Goal: Task Accomplishment & Management: Use online tool/utility

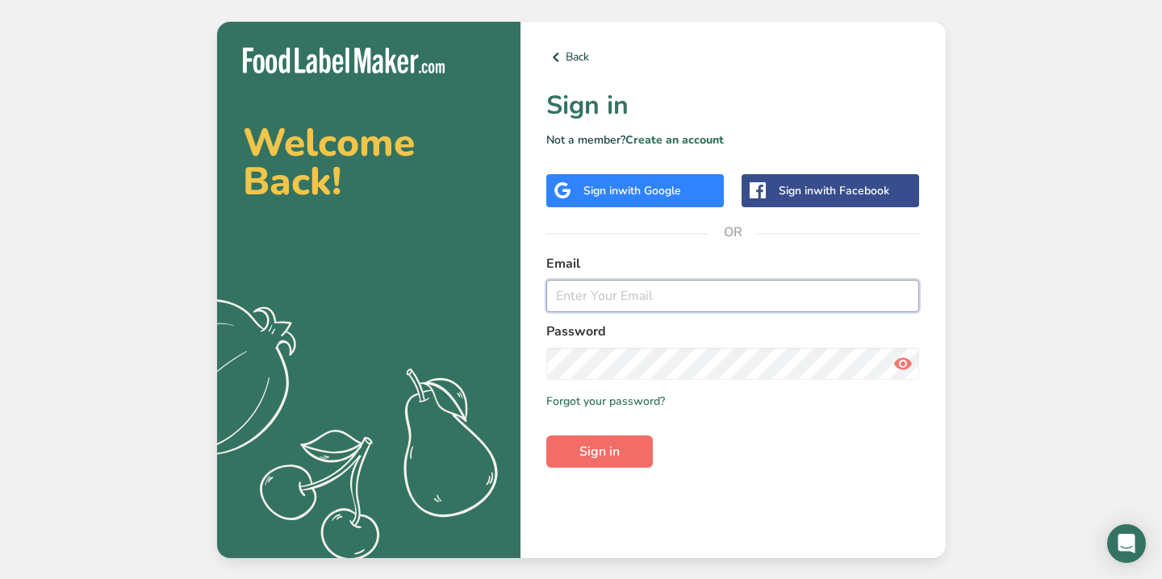
type input "info@piccolome.com"
click at [595, 454] on span "Sign in" at bounding box center [599, 451] width 40 height 19
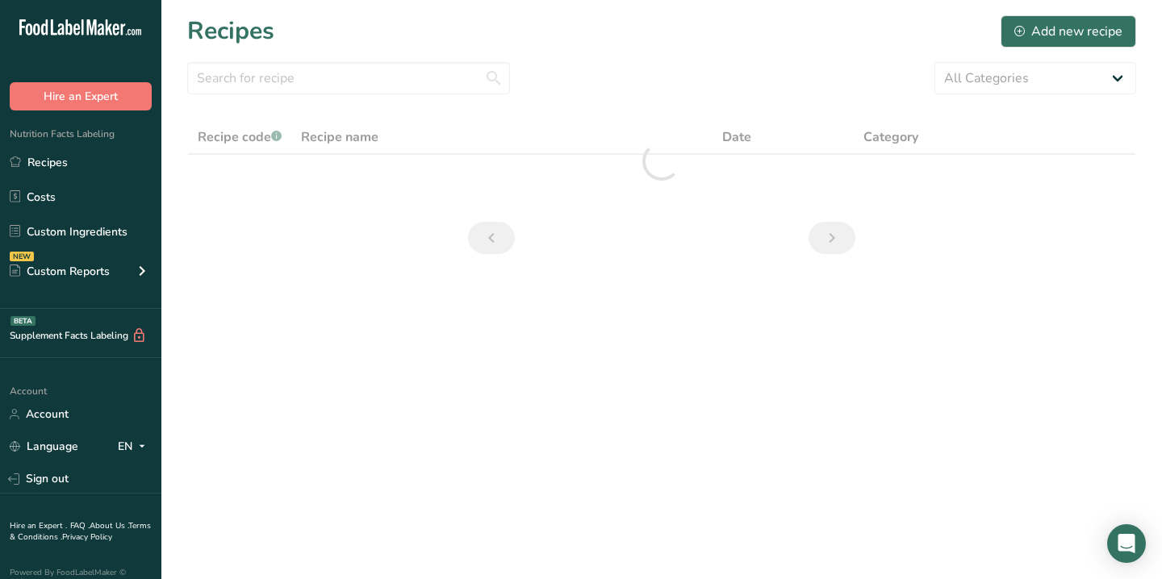
click at [0, 578] on nordpass-portal at bounding box center [0, 579] width 0 height 0
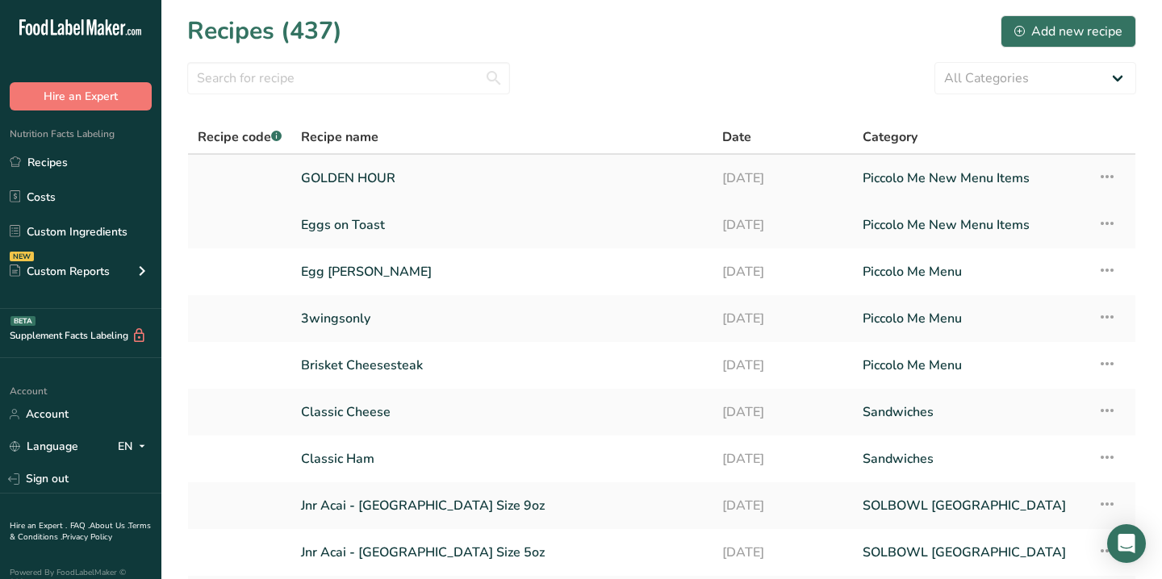
click at [553, 168] on link "GOLDEN HOUR" at bounding box center [502, 178] width 402 height 34
click at [60, 193] on link "Costs" at bounding box center [80, 197] width 161 height 31
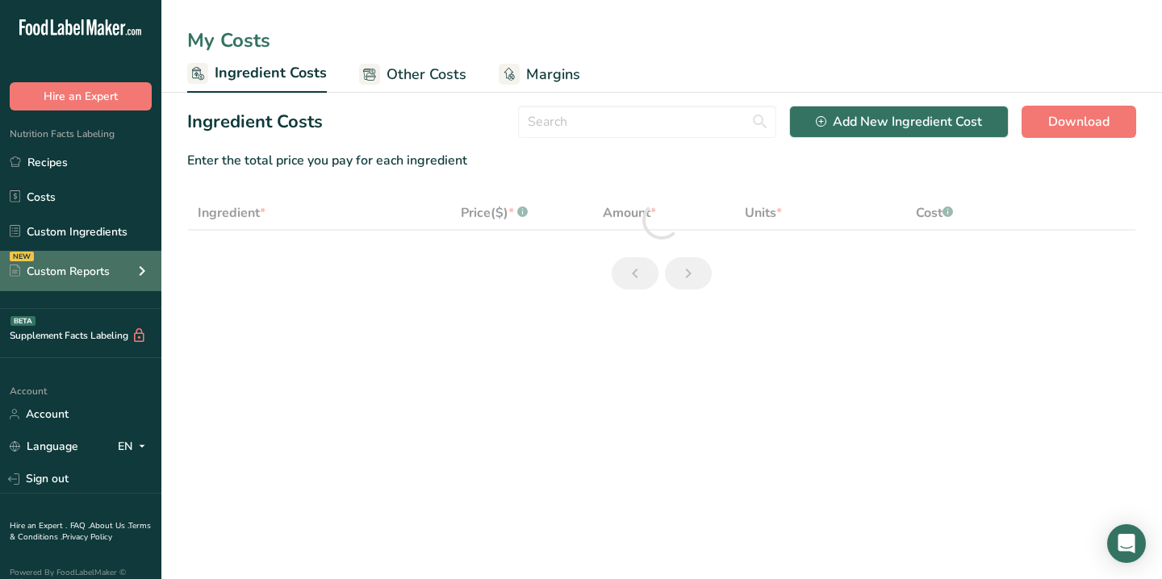
select select "1"
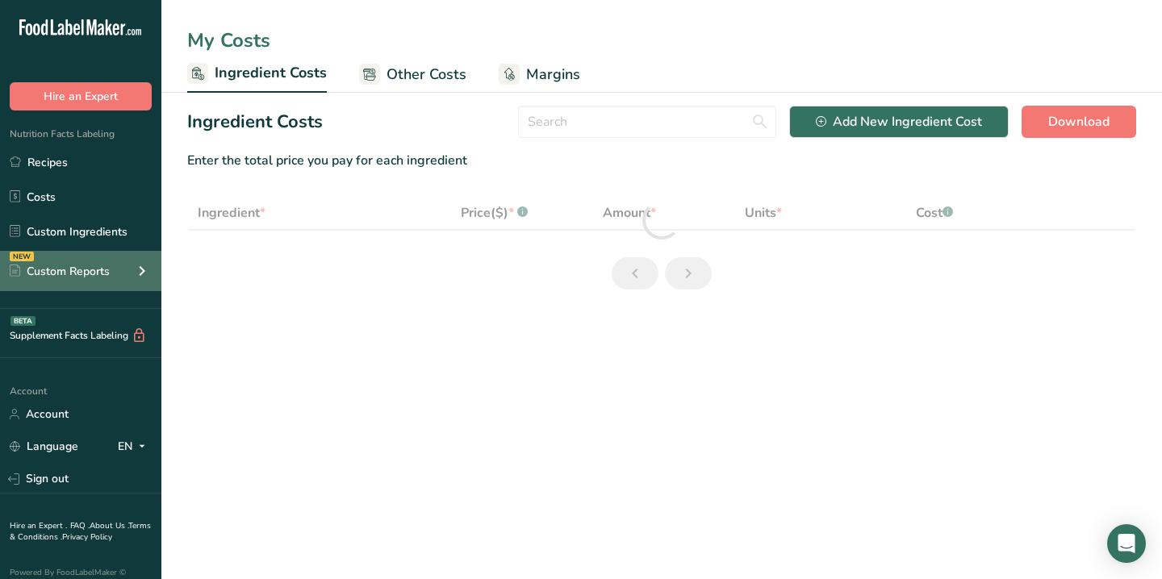
select select "1"
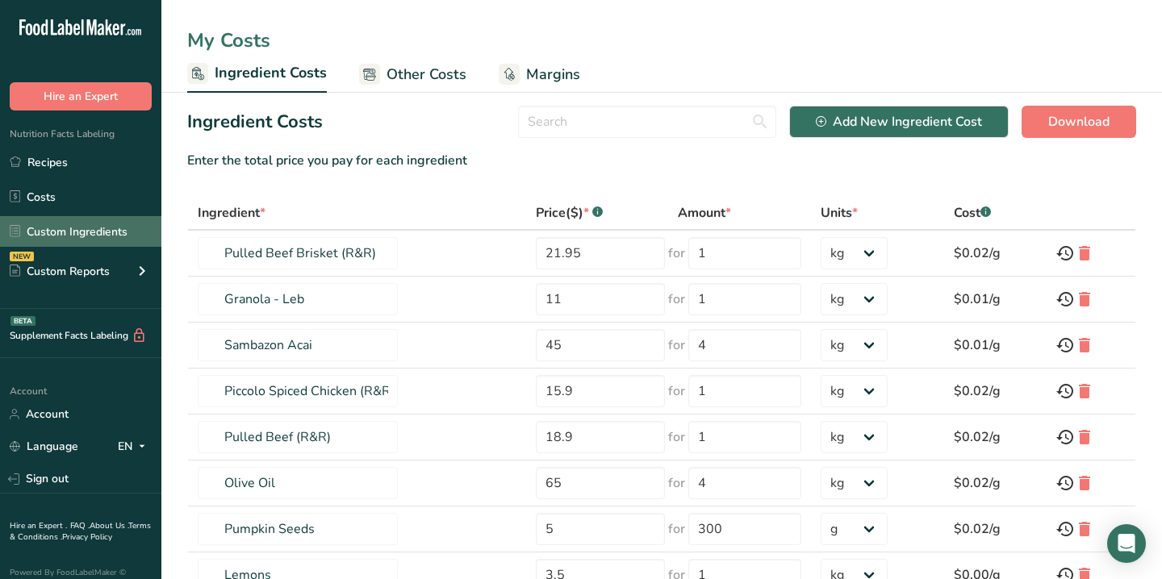
click at [90, 231] on link "Custom Ingredients" at bounding box center [80, 231] width 161 height 31
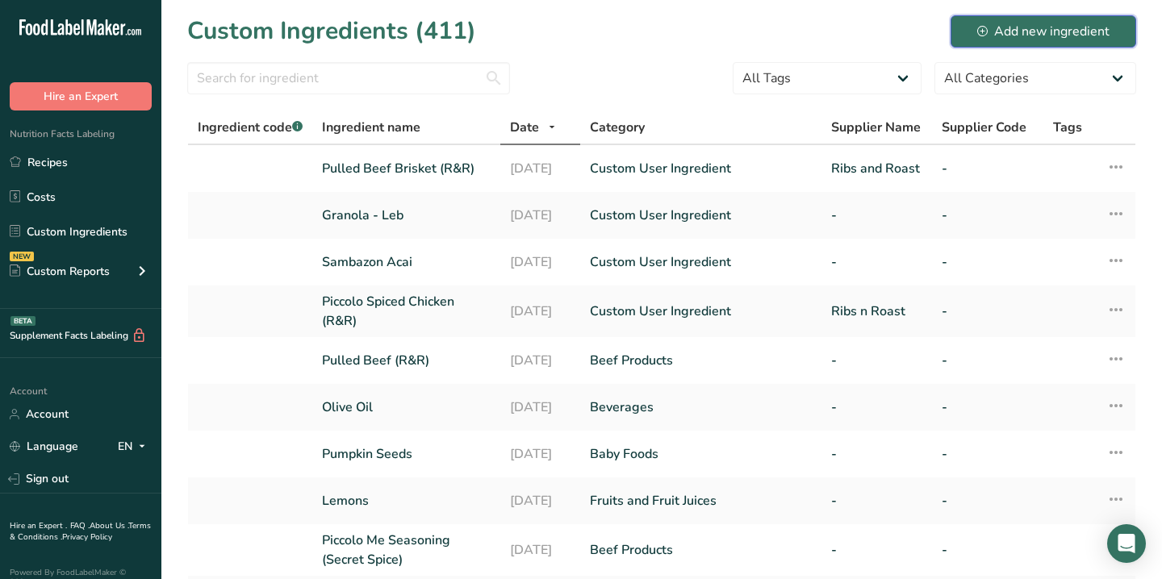
click at [1027, 30] on div "Add new ingredient" at bounding box center [1043, 31] width 132 height 19
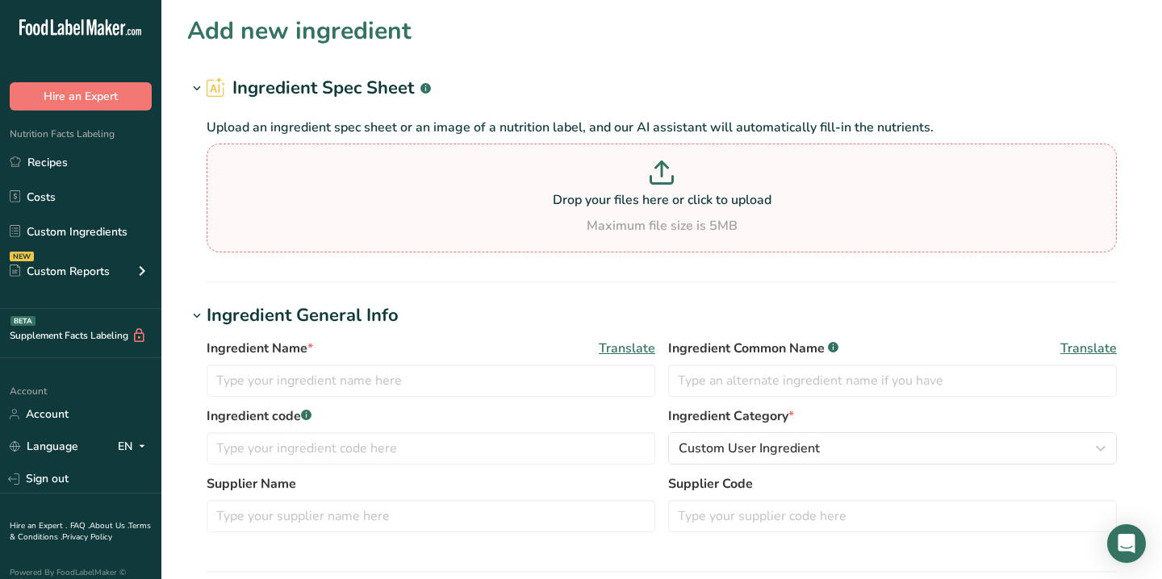
click at [579, 197] on p "Drop your files here or click to upload" at bounding box center [662, 199] width 902 height 19
click at [579, 197] on input "Drop your files here or click to upload Maximum file size is 5MB" at bounding box center [662, 198] width 910 height 109
type input "C:\fakepath\Screenshot 2025-09-15 at 4.07.46 pm.png"
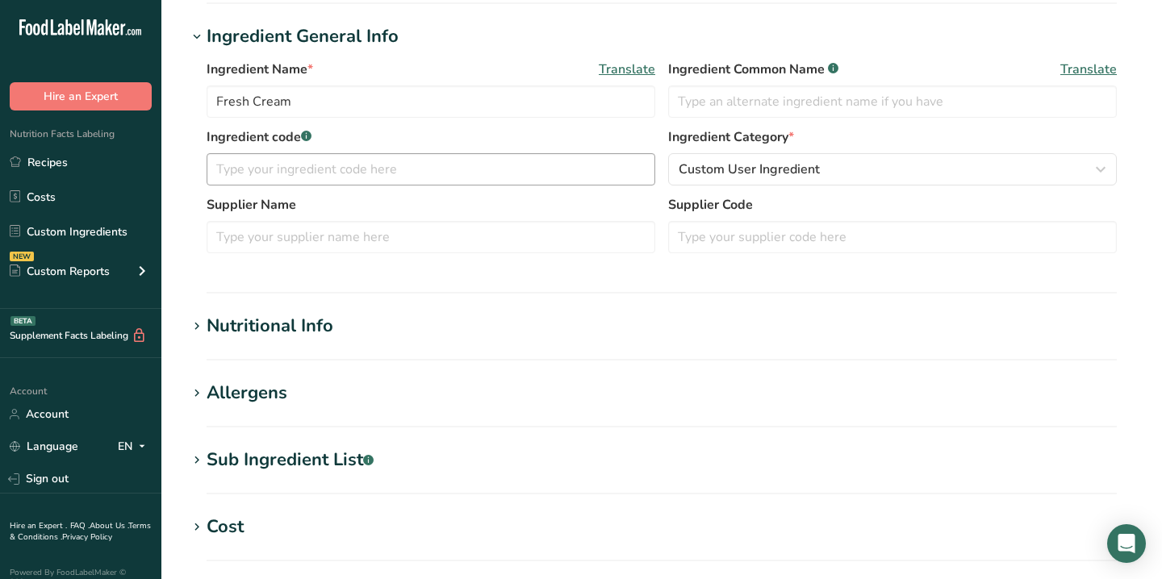
scroll to position [236, 0]
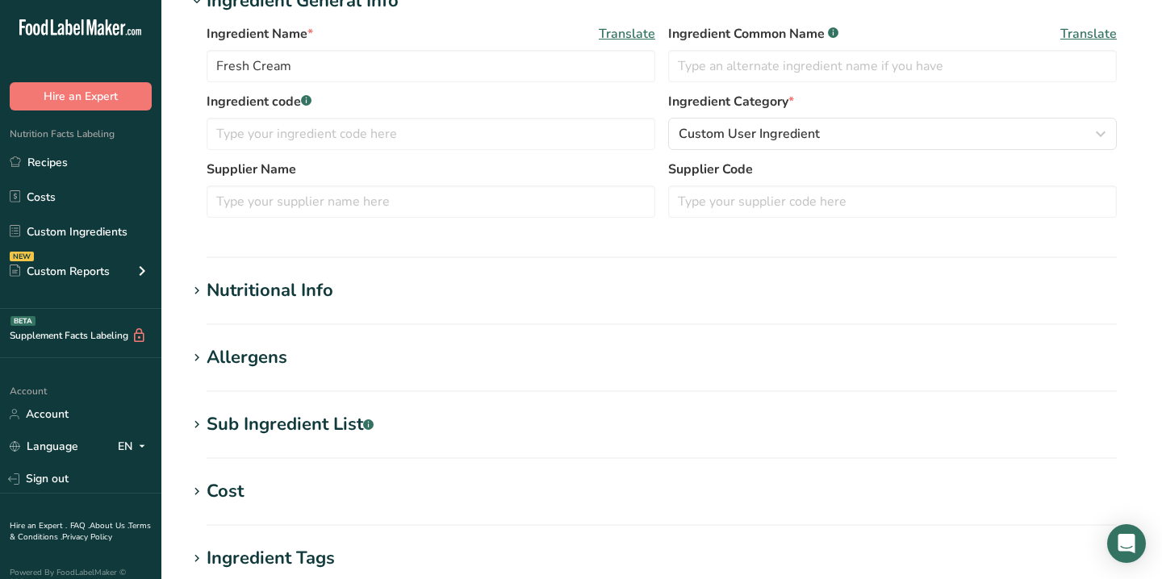
click at [369, 280] on h1 "Nutritional Info" at bounding box center [661, 291] width 949 height 27
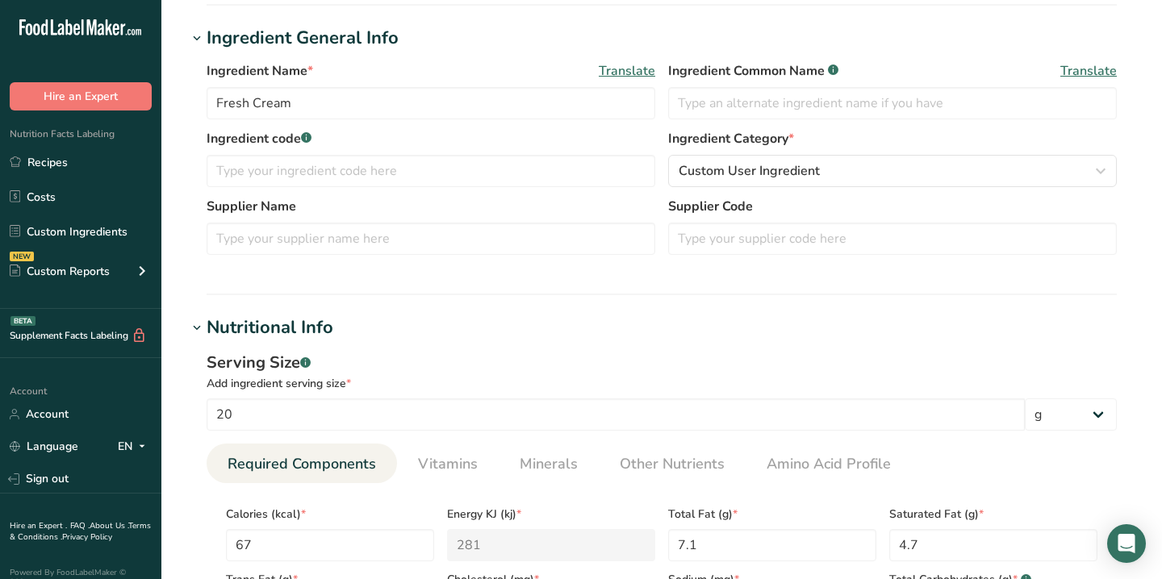
scroll to position [180, 0]
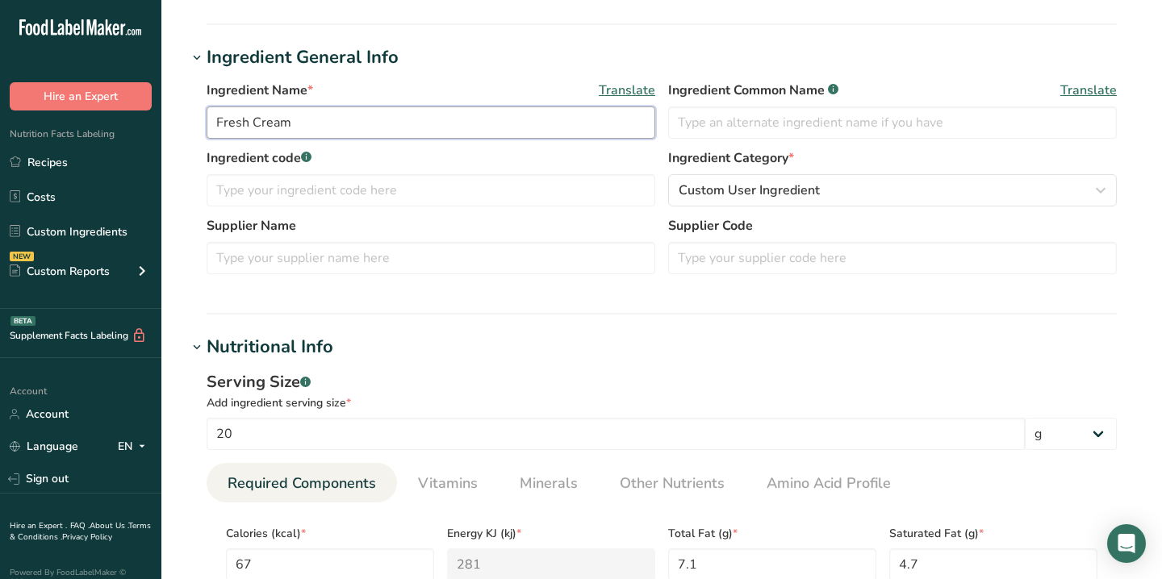
click at [350, 114] on input "Fresh Cream" at bounding box center [431, 122] width 449 height 32
type input "t"
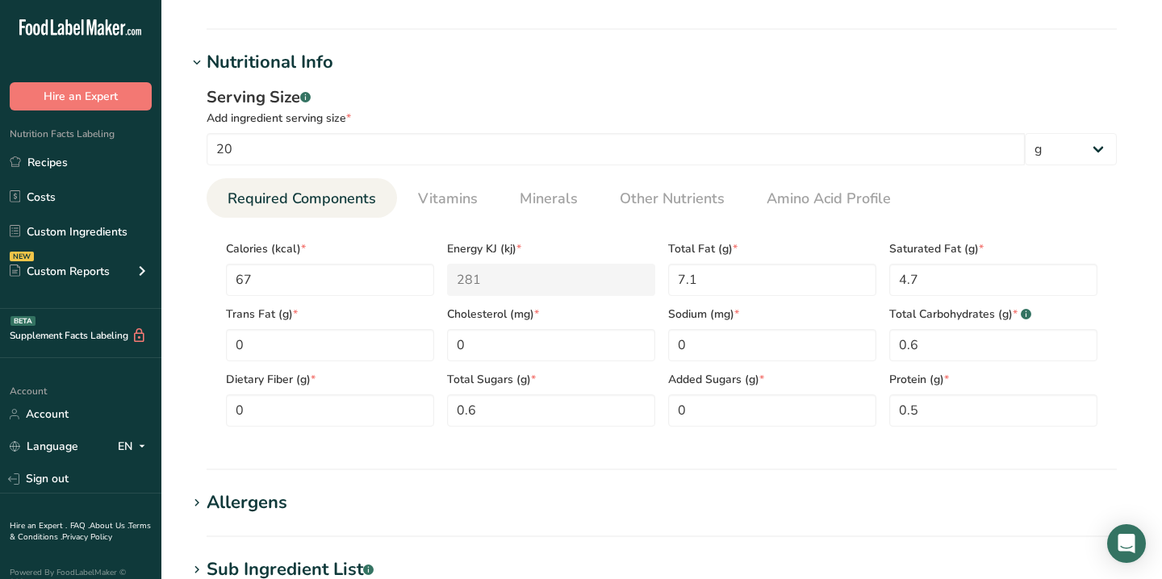
scroll to position [459, 0]
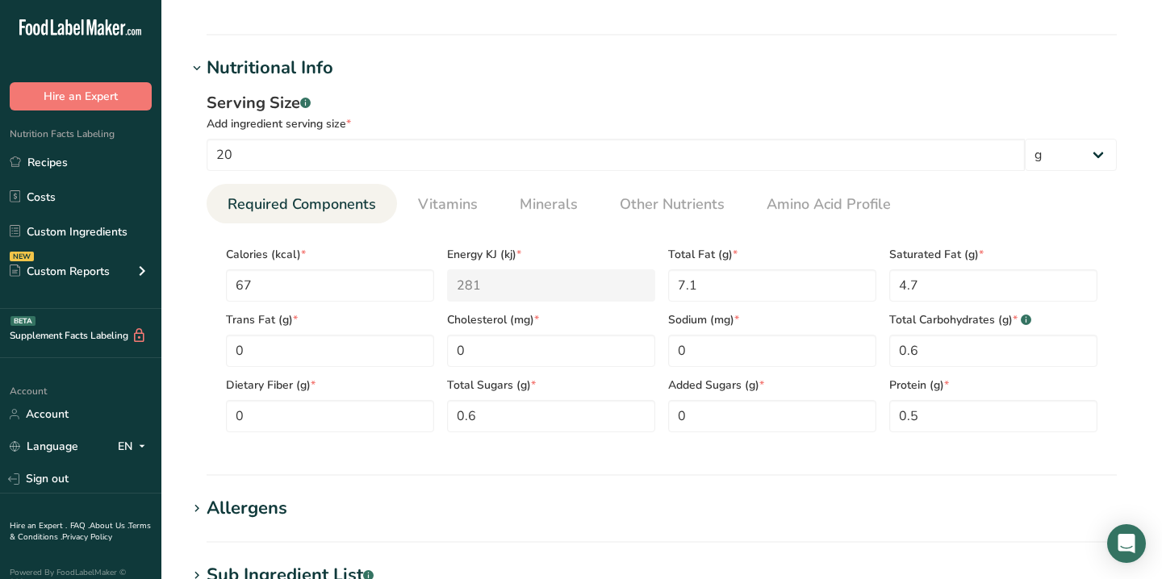
type input "Thickened Cream"
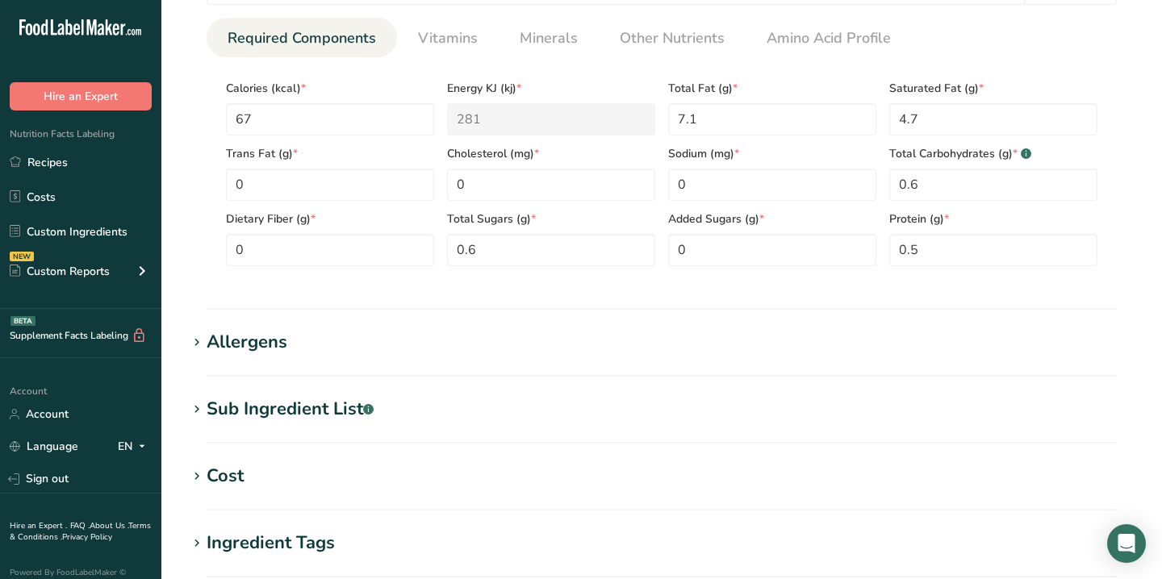
scroll to position [633, 0]
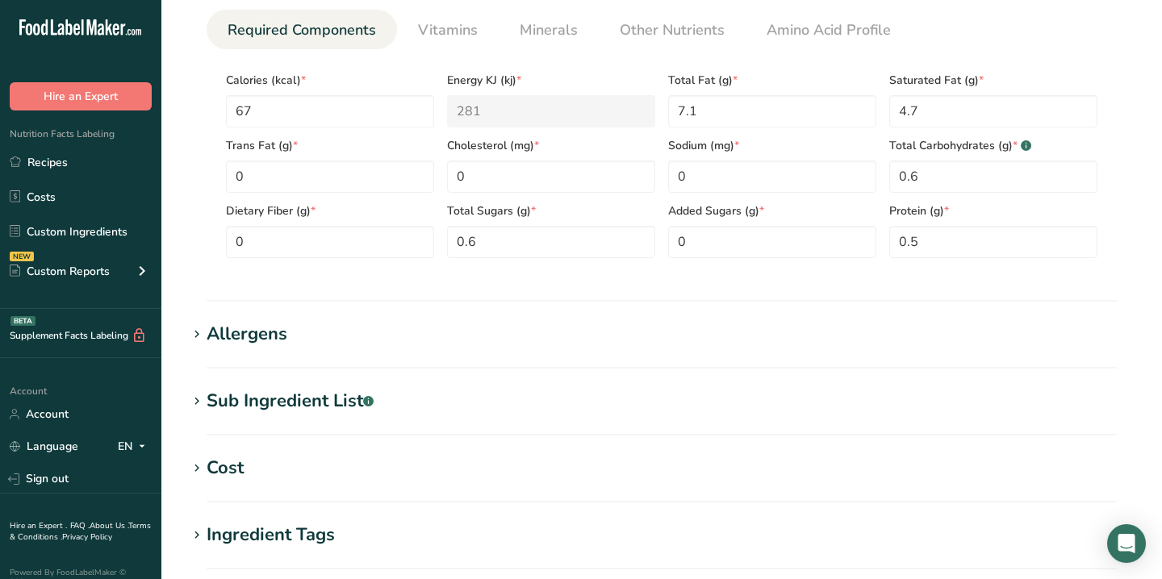
click at [365, 461] on h1 "Cost" at bounding box center [661, 468] width 949 height 27
click at [504, 530] on select "Grams kg mg mcg lb oz" at bounding box center [544, 533] width 81 height 32
click at [414, 534] on input "Amount" at bounding box center [447, 533] width 89 height 32
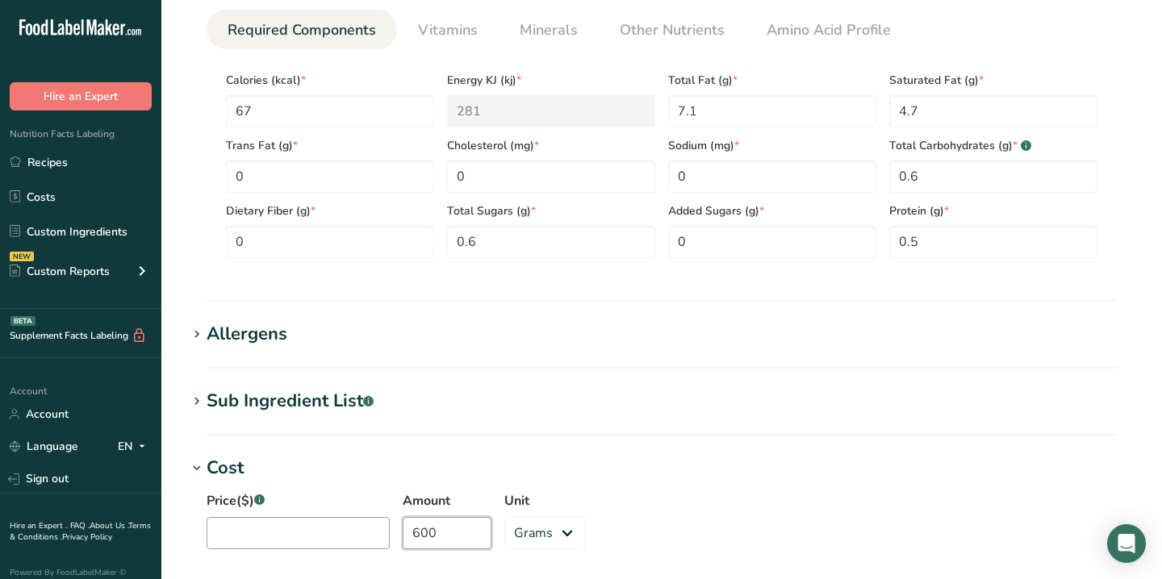
type input "600"
click at [315, 525] on input "Price($) .a-a{fill:#347362;}.b-a{fill:#fff;}" at bounding box center [298, 533] width 183 height 32
click at [777, 491] on div "Price($) .a-a{fill:#347362;}.b-a{fill:#fff;} 6 Amount 600 Unit Grams kg mg mcg …" at bounding box center [661, 525] width 949 height 87
click at [313, 521] on input "6" at bounding box center [298, 533] width 183 height 32
click at [312, 520] on input "6" at bounding box center [298, 533] width 183 height 32
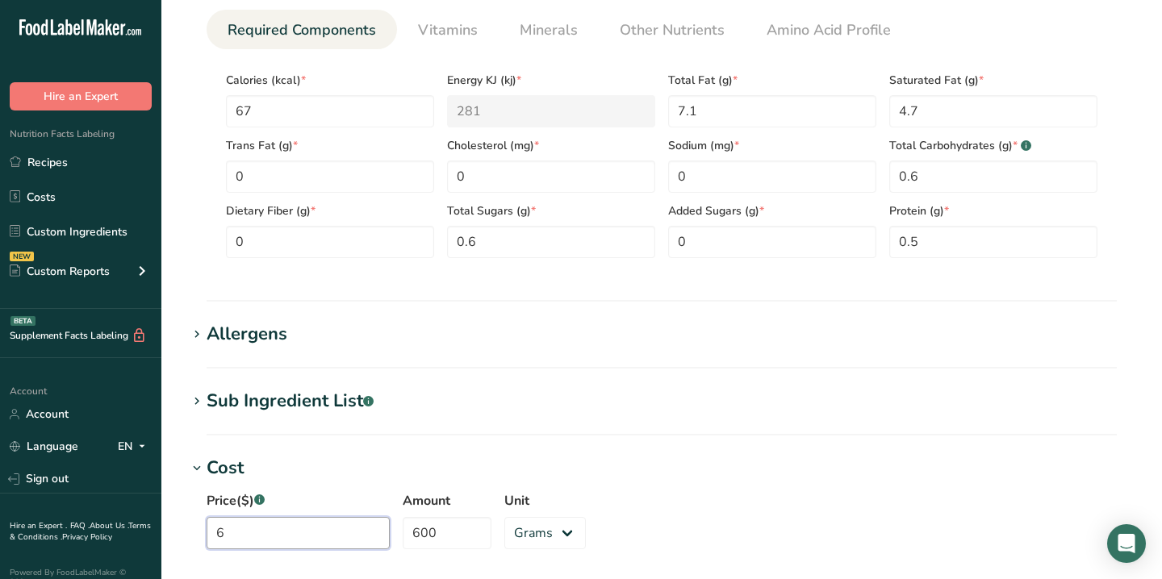
type input "5"
type input "45.5"
click at [422, 531] on input "600" at bounding box center [447, 533] width 89 height 32
drag, startPoint x: 422, startPoint y: 531, endPoint x: 360, endPoint y: 528, distance: 62.2
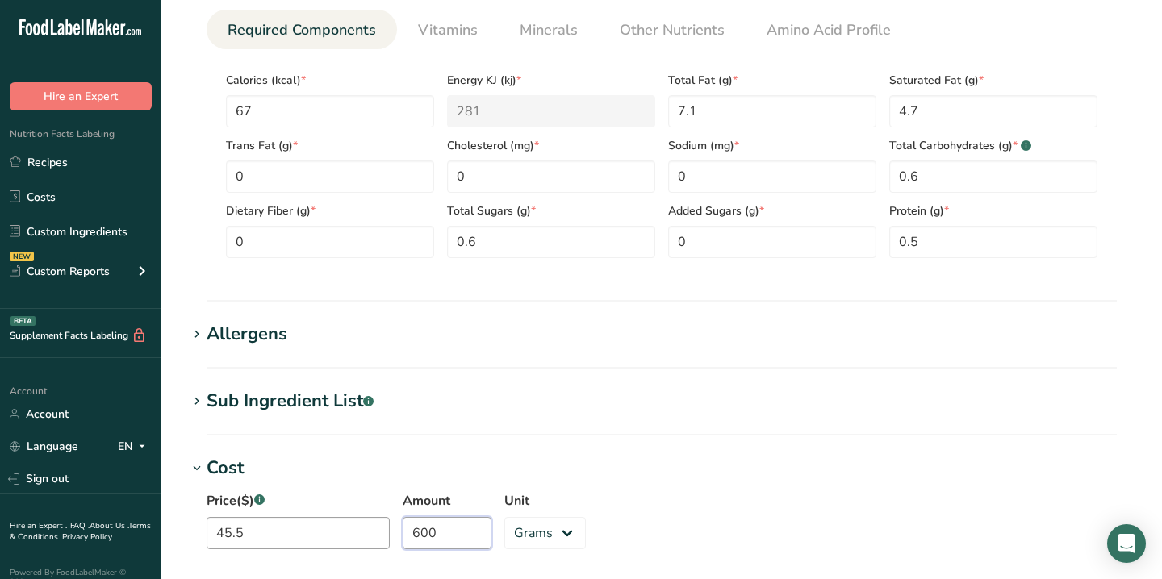
click at [360, 528] on div "Price($) .a-a{fill:#347362;}.b-a{fill:#fff;} 45.5 Amount 600 Unit Grams kg mg m…" at bounding box center [661, 525] width 949 height 87
type input "5"
click at [519, 532] on select "Grams kg mg mcg lb oz" at bounding box center [544, 533] width 81 height 32
select select "1"
click at [504, 517] on select "Grams kg mg mcg lb oz" at bounding box center [544, 533] width 81 height 32
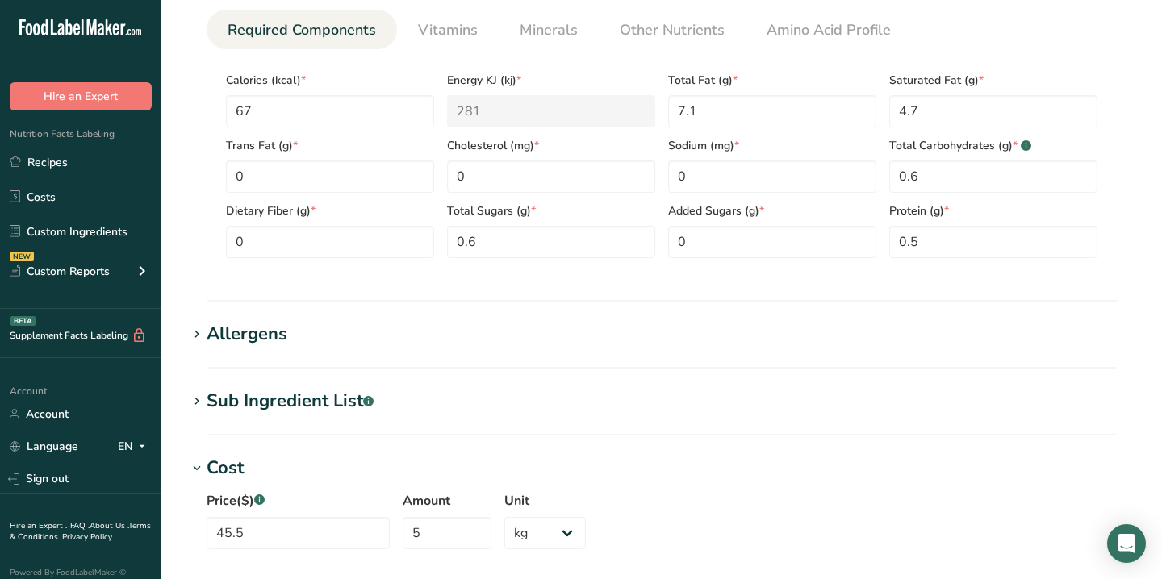
click at [725, 525] on div "Price($) .a-a{fill:#347362;}.b-a{fill:#fff;} 45.5 Amount 5 Unit Grams kg mg mcg…" at bounding box center [661, 525] width 949 height 87
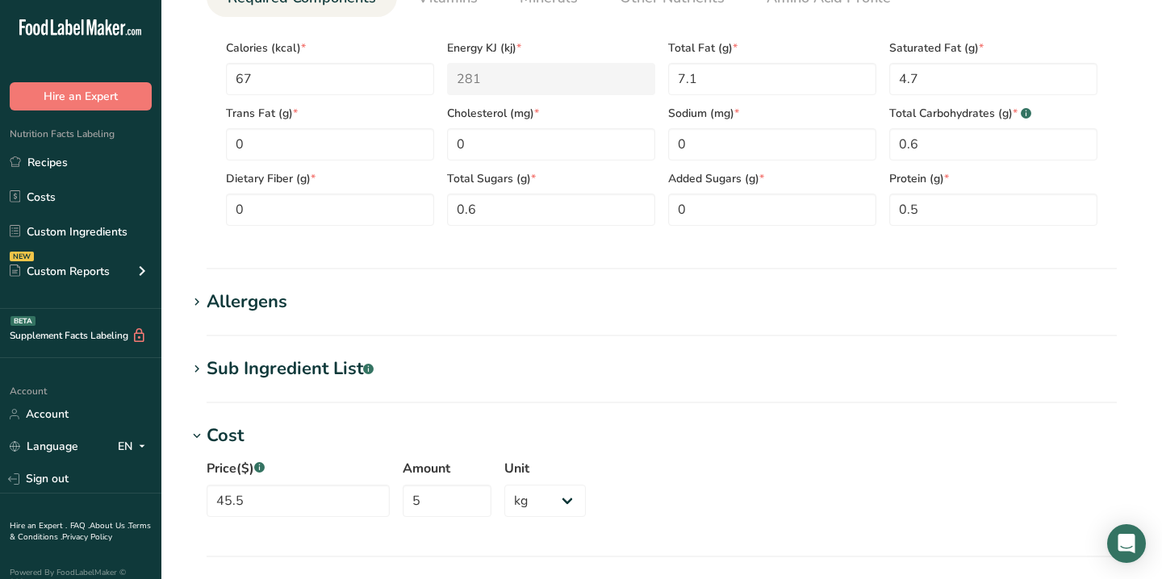
scroll to position [1040, 0]
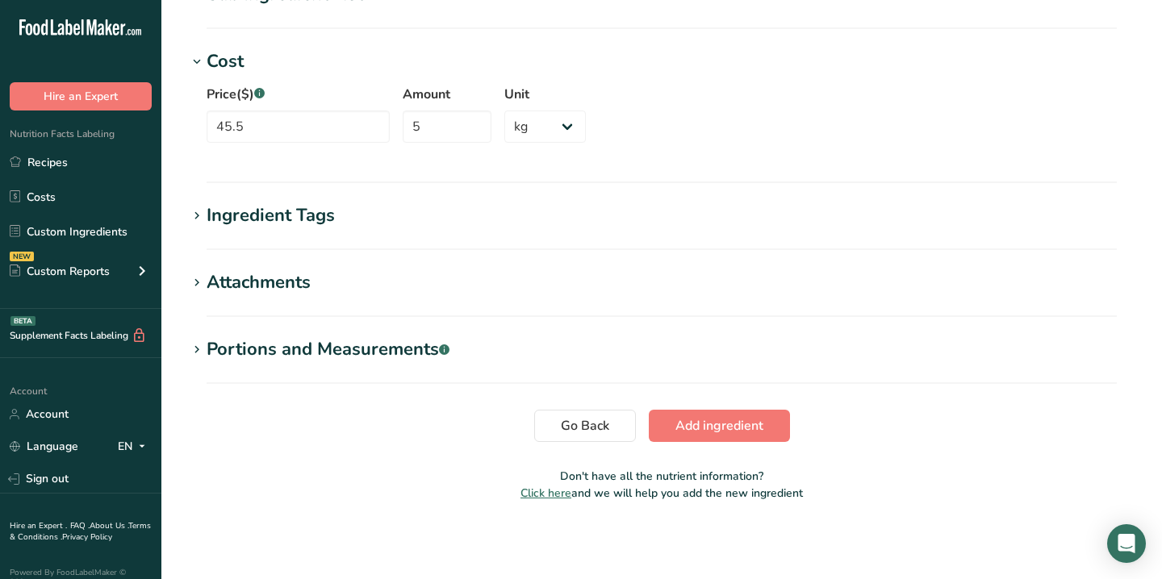
click at [724, 412] on button "Add ingredient" at bounding box center [719, 426] width 141 height 32
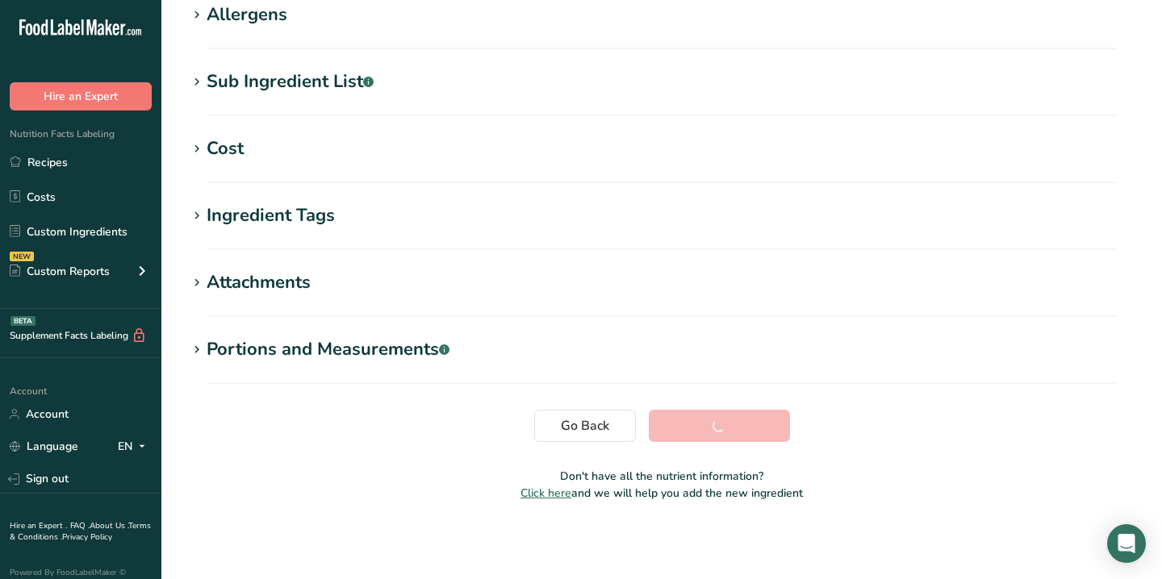
scroll to position [274, 0]
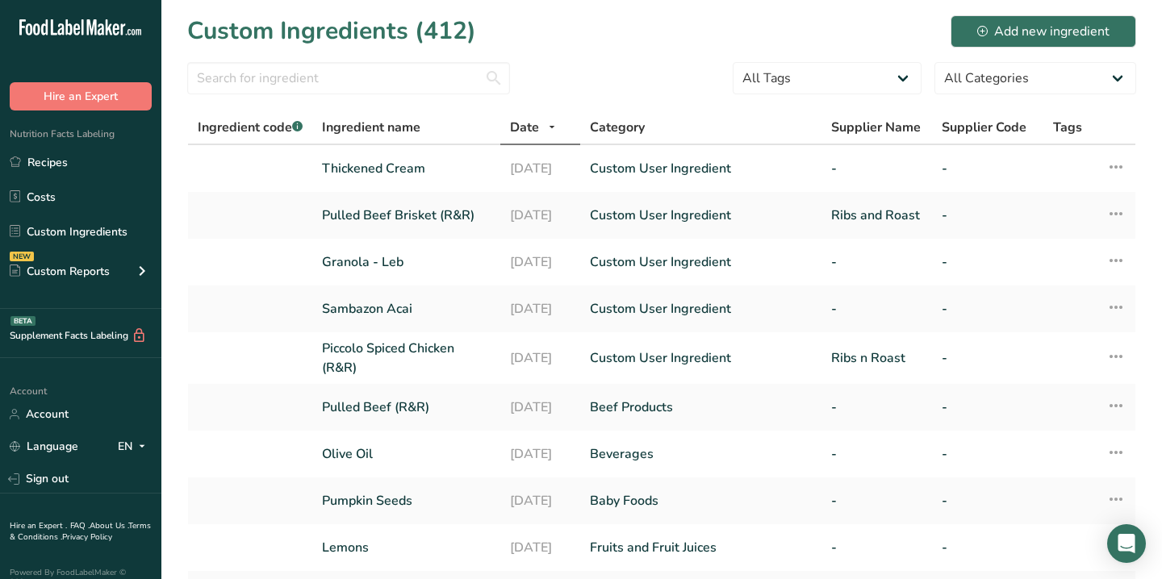
click at [1146, 19] on section "Custom Ingredients (412) Add new ingredient All Tags Source of Antioxidants Pre…" at bounding box center [661, 472] width 1000 height 945
click at [1088, 22] on div "Add new ingredient" at bounding box center [1043, 31] width 132 height 19
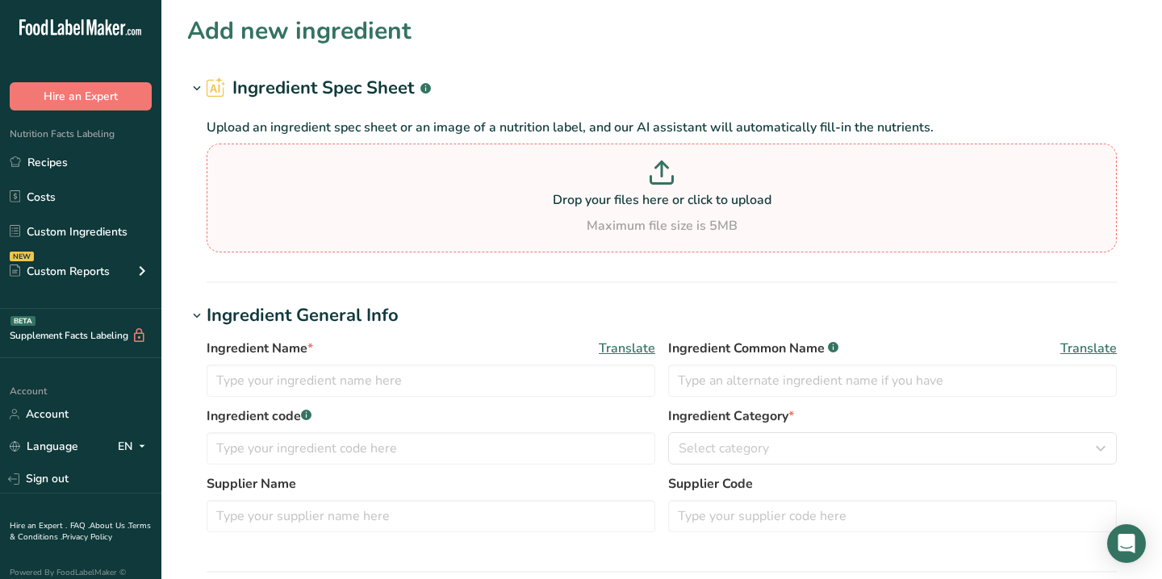
click at [604, 198] on p "Drop your files here or click to upload" at bounding box center [662, 199] width 902 height 19
click at [604, 198] on input "Drop your files here or click to upload Maximum file size is 5MB" at bounding box center [662, 198] width 910 height 109
click at [402, 213] on div "Drop your files here or click to upload Maximum file size is 5MB" at bounding box center [662, 198] width 902 height 75
click at [402, 213] on input "Drop your files here or click to upload Maximum file size is 5MB" at bounding box center [662, 198] width 910 height 109
type input "C:\fakepath\Screenshot 2025-09-15 at 4.15.01 pm.png"
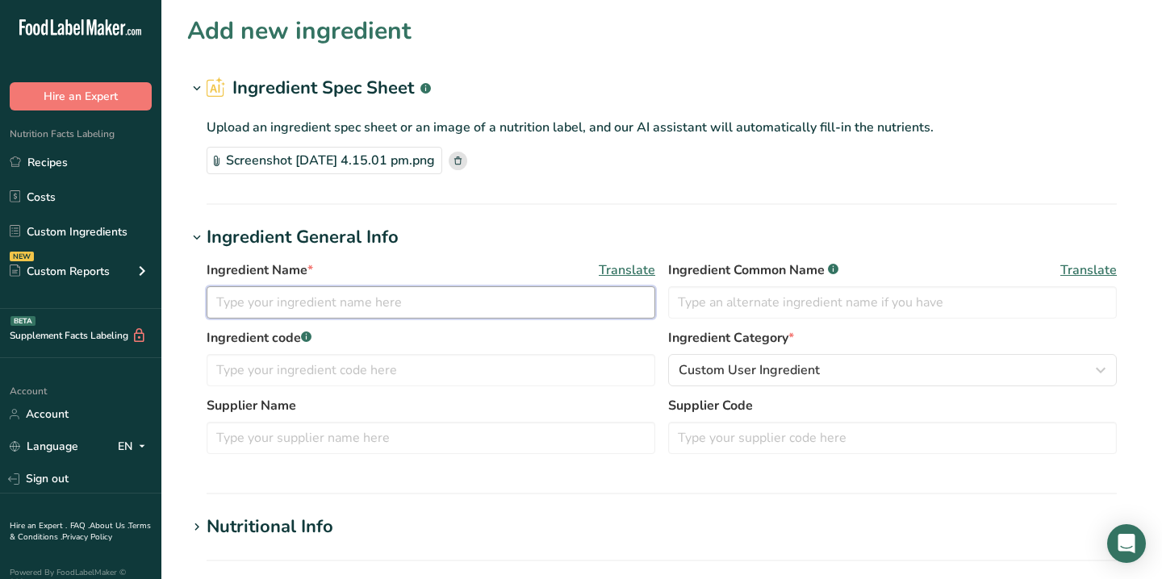
click at [421, 307] on input "text" at bounding box center [431, 302] width 449 height 32
click at [391, 310] on input "Blue Ca" at bounding box center [431, 302] width 449 height 32
click at [390, 310] on input "Blue Ca" at bounding box center [431, 302] width 449 height 32
paste input "uraçao Syrup"
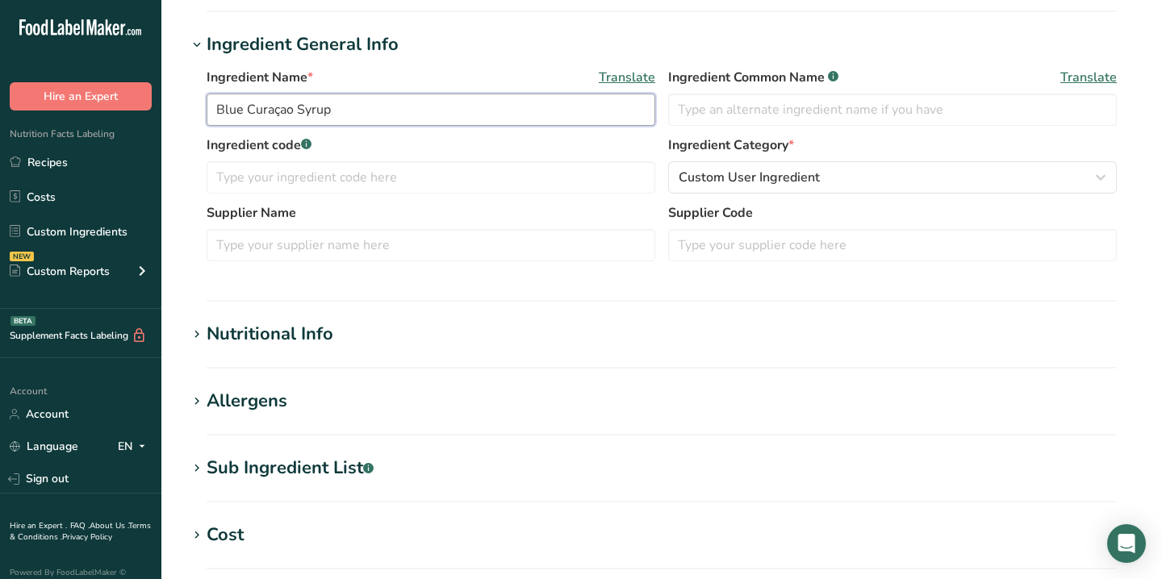
scroll to position [212, 0]
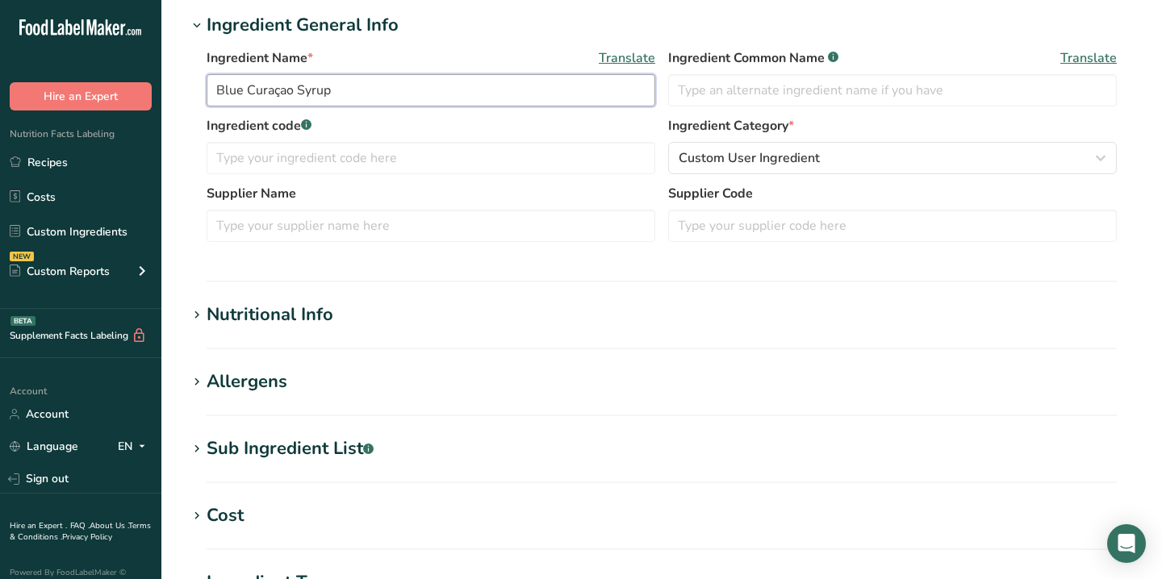
type input "Blue Curaçao Syrup"
click at [427, 290] on section "Add new ingredient Ingredient Spec Sheet .a-a{fill:#347362;}.b-a{fill:#fff;} Up…" at bounding box center [661, 341] width 1000 height 1107
click at [382, 321] on h1 "Nutritional Info" at bounding box center [661, 315] width 949 height 27
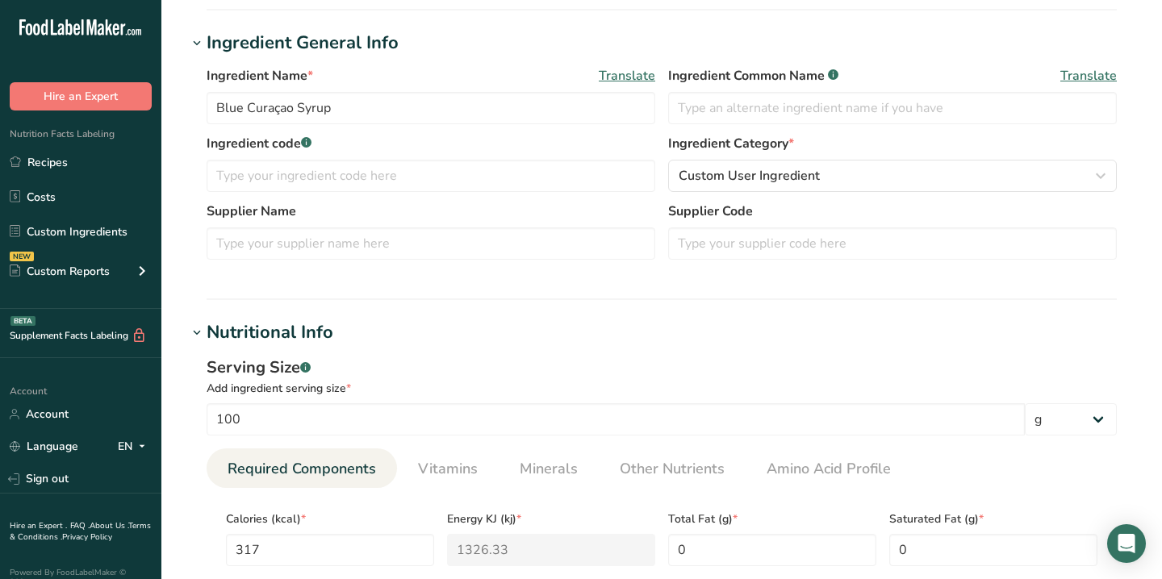
scroll to position [0, 0]
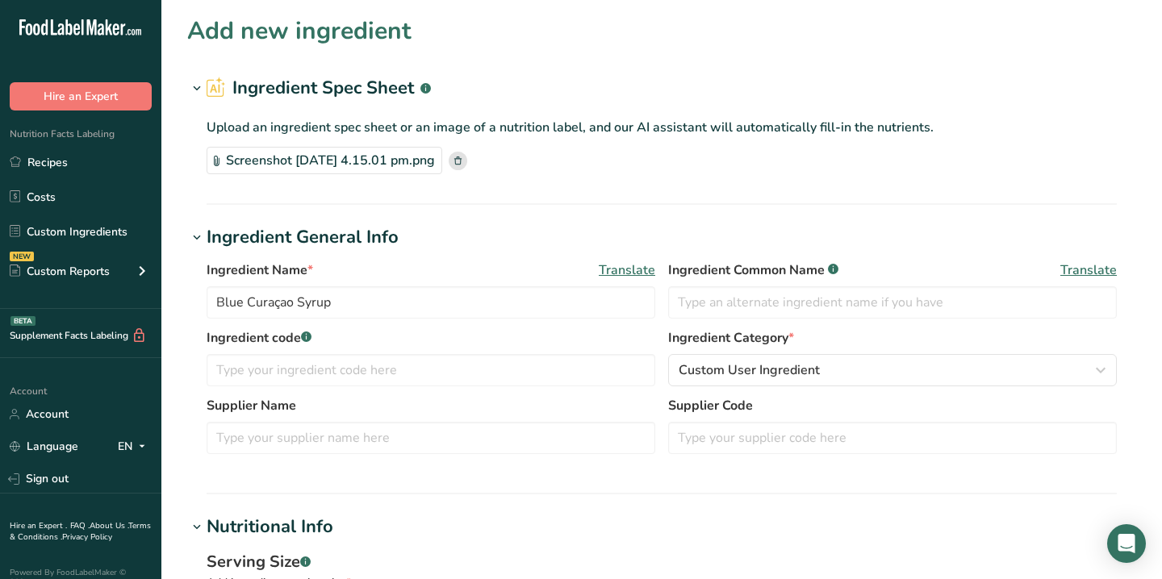
click at [467, 157] on rect at bounding box center [458, 161] width 19 height 19
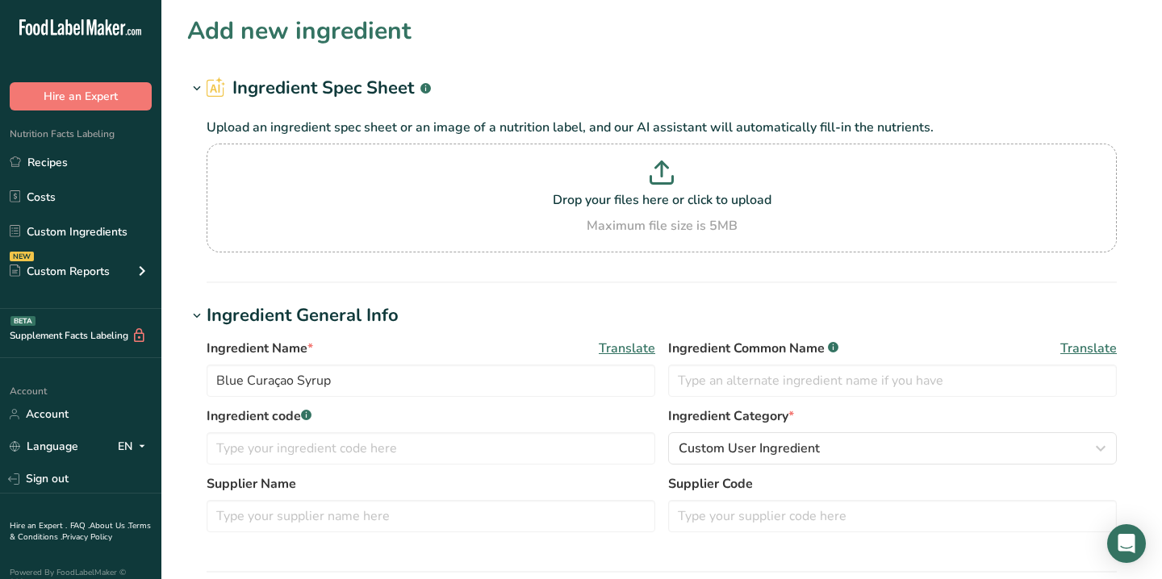
click at [497, 158] on section "Drop your files here or click to upload Maximum file size is 5MB" at bounding box center [662, 198] width 902 height 101
click at [497, 158] on input "Drop your files here or click to upload Maximum file size is 5MB" at bounding box center [662, 198] width 910 height 109
type input "C:\fakepath\Screenshot [DATE] 4.16.43 pm.png"
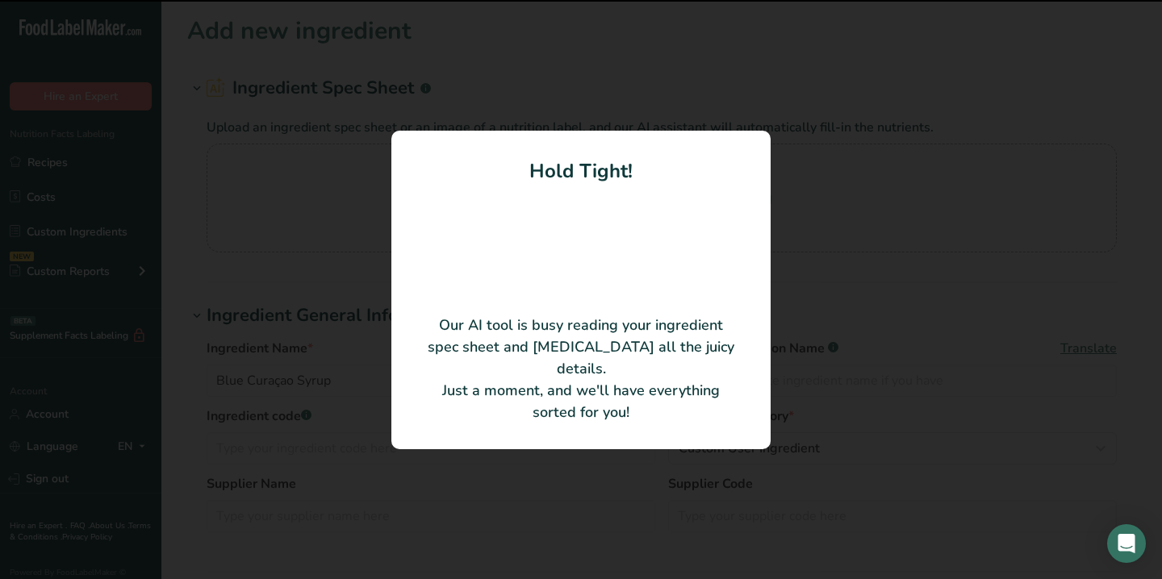
type input "30"
type input "90"
type KJ "376.56"
type Carbohydrates "24"
type Sugars "24"
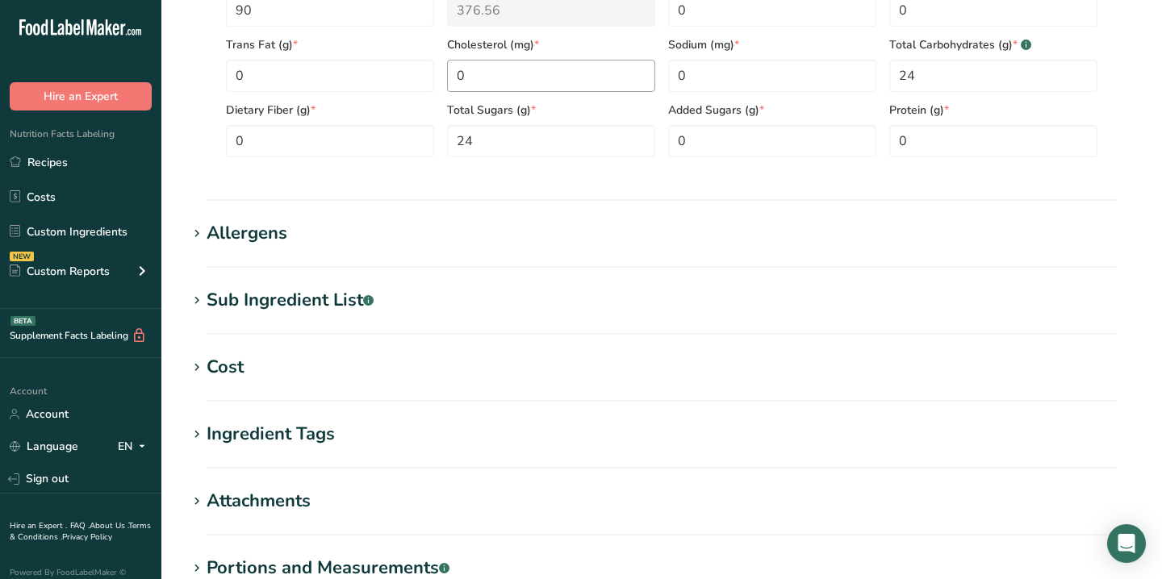
scroll to position [749, 0]
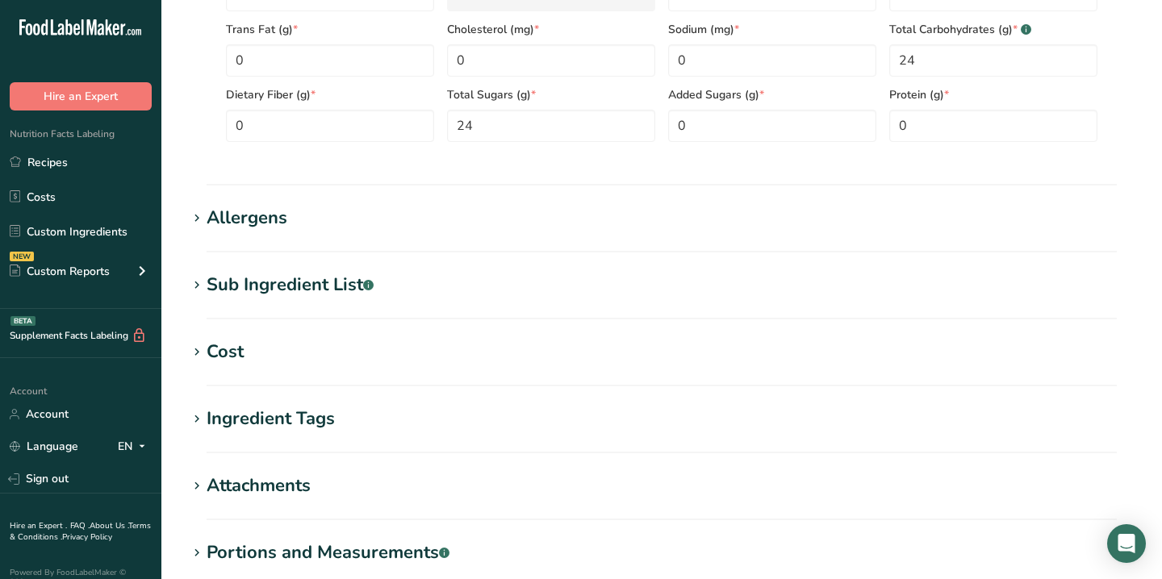
click at [324, 348] on h1 "Cost" at bounding box center [661, 352] width 949 height 27
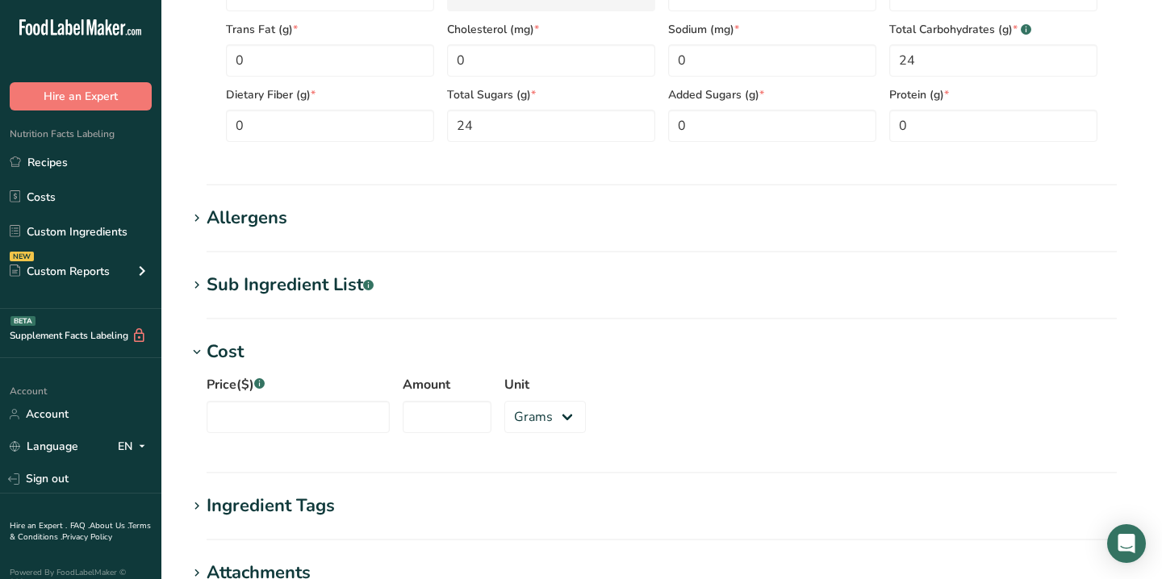
scroll to position [758, 0]
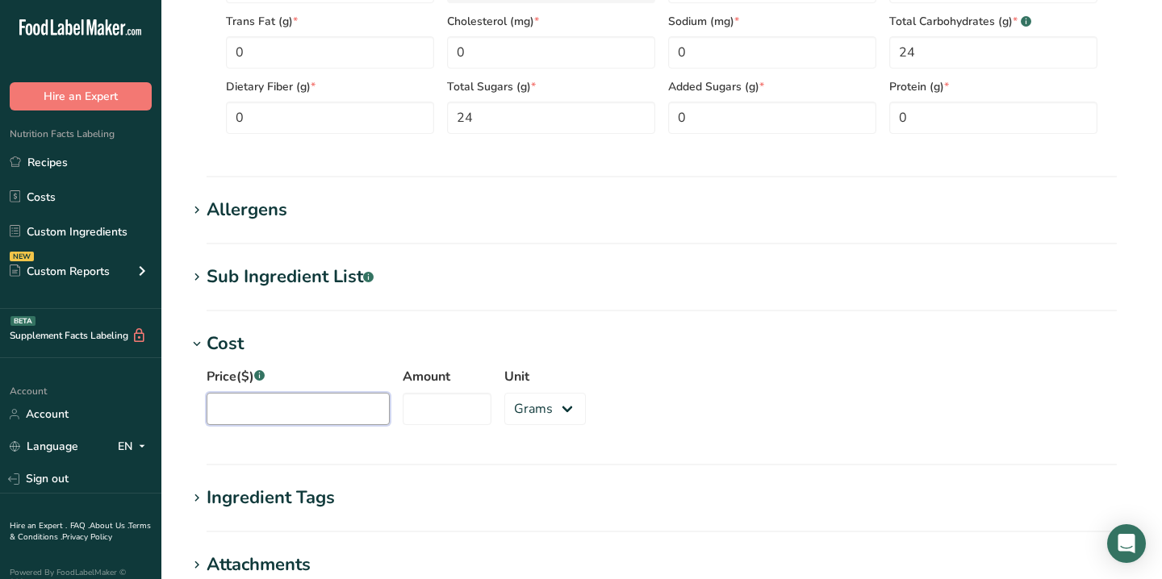
click at [347, 411] on input "Price($) .a-a{fill:#347362;}.b-a{fill:#fff;}" at bounding box center [298, 409] width 183 height 32
type input "17.9"
click at [446, 395] on input "Amount" at bounding box center [447, 409] width 89 height 32
click at [533, 401] on select "Grams kg mg mcg lb oz" at bounding box center [544, 409] width 81 height 32
click at [424, 410] on input "Amount" at bounding box center [447, 409] width 89 height 32
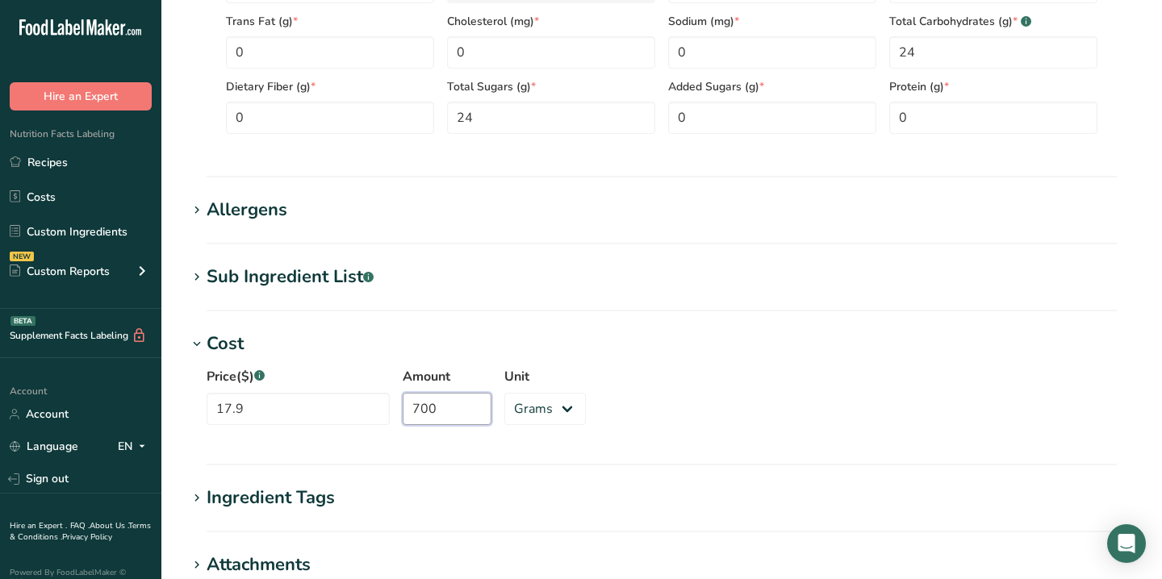
type input "700"
click at [651, 435] on div "Price($) .a-a{fill:#347362;}.b-a{fill:#fff;} 17.9 Amount 700 Unit Grams kg mg m…" at bounding box center [661, 400] width 949 height 87
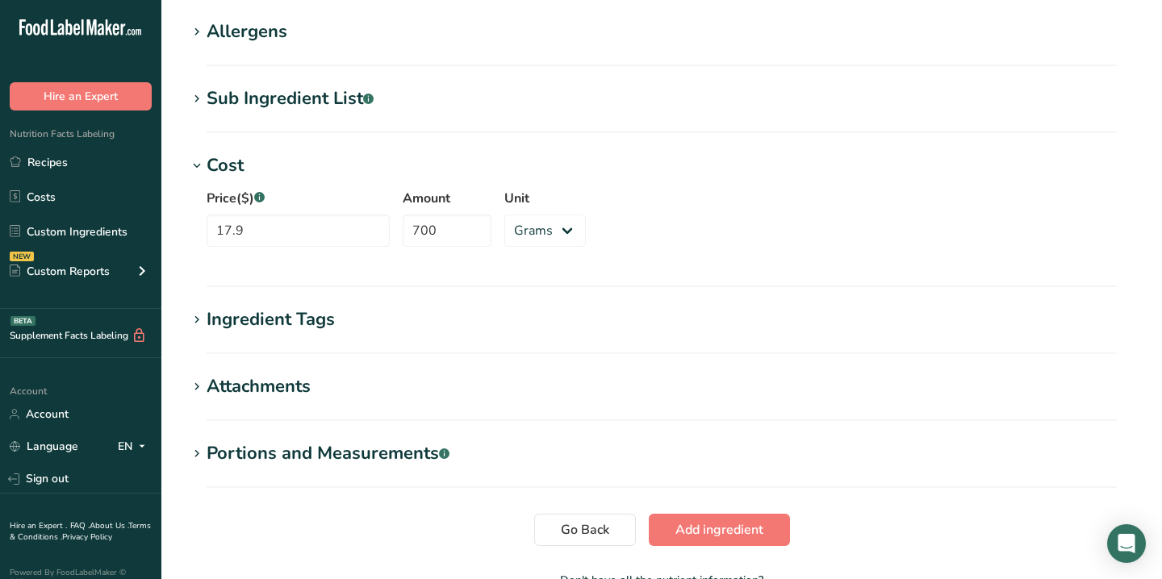
scroll to position [1040, 0]
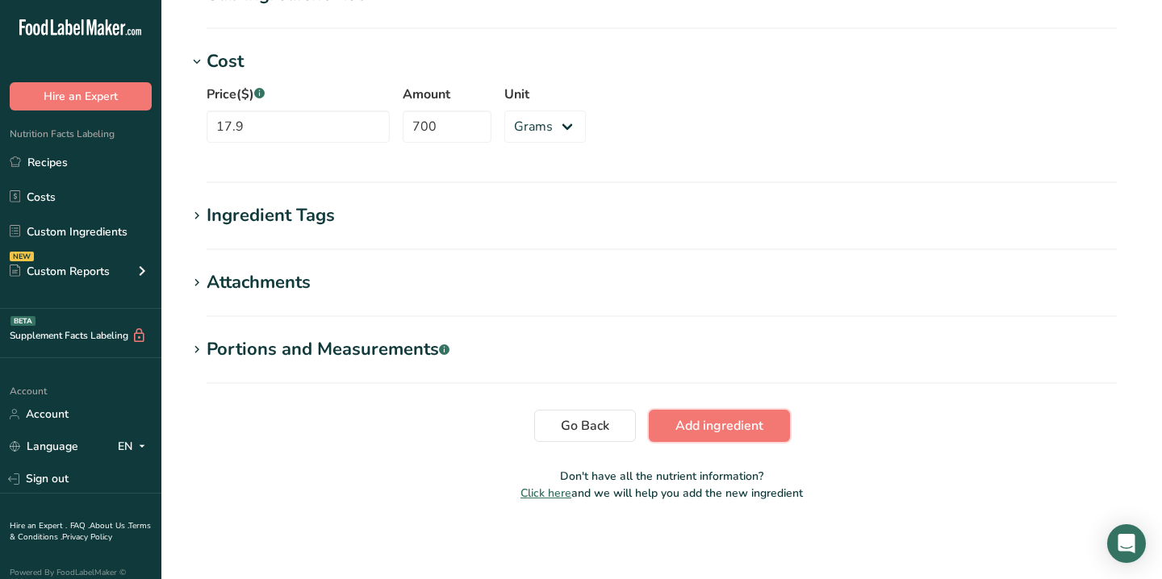
click at [708, 434] on span "Add ingredient" at bounding box center [719, 425] width 88 height 19
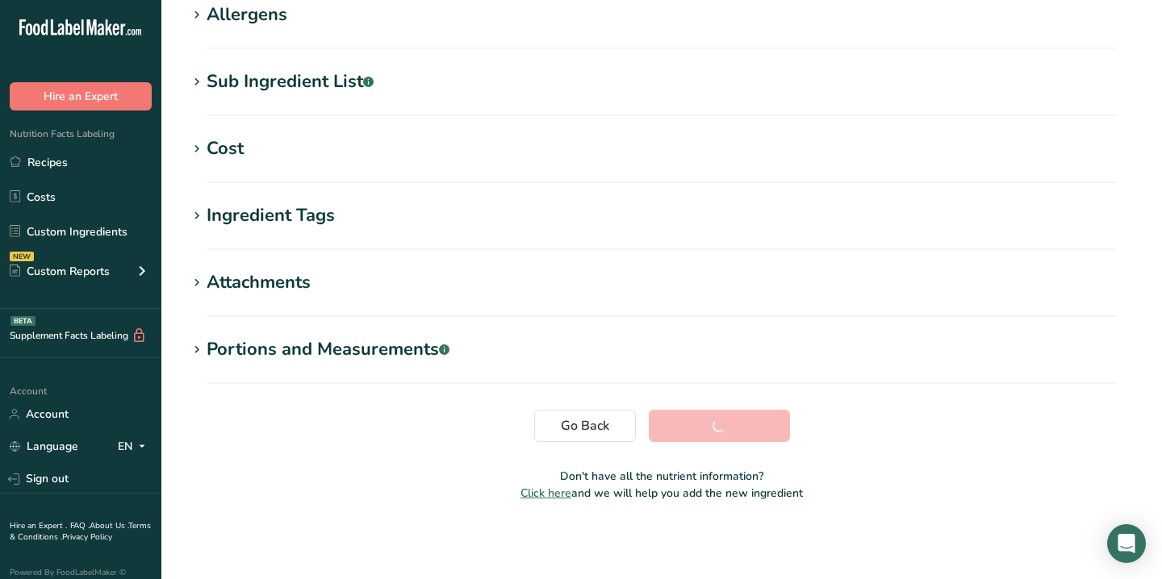
scroll to position [274, 0]
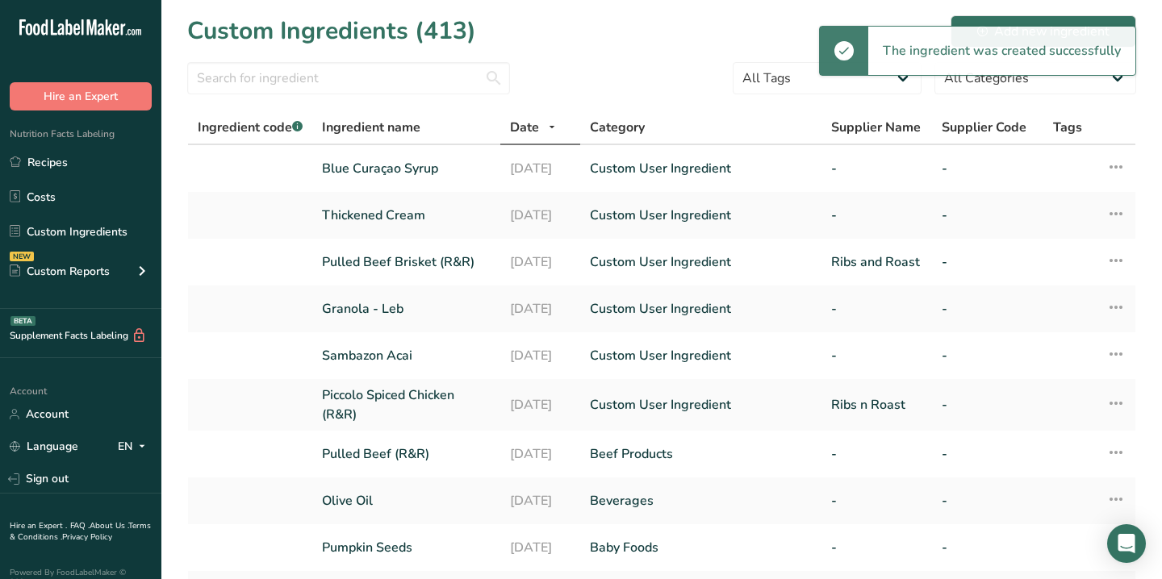
click at [77, 136] on span "Nutrition Facts Labeling" at bounding box center [57, 133] width 115 height 13
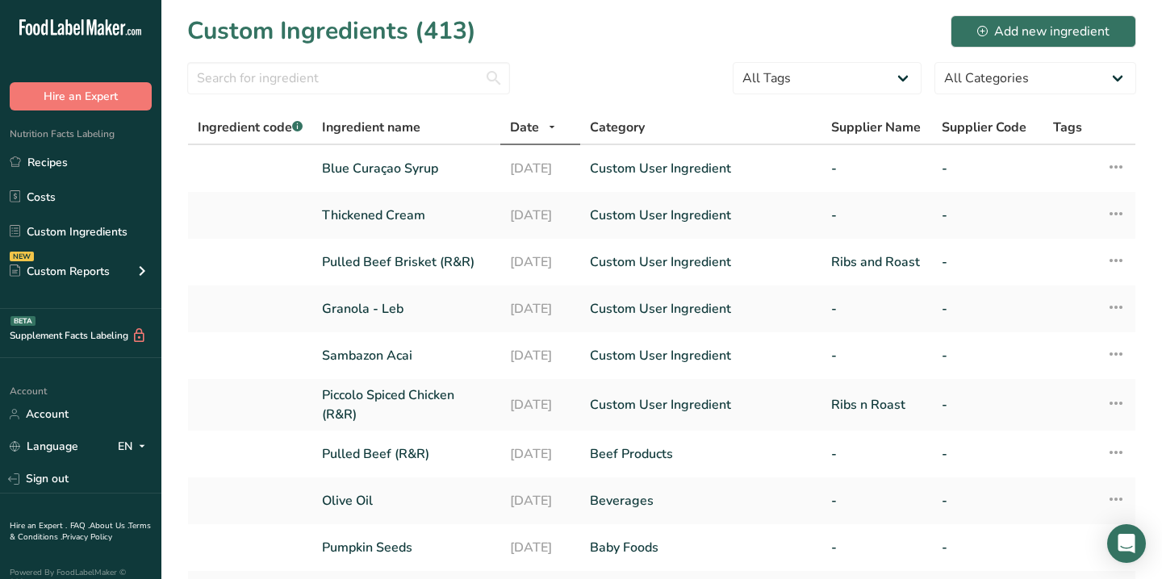
click at [68, 144] on div "Nutrition Facts Labeling Recipes Costs Custom Ingredients NEW Custom Reports Me…" at bounding box center [80, 210] width 161 height 198
click at [52, 155] on link "Recipes" at bounding box center [80, 162] width 161 height 31
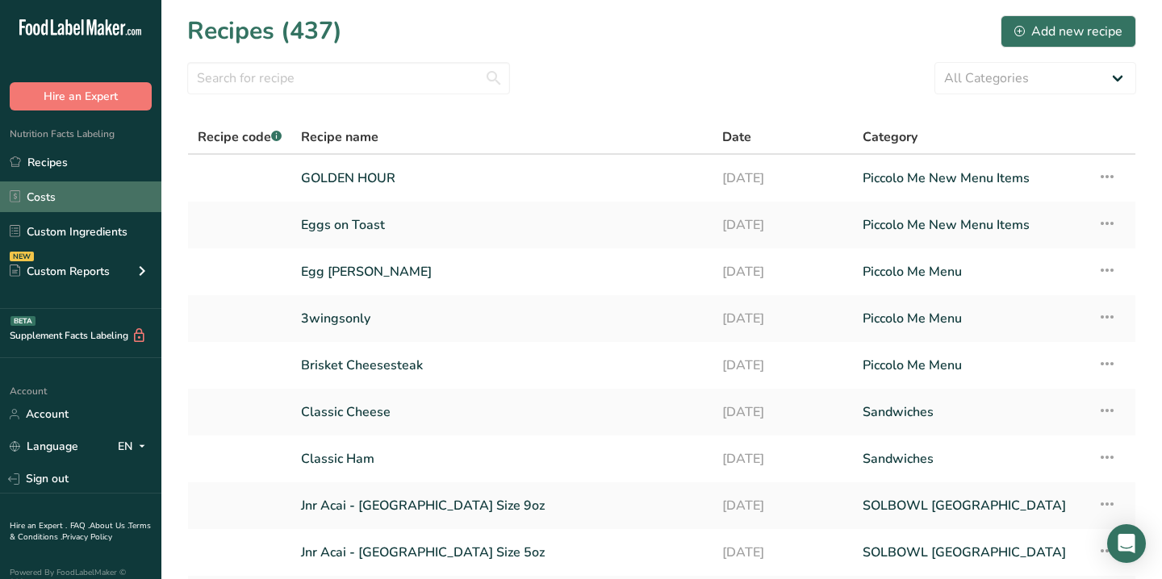
click at [41, 192] on link "Costs" at bounding box center [80, 197] width 161 height 31
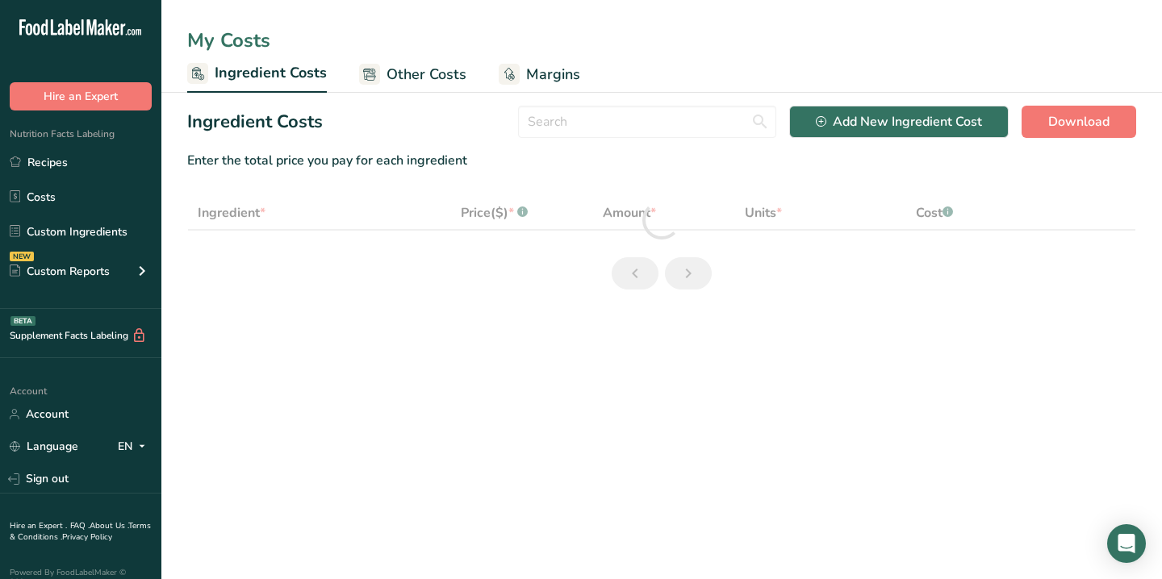
select select "1"
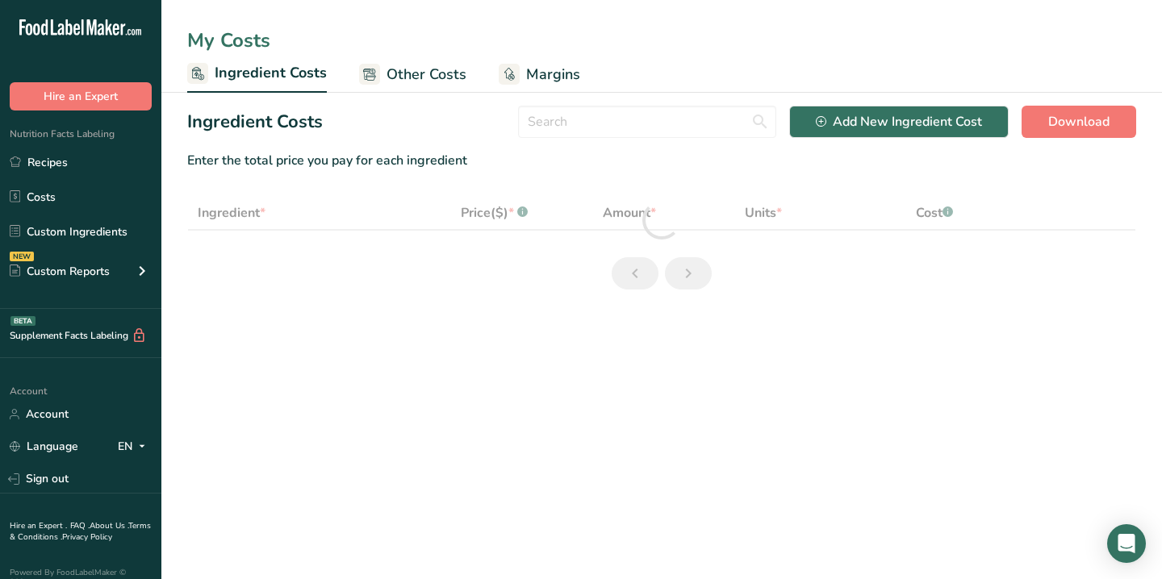
select select "1"
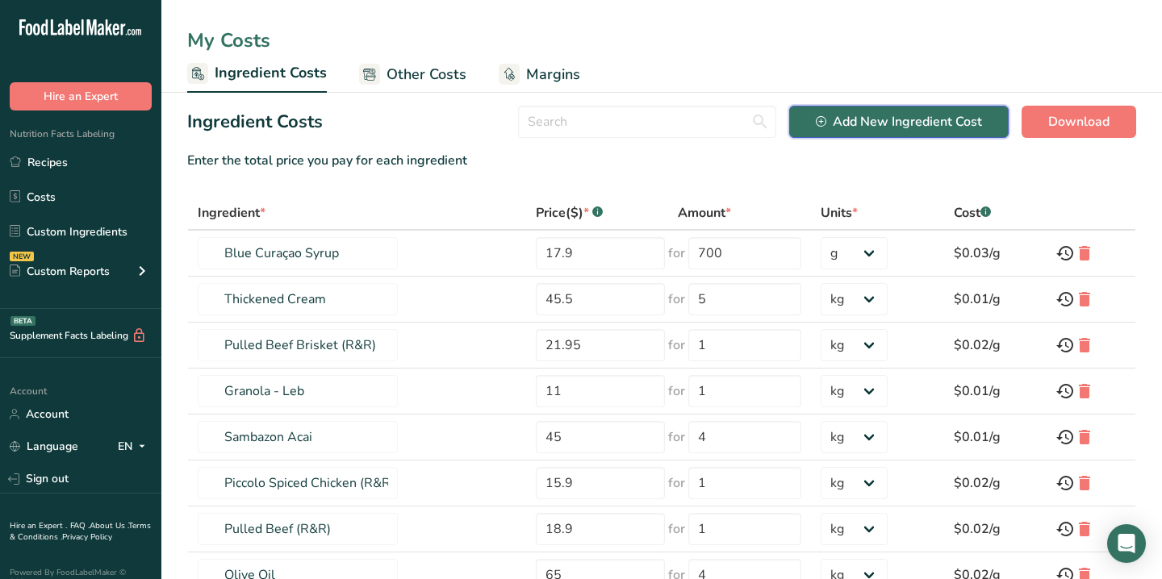
click at [921, 123] on div "Add New Ingredient Cost" at bounding box center [899, 121] width 166 height 19
select select "Add New Ingredient Cost Modal"
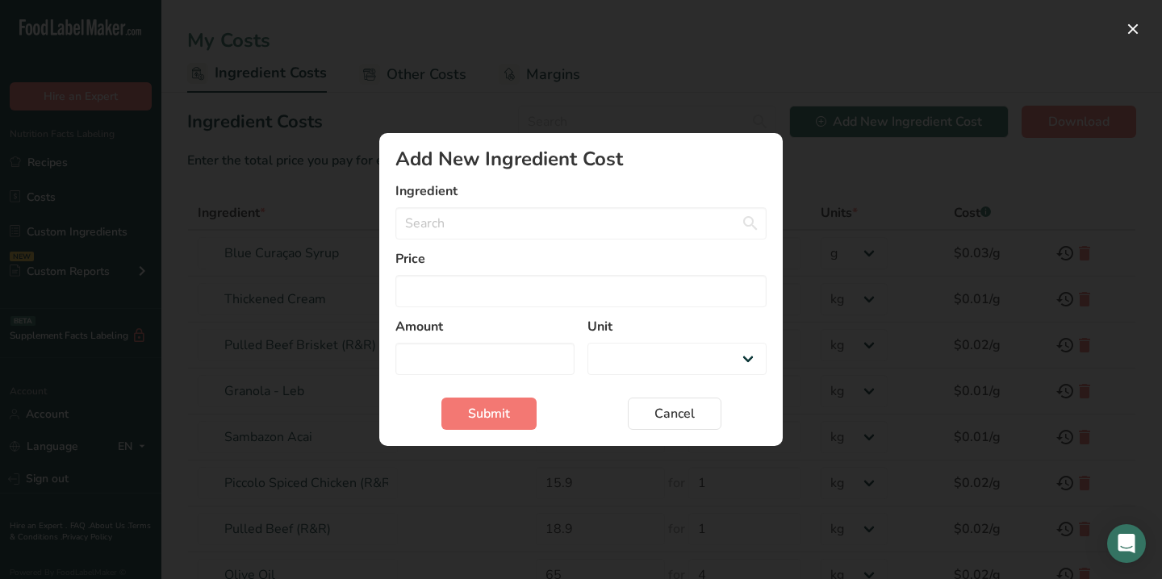
click at [524, 244] on form "Ingredient Almond flour Milk, whole, 3.25% milkfat, without added vitamin A and…" at bounding box center [580, 306] width 371 height 248
click at [516, 226] on input "Add New Ingredient Cost Modal" at bounding box center [580, 223] width 371 height 32
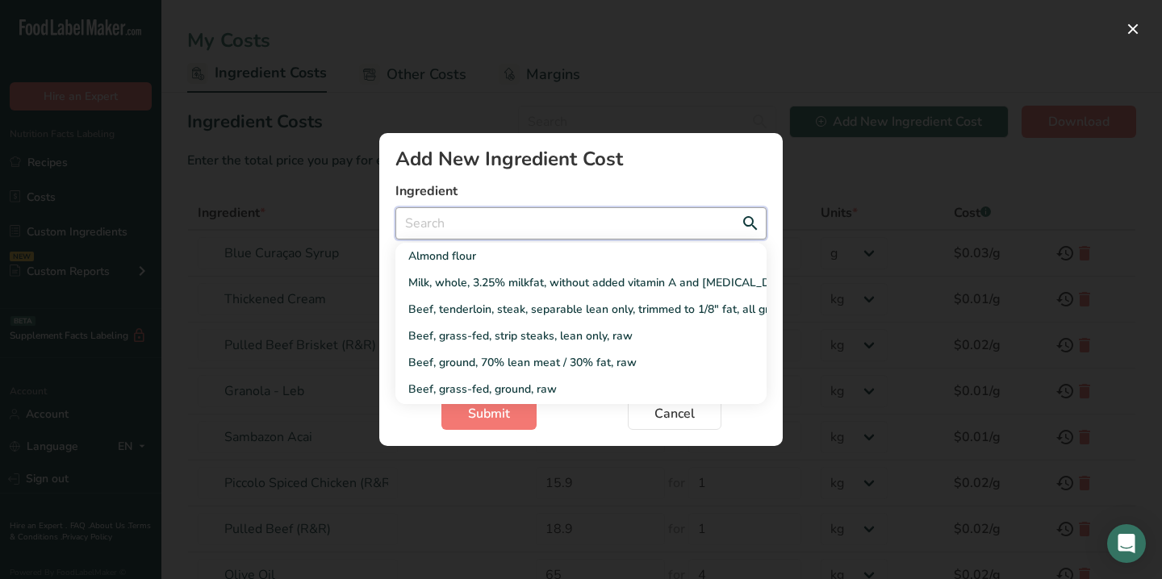
type input "P"
select select "Add New Ingredient Cost Modal"
type input "Po"
select select "Add New Ingredient Cost Modal"
type input "Pop"
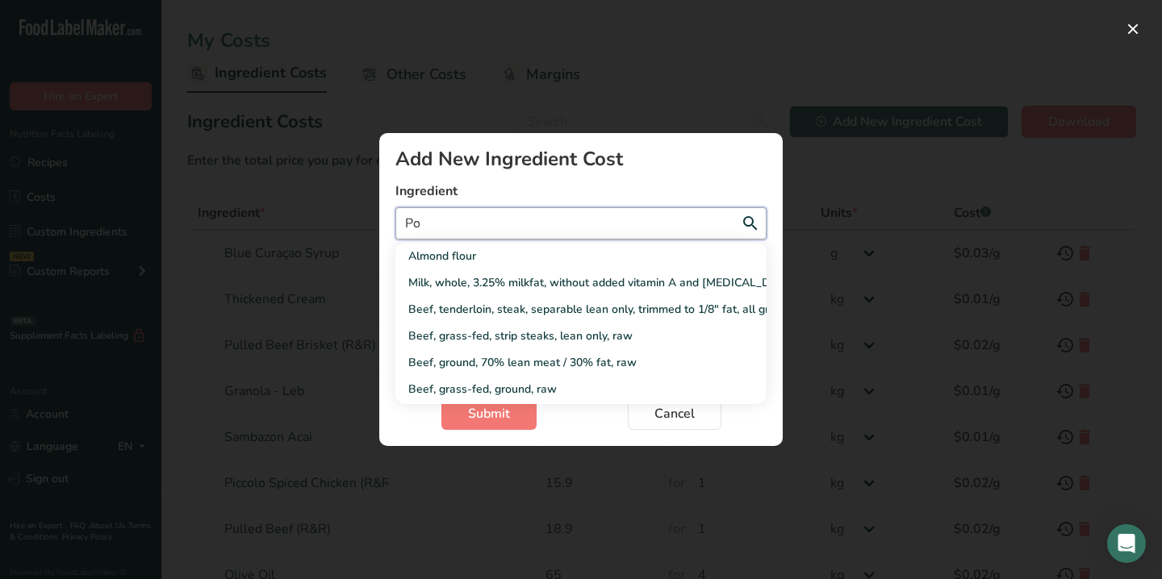
select select "Add New Ingredient Cost Modal"
type input "Popc"
select select "Add New Ingredient Cost Modal"
type input "Popco"
select select "Add New Ingredient Cost Modal"
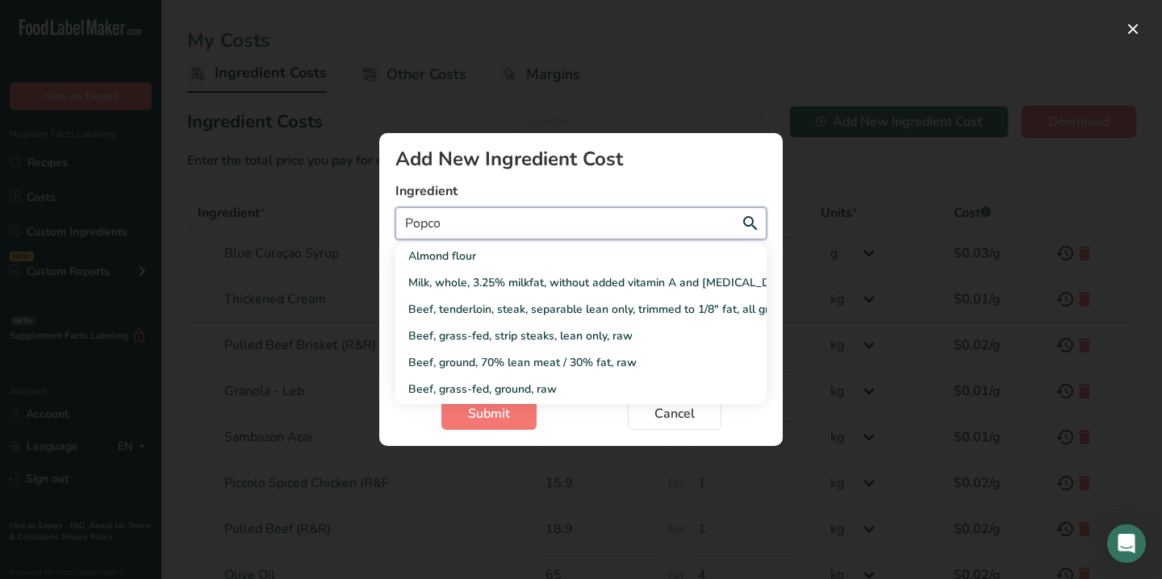
type input "Popcor"
select select "Add New Ingredient Cost Modal"
type input "Popcorn"
select select "Add New Ingredient Cost Modal"
type input "Popcorn"
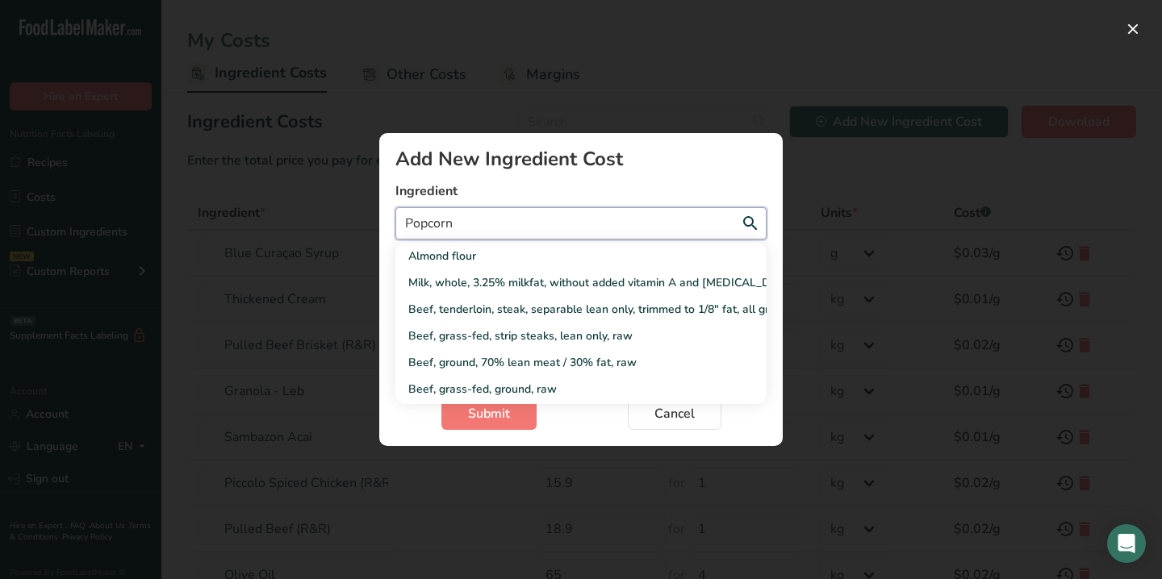
select select "Add New Ingredient Cost Modal"
type input "Popcorn s"
select select "Add New Ingredient Cost Modal"
type input "Popcorn sy"
select select "Add New Ingredient Cost Modal"
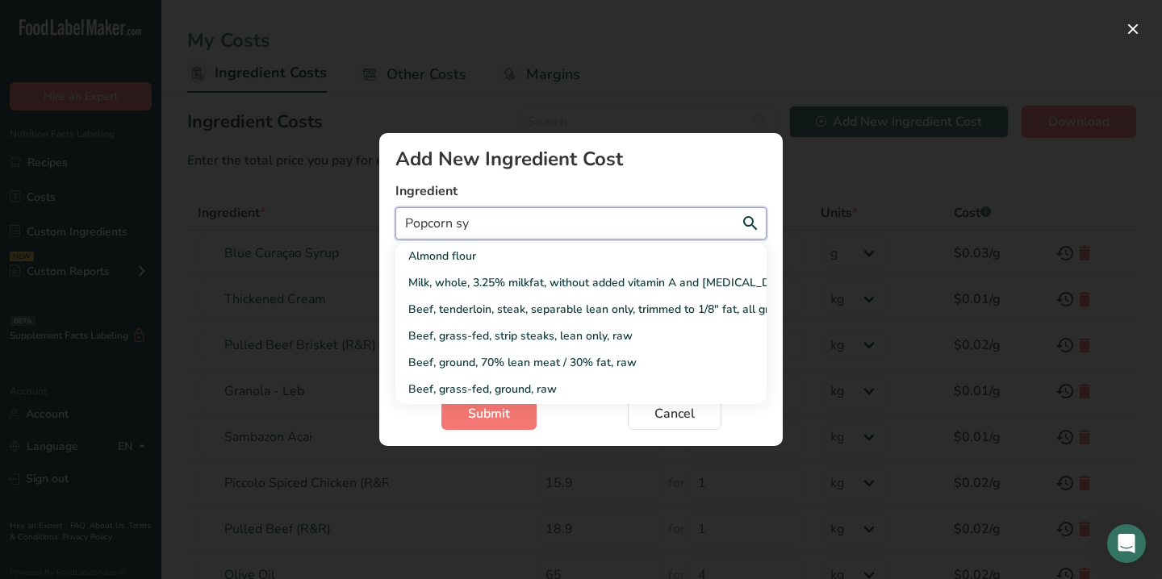
type input "Popcorn syr"
select select "Add New Ingredient Cost Modal"
type input "Popcorn syru"
select select "Add New Ingredient Cost Modal"
type input "Popcorn syrup"
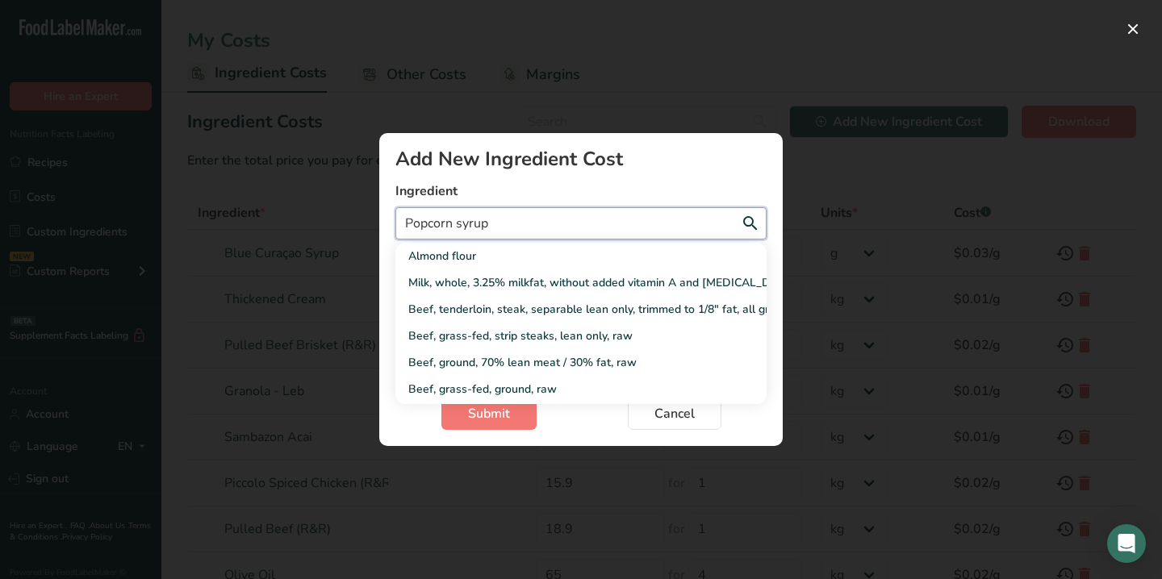
select select "Add New Ingredient Cost Modal"
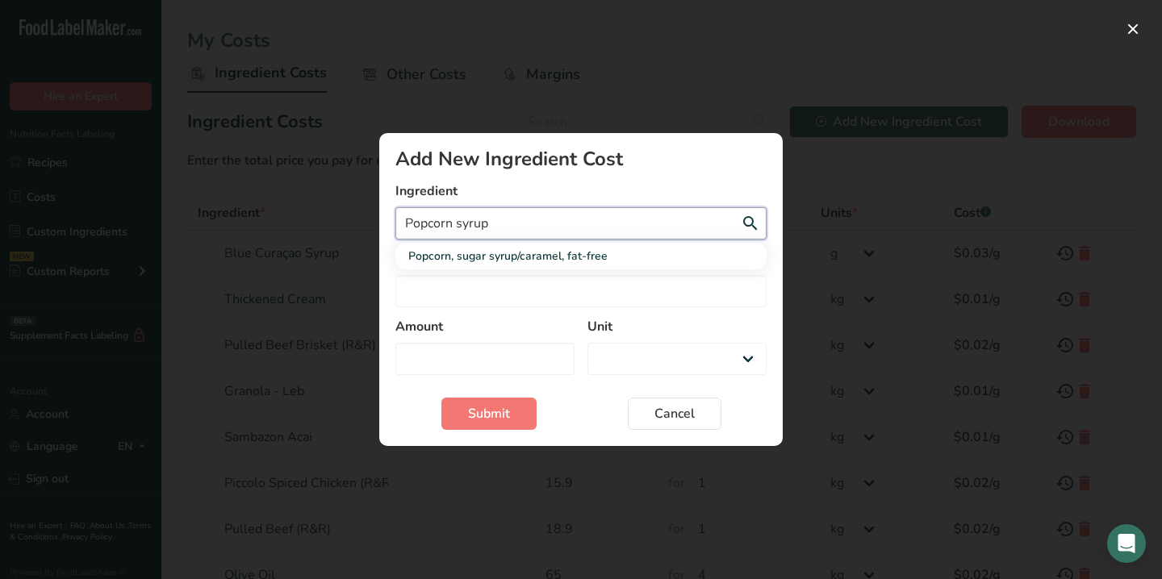
type input "Popcorn syru"
select select "Add New Ingredient Cost Modal"
type input "Popcorn syr"
select select "Add New Ingredient Cost Modal"
type input "Popcorn sy"
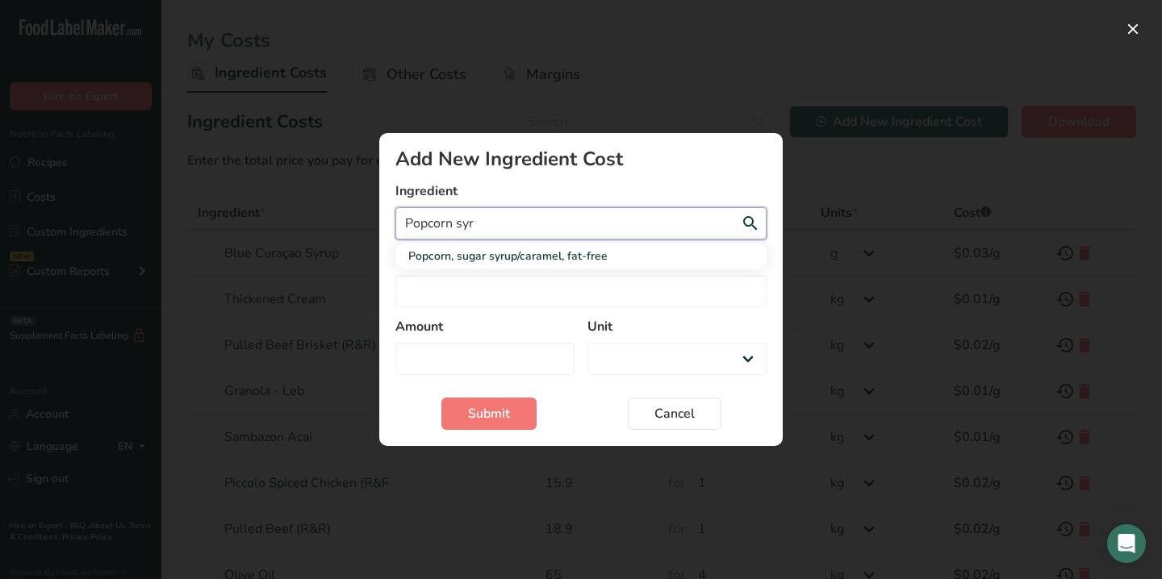
select select "Add New Ingredient Cost Modal"
type input "Popcorn s"
select select "Add New Ingredient Cost Modal"
type input "Popcorn"
select select "Add New Ingredient Cost Modal"
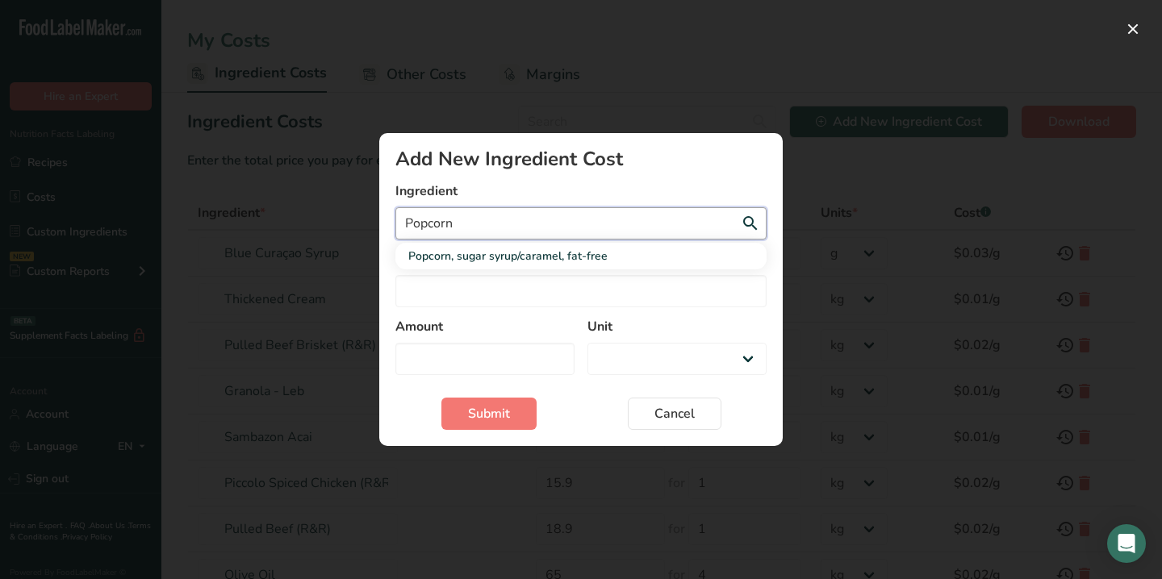
select select "Add New Ingredient Cost Modal"
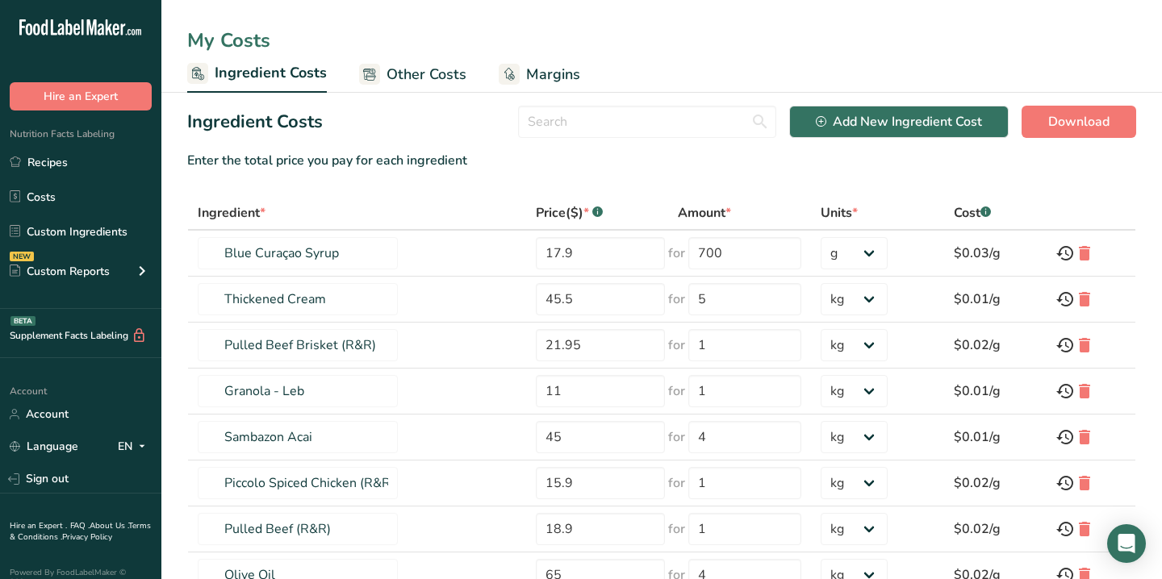
click at [850, 102] on section "Ingredient Costs Add New Ingredient Cost Download Enter the total price you pay…" at bounding box center [661, 427] width 1000 height 669
click at [841, 111] on button "Add New Ingredient Cost" at bounding box center [898, 122] width 219 height 32
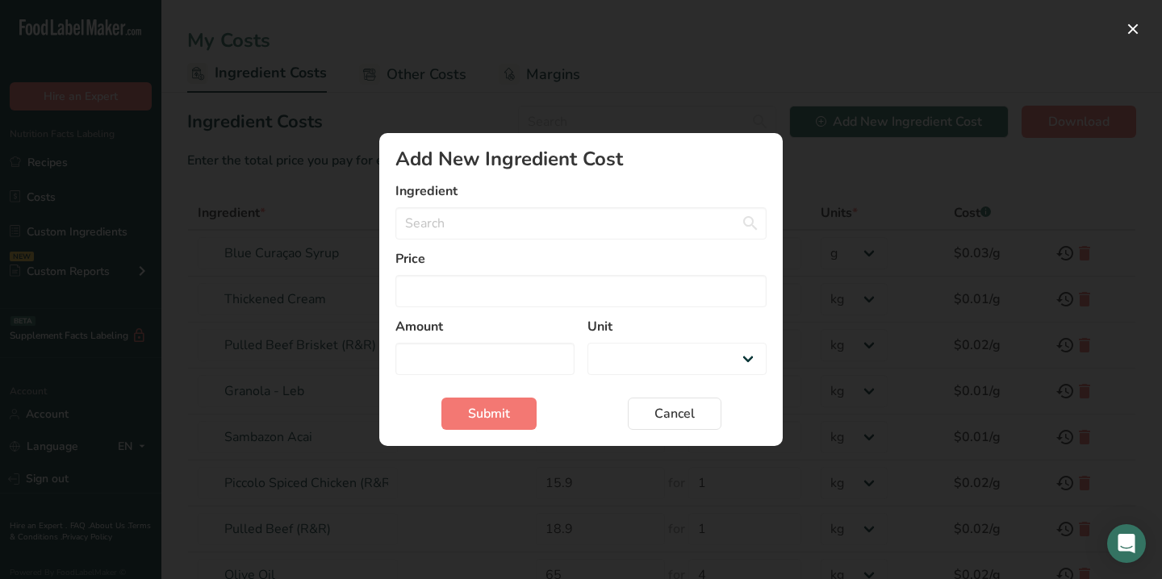
click at [627, 146] on section "Add New Ingredient Cost Ingredient Snacks, popcorn, air-popped Snacks, popcorn,…" at bounding box center [580, 289] width 403 height 313
click at [674, 395] on form "Ingredient Snacks, popcorn, air-popped Snacks, popcorn, microwave, regular (but…" at bounding box center [580, 306] width 371 height 248
click at [653, 418] on button "Cancel" at bounding box center [675, 414] width 94 height 32
select select "Add New Ingredient Cost Modal"
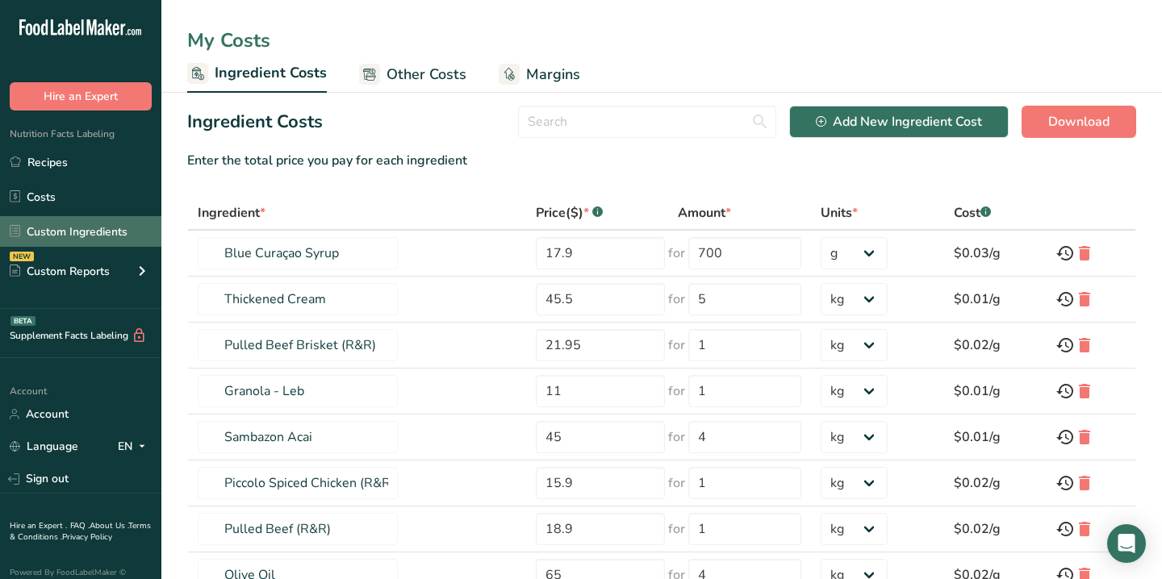
click at [48, 225] on link "Custom Ingredients" at bounding box center [80, 231] width 161 height 31
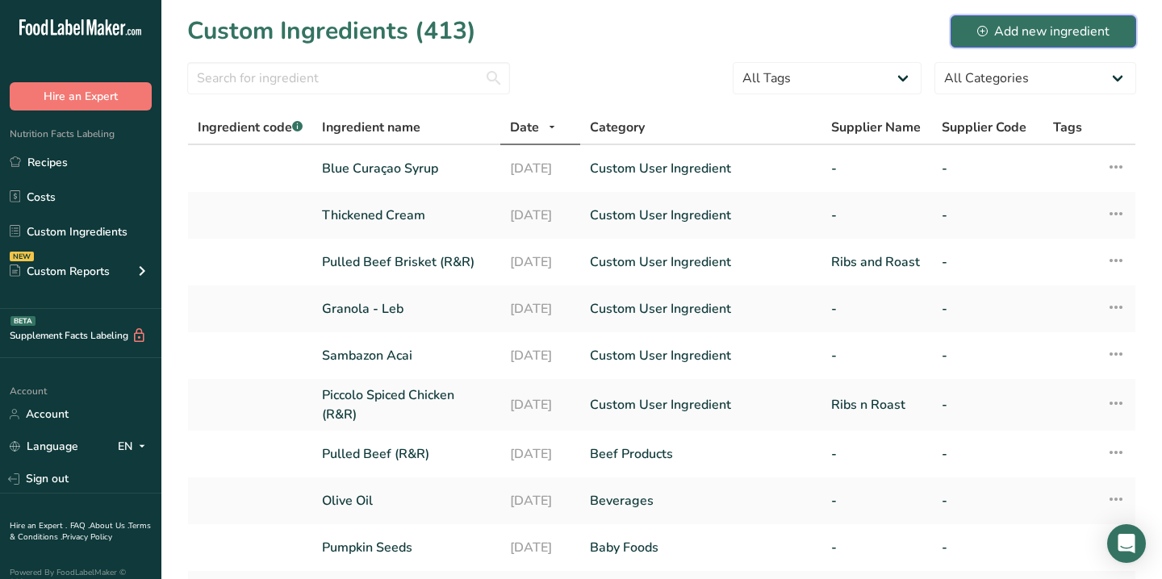
click at [990, 29] on div "Add new ingredient" at bounding box center [1043, 31] width 132 height 19
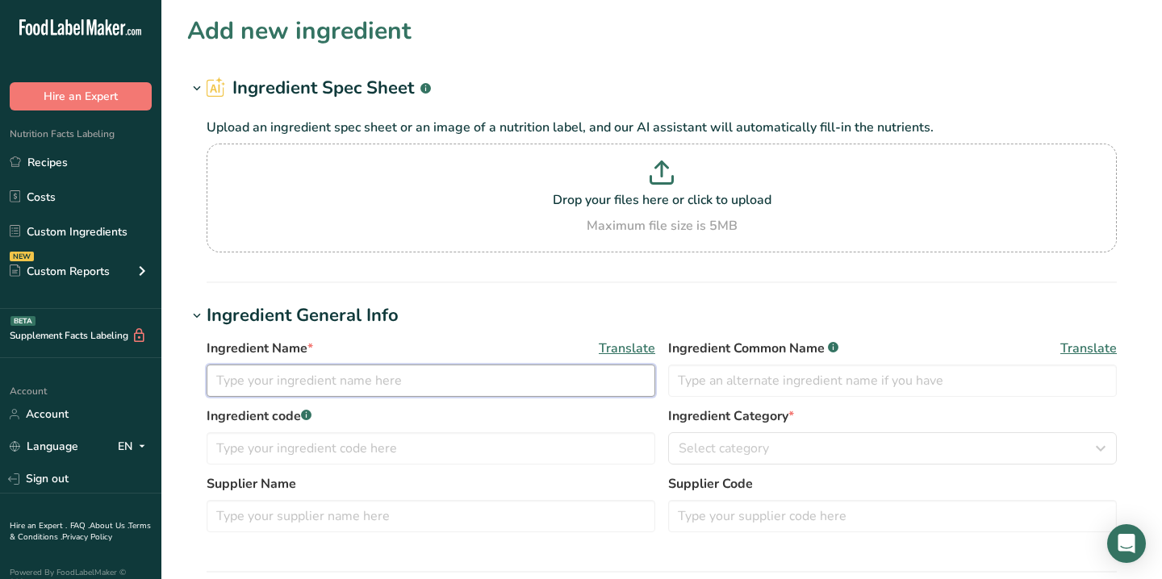
click at [334, 387] on input "text" at bounding box center [431, 381] width 449 height 32
type input "{"
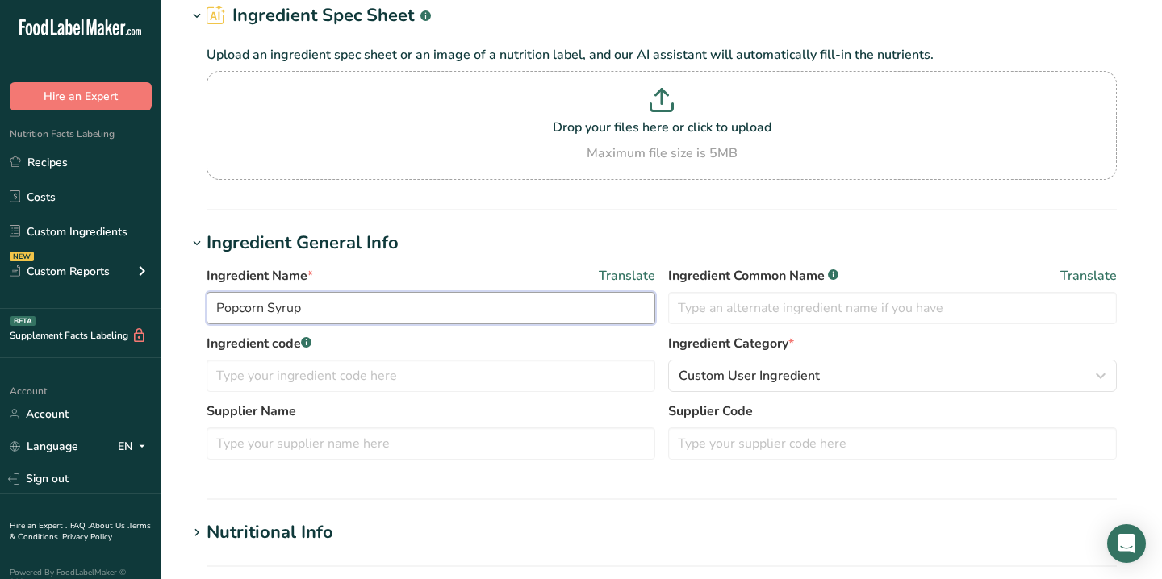
scroll to position [74, 0]
type input "Popcorn Syrup"
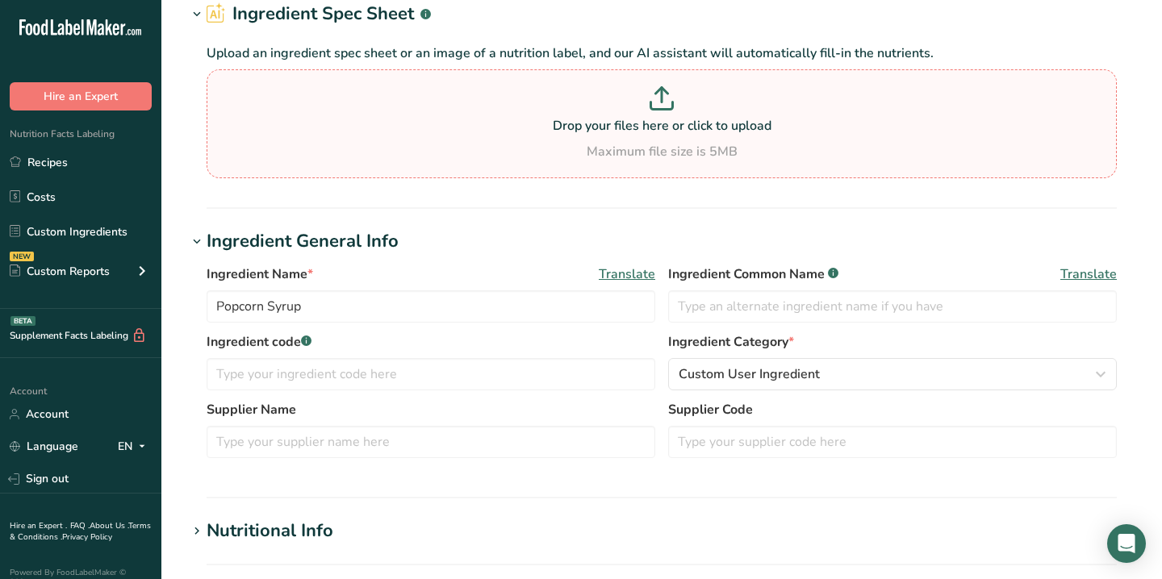
click at [649, 114] on p at bounding box center [662, 101] width 902 height 30
click at [649, 114] on input "Drop your files here or click to upload Maximum file size is 5MB" at bounding box center [662, 123] width 910 height 109
type input "C:\fakepath\71AfLvAOYmL._AC_SL1327_.jpg"
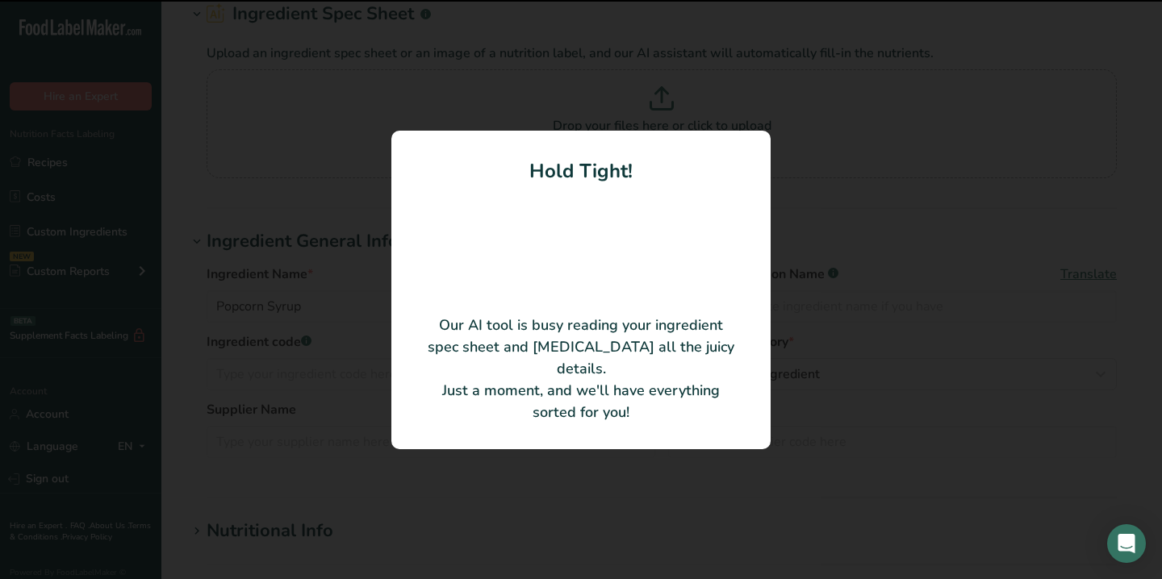
type input "Popcorn Flavoured Syrup"
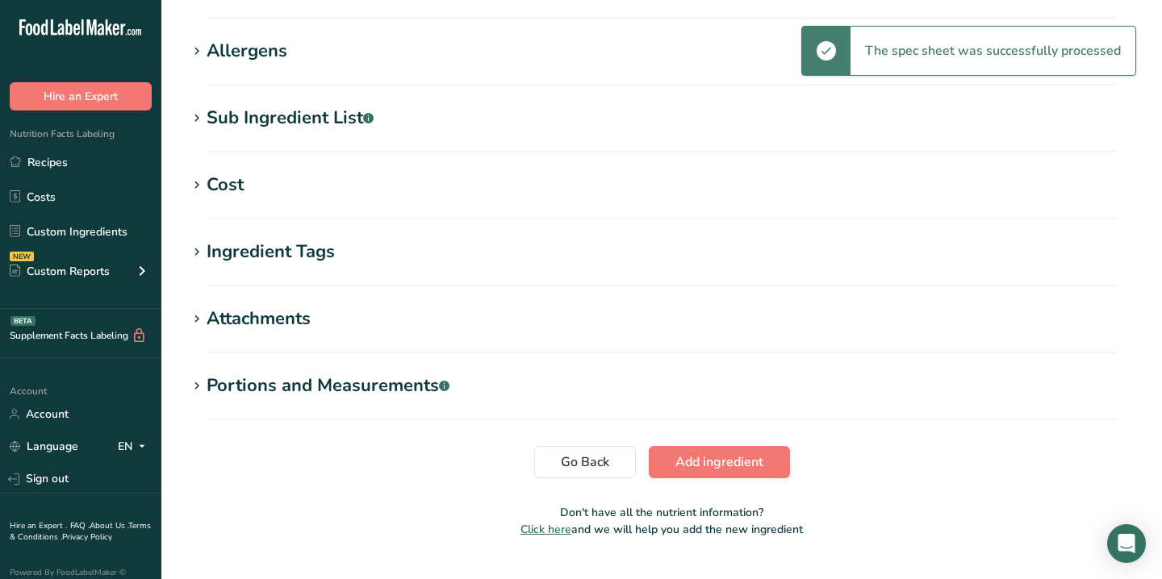
scroll to position [470, 0]
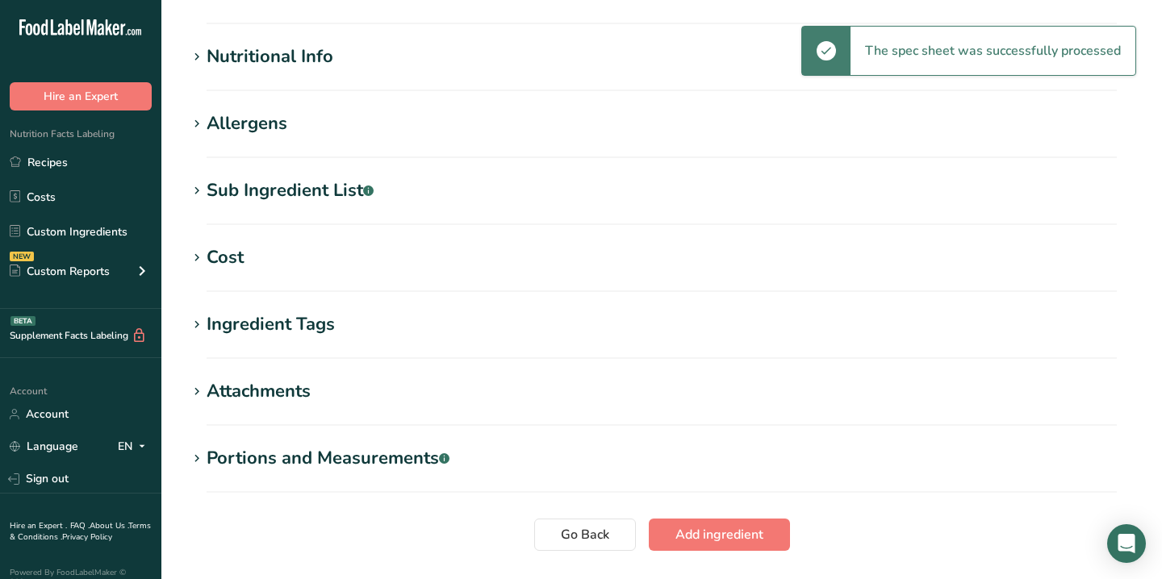
click at [428, 140] on section "Allergens Add any known allergens associated with your ingredient Gluten Soy Tr…" at bounding box center [661, 135] width 949 height 48
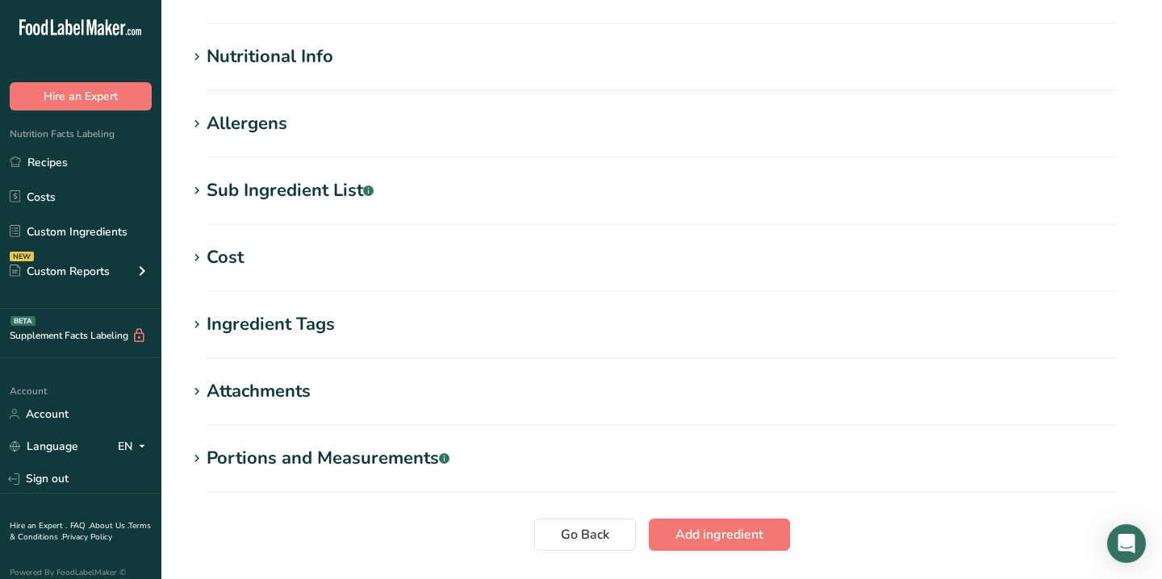
click at [420, 131] on h1 "Allergens" at bounding box center [661, 124] width 949 height 27
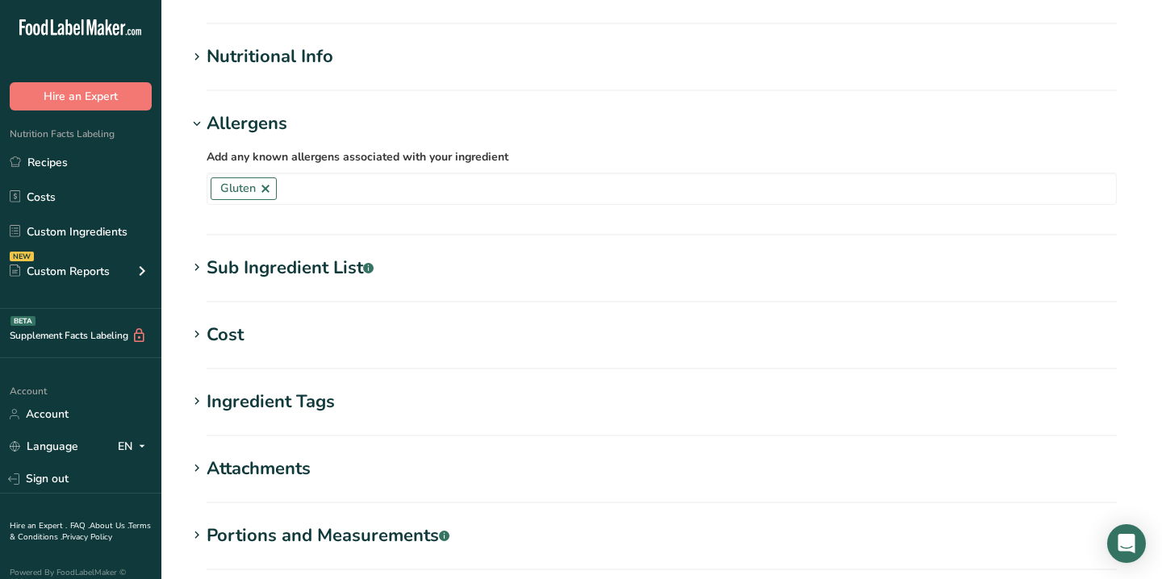
click at [310, 335] on h1 "Cost" at bounding box center [661, 335] width 949 height 27
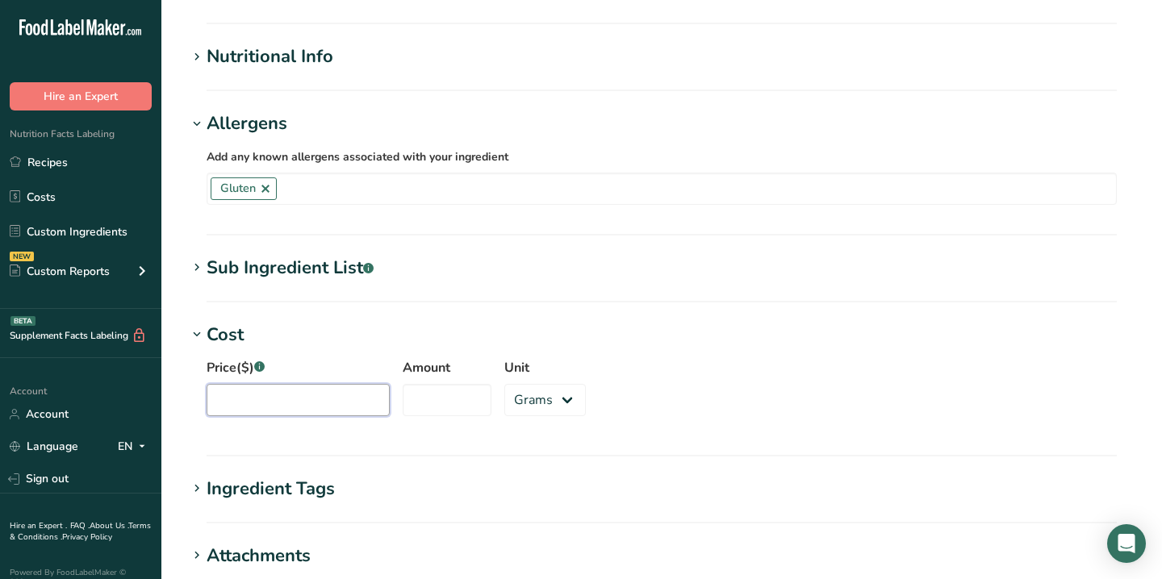
click at [292, 397] on input "Price($) .a-a{fill:#347362;}.b-a{fill:#fff;}" at bounding box center [298, 400] width 183 height 32
type input "17.9"
click at [417, 401] on input "Amount" at bounding box center [447, 400] width 89 height 32
type input "700"
click at [549, 381] on div "Unit Grams kg mg mcg lb oz" at bounding box center [544, 392] width 81 height 68
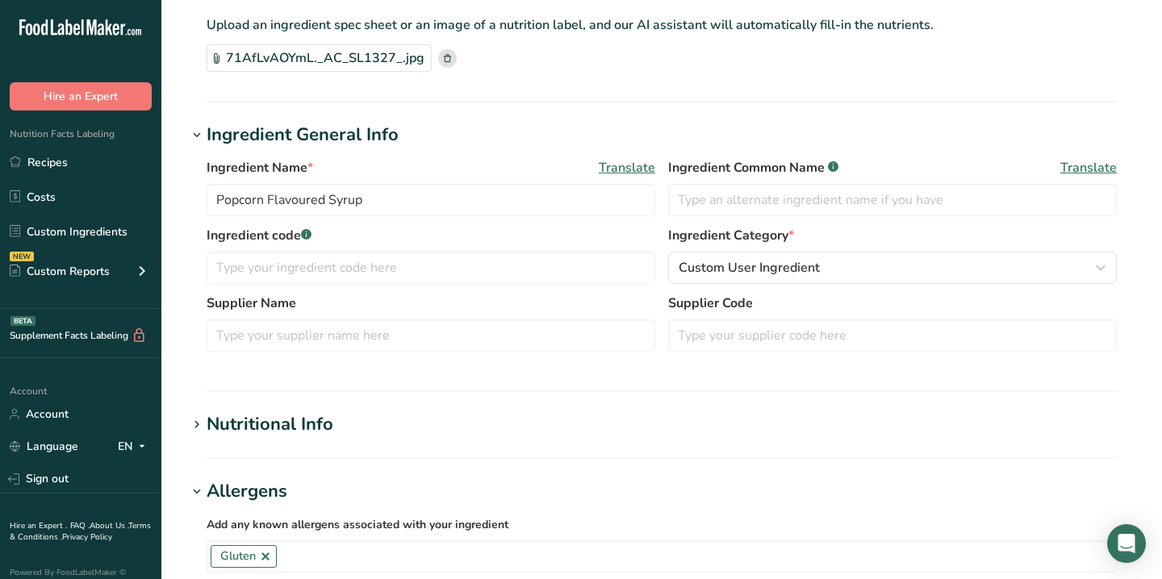
scroll to position [91, 0]
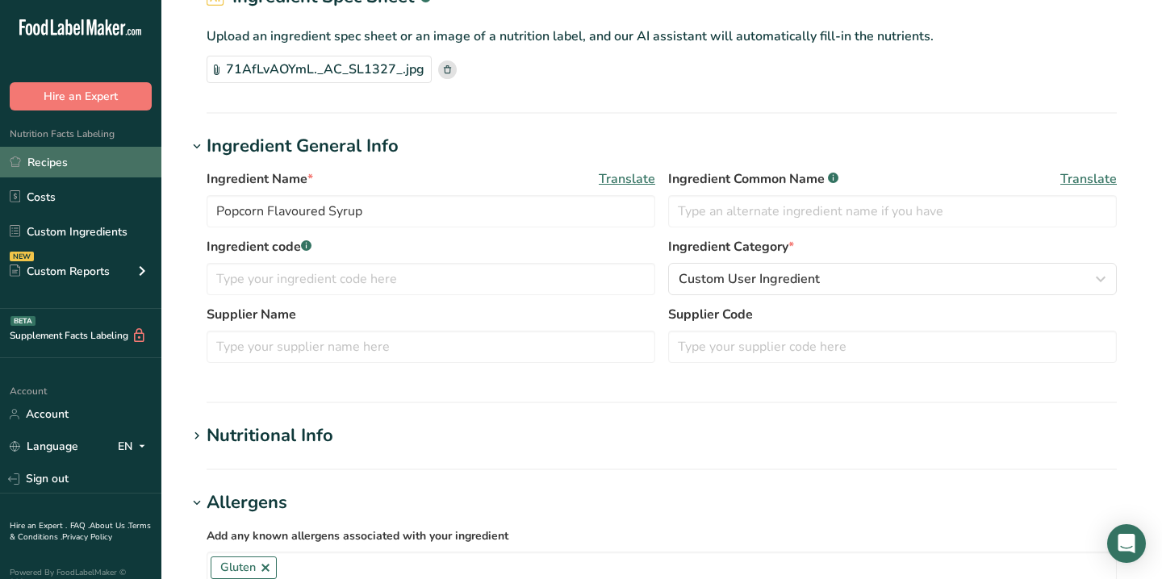
click at [89, 159] on link "Recipes" at bounding box center [80, 162] width 161 height 31
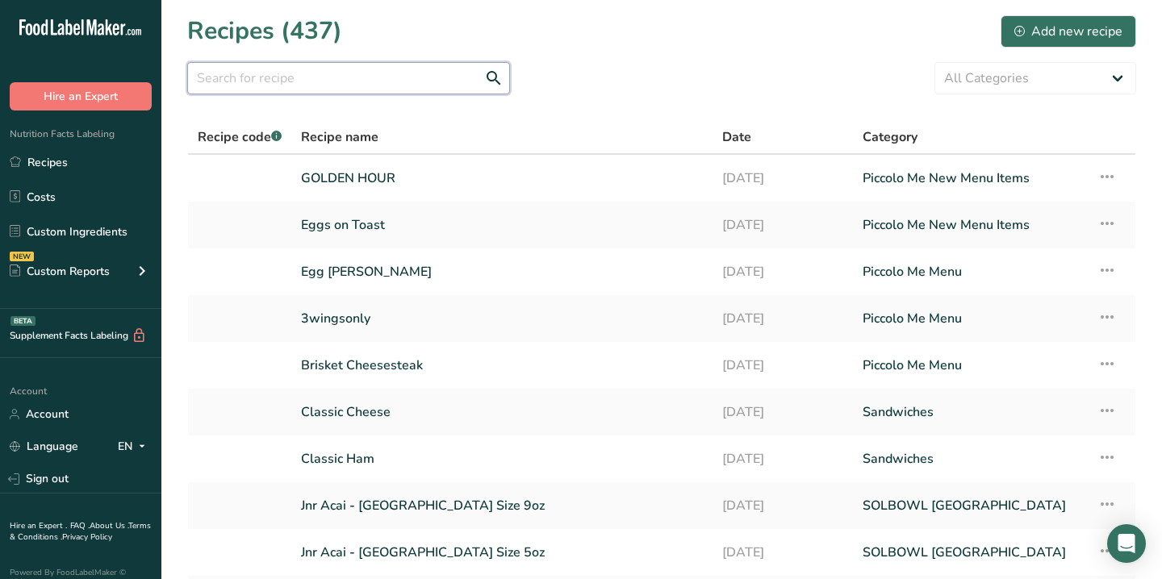
click at [308, 77] on input "text" at bounding box center [348, 78] width 323 height 32
type input "yuzu"
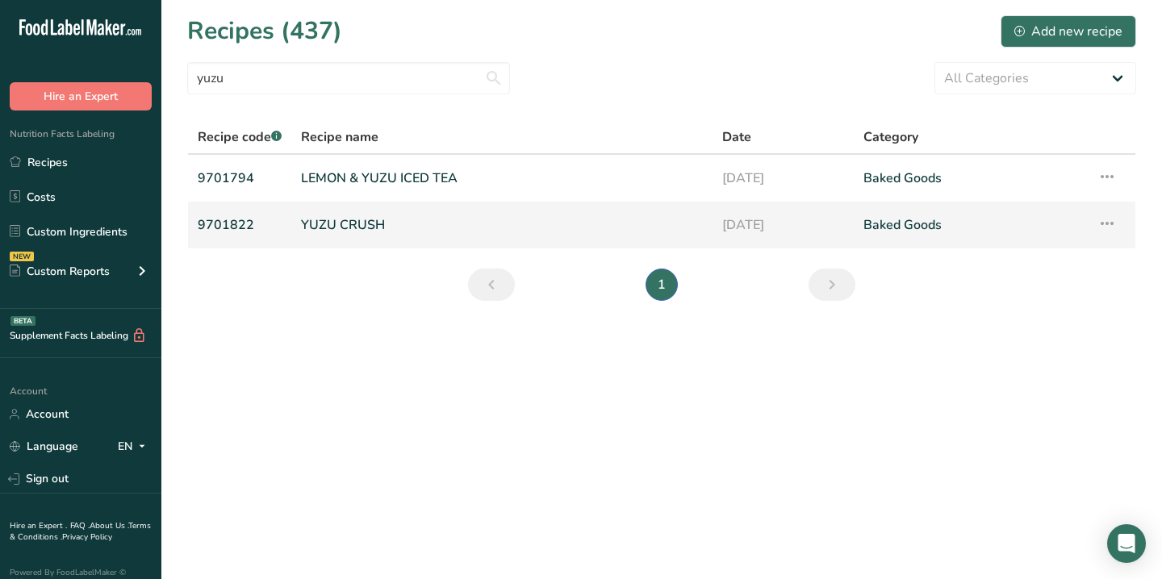
click at [344, 230] on link "YUZU CRUSH" at bounding box center [502, 225] width 402 height 34
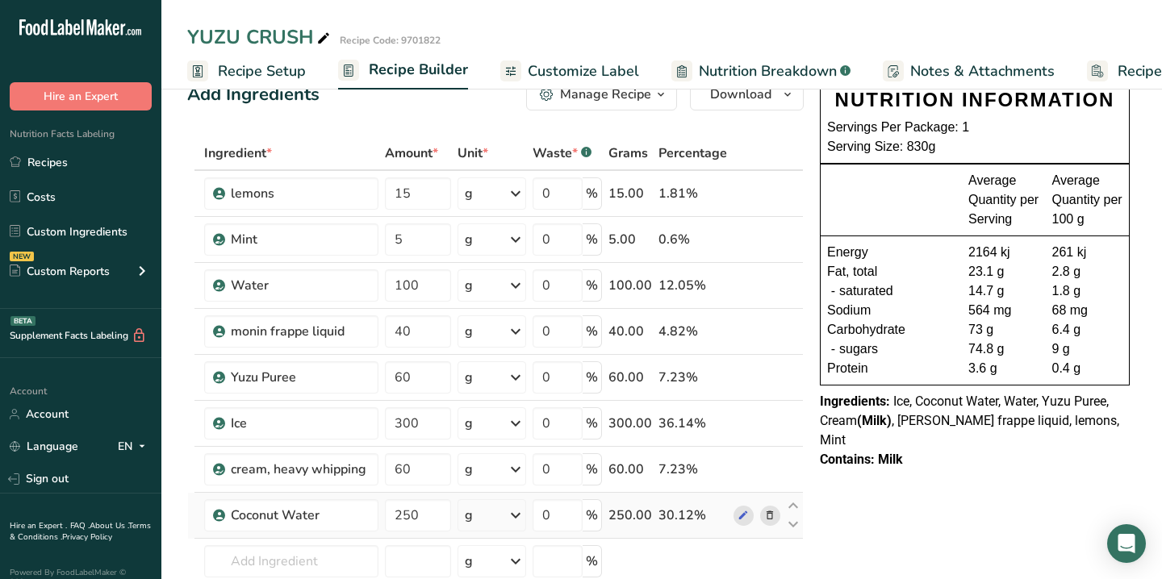
scroll to position [47, 0]
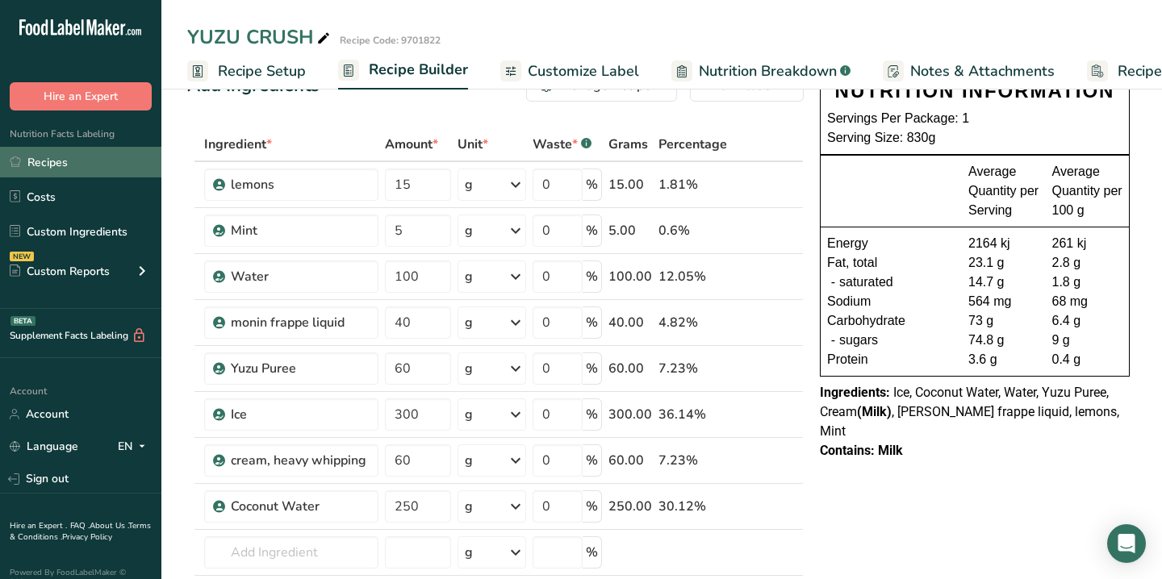
click at [79, 156] on link "Recipes" at bounding box center [80, 162] width 161 height 31
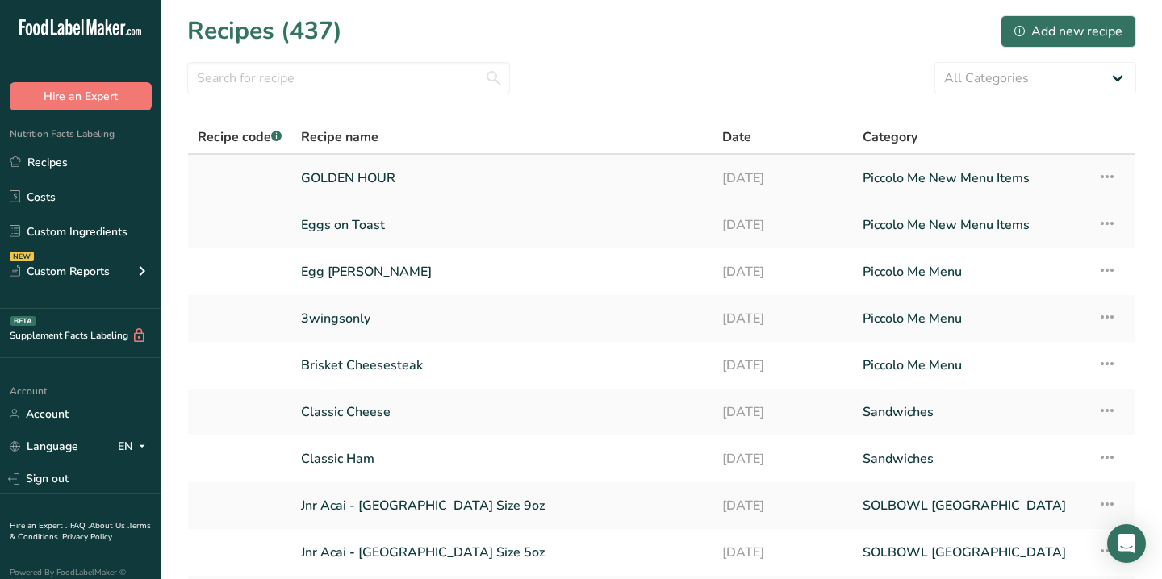
click at [328, 174] on link "GOLDEN HOUR" at bounding box center [502, 178] width 402 height 34
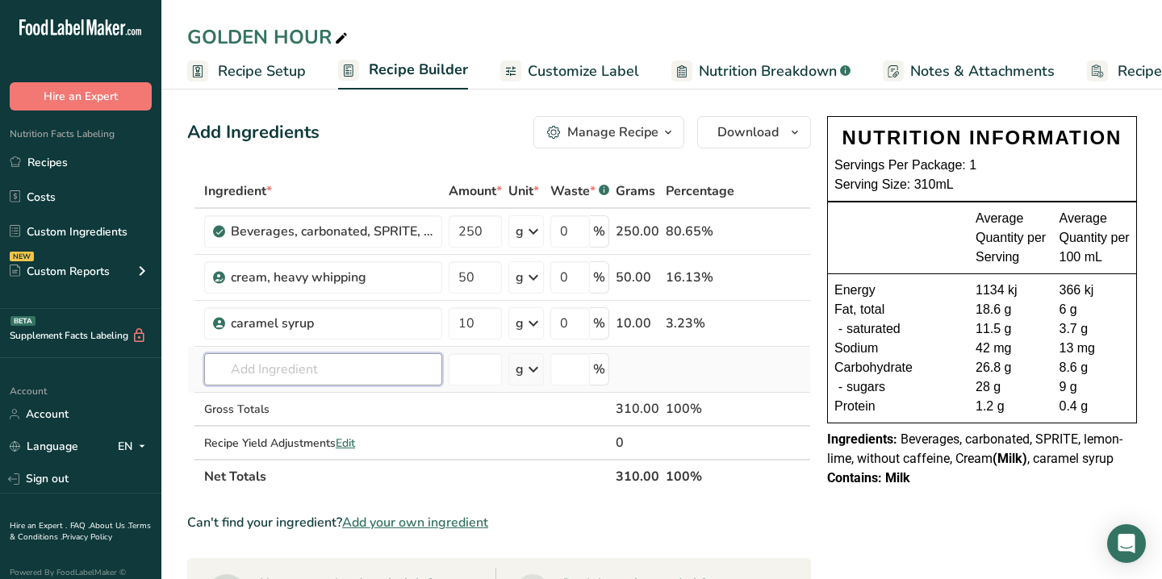
click at [309, 374] on input "text" at bounding box center [323, 369] width 238 height 32
type input "popping candy"
click at [277, 428] on div "Add your own ingredient" at bounding box center [323, 428] width 212 height 17
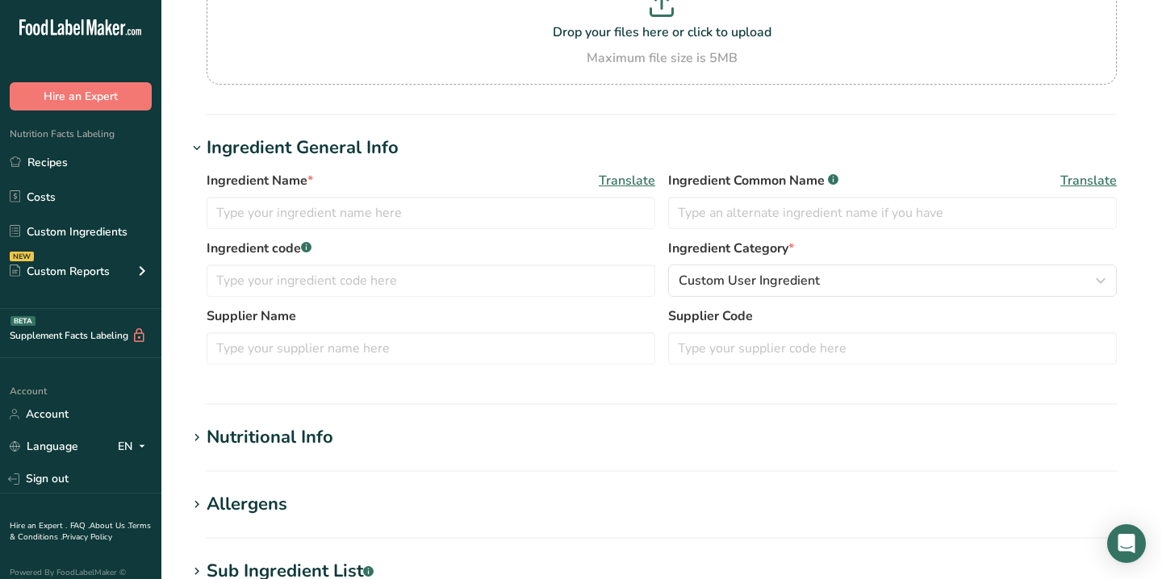
scroll to position [187, 0]
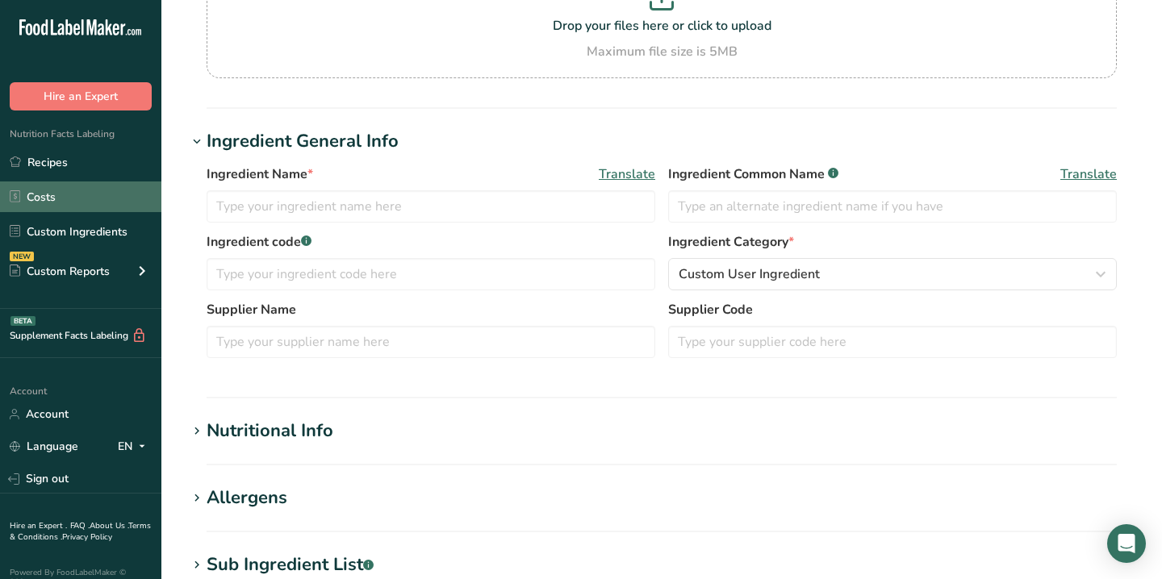
click at [53, 203] on link "Costs" at bounding box center [80, 197] width 161 height 31
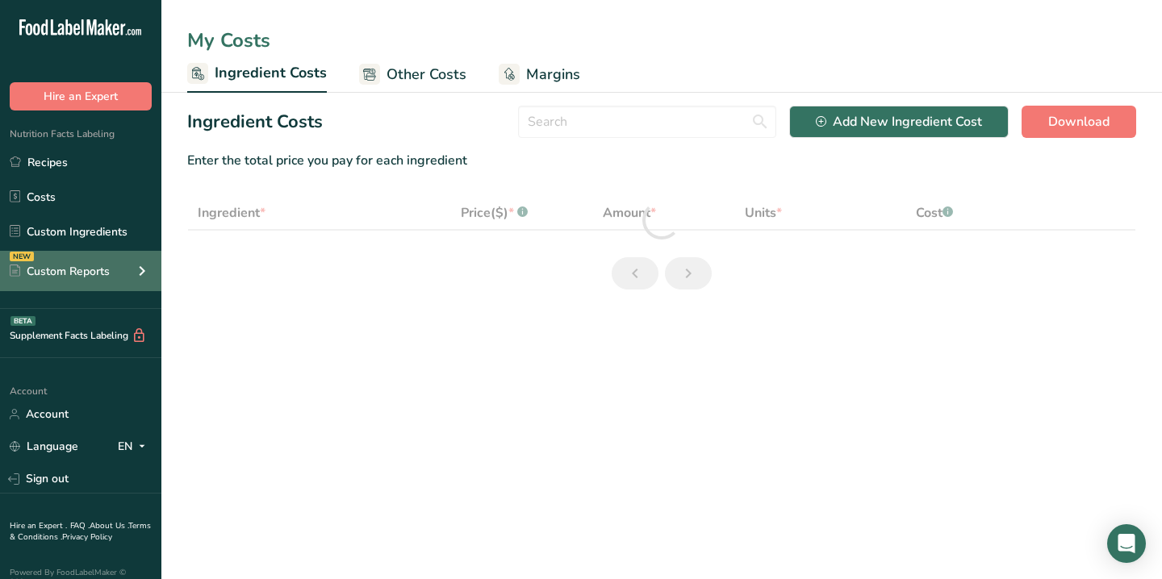
click at [50, 254] on div "NEW Custom Reports" at bounding box center [80, 271] width 161 height 40
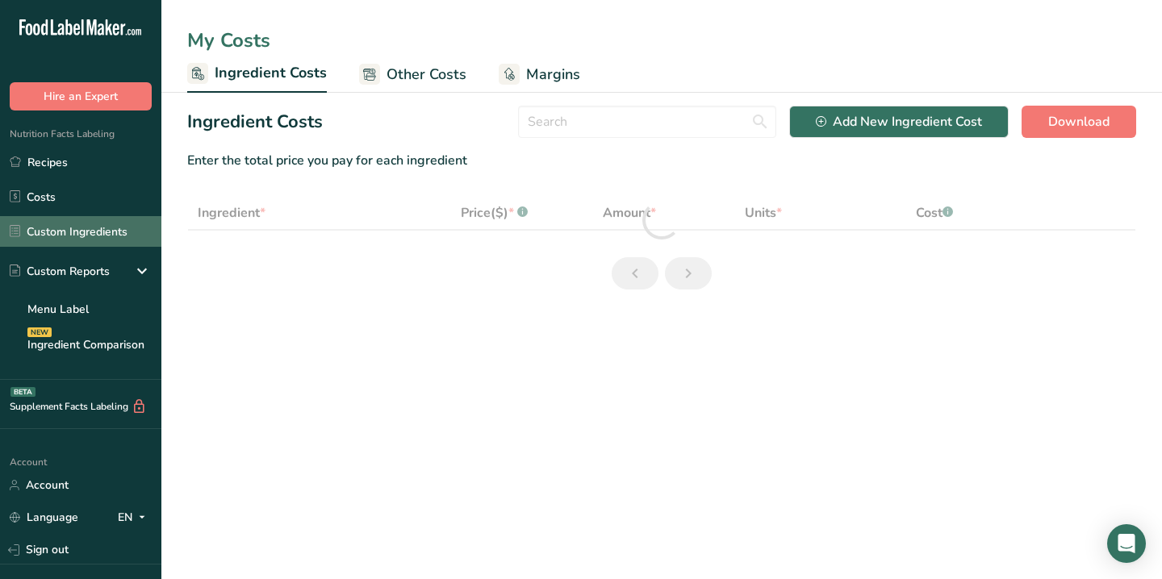
click at [86, 223] on link "Custom Ingredients" at bounding box center [80, 231] width 161 height 31
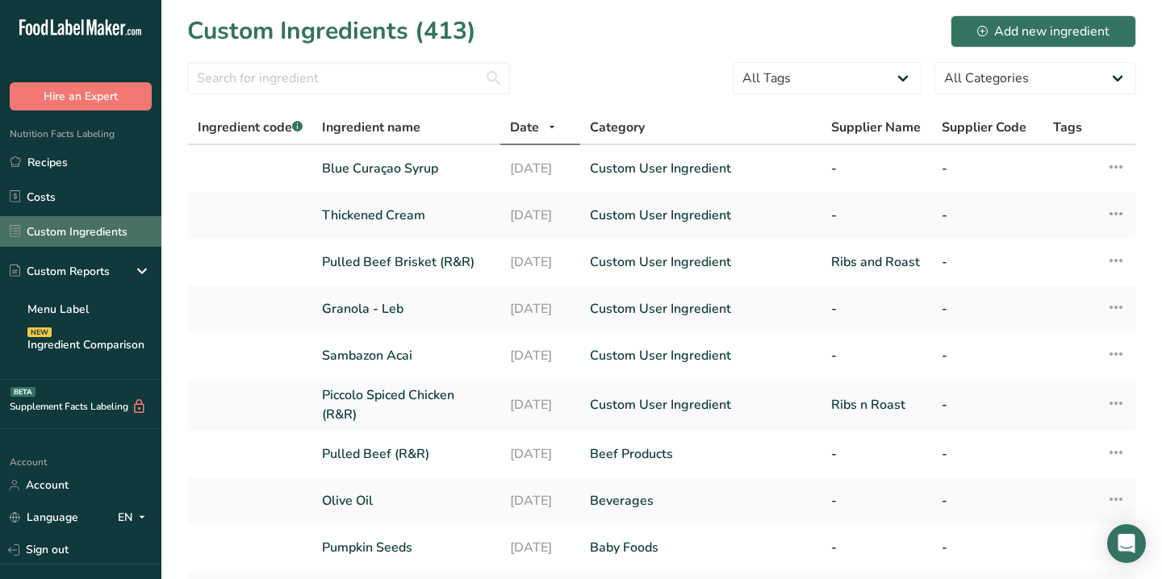
click at [72, 218] on link "Custom Ingredients" at bounding box center [80, 231] width 161 height 31
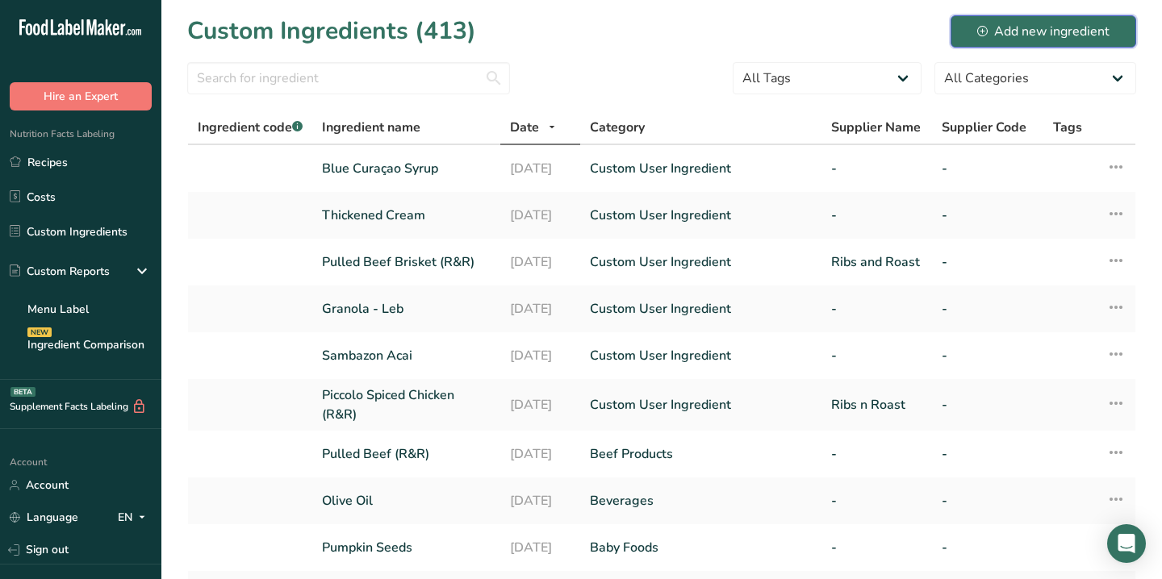
click at [1022, 25] on div "Add new ingredient" at bounding box center [1043, 31] width 132 height 19
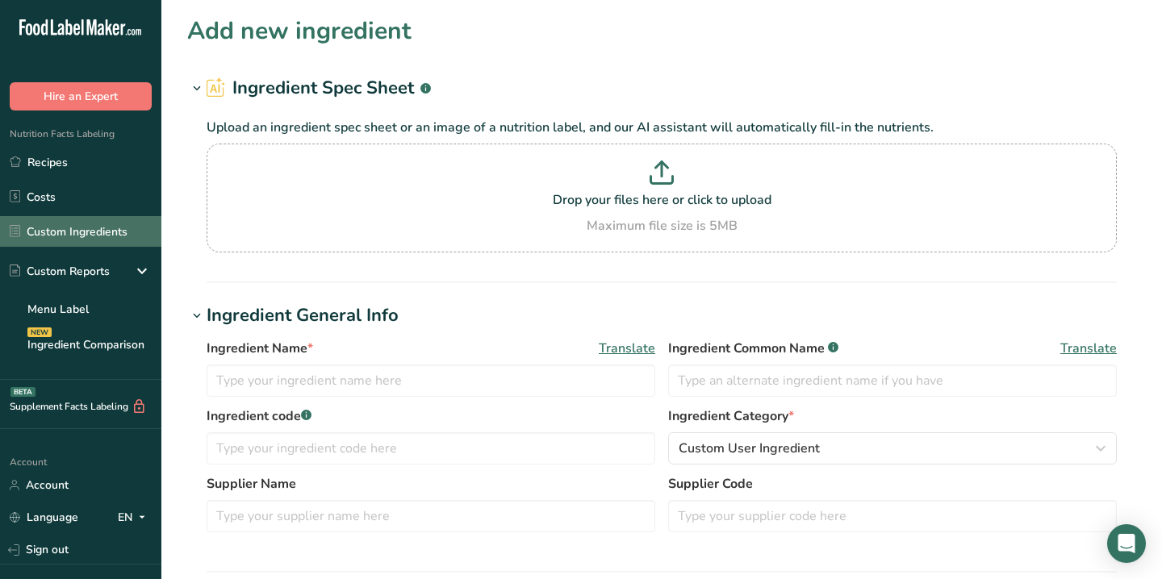
click at [93, 228] on link "Custom Ingredients" at bounding box center [80, 231] width 161 height 31
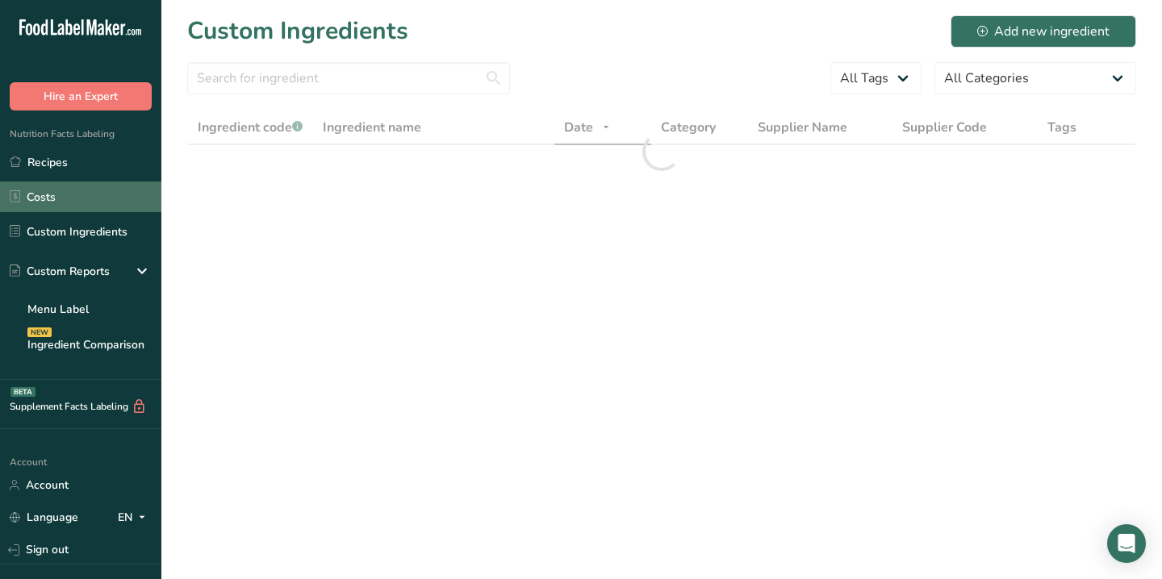
click at [68, 195] on link "Costs" at bounding box center [80, 197] width 161 height 31
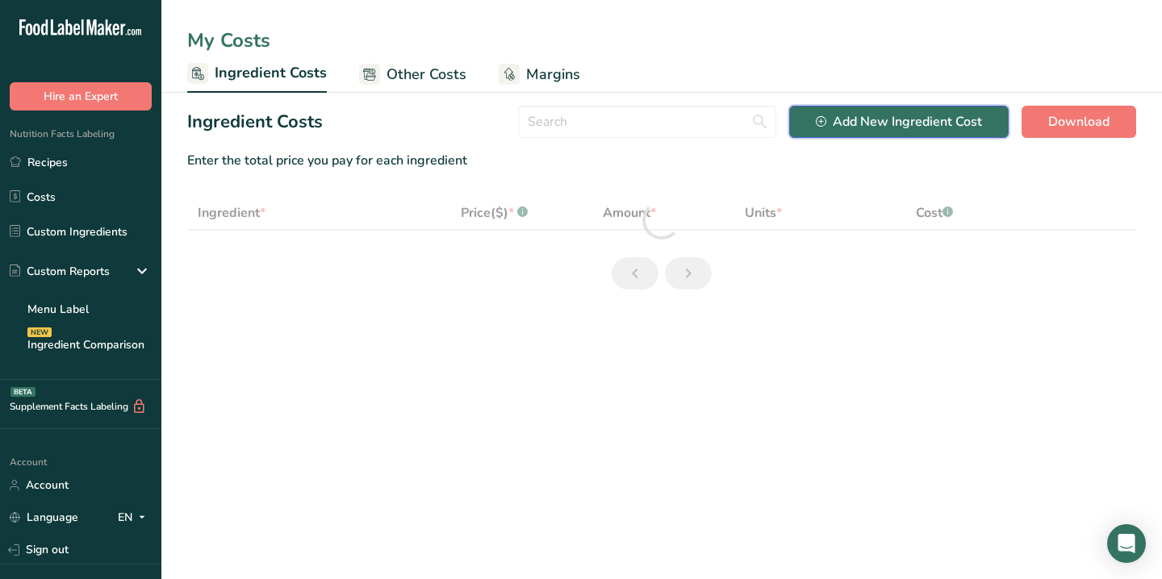
click at [851, 110] on button "Add New Ingredient Cost" at bounding box center [898, 122] width 219 height 32
select select "Add New Ingredient Cost Modal"
select select "1"
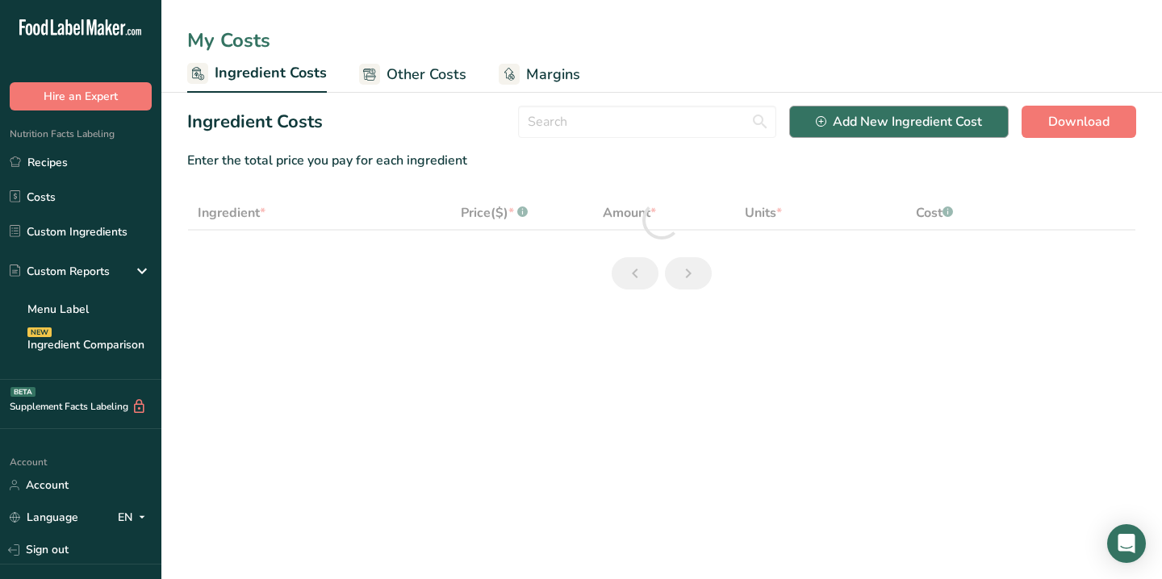
select select "1"
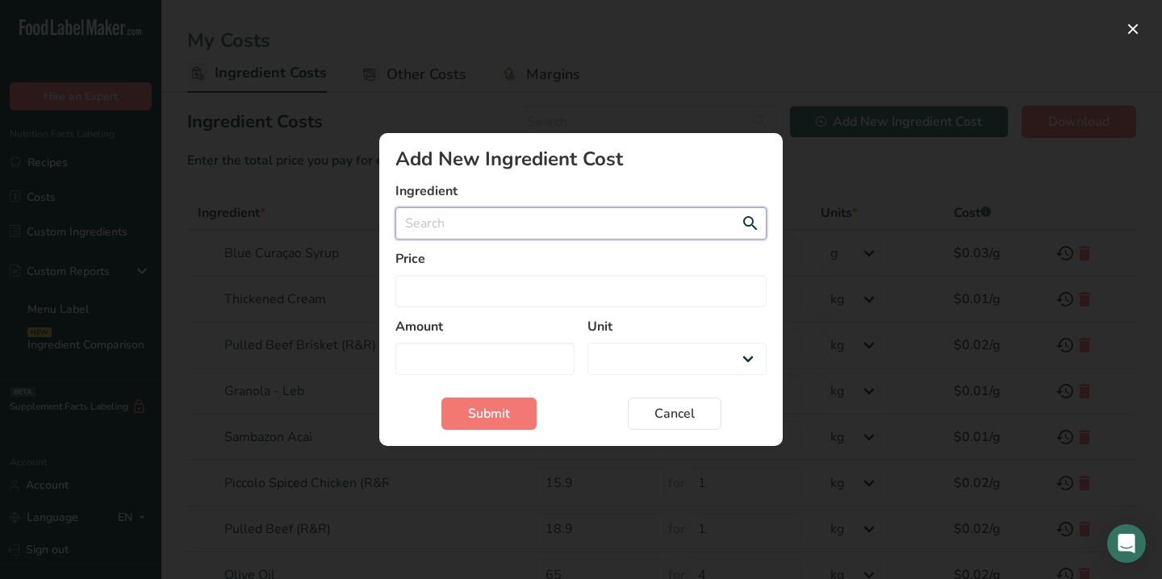
click at [501, 236] on input "Add New Ingredient Cost Modal" at bounding box center [580, 223] width 371 height 32
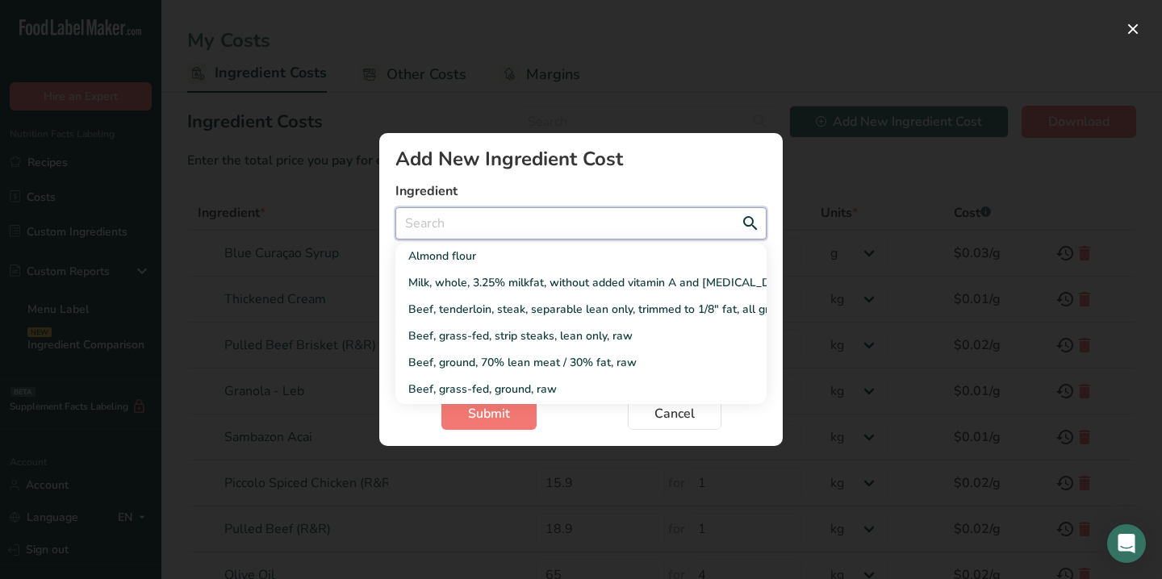
type input "P"
select select "Add New Ingredient Cost Modal"
type input "Po"
select select "Add New Ingredient Cost Modal"
type input "Pop"
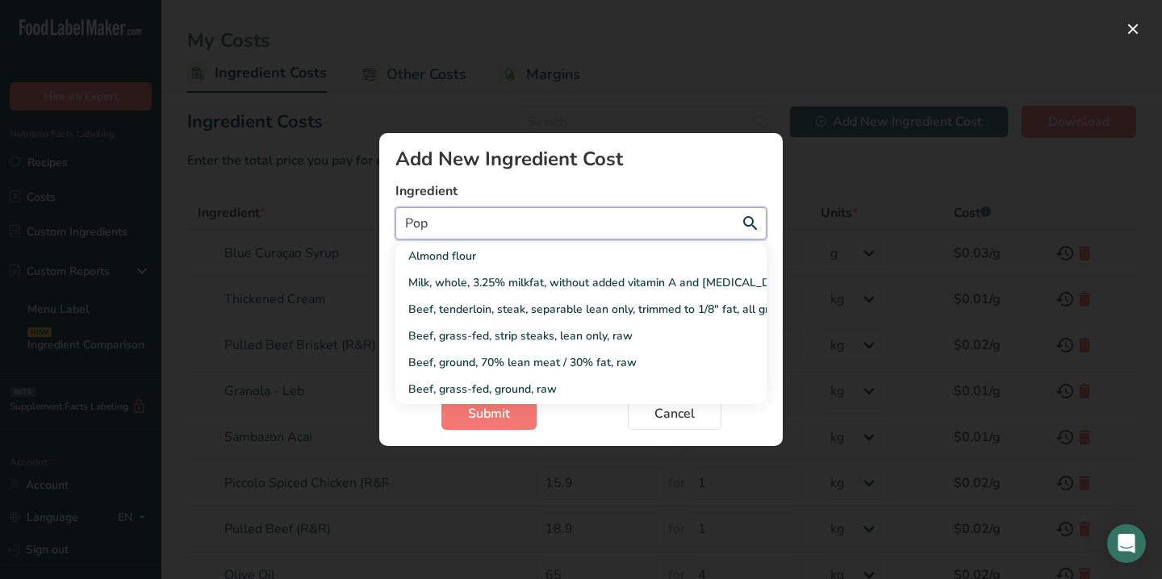
select select "Add New Ingredient Cost Modal"
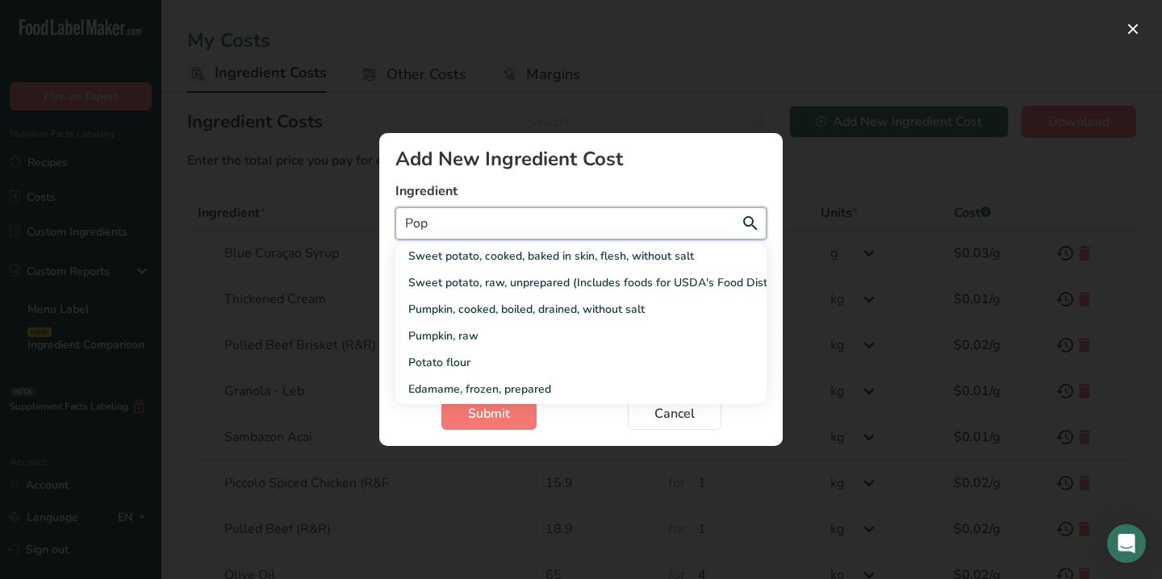
type input "Popp"
select select "Add New Ingredient Cost Modal"
type input "Poppi"
select select "Add New Ingredient Cost Modal"
type input "Poppin"
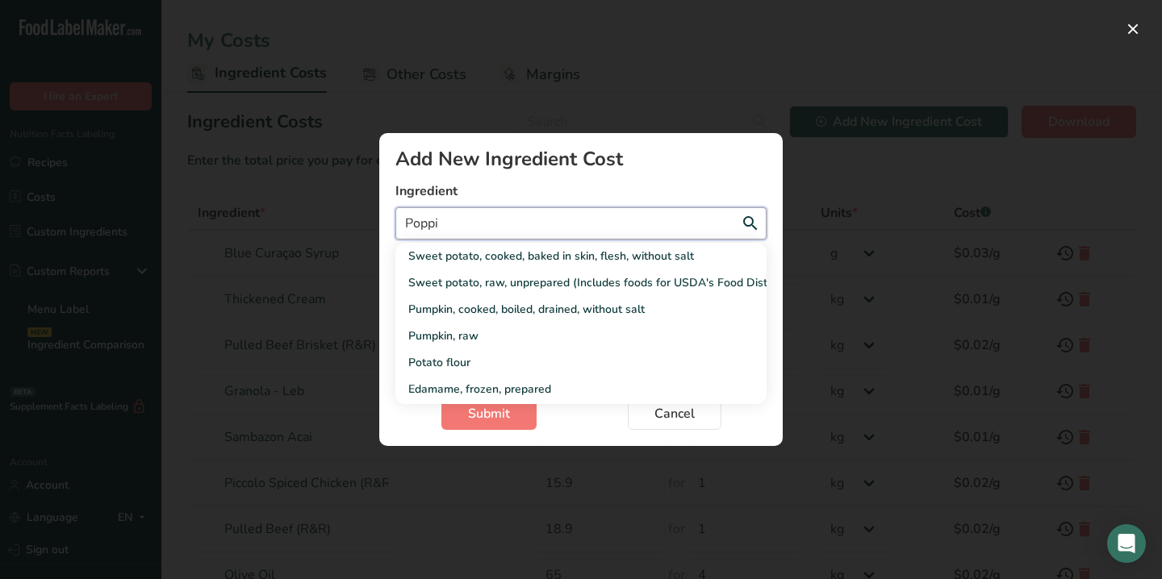
select select "Add New Ingredient Cost Modal"
type input "Popping"
select select "Add New Ingredient Cost Modal"
type input "Popping"
select select "Add New Ingredient Cost Modal"
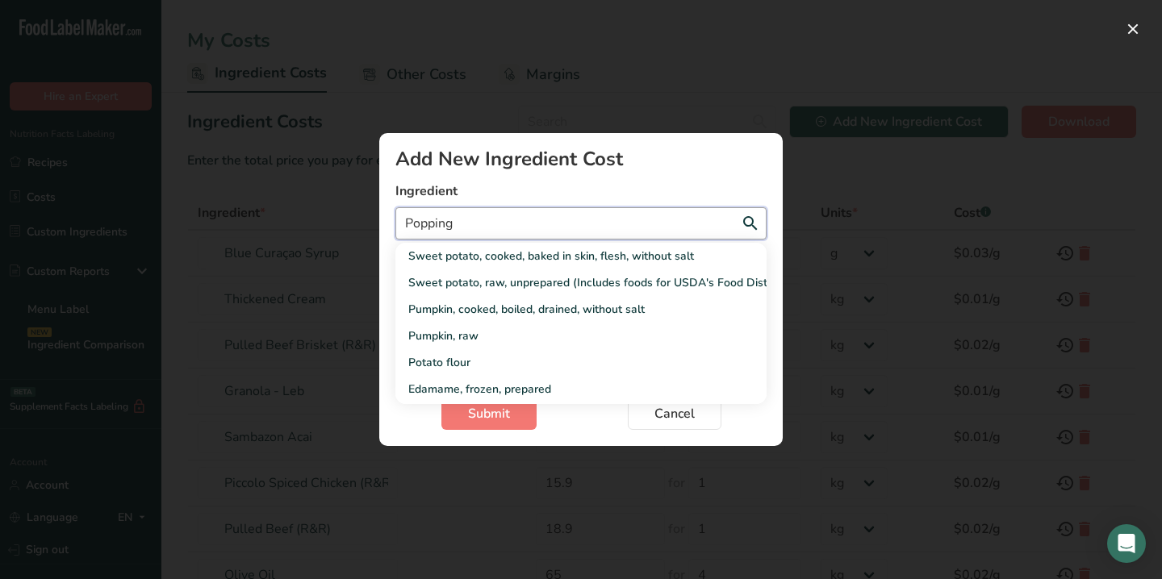
type input "Popping c"
select select "Add New Ingredient Cost Modal"
type input "Popping ca"
select select "Add New Ingredient Cost Modal"
type input "Popping can"
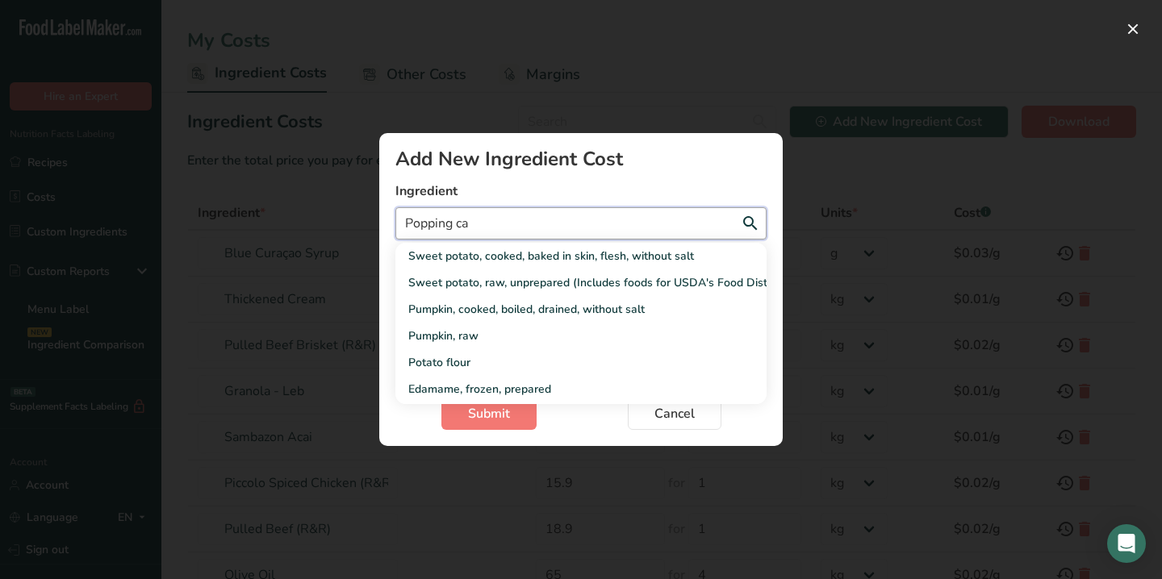
select select "Add New Ingredient Cost Modal"
type input "Popping cand"
select select "Add New Ingredient Cost Modal"
type input "Popping candy"
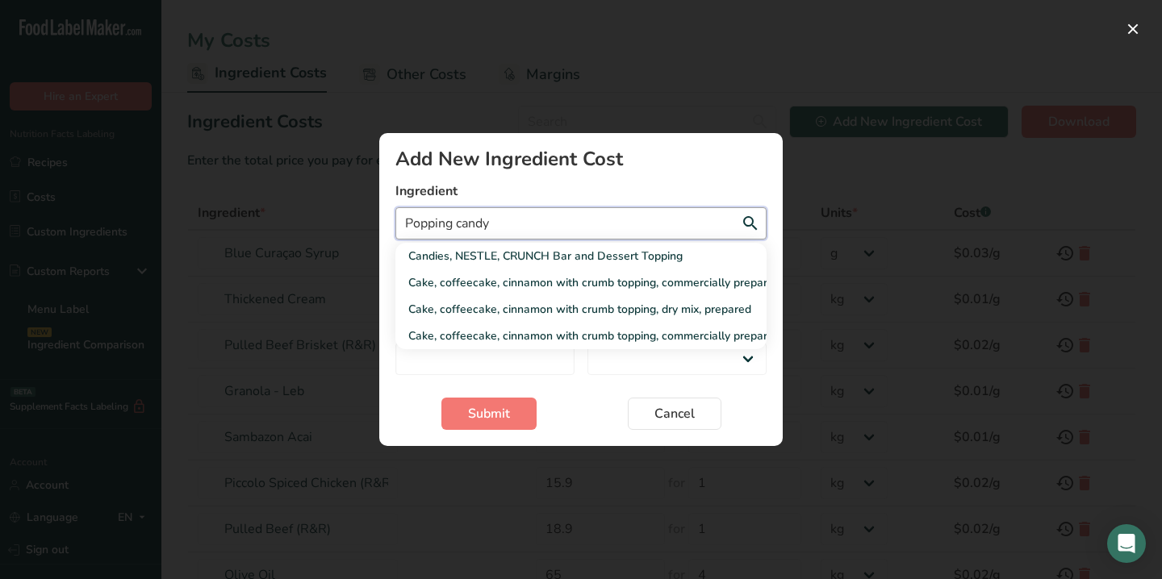
select select "Add New Ingredient Cost Modal"
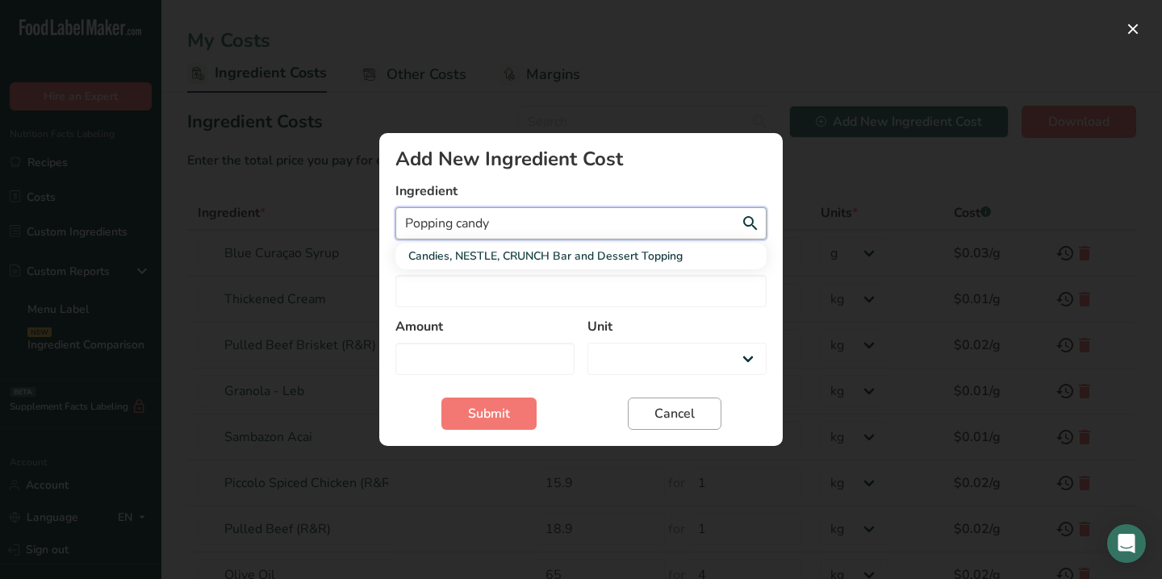
type input "Popping candy"
click at [676, 408] on span "Cancel" at bounding box center [674, 413] width 40 height 19
select select "Add New Ingredient Cost Modal"
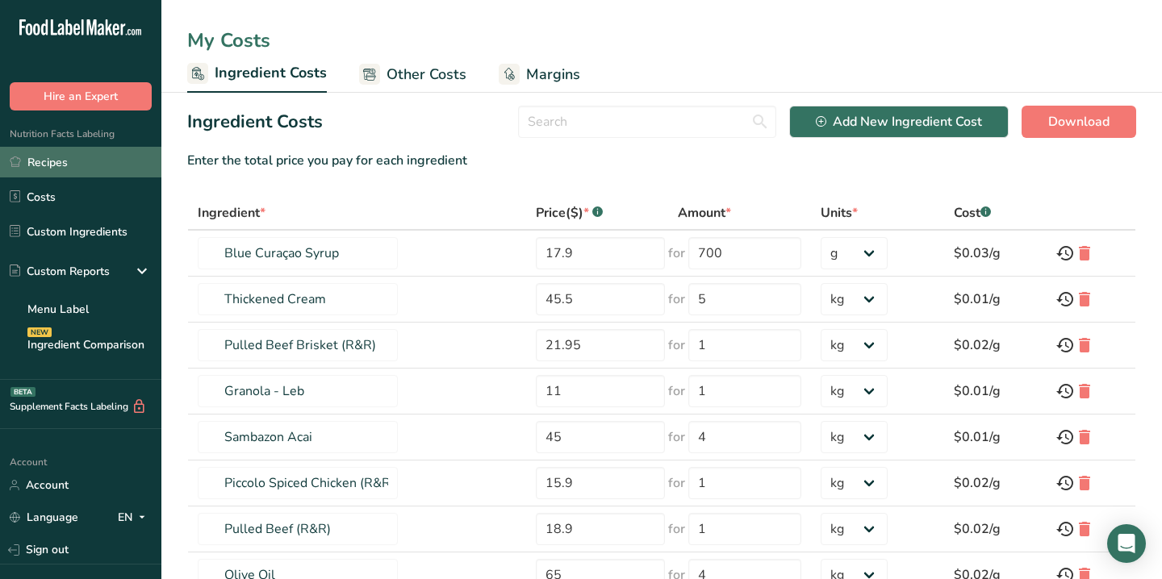
click at [73, 171] on link "Recipes" at bounding box center [80, 162] width 161 height 31
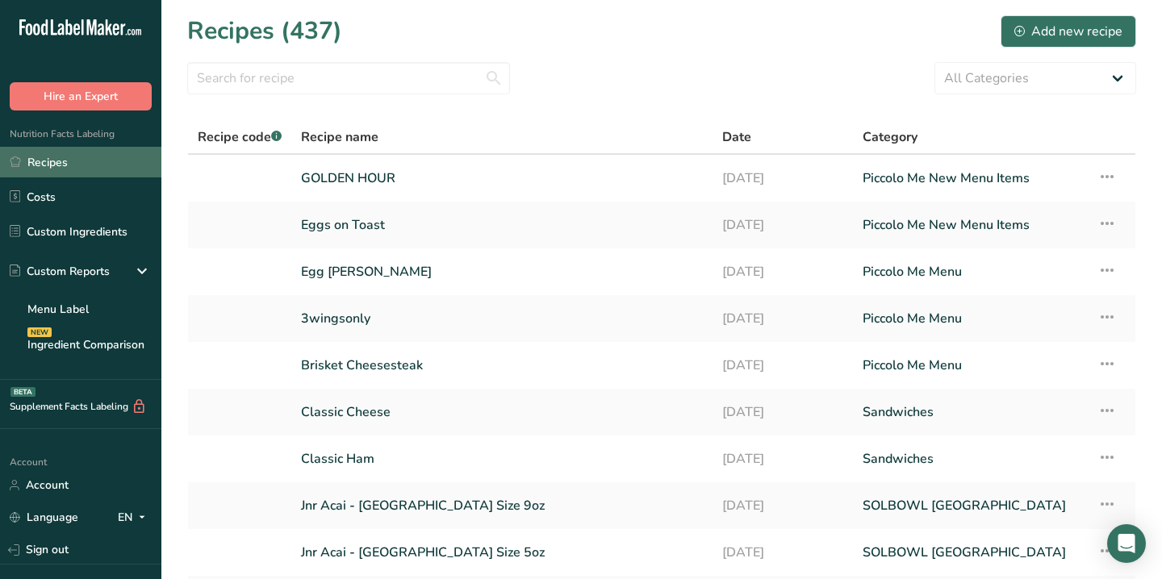
click at [90, 147] on link "Recipes" at bounding box center [80, 162] width 161 height 31
click at [1037, 29] on div "Add new recipe" at bounding box center [1068, 31] width 108 height 19
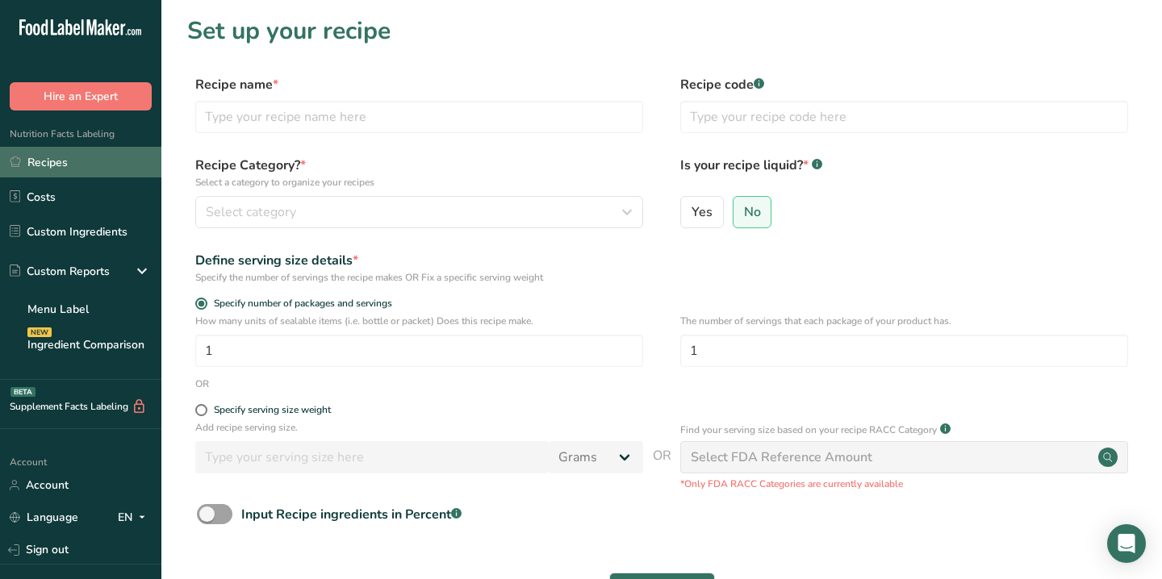
click at [85, 158] on link "Recipes" at bounding box center [80, 162] width 161 height 31
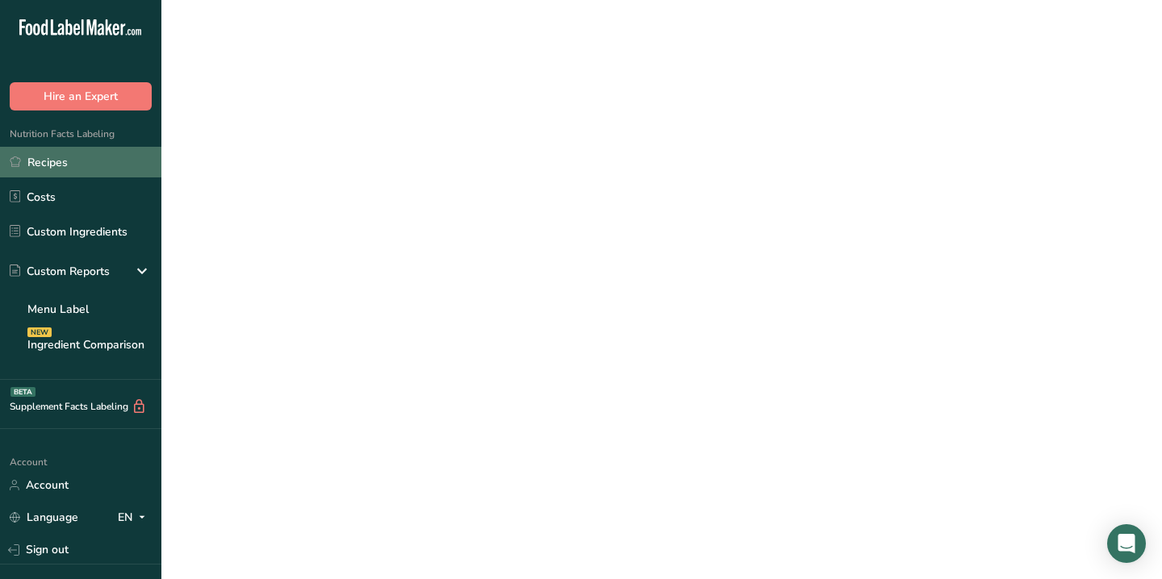
click at [85, 158] on link "Recipes" at bounding box center [80, 162] width 161 height 31
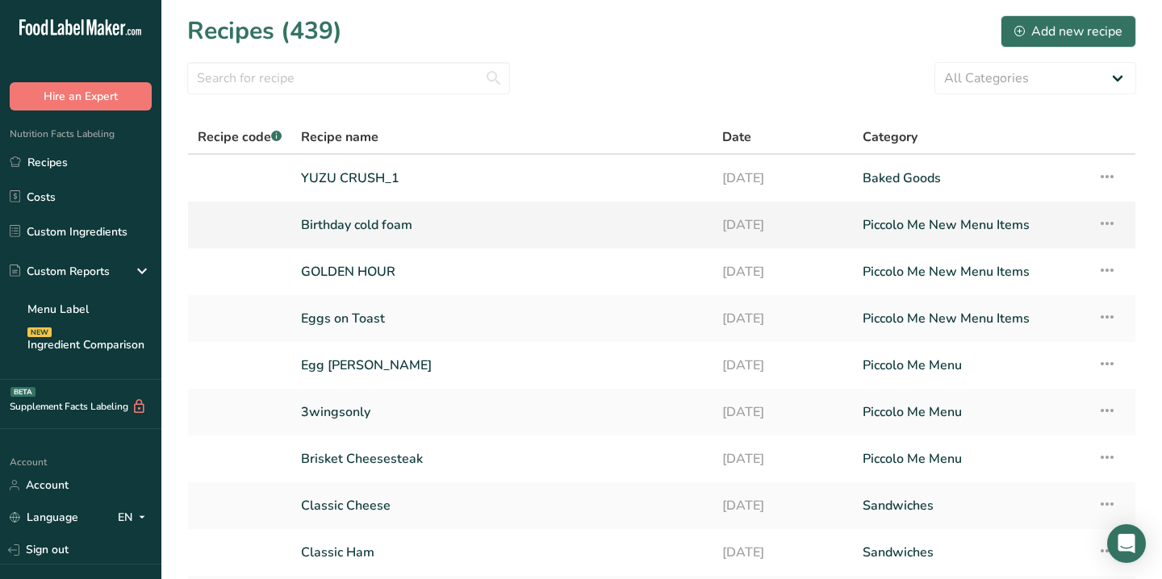
click at [395, 236] on link "Birthday cold foam" at bounding box center [502, 225] width 402 height 34
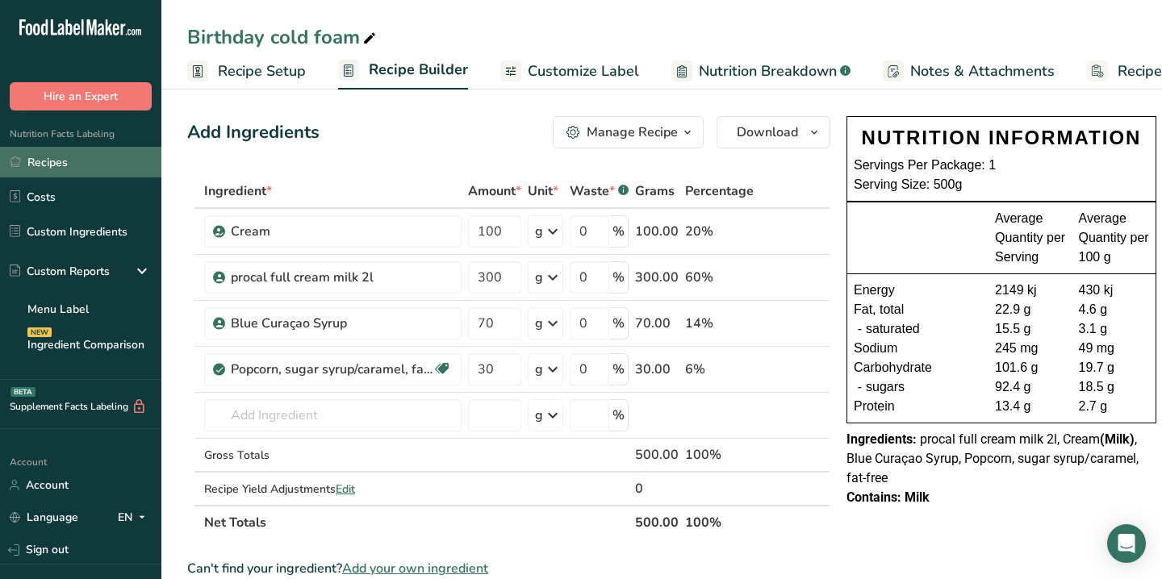
click at [55, 169] on link "Recipes" at bounding box center [80, 162] width 161 height 31
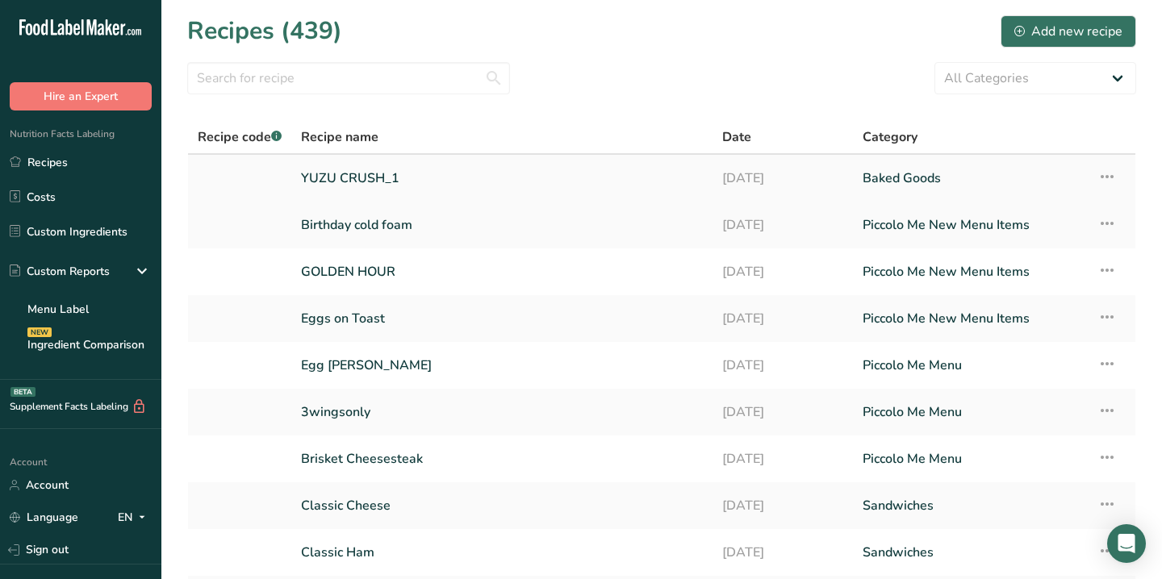
click at [450, 181] on link "YUZU CRUSH_1" at bounding box center [502, 178] width 402 height 34
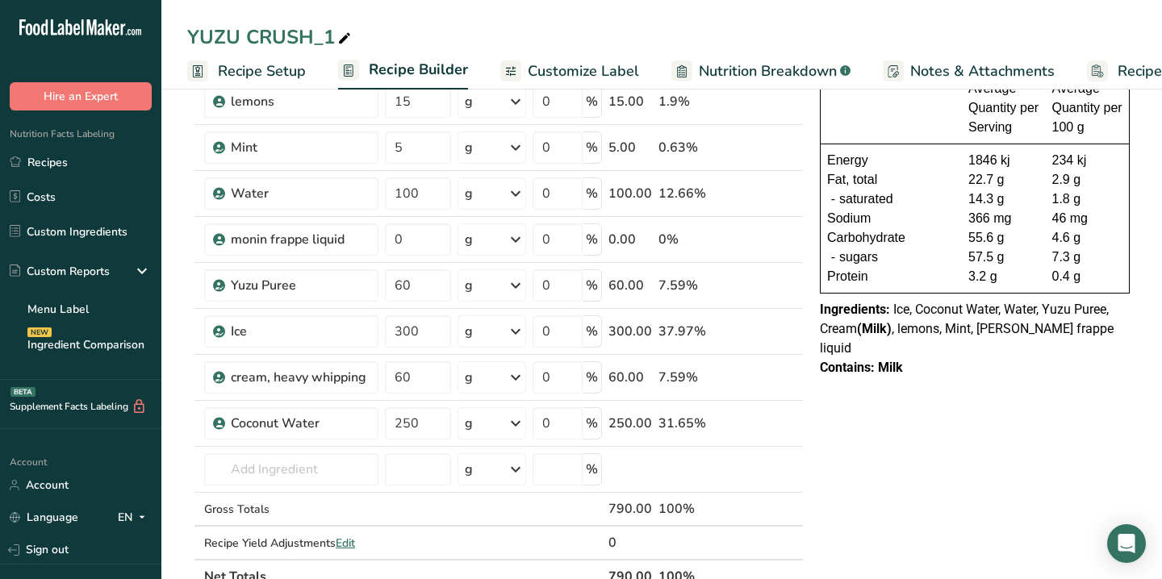
scroll to position [132, 0]
click at [292, 474] on input "text" at bounding box center [291, 468] width 174 height 32
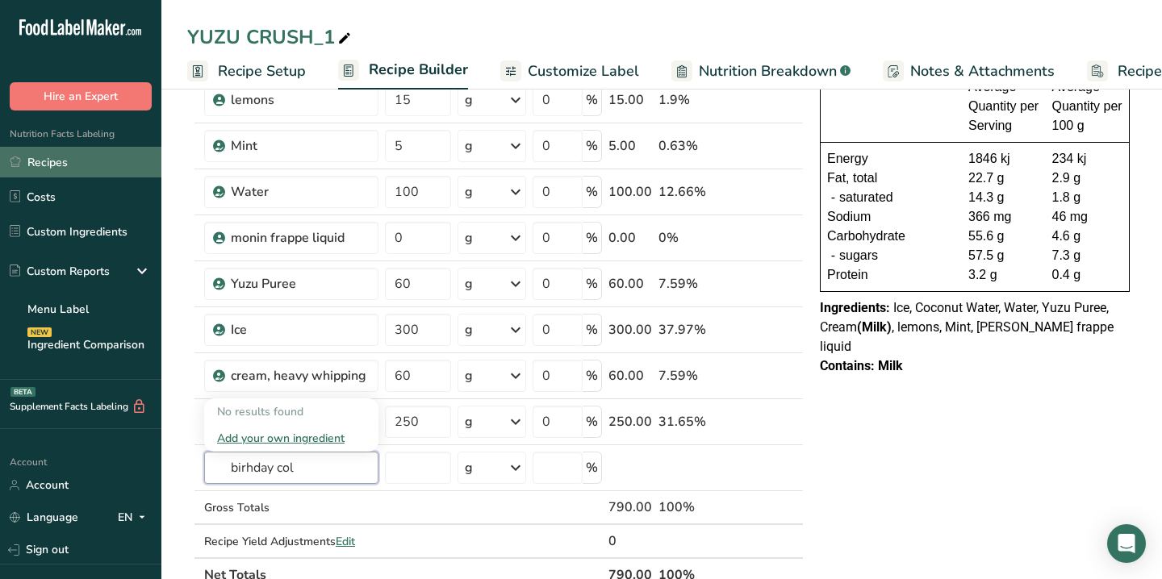
type input "birhday col"
click at [32, 169] on link "Recipes" at bounding box center [80, 162] width 161 height 31
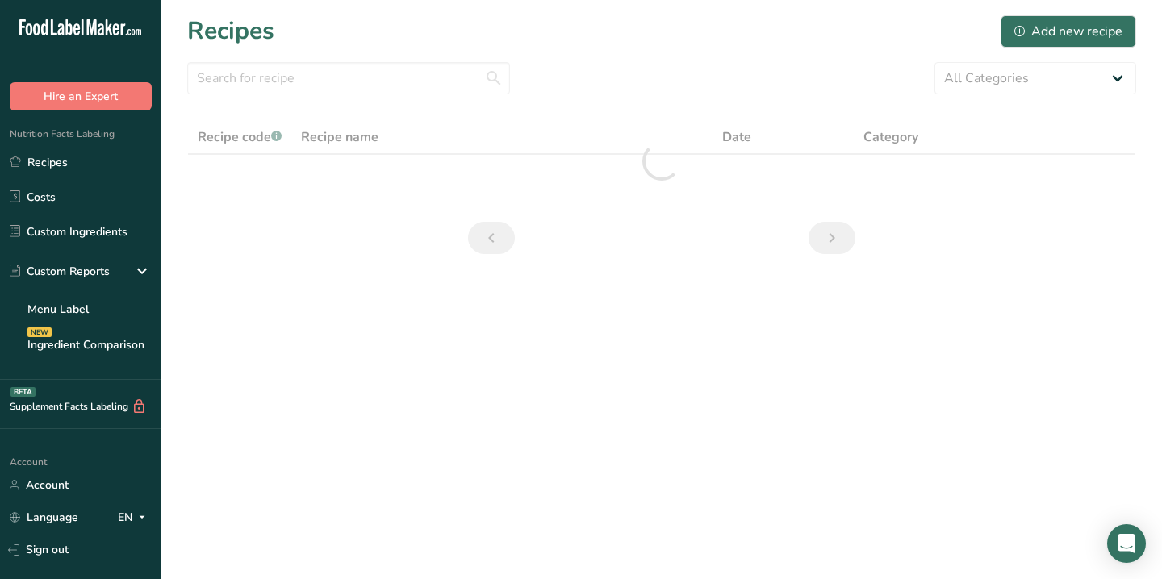
click at [59, 215] on ul "Recipes Costs Custom Ingredients Custom Reports Menu Label Ingredient Compariso…" at bounding box center [80, 254] width 161 height 215
click at [58, 232] on link "Custom Ingredients" at bounding box center [80, 231] width 161 height 31
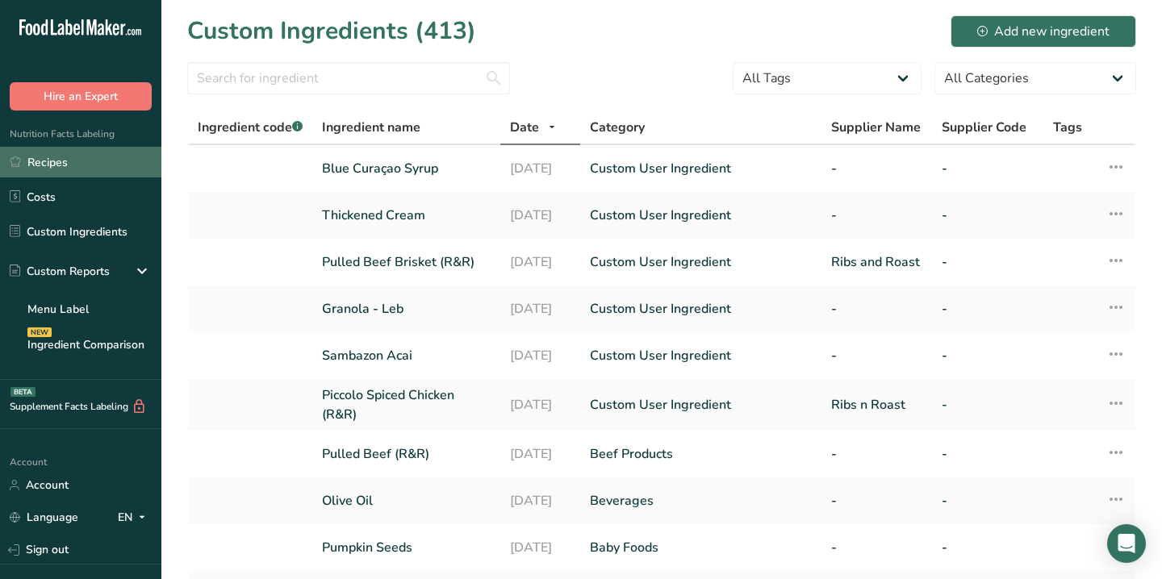
click at [77, 168] on link "Recipes" at bounding box center [80, 162] width 161 height 31
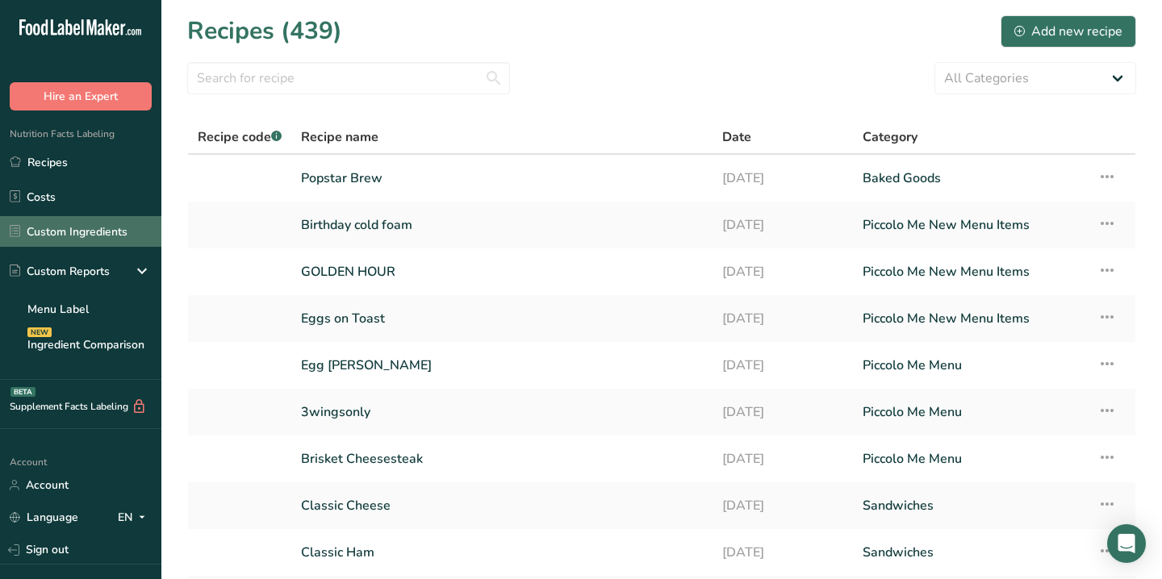
click at [72, 232] on link "Custom Ingredients" at bounding box center [80, 231] width 161 height 31
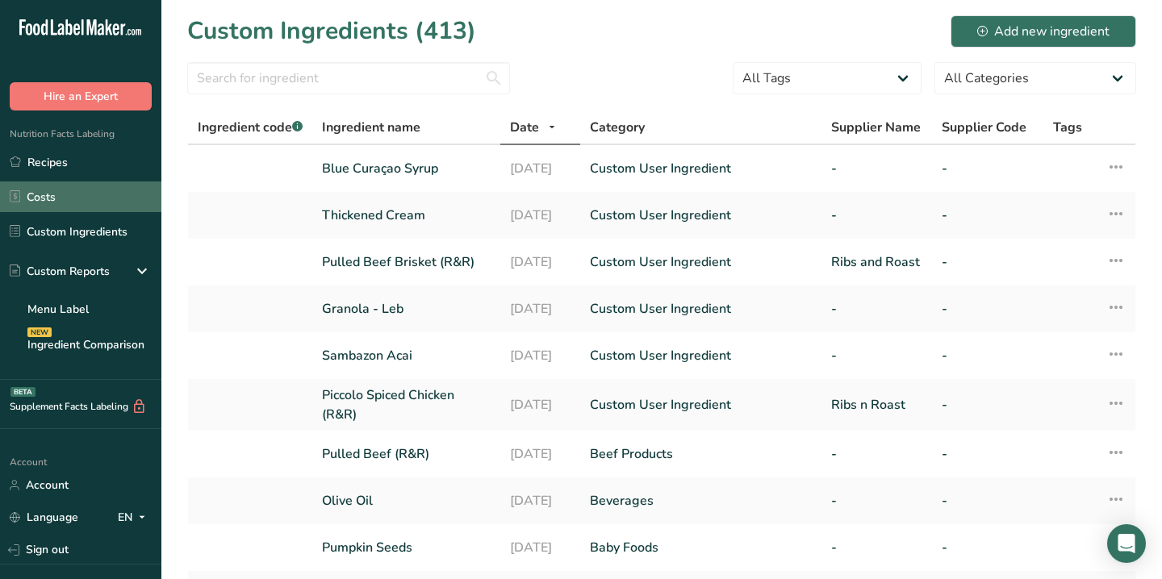
click at [72, 188] on link "Costs" at bounding box center [80, 197] width 161 height 31
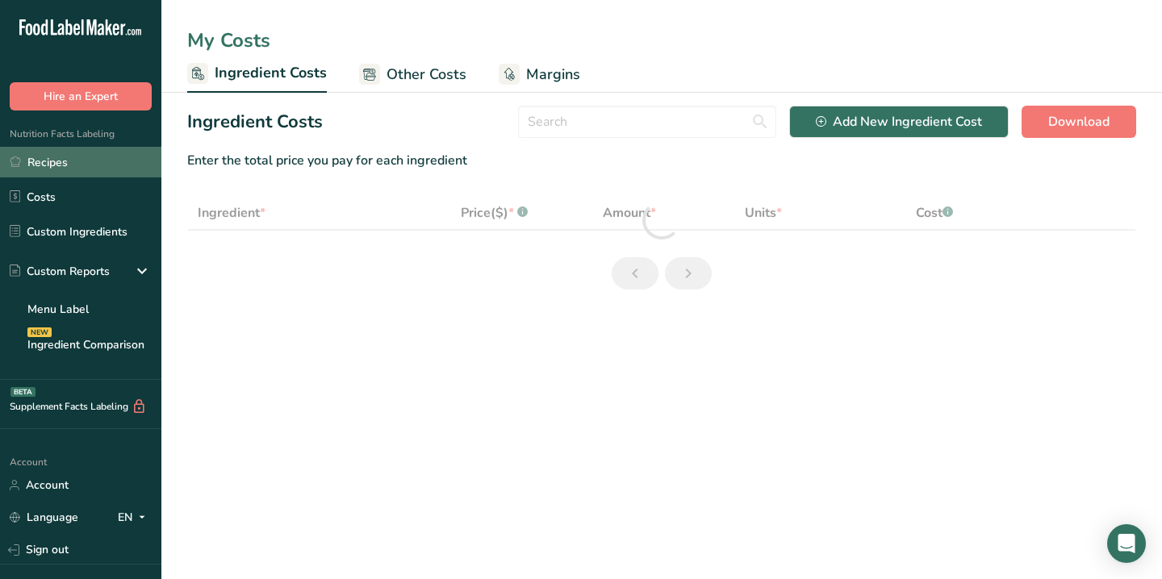
select select "1"
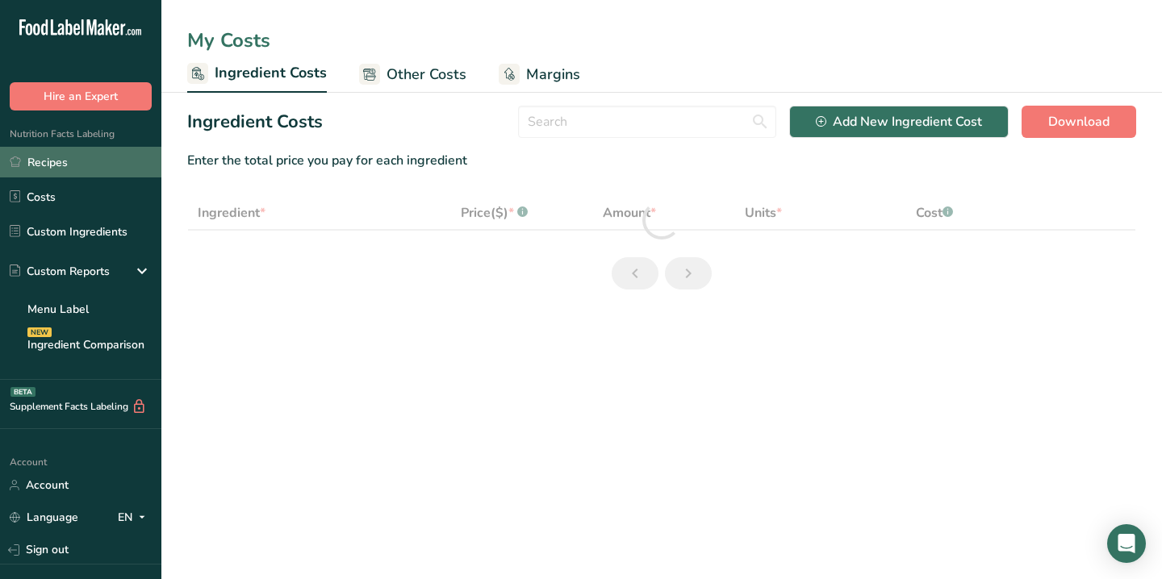
select select "1"
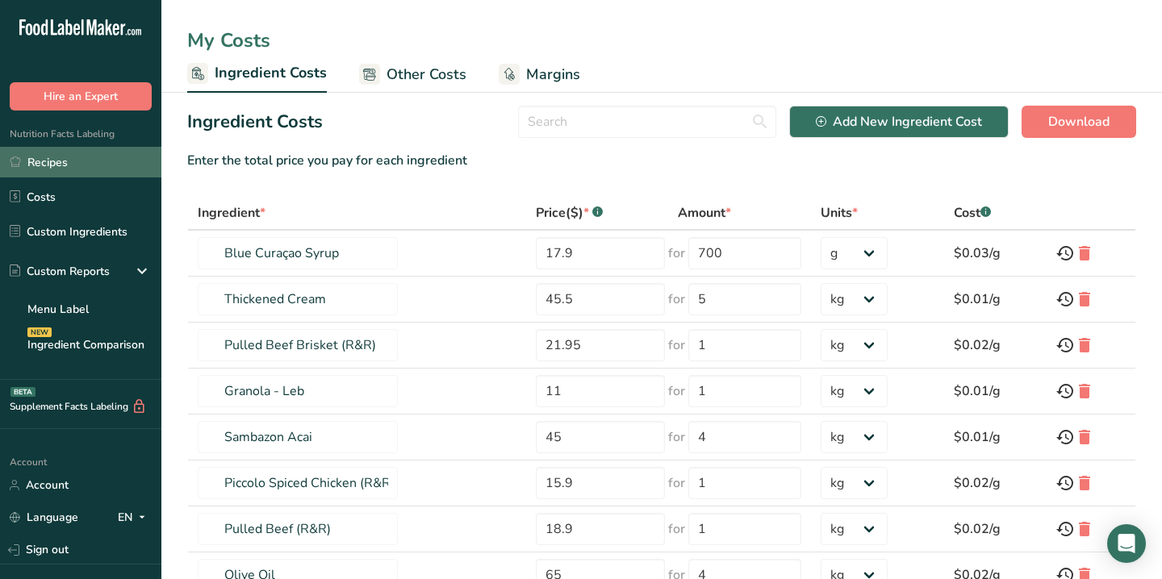
click at [77, 161] on link "Recipes" at bounding box center [80, 162] width 161 height 31
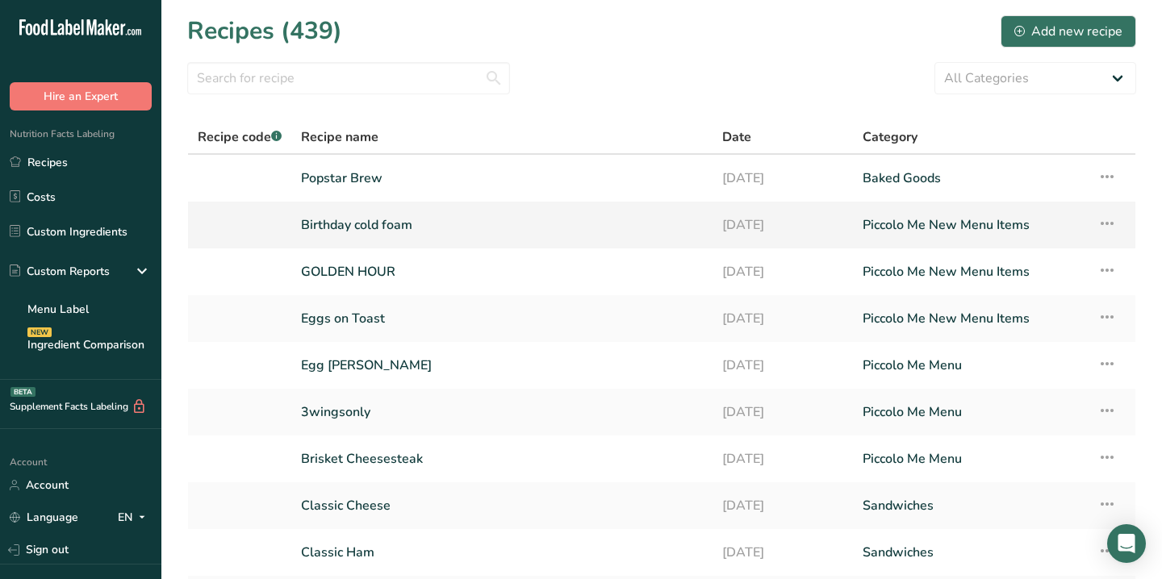
click at [1113, 221] on icon at bounding box center [1106, 223] width 19 height 29
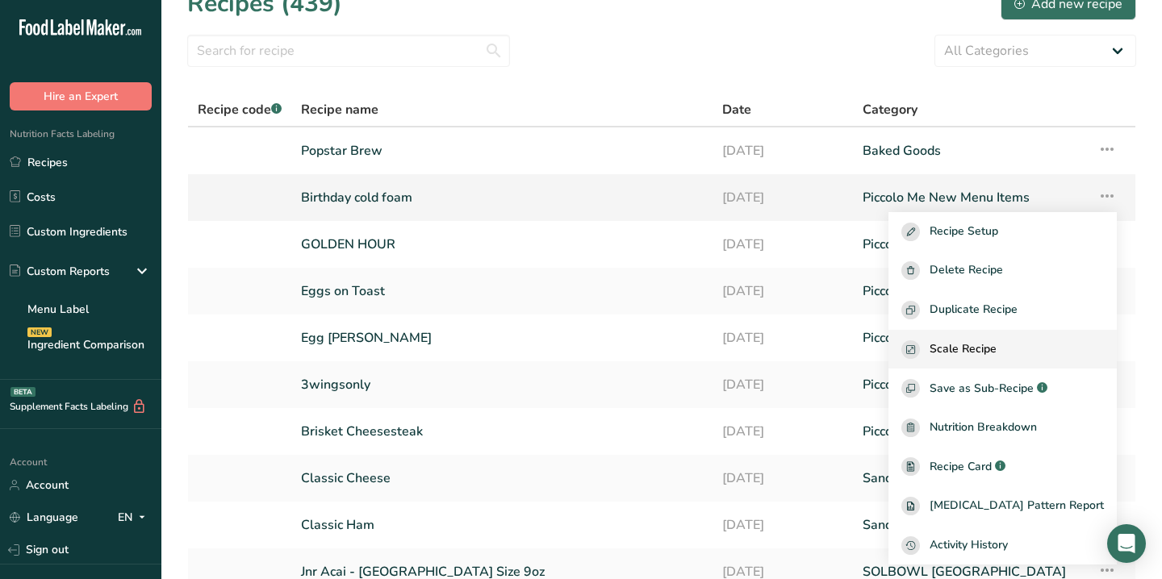
scroll to position [42, 0]
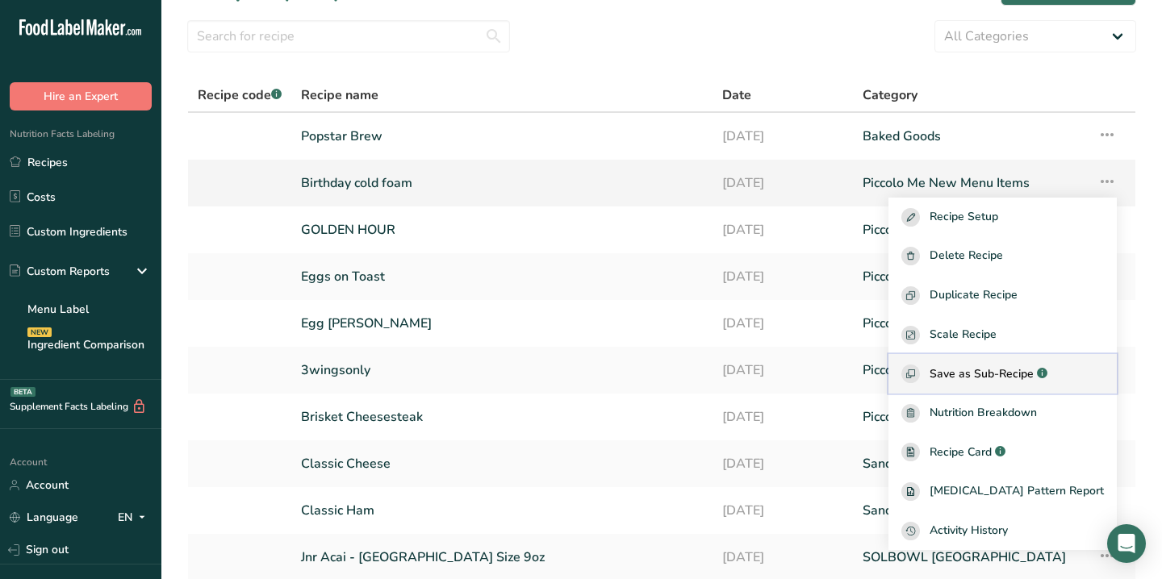
click at [1001, 370] on span "Save as Sub-Recipe" at bounding box center [981, 373] width 104 height 17
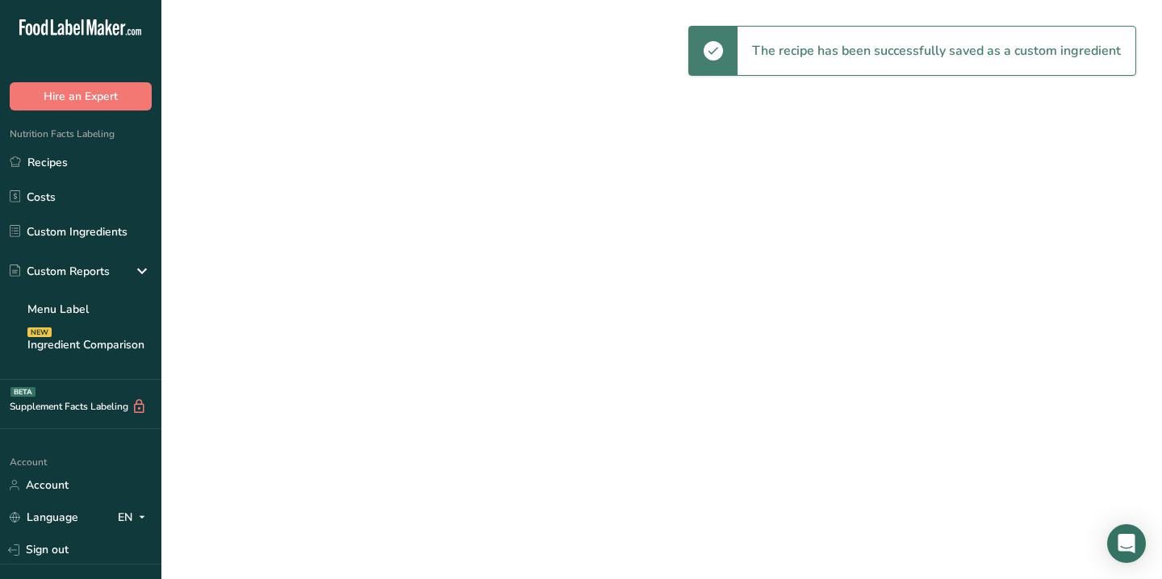
select select "30"
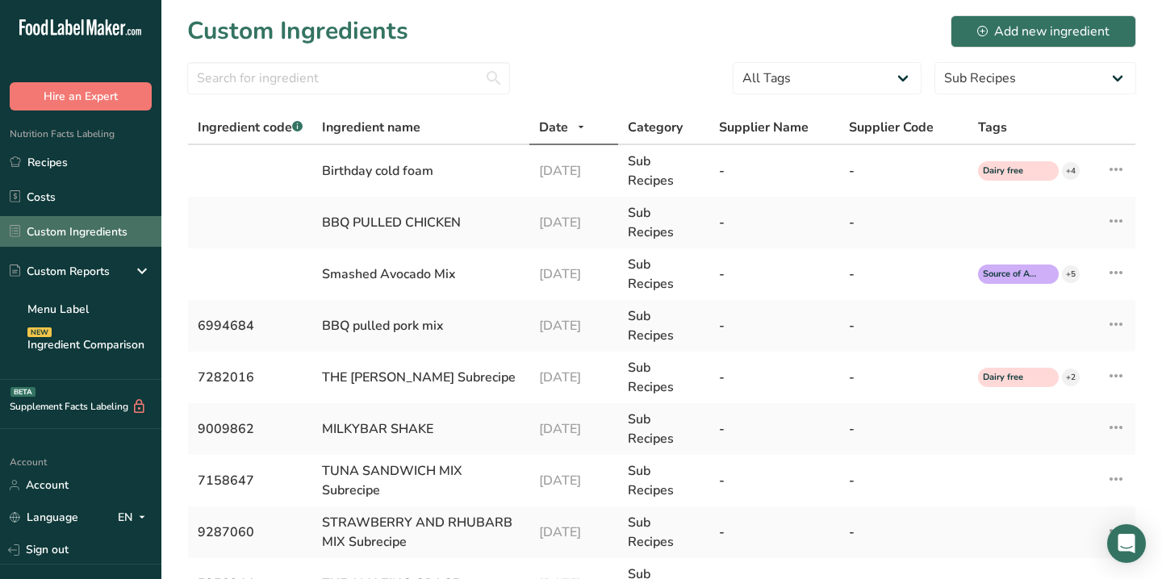
click at [67, 224] on link "Custom Ingredients" at bounding box center [80, 231] width 161 height 31
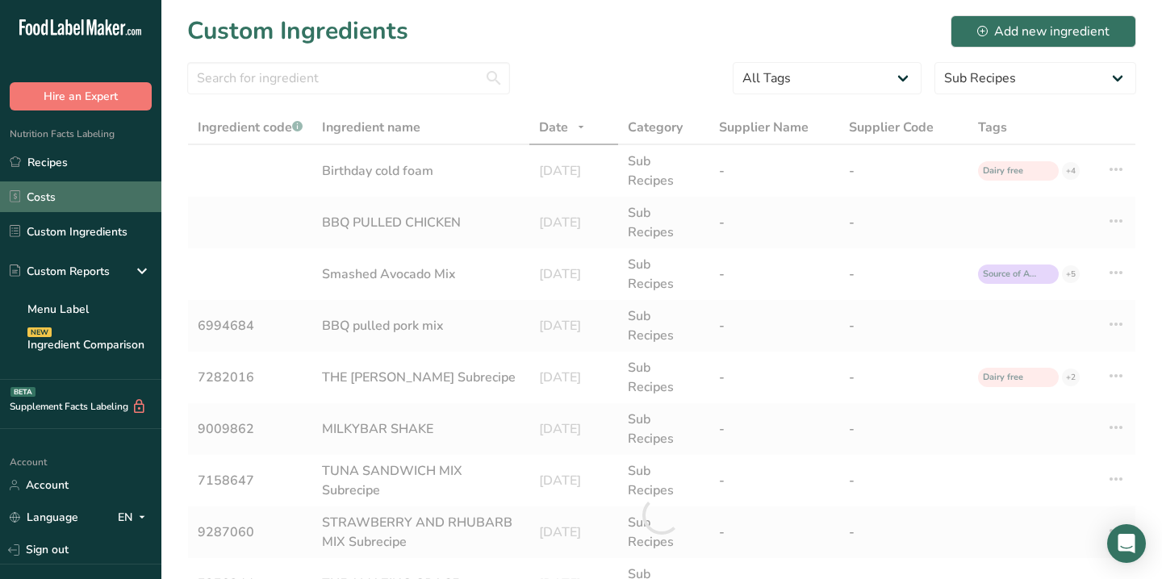
click at [48, 198] on link "Costs" at bounding box center [80, 197] width 161 height 31
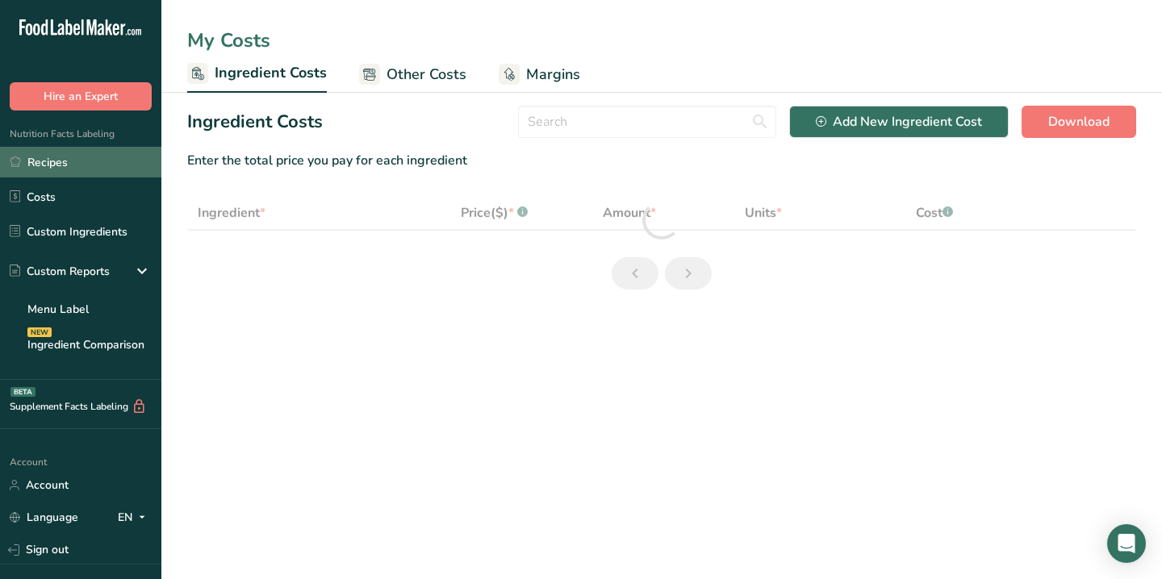
select select "1"
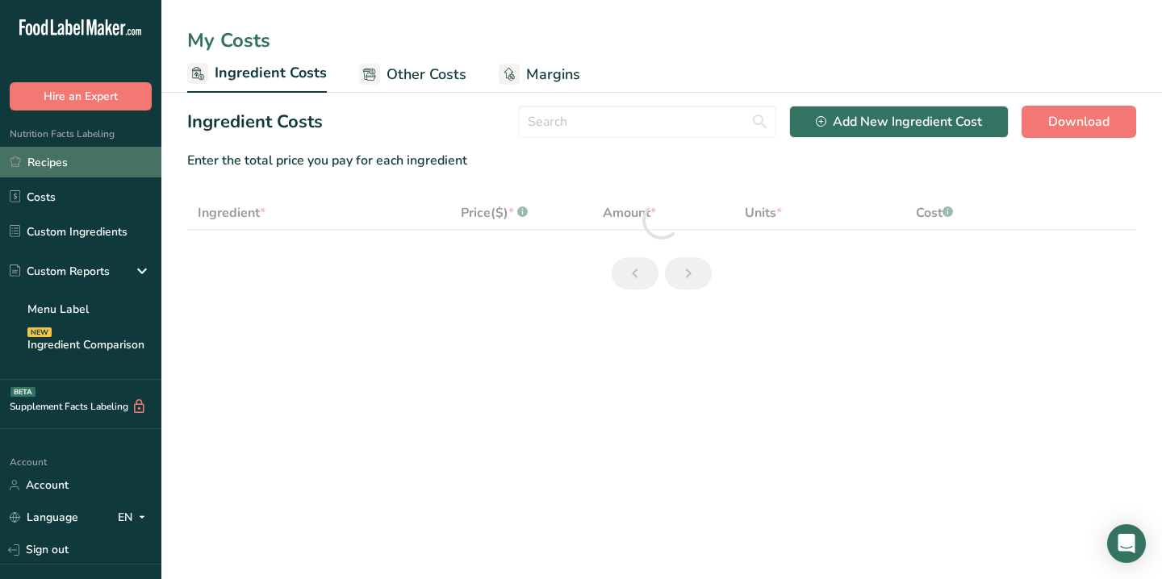
select select "1"
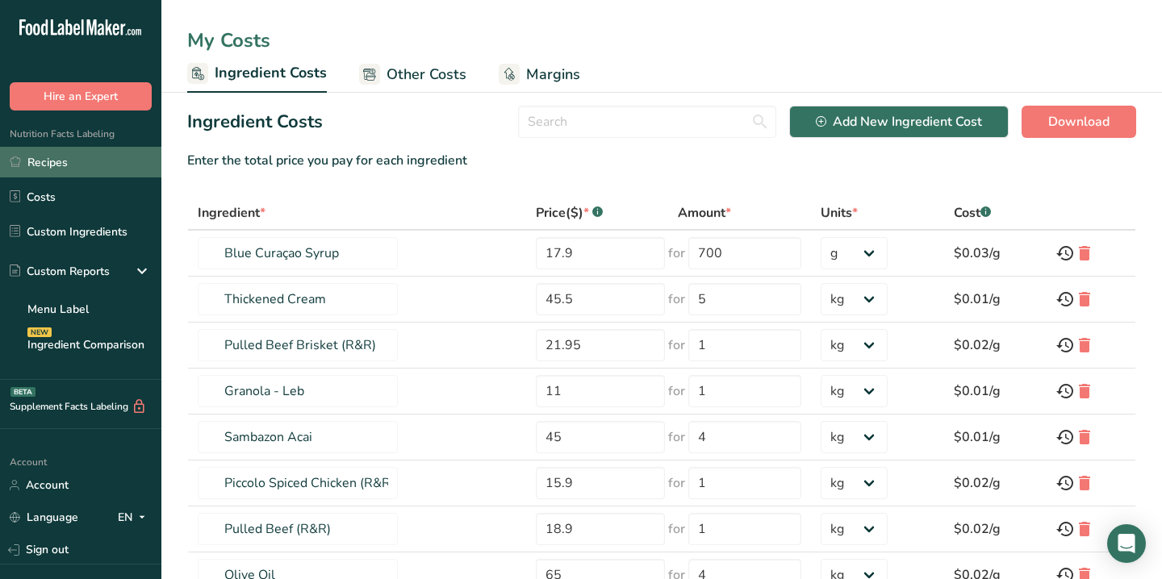
click at [66, 167] on link "Recipes" at bounding box center [80, 162] width 161 height 31
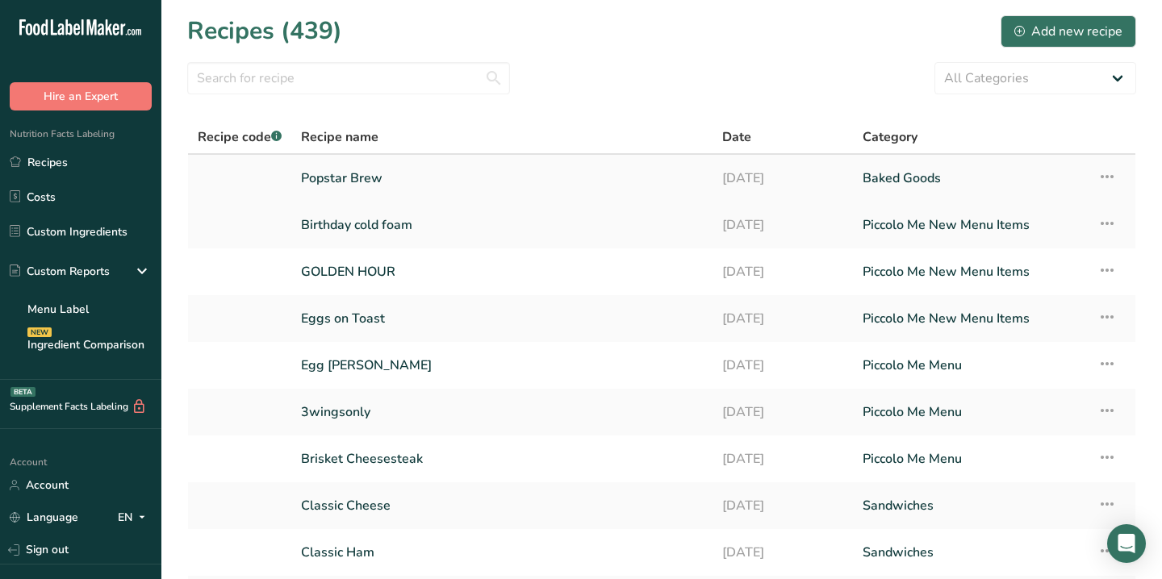
click at [383, 182] on link "Popstar Brew" at bounding box center [502, 178] width 402 height 34
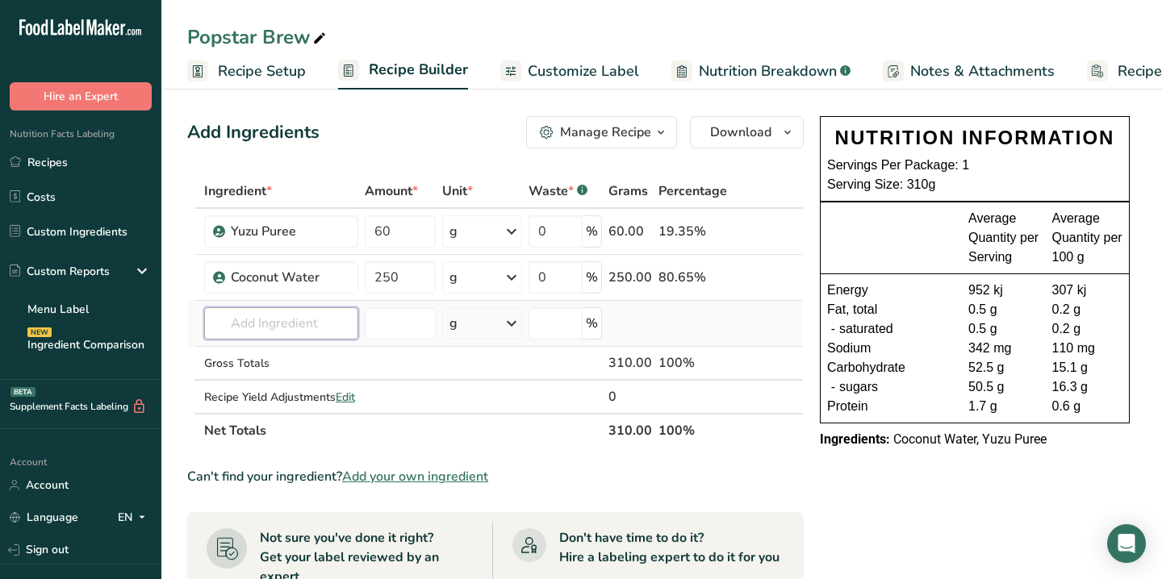
click at [278, 330] on input "text" at bounding box center [281, 323] width 154 height 32
type input "birthday"
click at [268, 356] on p "Birthday cold foam" at bounding box center [272, 356] width 111 height 17
type input "Birthday cold foam"
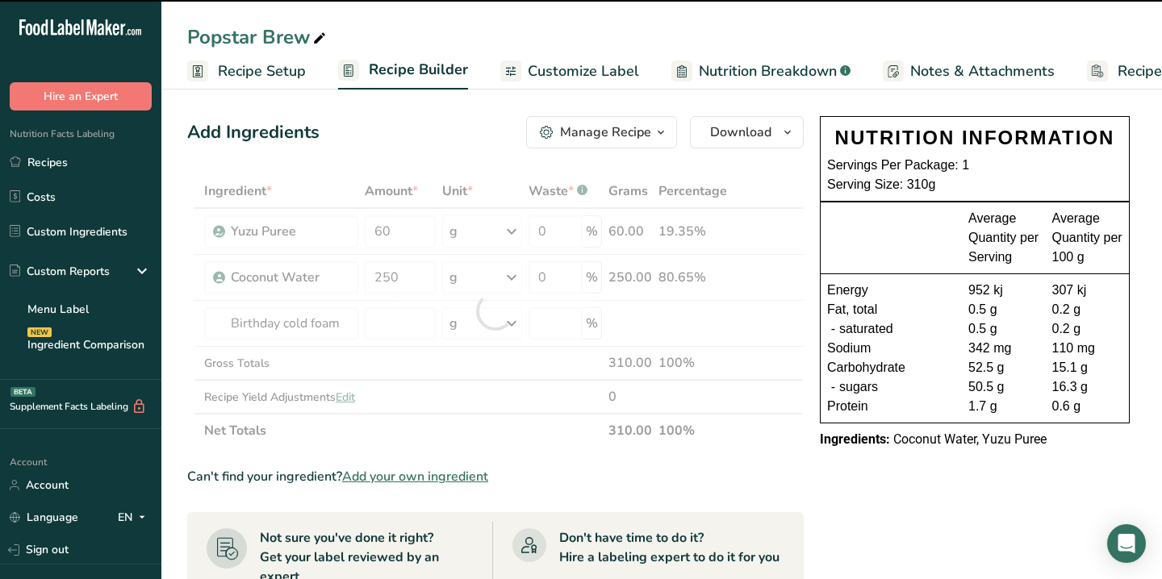
type input "0"
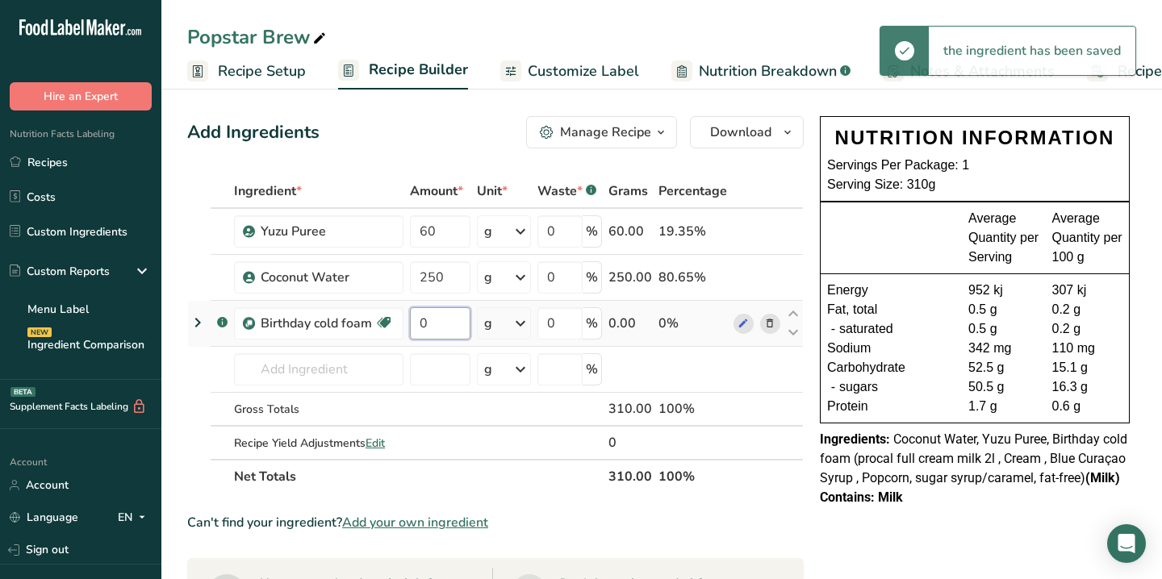
click at [436, 320] on input "0" at bounding box center [440, 323] width 61 height 32
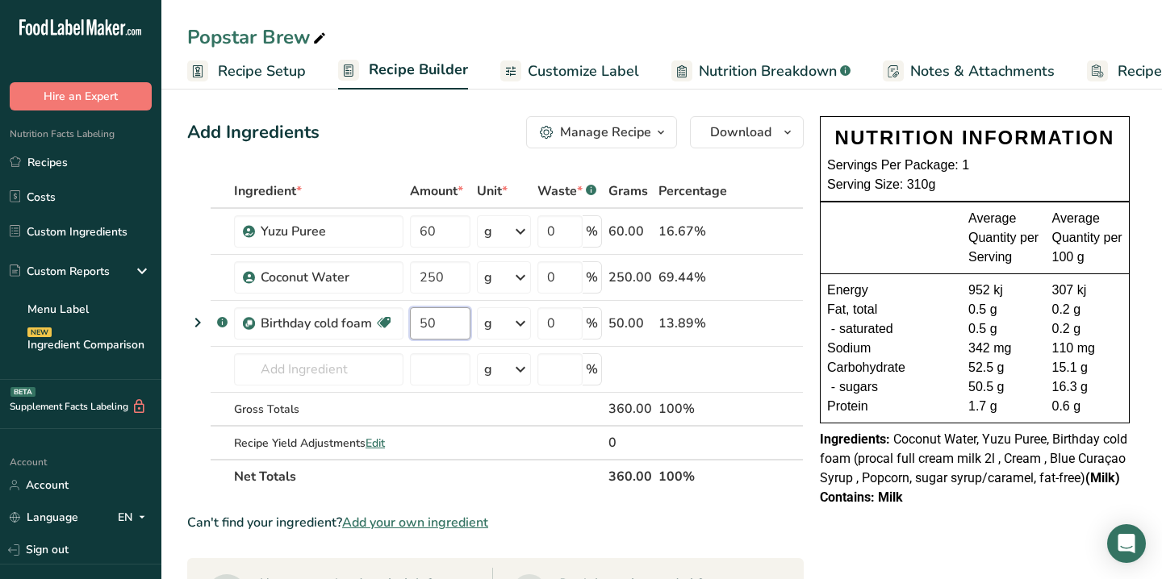
type input "50"
click at [386, 139] on div "Add Ingredients Manage Recipe Delete Recipe Duplicate Recipe Scale Recipe Save …" at bounding box center [495, 132] width 616 height 32
click at [73, 152] on link "Recipes" at bounding box center [80, 162] width 161 height 31
click at [54, 163] on link "Recipes" at bounding box center [80, 162] width 161 height 31
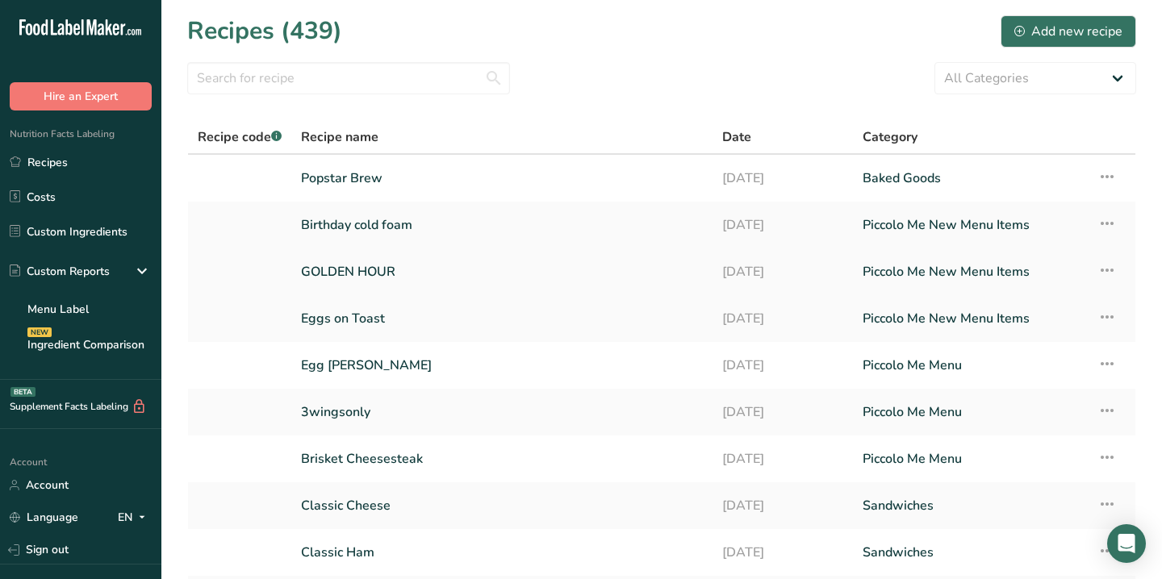
click at [340, 269] on link "GOLDEN HOUR" at bounding box center [502, 272] width 402 height 34
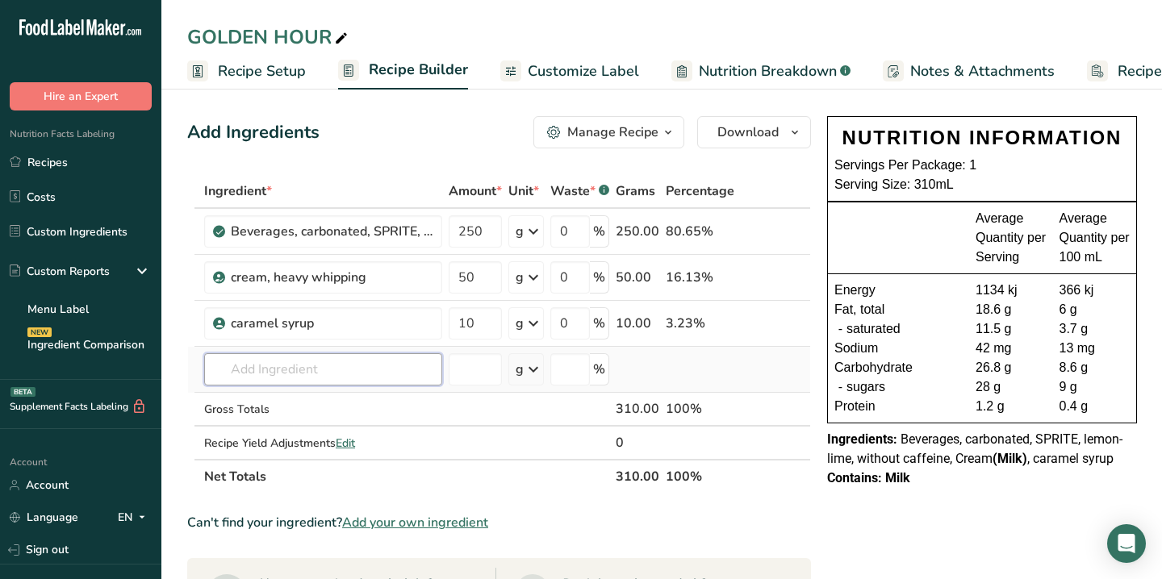
click at [288, 377] on input "text" at bounding box center [323, 369] width 238 height 32
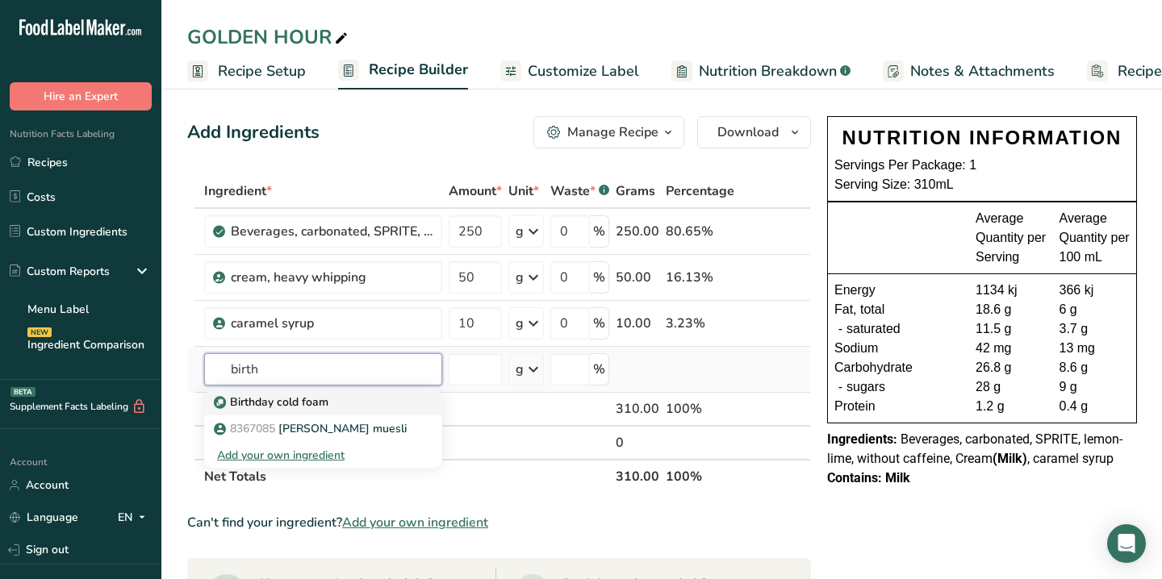
type input "birth"
click at [275, 399] on p "Birthday cold foam" at bounding box center [272, 402] width 111 height 17
type input "Birthday cold foam"
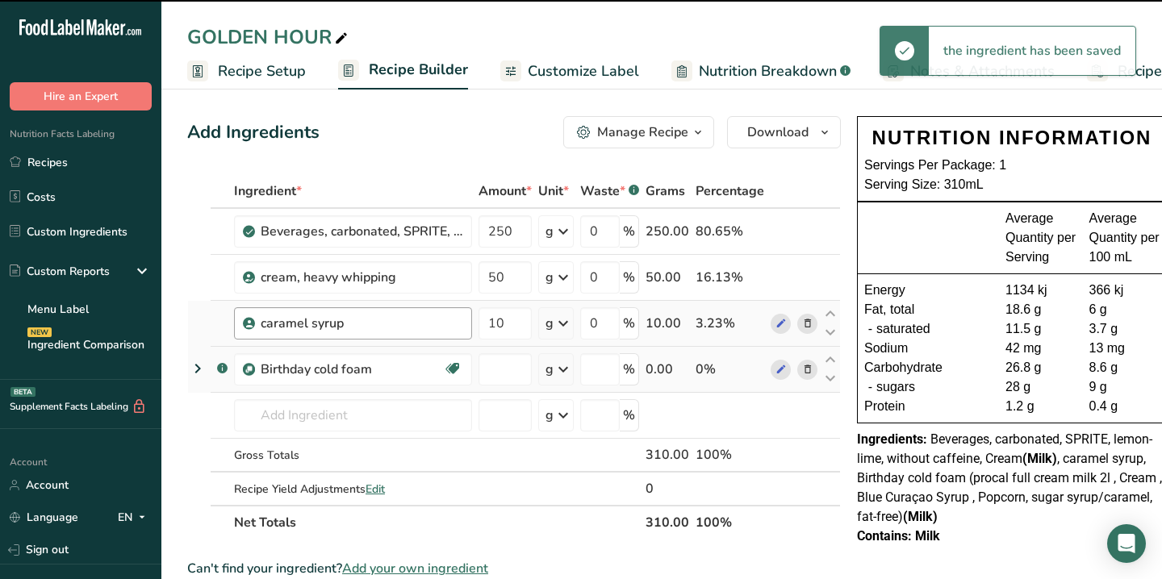
type input "0"
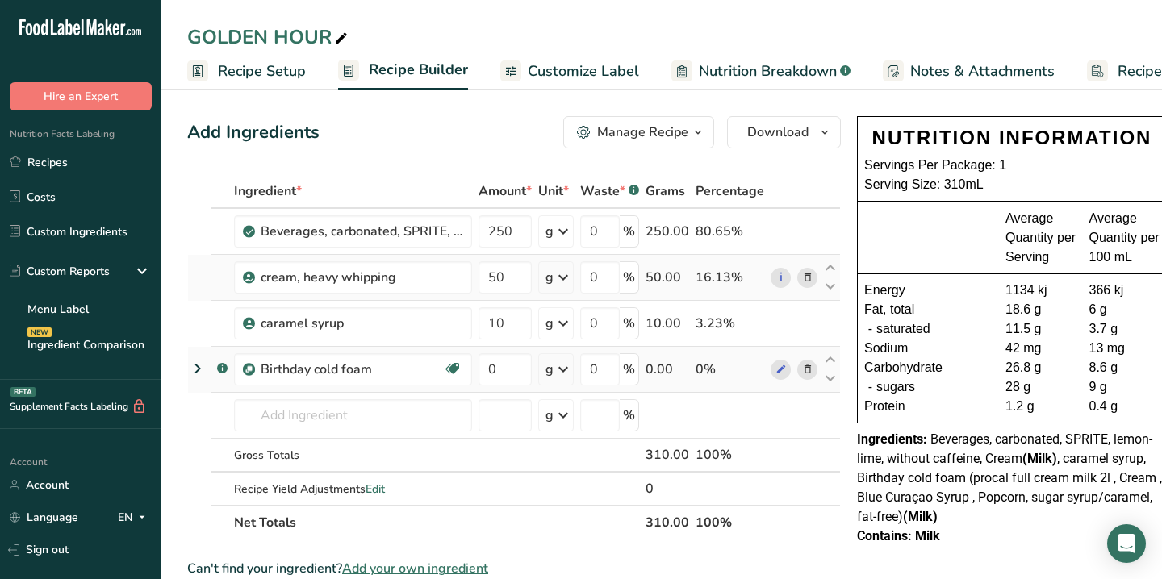
click at [803, 271] on icon at bounding box center [807, 277] width 11 height 17
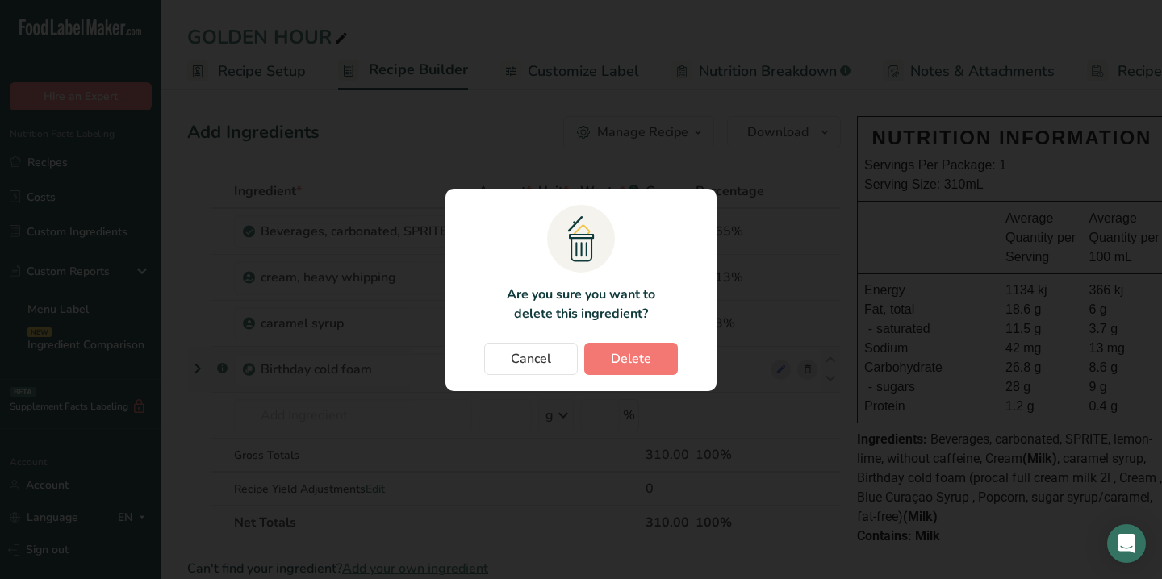
click at [612, 382] on section ".a{fill:#f5f3ed;}.b,.e{fill:#0f393a;}.c{fill:none;}.d{fill:#f2c549;}.e{stroke:r…" at bounding box center [580, 290] width 271 height 203
click at [637, 357] on span "Delete" at bounding box center [631, 358] width 40 height 19
type input "10"
type input "0"
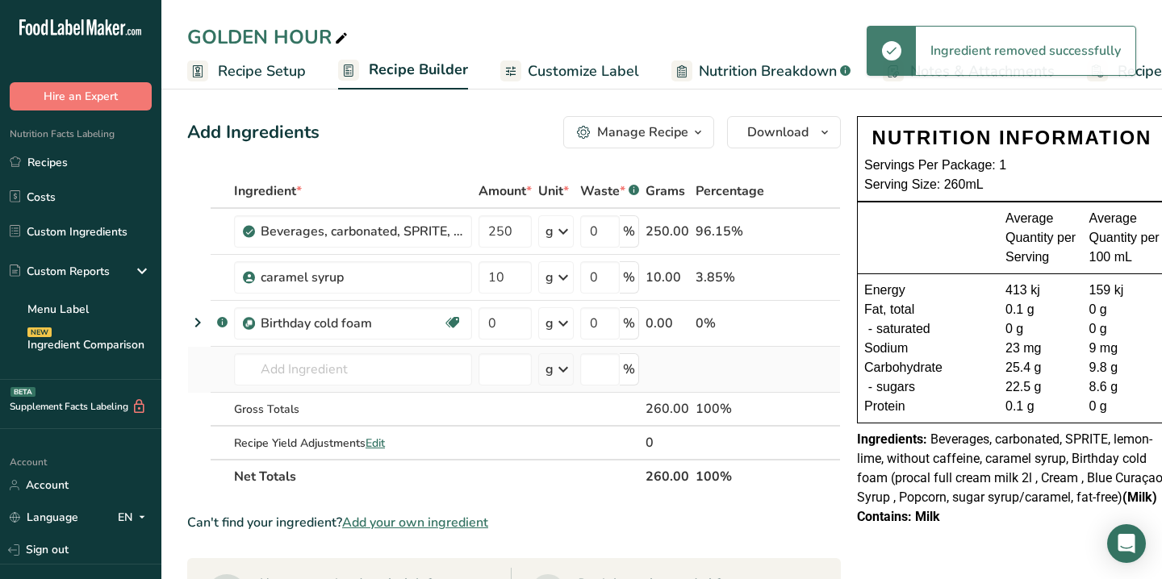
click at [808, 270] on icon at bounding box center [807, 277] width 11 height 17
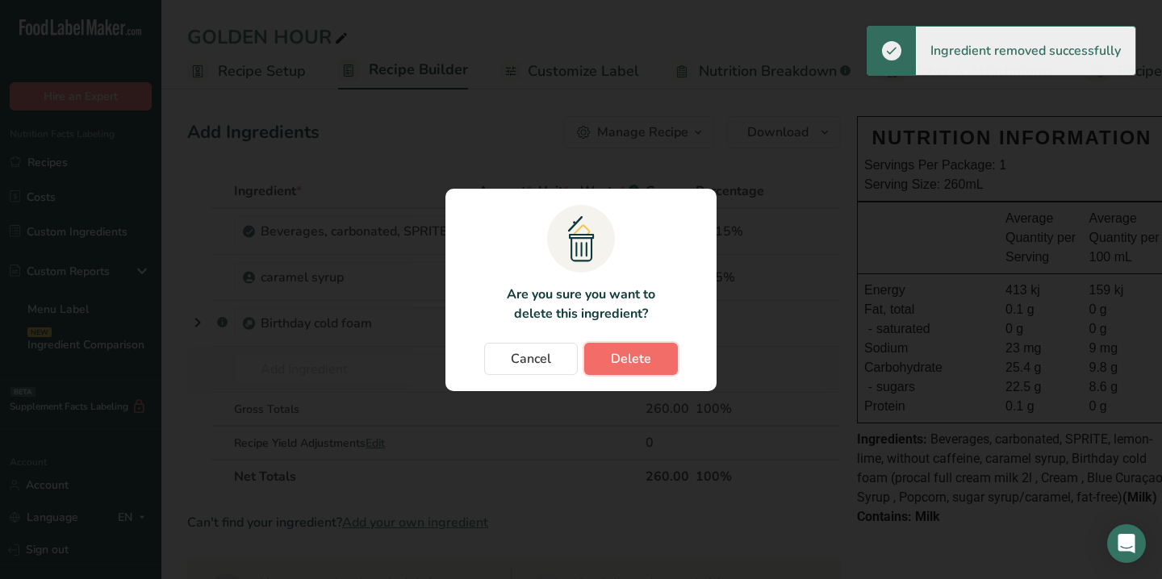
click at [593, 363] on button "Delete" at bounding box center [631, 359] width 94 height 32
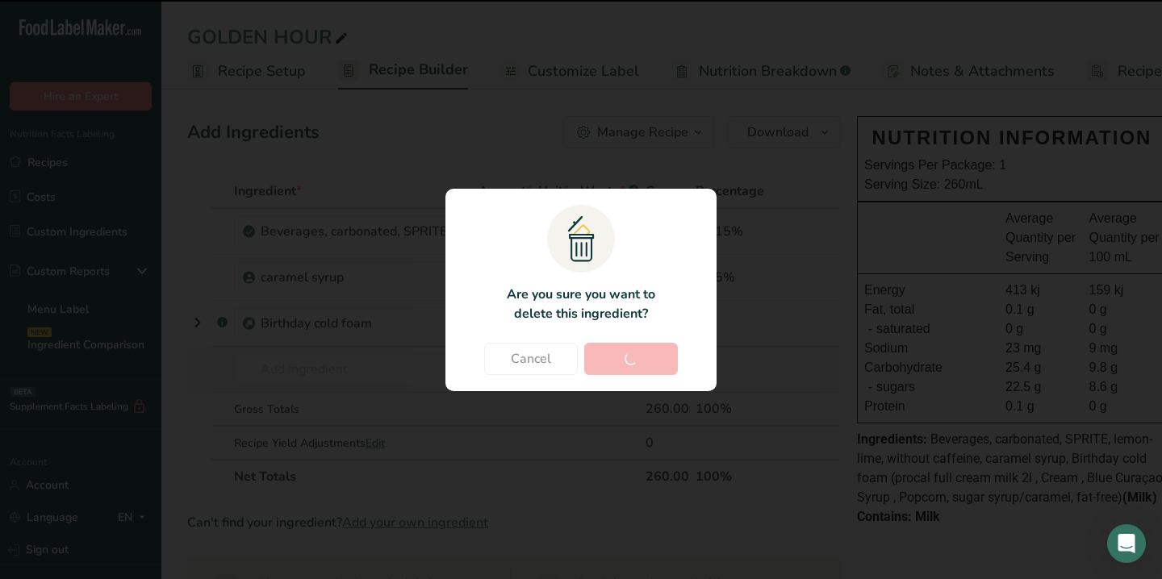
type input "0"
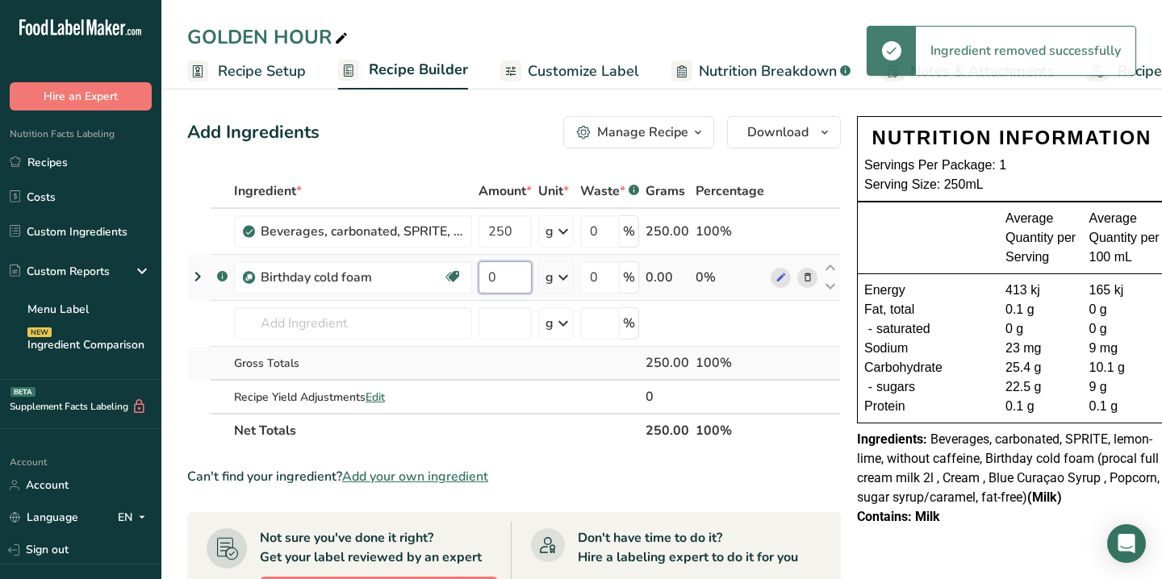
click at [502, 285] on input "0" at bounding box center [504, 277] width 53 height 32
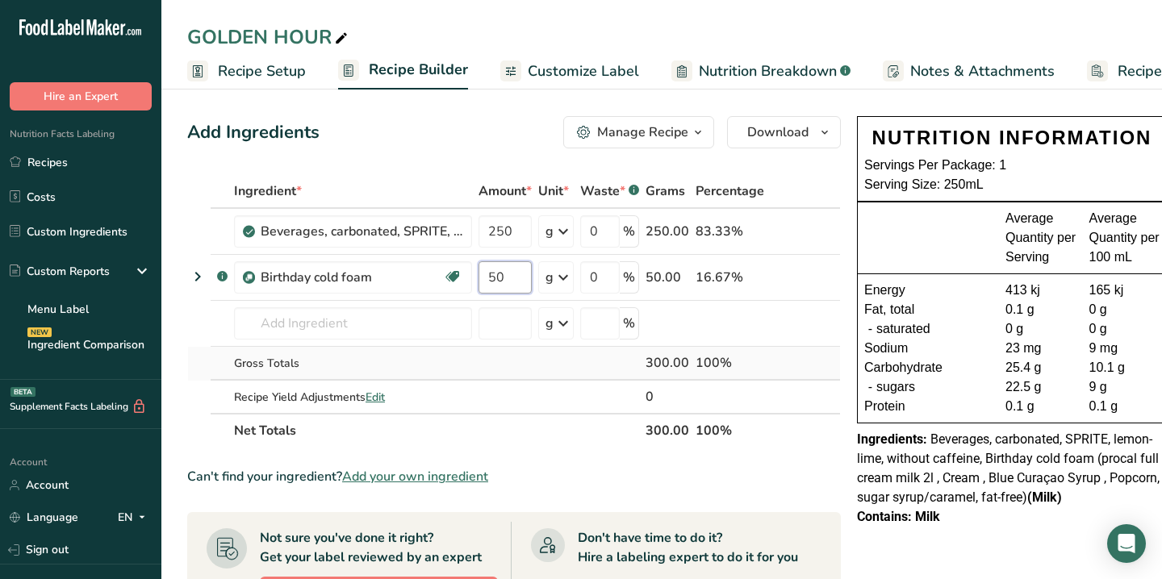
type input "50"
click at [466, 115] on div "Add Ingredients Manage Recipe Delete Recipe Duplicate Recipe Scale Recipe Save …" at bounding box center [518, 583] width 663 height 946
click at [399, 338] on input "text" at bounding box center [353, 323] width 238 height 32
type input "o"
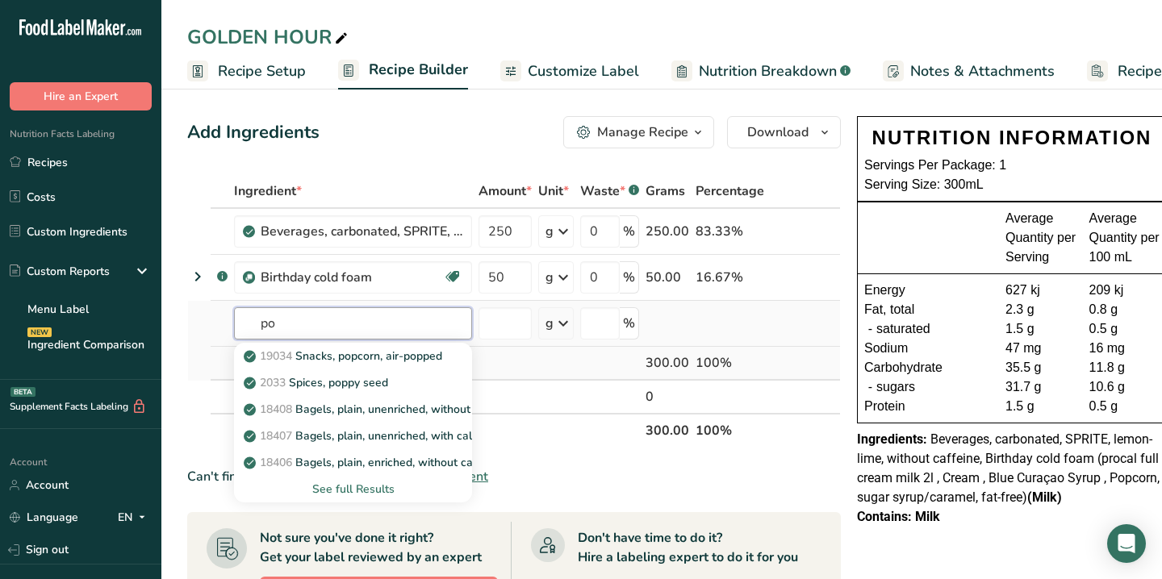
type input "p"
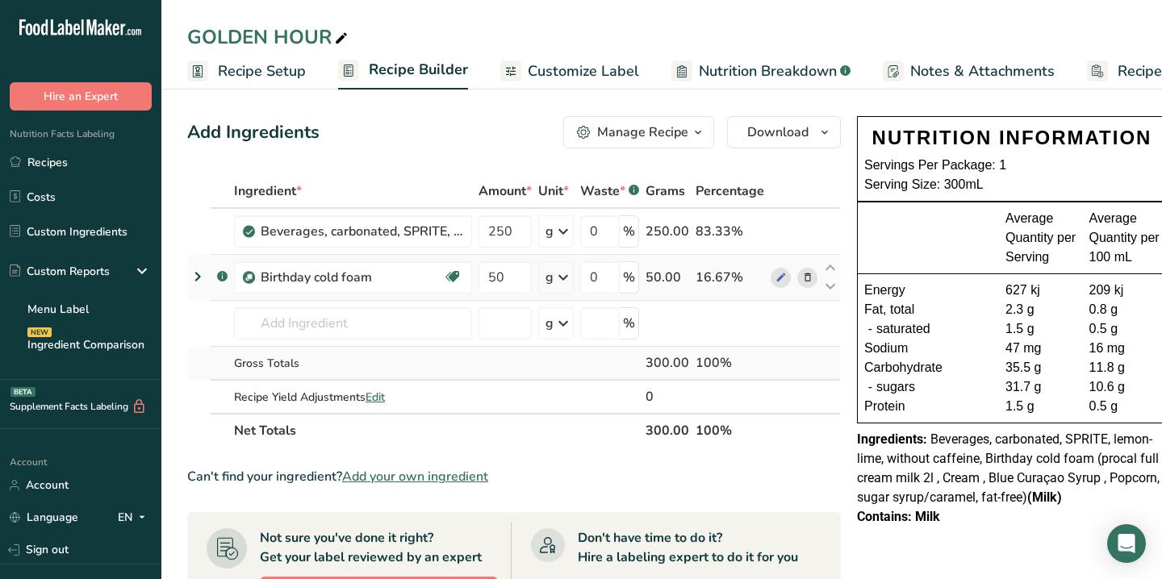
click at [194, 267] on icon at bounding box center [197, 276] width 19 height 29
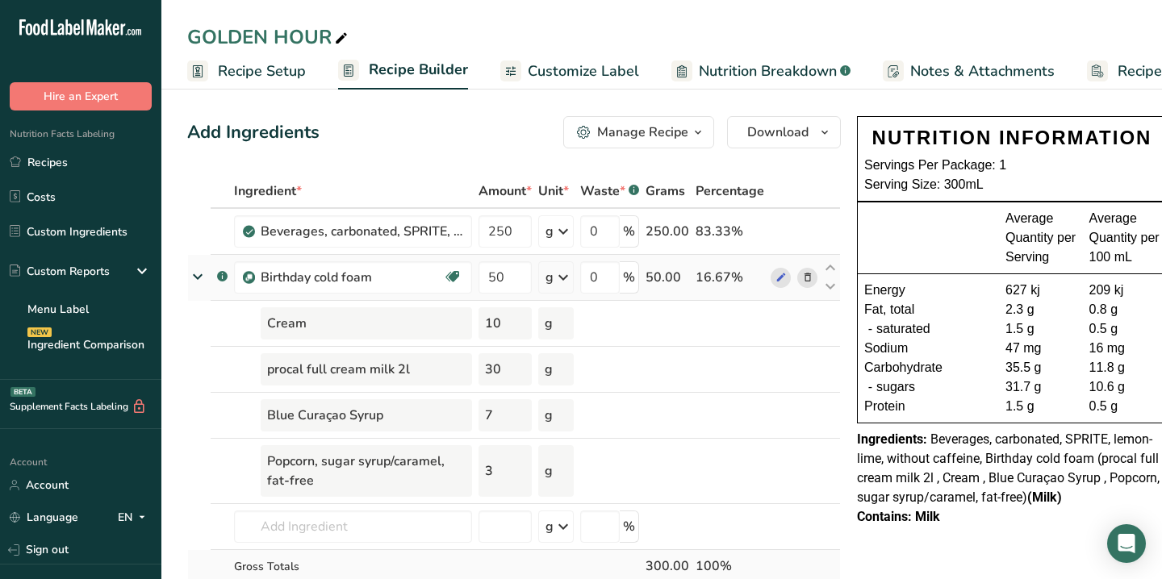
click at [194, 267] on icon at bounding box center [197, 276] width 29 height 19
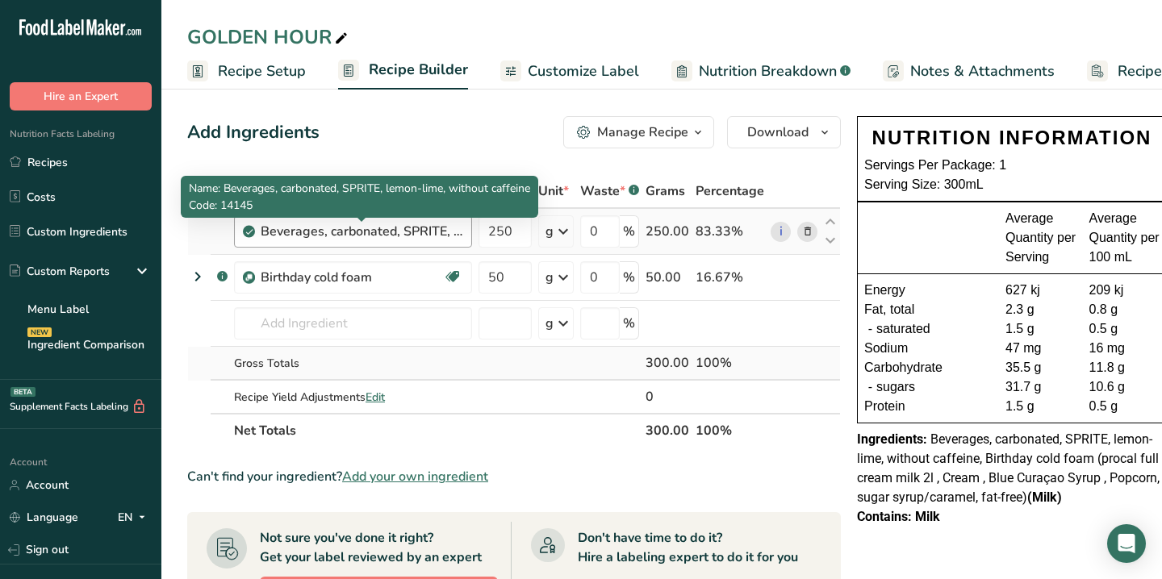
click at [412, 223] on div "Beverages, carbonated, SPRITE, lemon-lime, without caffeine" at bounding box center [362, 231] width 202 height 19
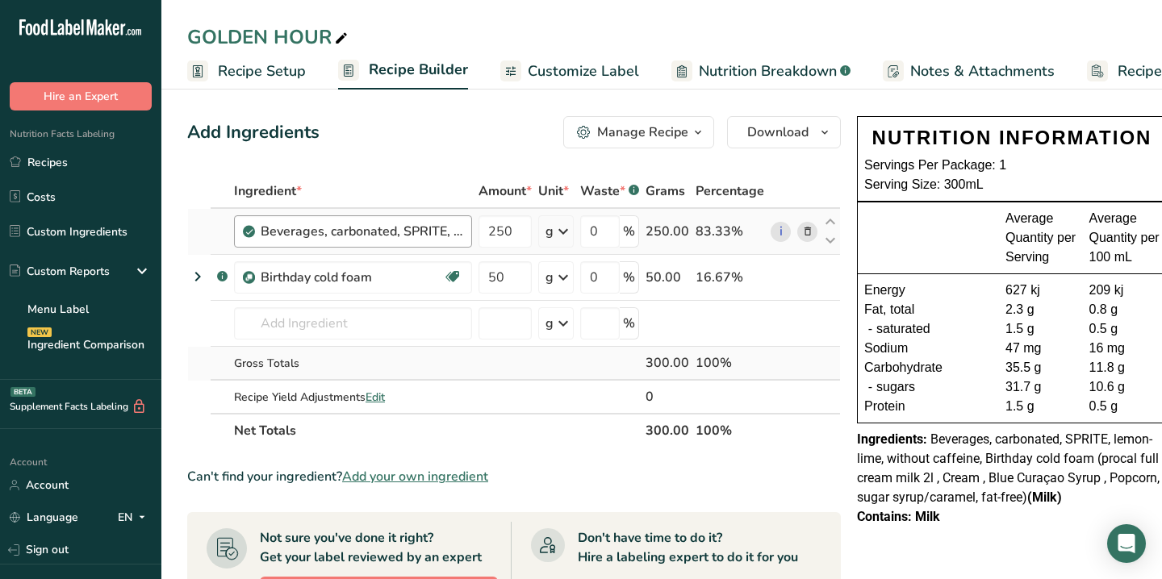
click at [412, 223] on div "Beverages, carbonated, SPRITE, lemon-lime, without caffeine" at bounding box center [362, 231] width 202 height 19
click at [339, 315] on input "text" at bounding box center [353, 323] width 238 height 32
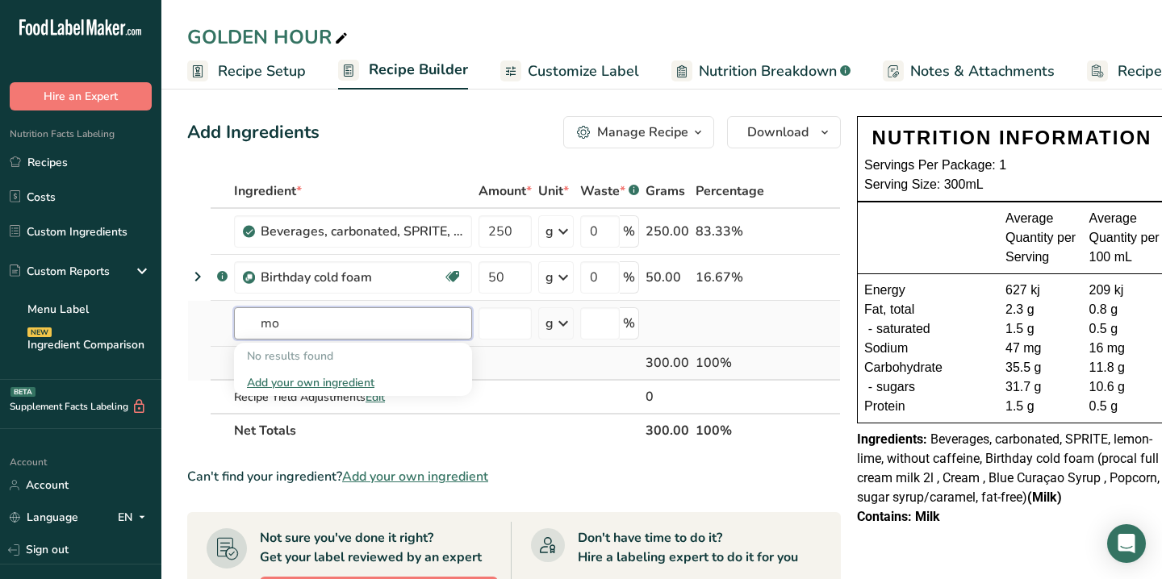
type input "m"
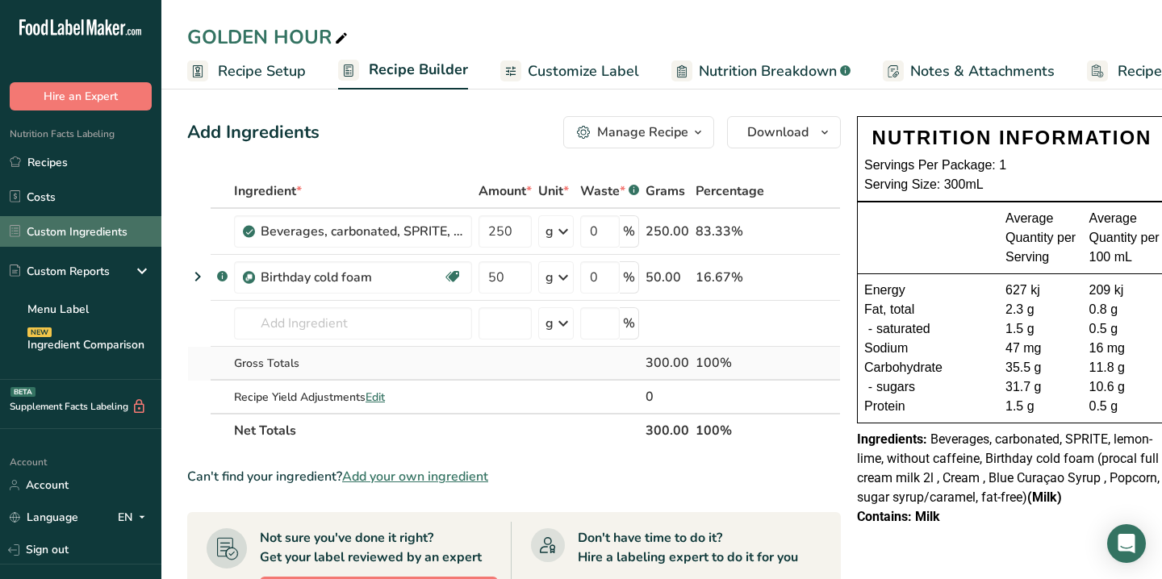
click at [71, 221] on link "Custom Ingredients" at bounding box center [80, 231] width 161 height 31
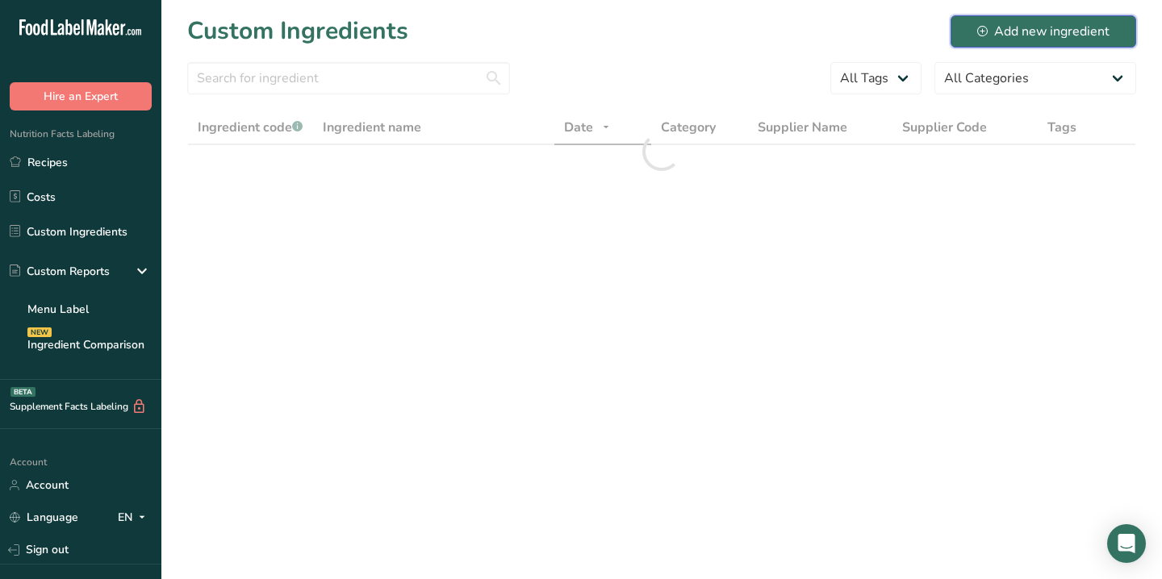
click at [1004, 32] on div "Add new ingredient" at bounding box center [1043, 31] width 132 height 19
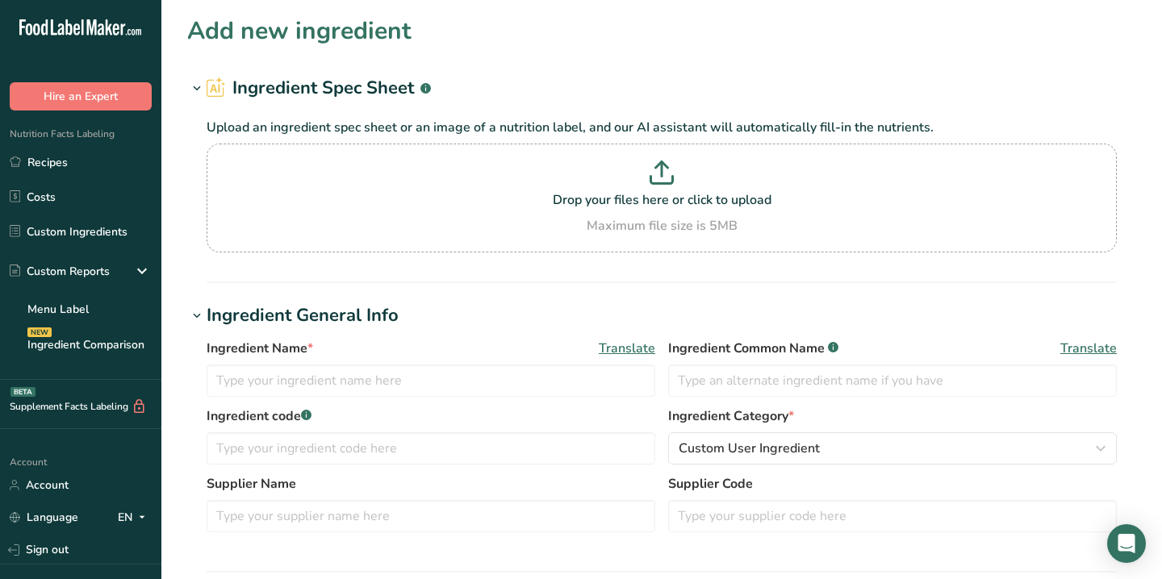
click at [73, 225] on link "Custom Ingredients" at bounding box center [80, 231] width 161 height 31
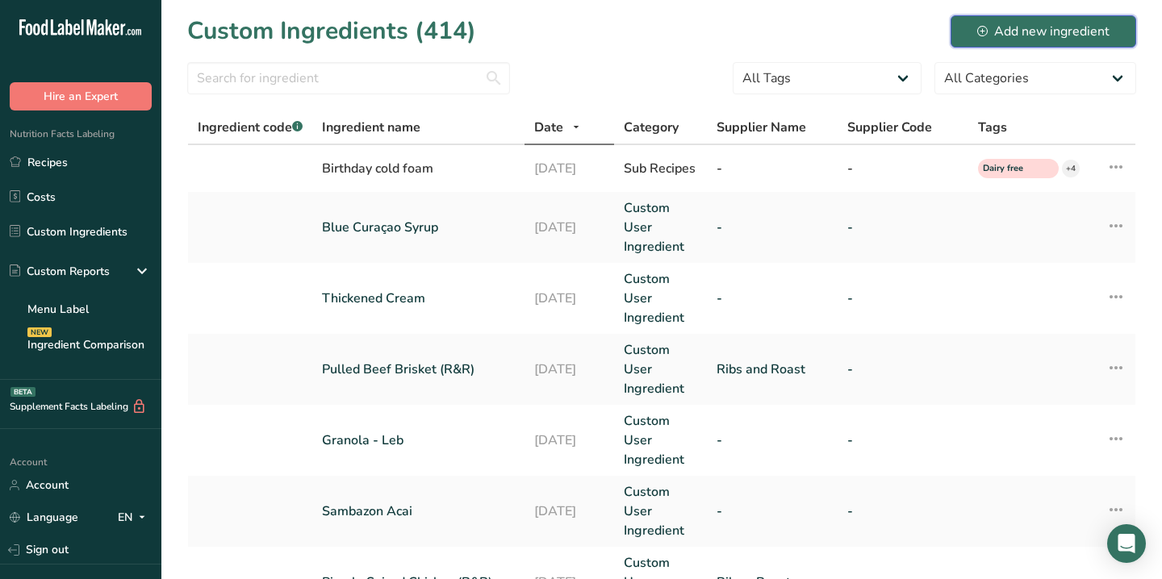
click at [1063, 44] on button "Add new ingredient" at bounding box center [1043, 31] width 186 height 32
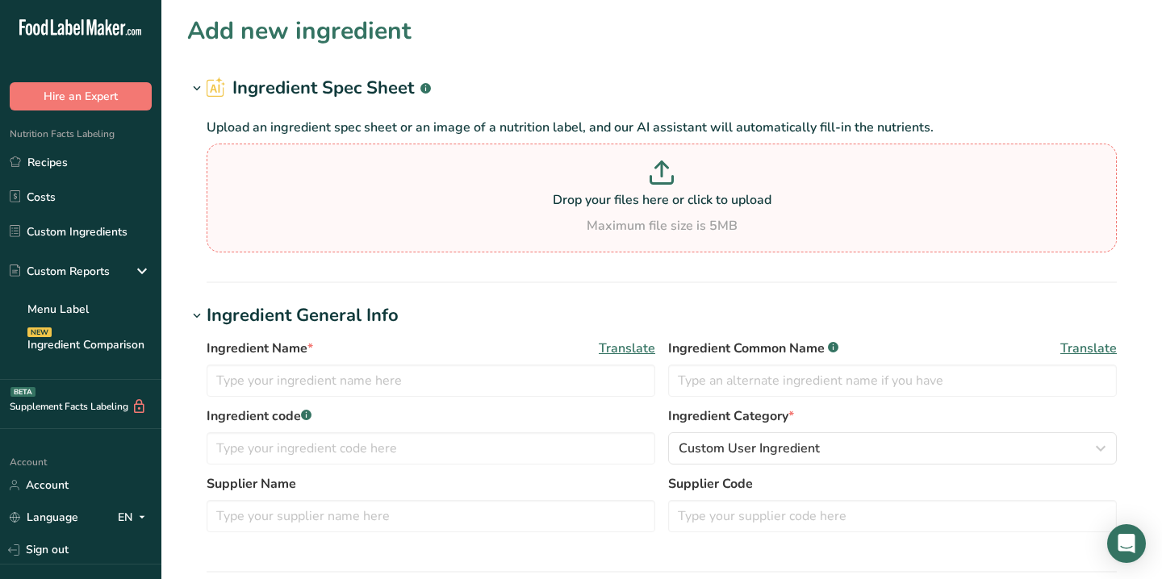
click at [650, 219] on div "Maximum file size is 5MB" at bounding box center [662, 225] width 902 height 19
click at [646, 198] on p "Drop your files here or click to upload" at bounding box center [662, 199] width 902 height 19
click at [646, 198] on input "Drop your files here or click to upload Maximum file size is 5MB" at bounding box center [662, 198] width 910 height 109
type input "C:\fakepath\Screenshot 2025-09-15 at 4.43.46 pm.png"
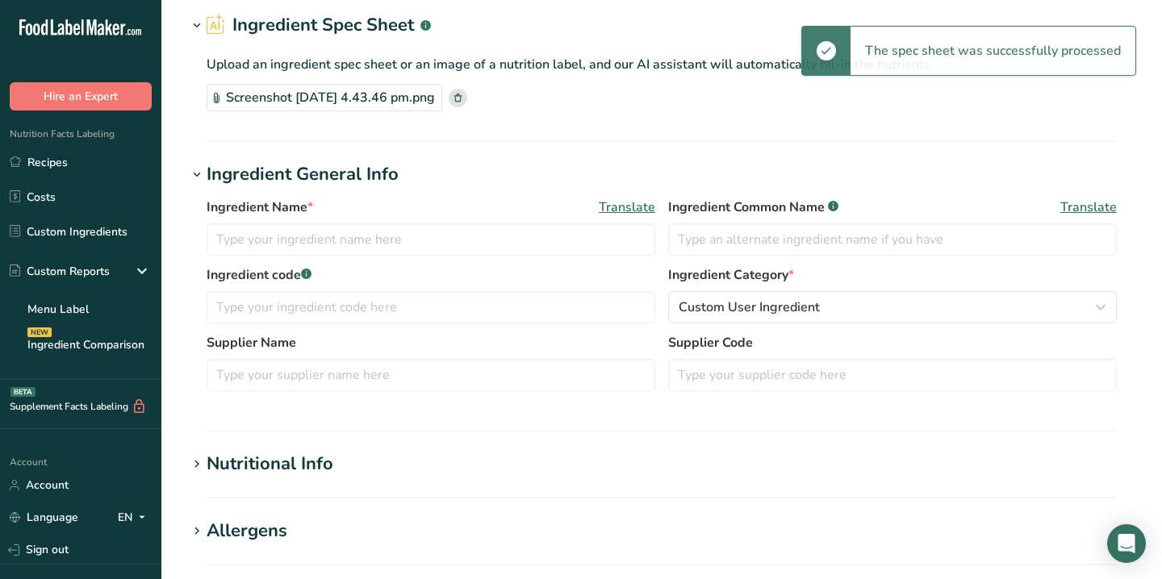
scroll to position [65, 0]
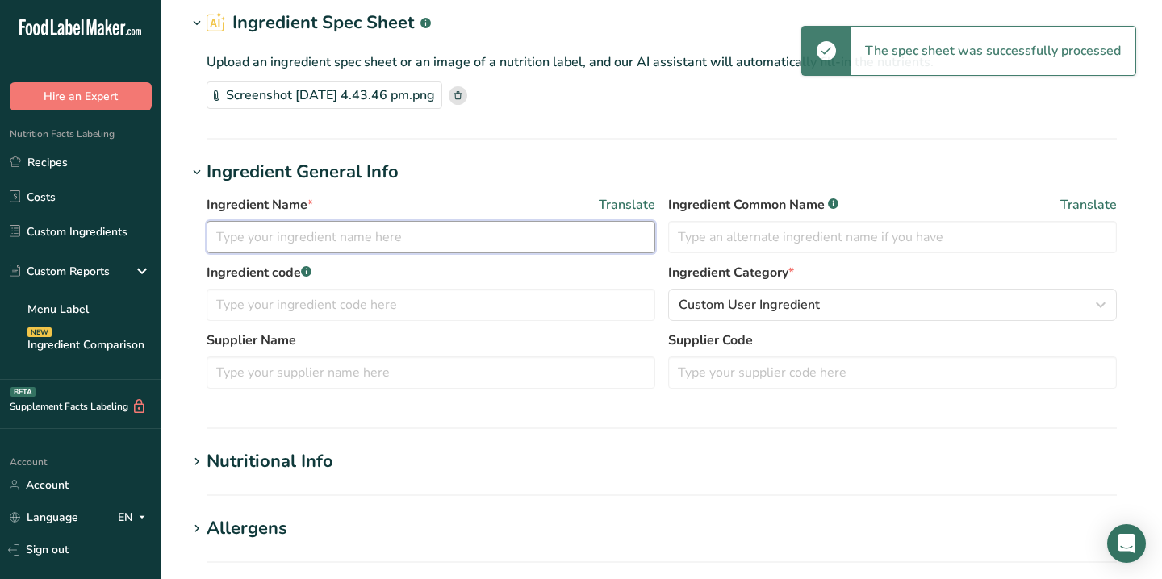
click at [454, 243] on input "text" at bounding box center [431, 237] width 449 height 32
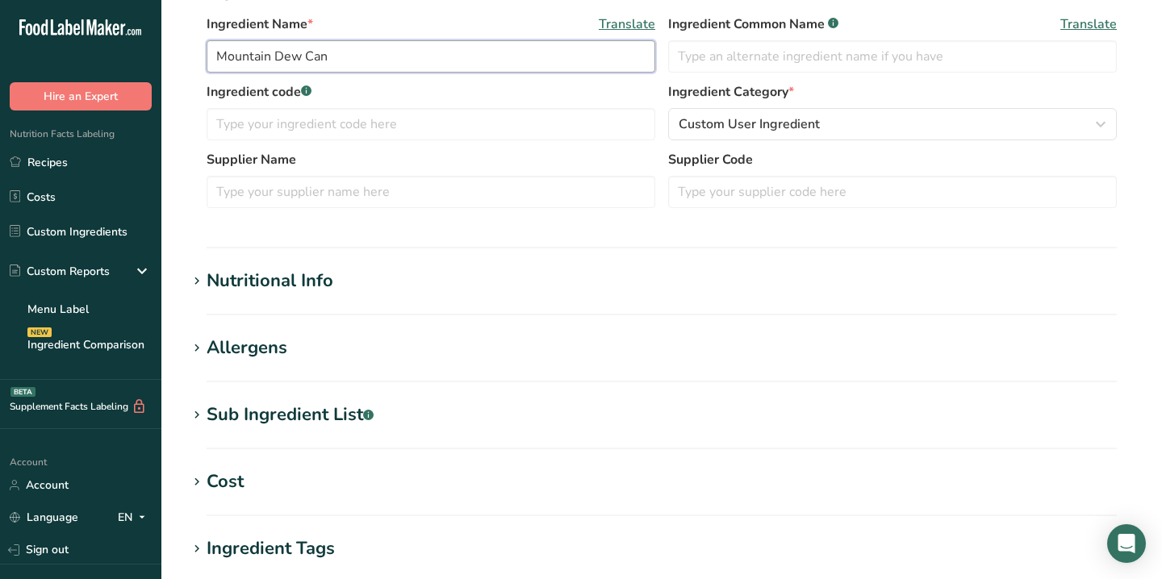
scroll to position [301, 0]
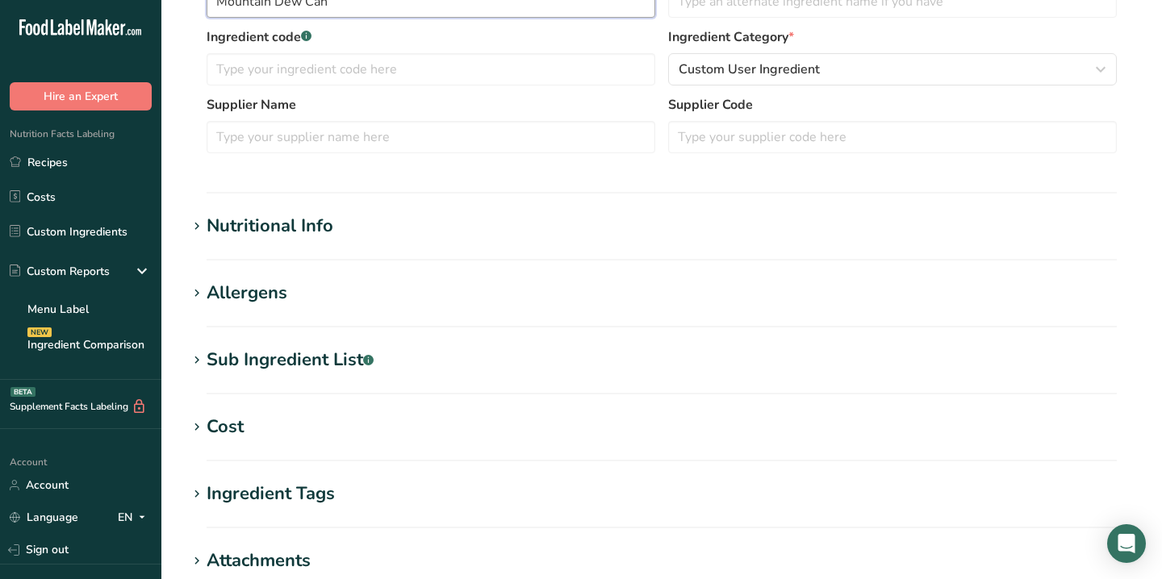
type input "Mountain Dew Can"
click at [342, 436] on h1 "Cost" at bounding box center [661, 427] width 949 height 27
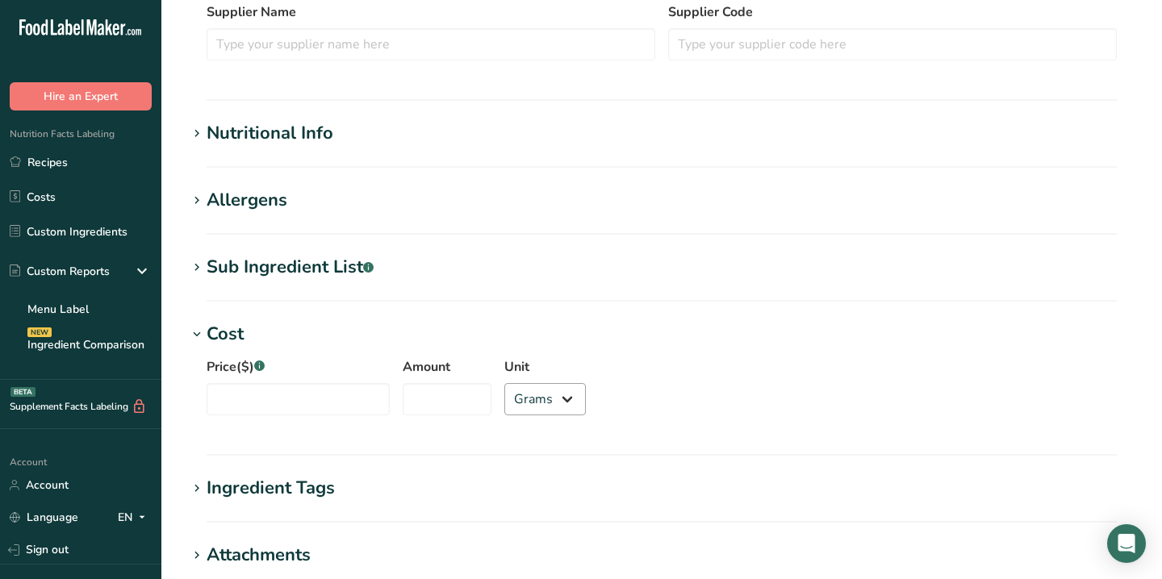
scroll to position [403, 0]
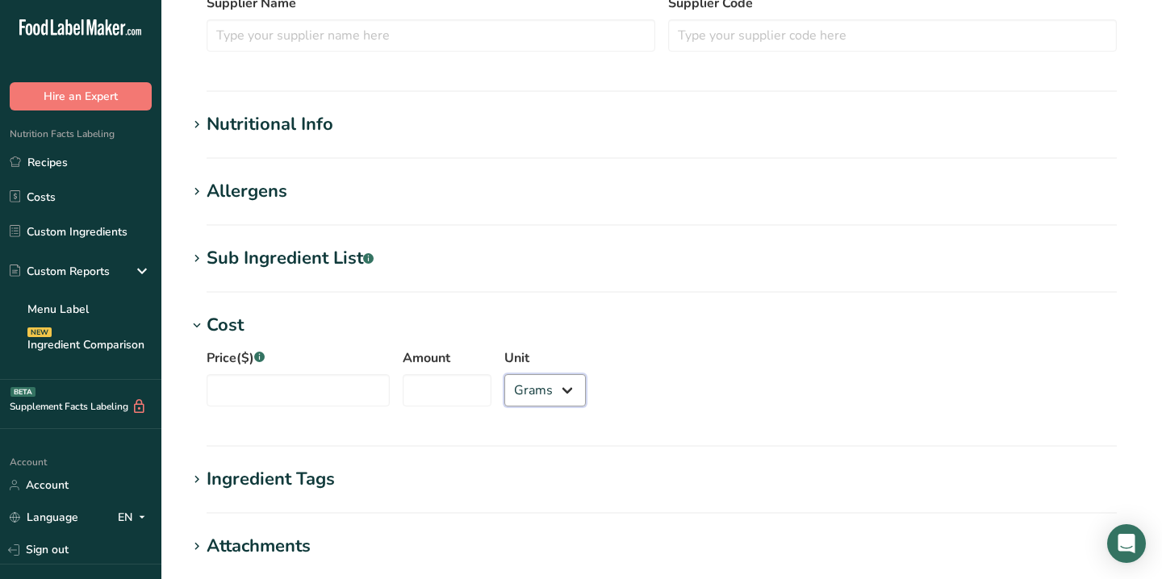
click at [511, 399] on select "Grams kg mg mcg lb oz" at bounding box center [544, 390] width 81 height 32
click at [417, 385] on input "Amount" at bounding box center [447, 390] width 89 height 32
type input "350"
click at [286, 390] on input "Price($) .a-a{fill:#347362;}.b-a{fill:#fff;}" at bounding box center [298, 390] width 183 height 32
type input "1"
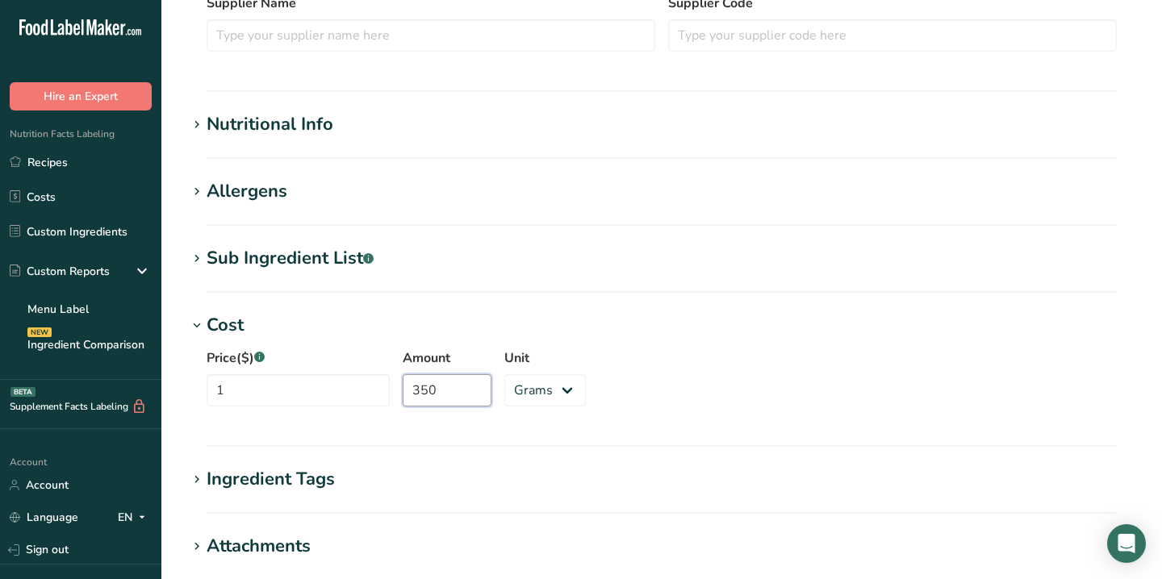
click at [403, 395] on input "350" at bounding box center [447, 390] width 89 height 32
type input "375"
click at [694, 385] on div "Price($) .a-a{fill:#347362;}.b-a{fill:#fff;} 1 Amount 375 Unit Grams kg mg mcg …" at bounding box center [661, 382] width 949 height 87
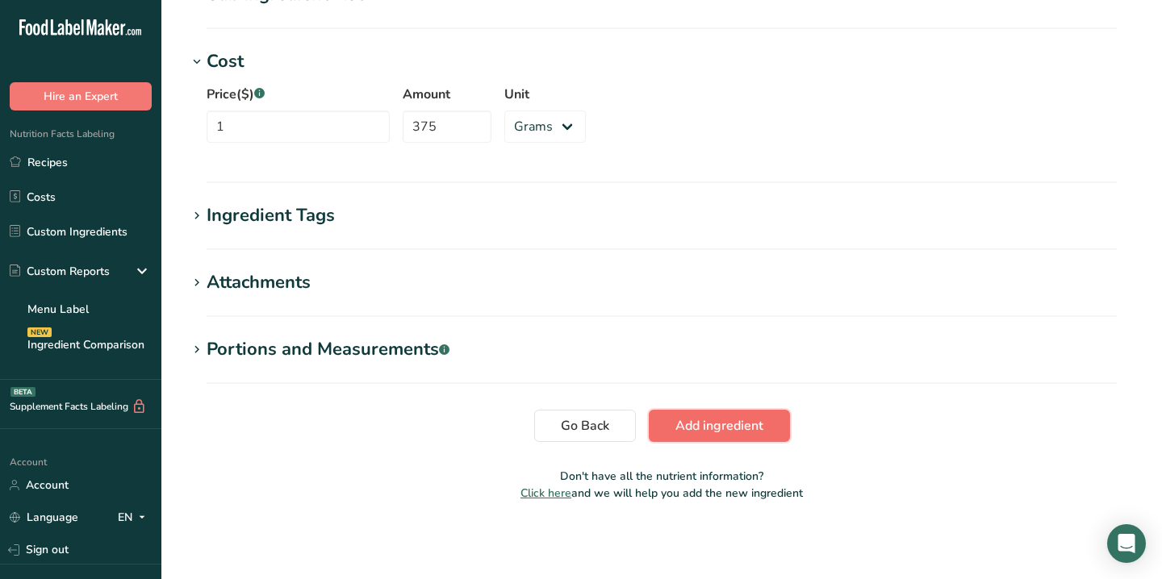
click at [736, 423] on span "Add ingredient" at bounding box center [719, 425] width 88 height 19
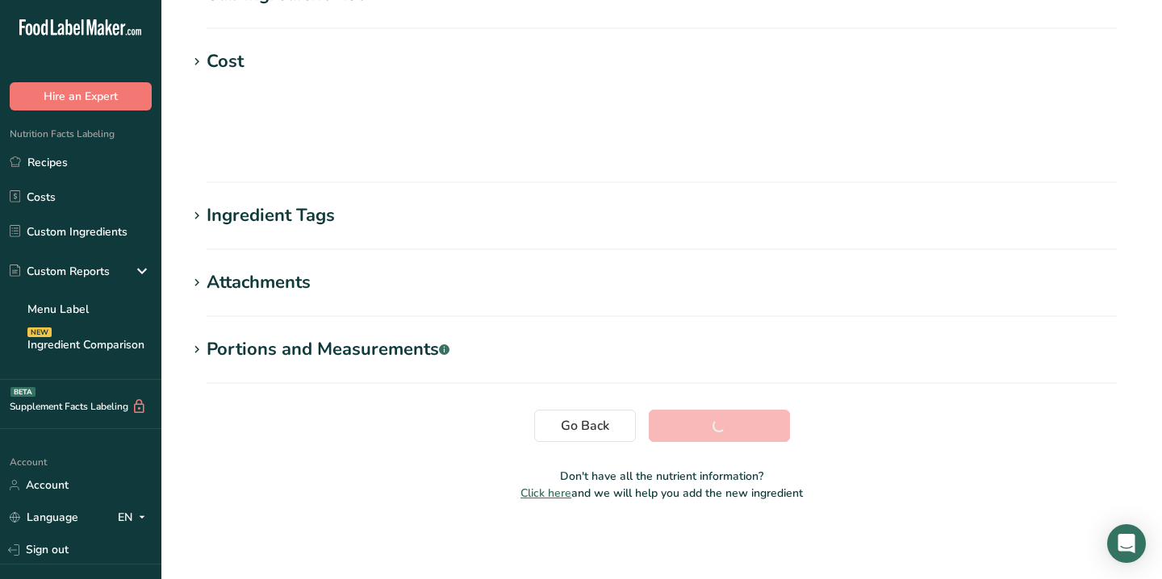
scroll to position [274, 0]
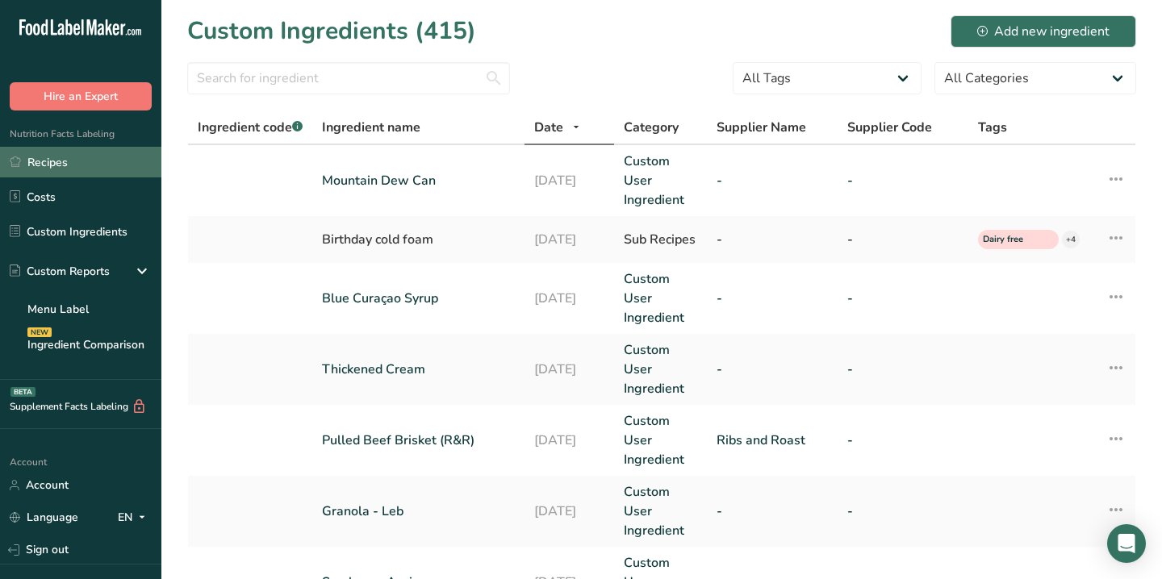
click at [61, 170] on link "Recipes" at bounding box center [80, 162] width 161 height 31
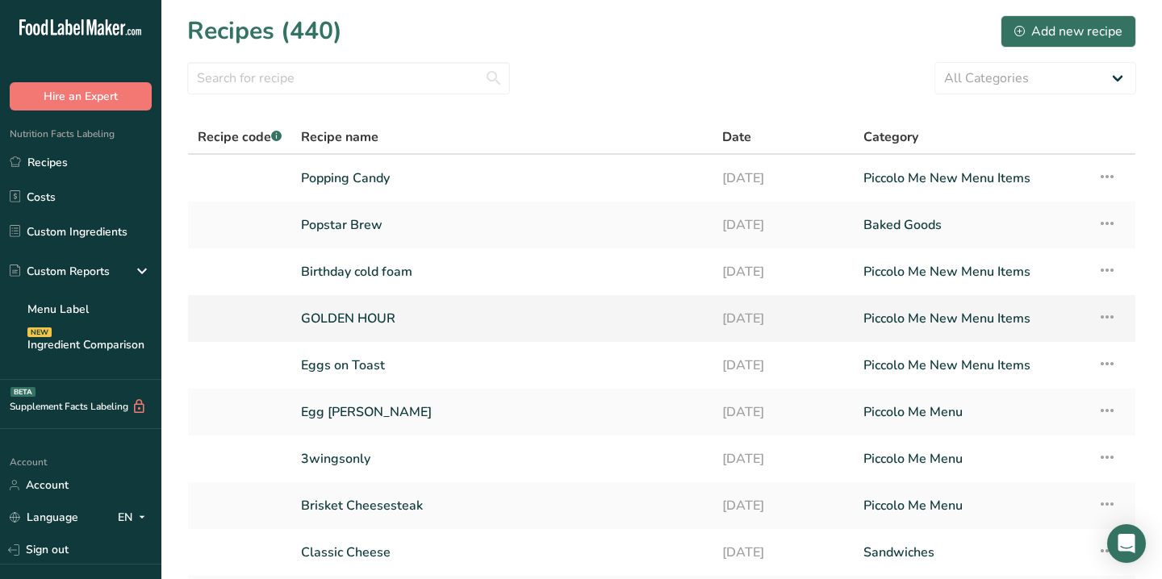
click at [349, 314] on link "GOLDEN HOUR" at bounding box center [502, 319] width 402 height 34
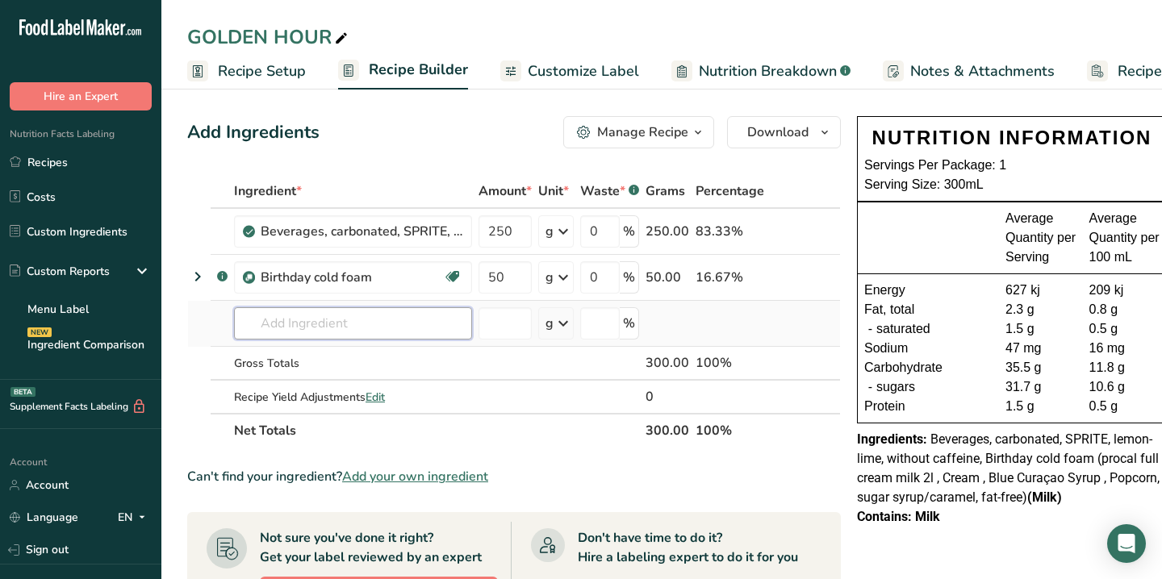
click at [348, 318] on input "text" at bounding box center [353, 323] width 238 height 32
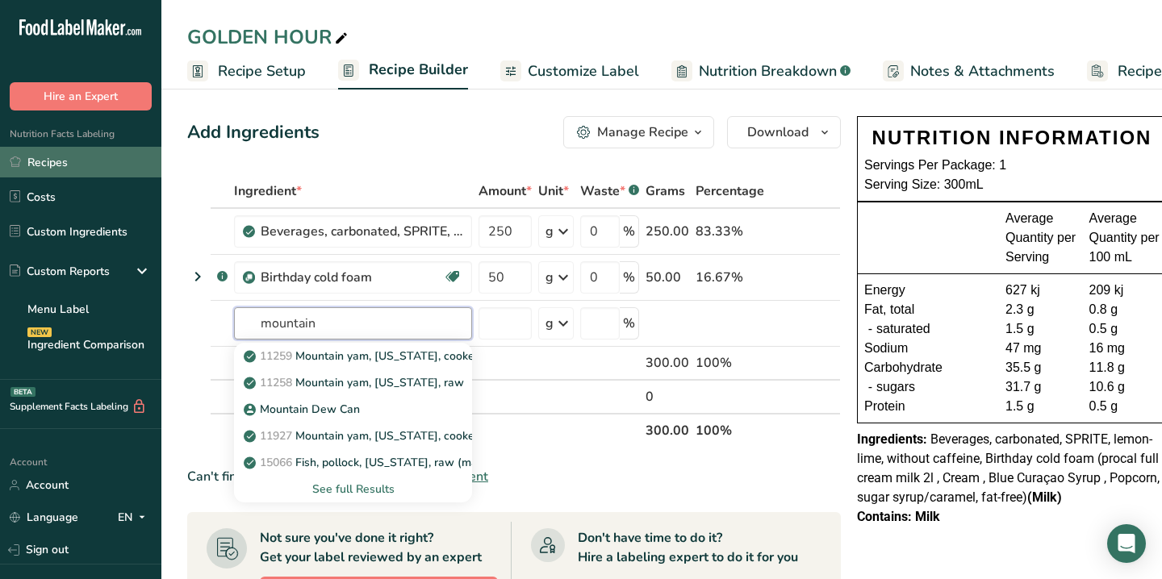
type input "mountain"
click at [73, 160] on link "Recipes" at bounding box center [80, 162] width 161 height 31
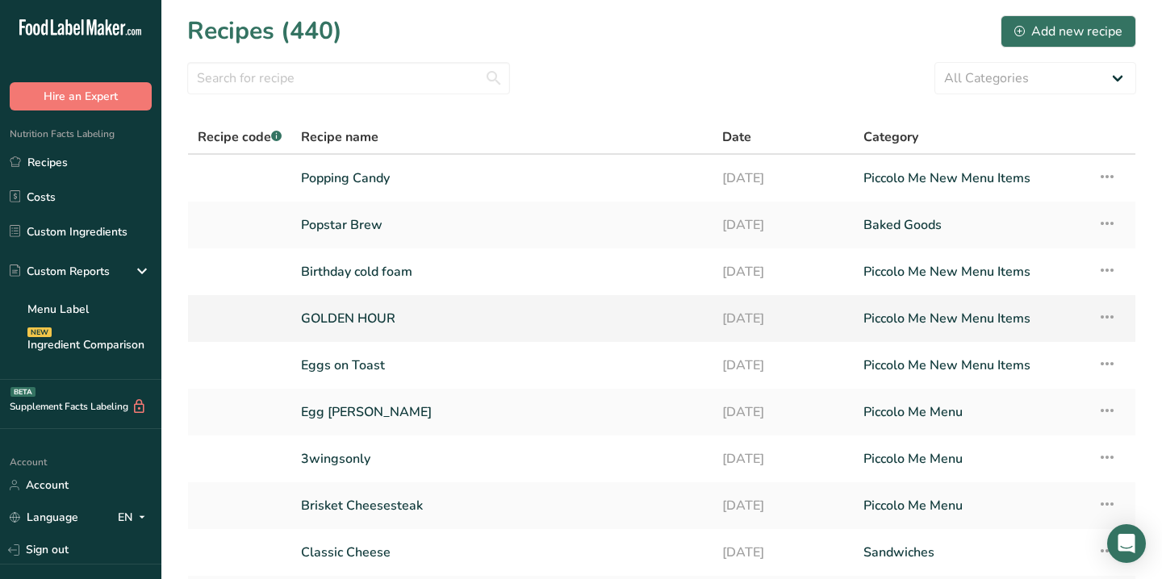
click at [349, 334] on link "GOLDEN HOUR" at bounding box center [502, 319] width 402 height 34
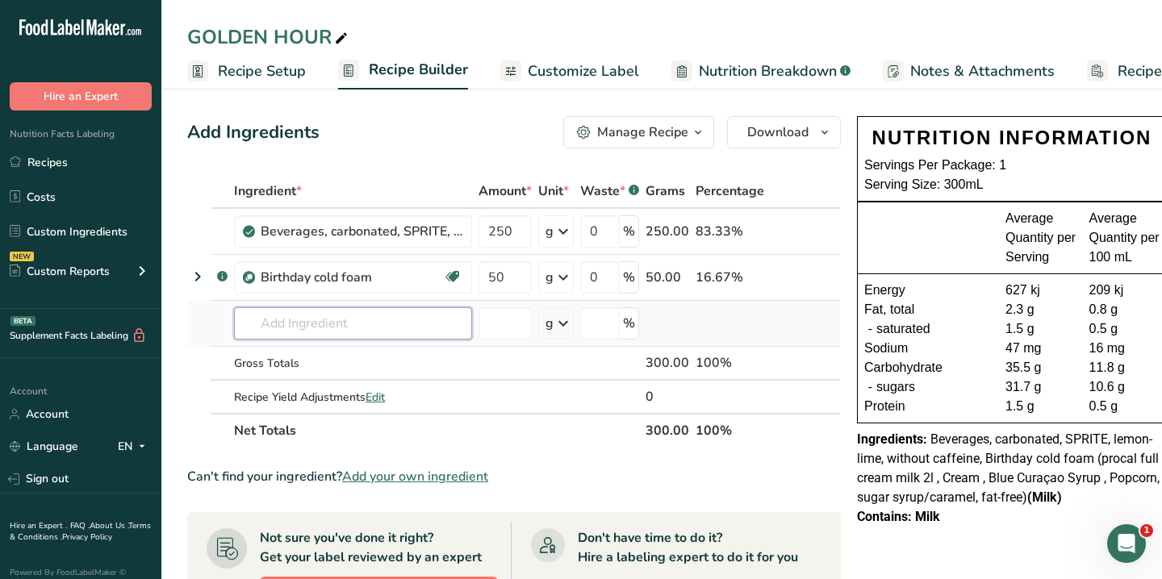
click at [300, 321] on input "text" at bounding box center [353, 323] width 238 height 32
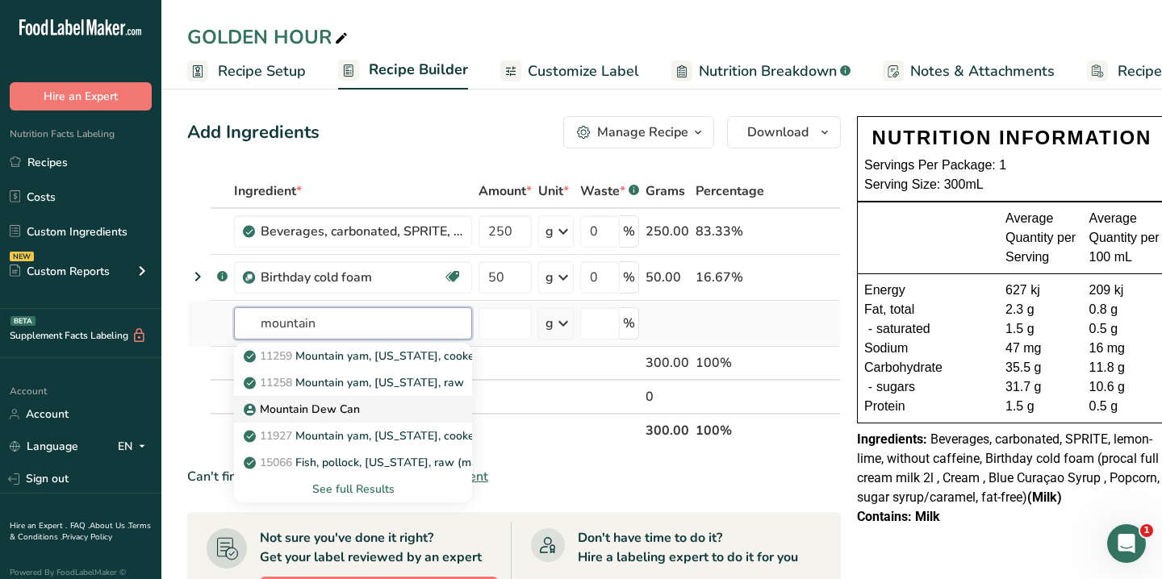
type input "mountain"
click at [327, 413] on p "Mountain Dew Can" at bounding box center [303, 409] width 113 height 17
type input "Mountain Dew Can"
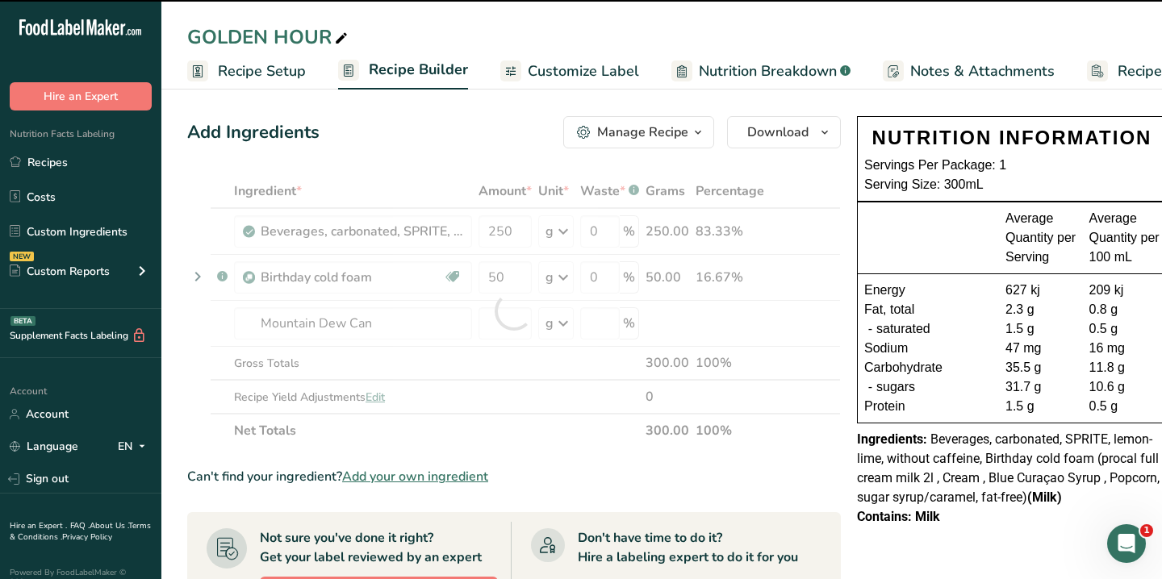
type input "0"
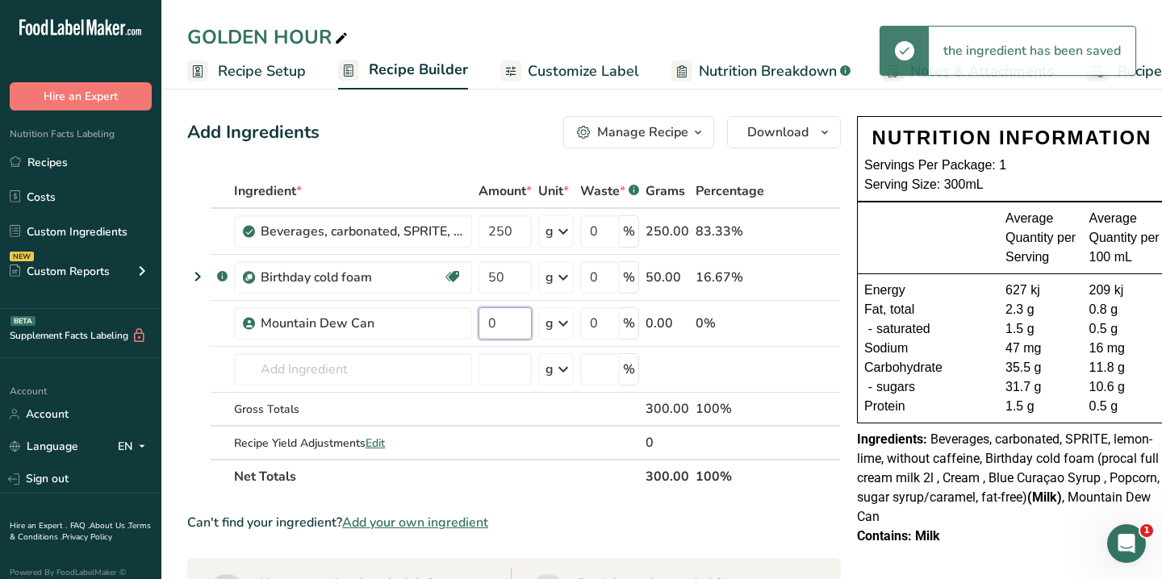
click at [503, 325] on input "0" at bounding box center [504, 323] width 53 height 32
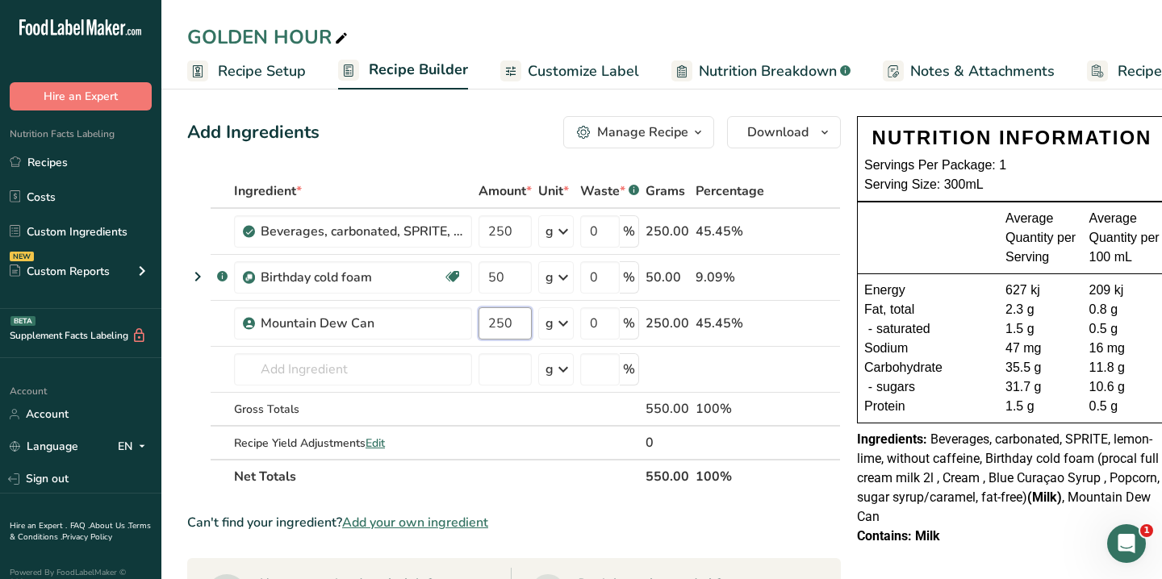
type input "250"
click at [425, 125] on div "Add Ingredients Manage Recipe Delete Recipe Duplicate Recipe Scale Recipe Save …" at bounding box center [513, 132] width 653 height 32
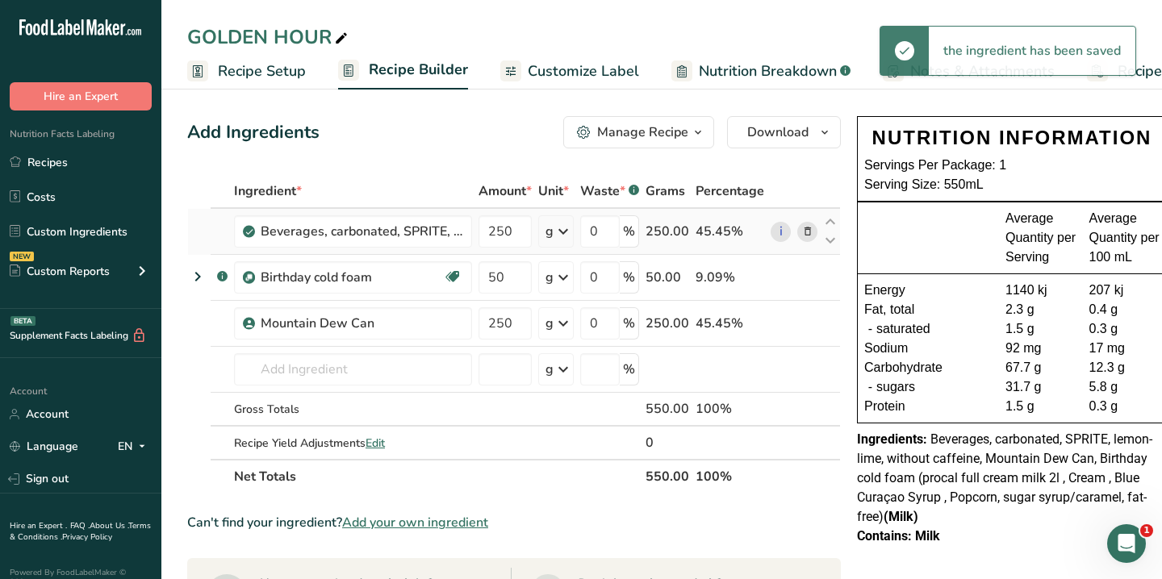
click at [804, 228] on icon at bounding box center [807, 231] width 11 height 17
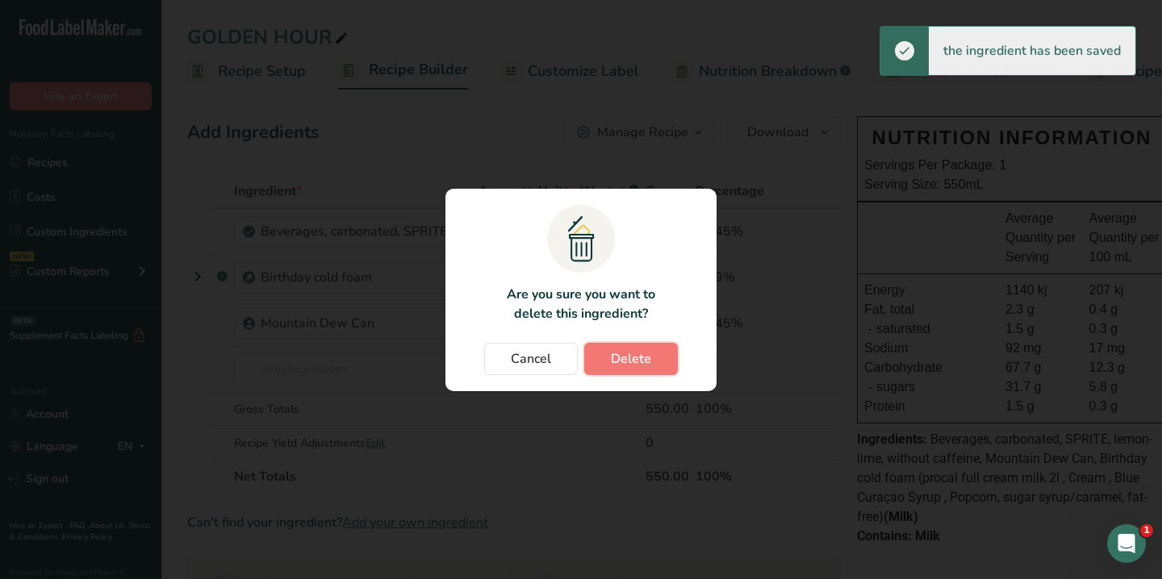
click at [635, 367] on span "Delete" at bounding box center [631, 358] width 40 height 19
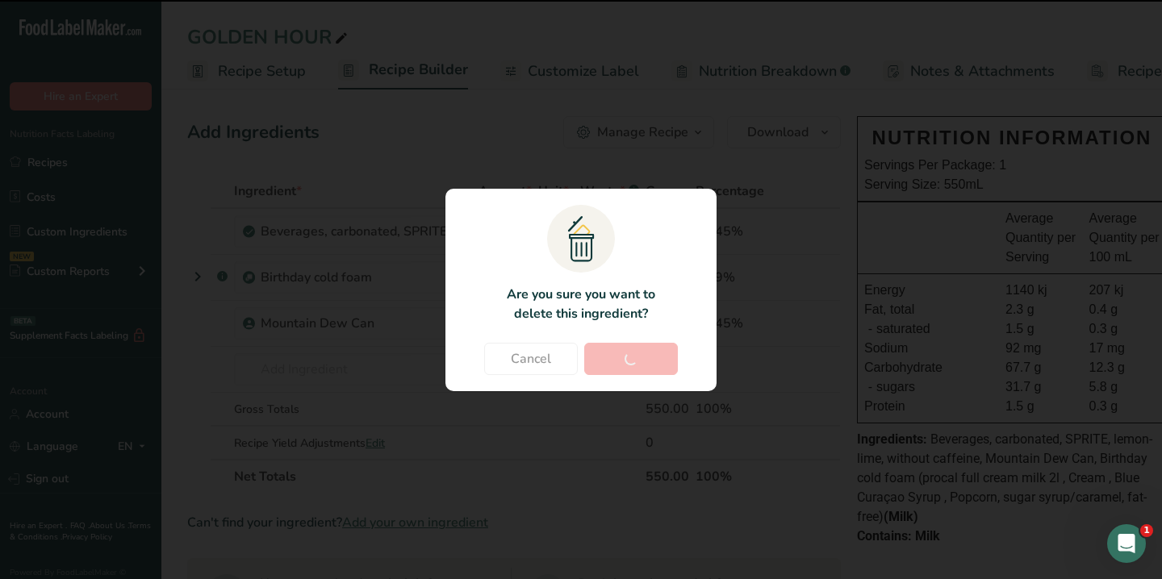
type input "50"
type input "250"
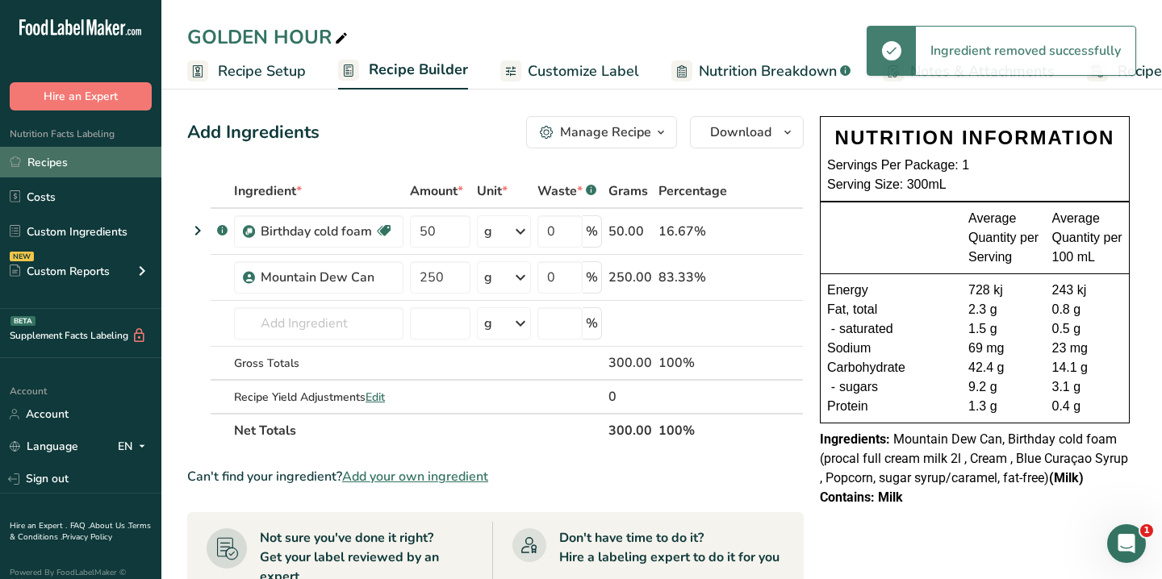
click at [52, 161] on link "Recipes" at bounding box center [80, 162] width 161 height 31
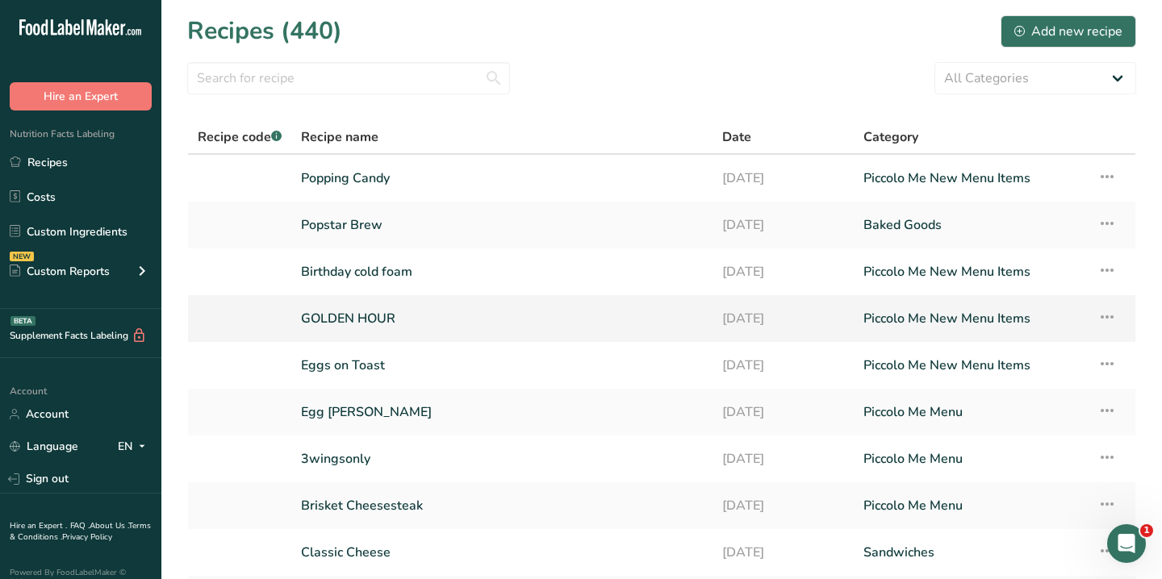
click at [374, 316] on link "GOLDEN HOUR" at bounding box center [502, 319] width 402 height 34
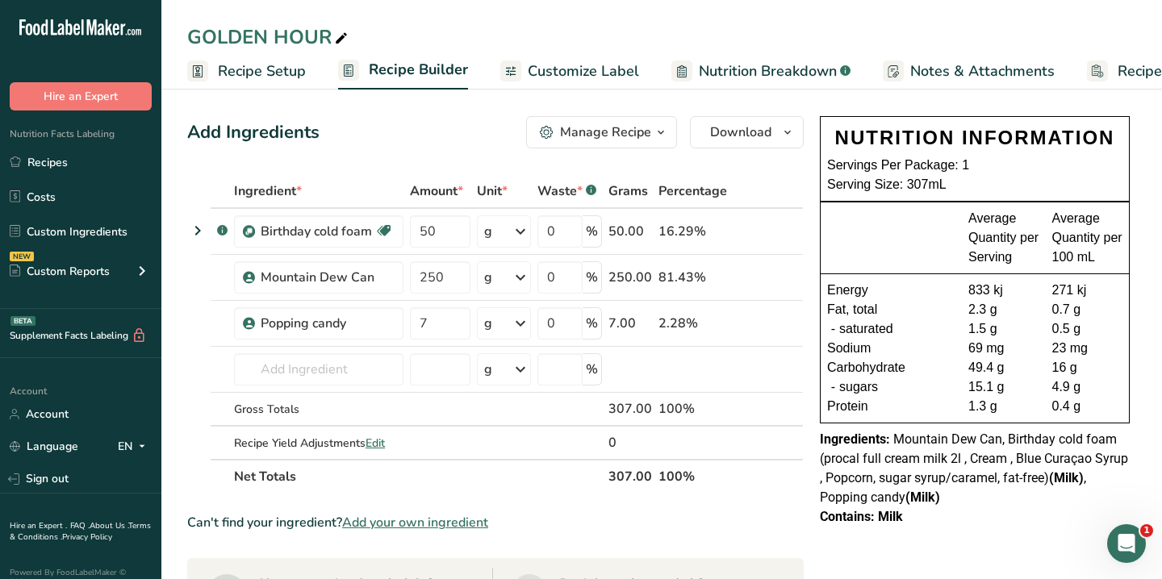
click at [1140, 75] on span "Recipe Costing" at bounding box center [1166, 72] width 98 height 22
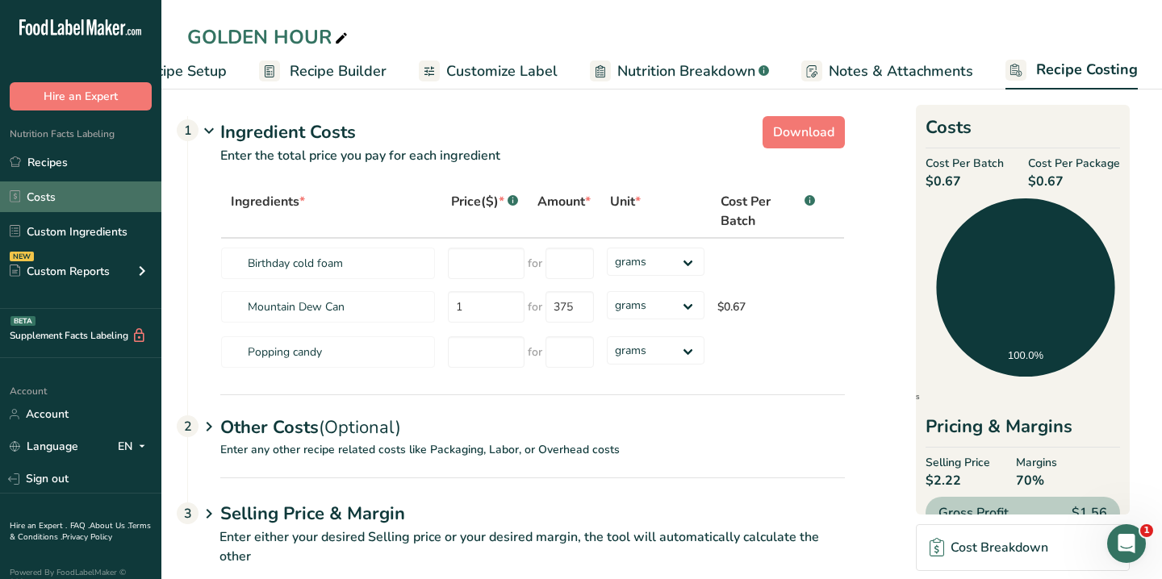
click at [94, 192] on link "Costs" at bounding box center [80, 197] width 161 height 31
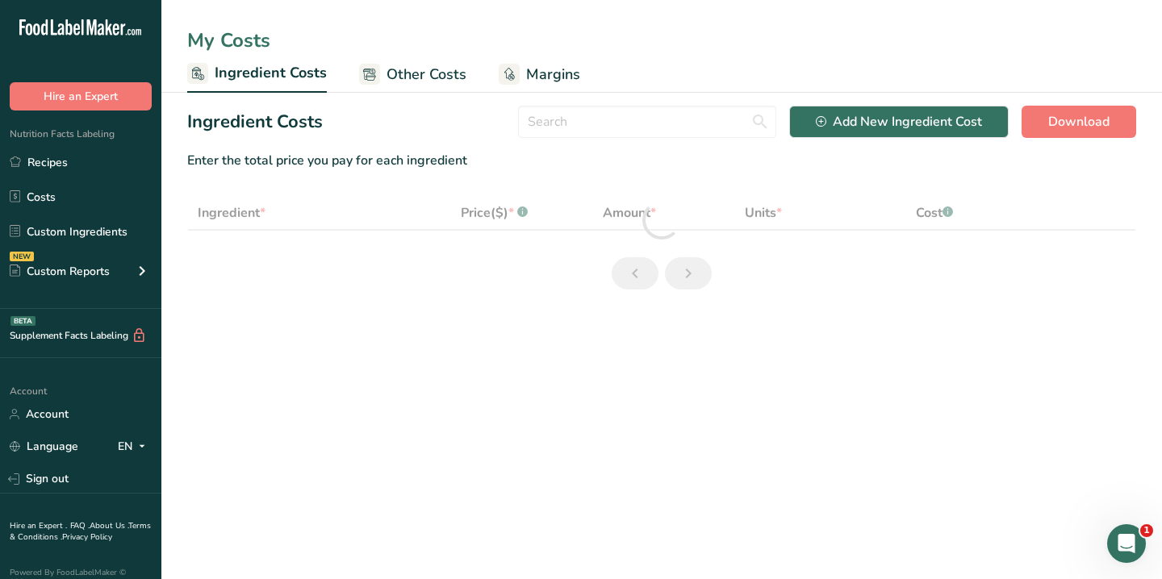
select select "1"
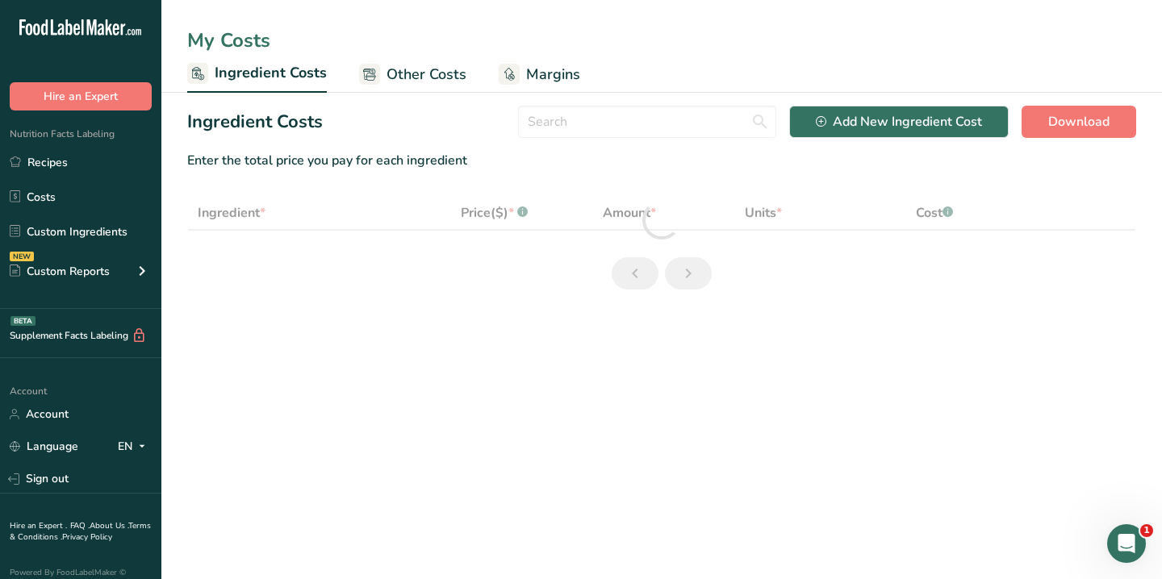
select select "1"
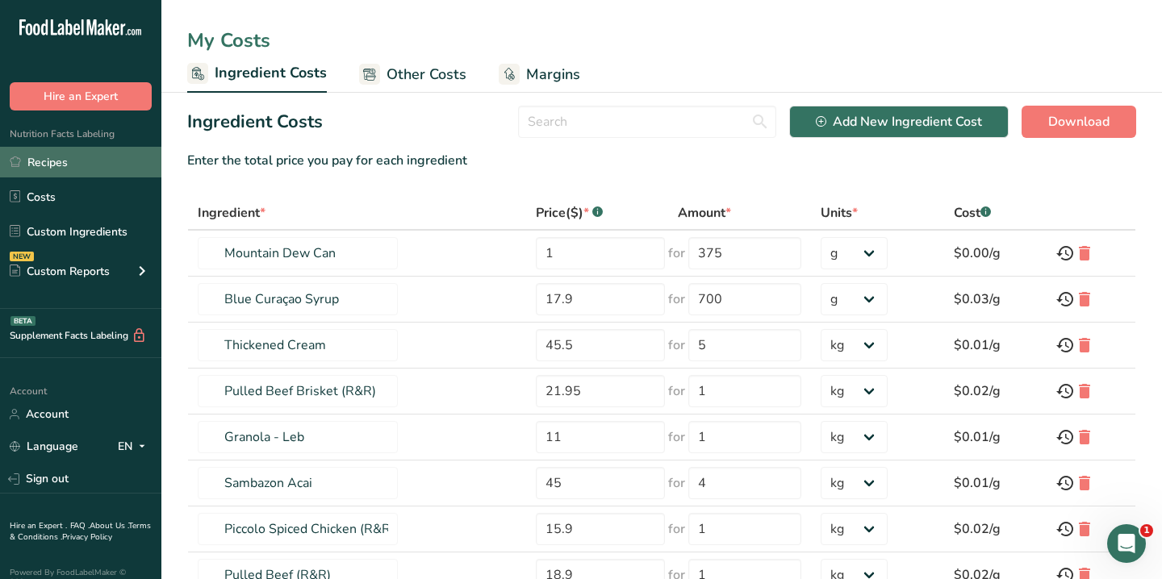
click at [52, 161] on link "Recipes" at bounding box center [80, 162] width 161 height 31
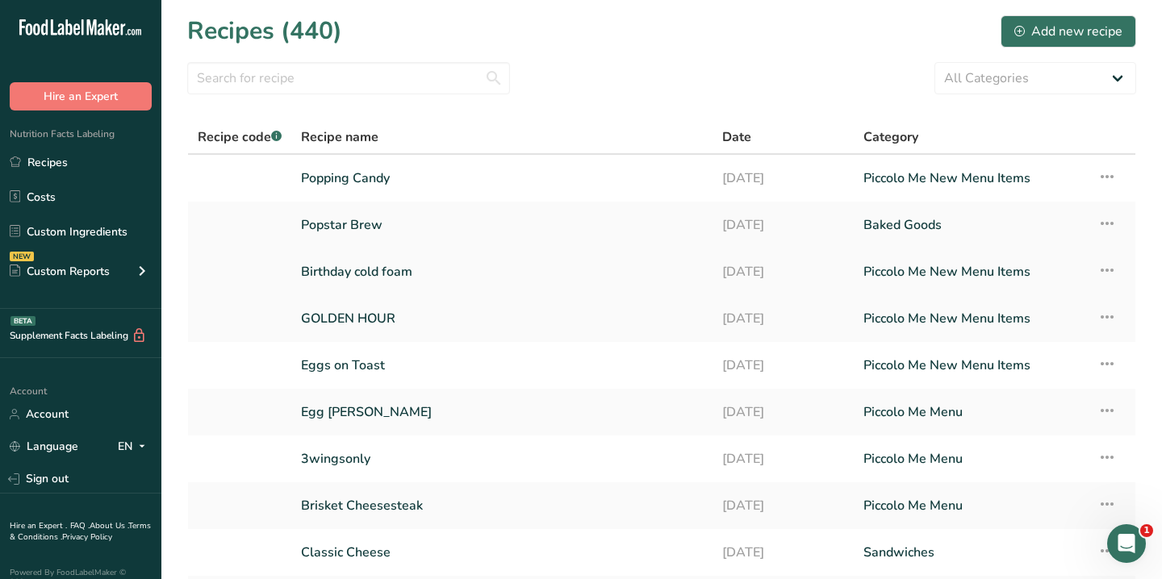
click at [511, 273] on link "Birthday cold foam" at bounding box center [502, 272] width 402 height 34
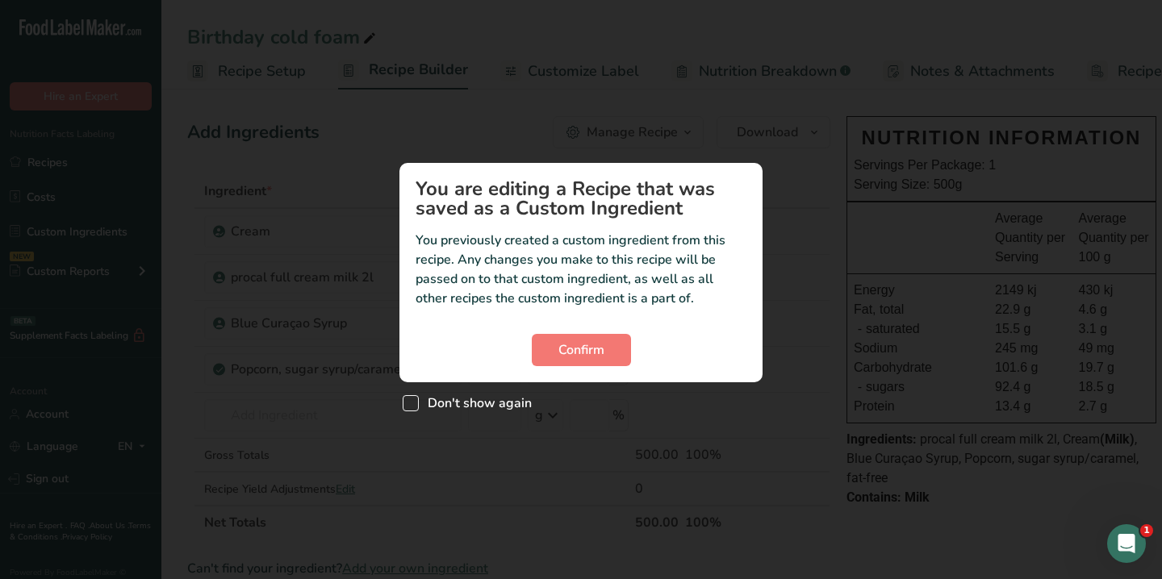
click at [468, 405] on span "Don't show again" at bounding box center [475, 403] width 113 height 16
click at [413, 405] on input "Don't show again" at bounding box center [408, 403] width 10 height 10
checkbox input "true"
click at [575, 350] on span "Confirm" at bounding box center [581, 349] width 46 height 19
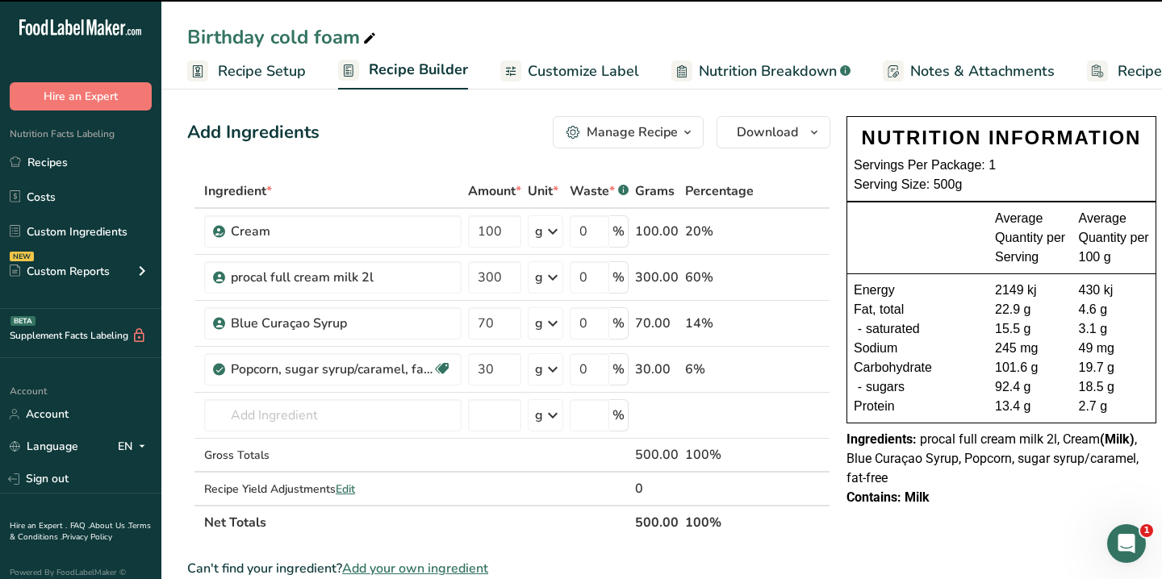
click at [1131, 68] on span "Recipe Costing" at bounding box center [1166, 72] width 98 height 22
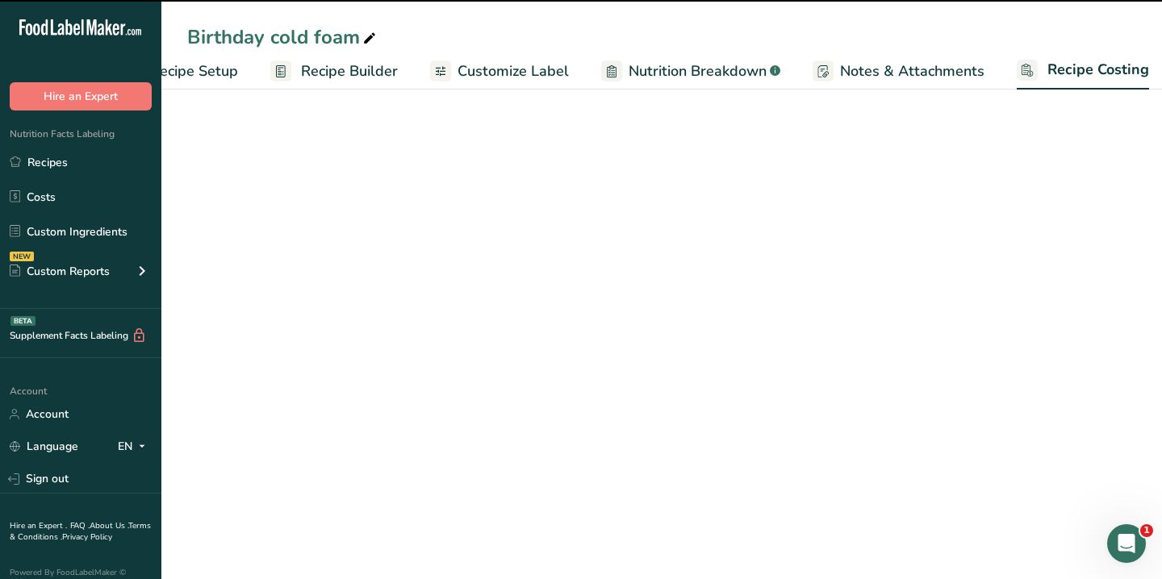
scroll to position [0, 79]
select select "1"
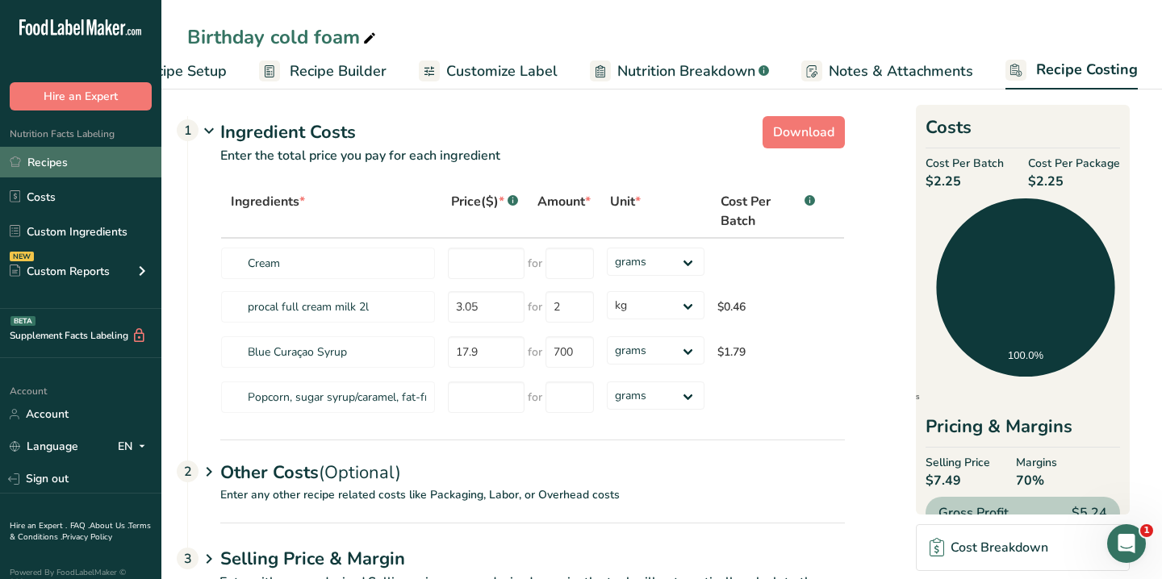
click at [66, 164] on link "Recipes" at bounding box center [80, 162] width 161 height 31
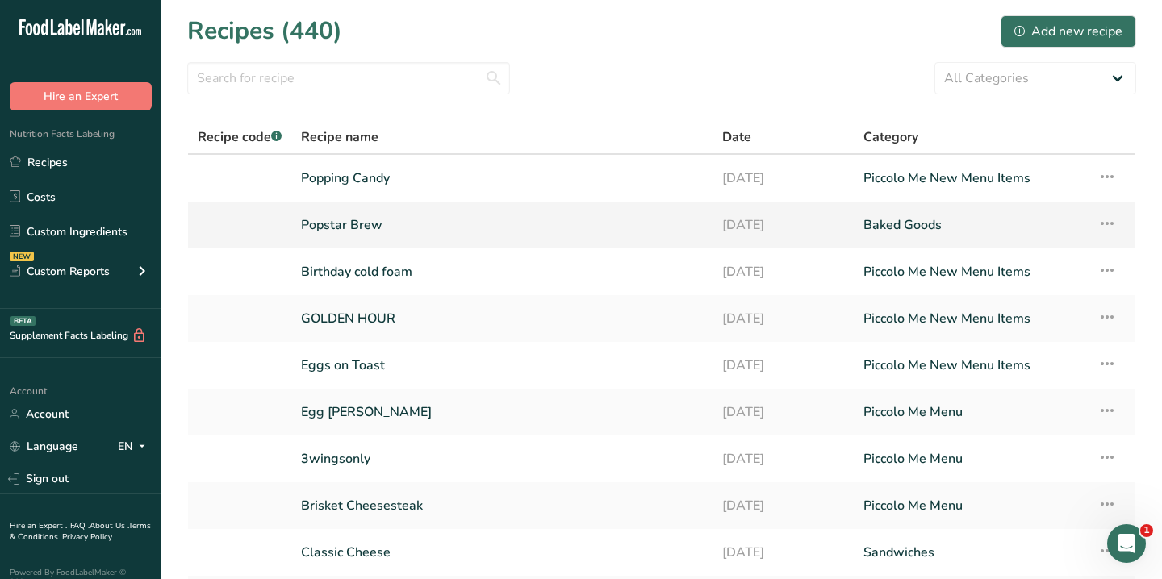
click at [365, 217] on link "Popstar Brew" at bounding box center [502, 225] width 402 height 34
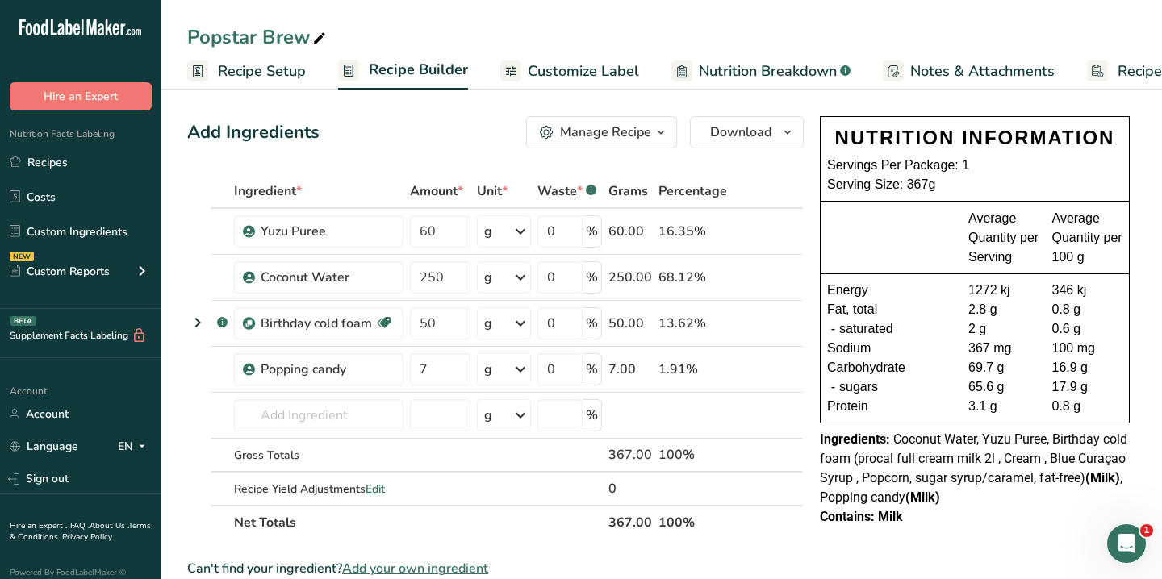
click at [1126, 68] on span "Recipe Costing" at bounding box center [1166, 72] width 98 height 22
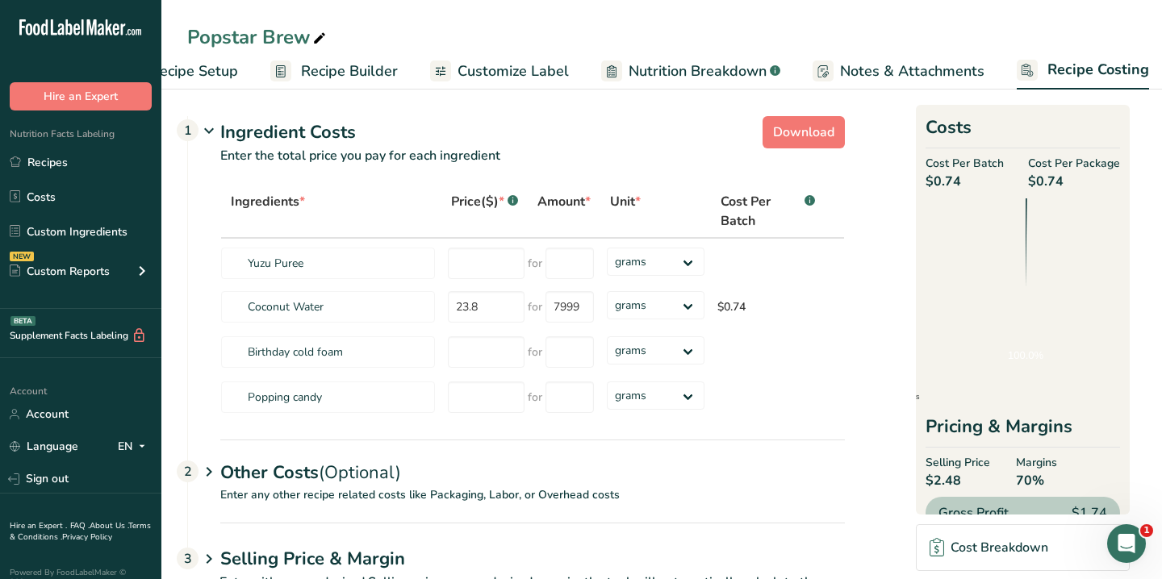
scroll to position [0, 79]
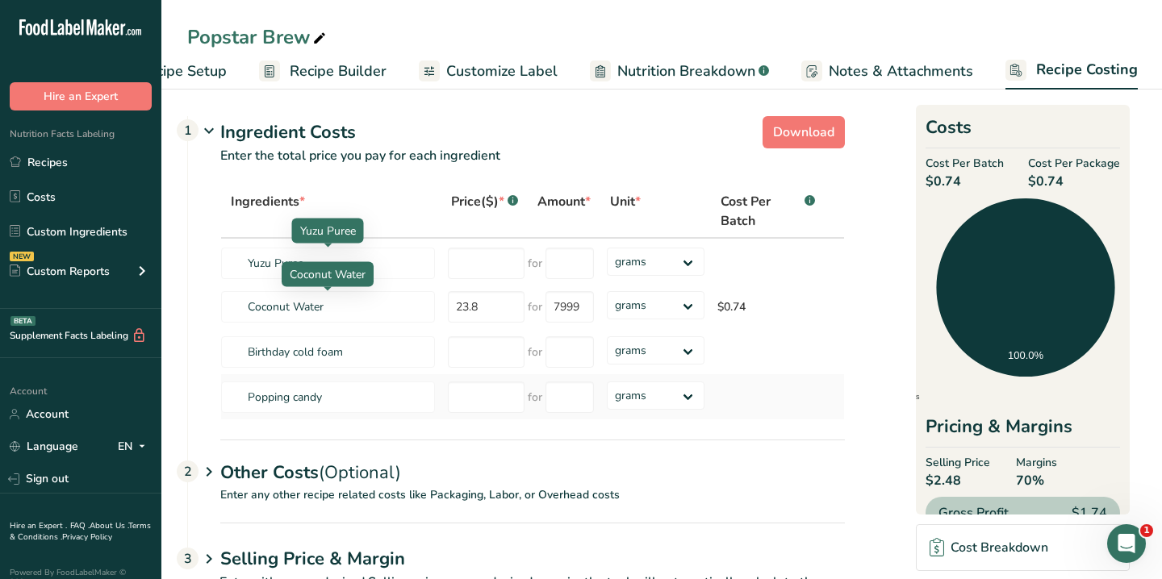
click at [336, 374] on td "Popping candy" at bounding box center [331, 396] width 220 height 45
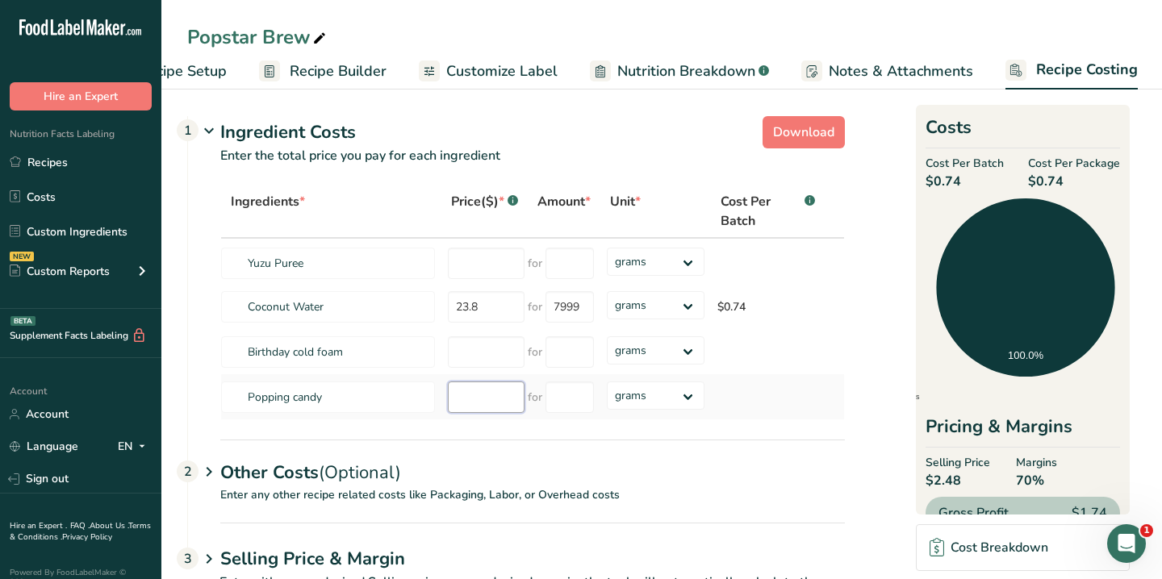
click at [480, 411] on input "number" at bounding box center [486, 397] width 77 height 31
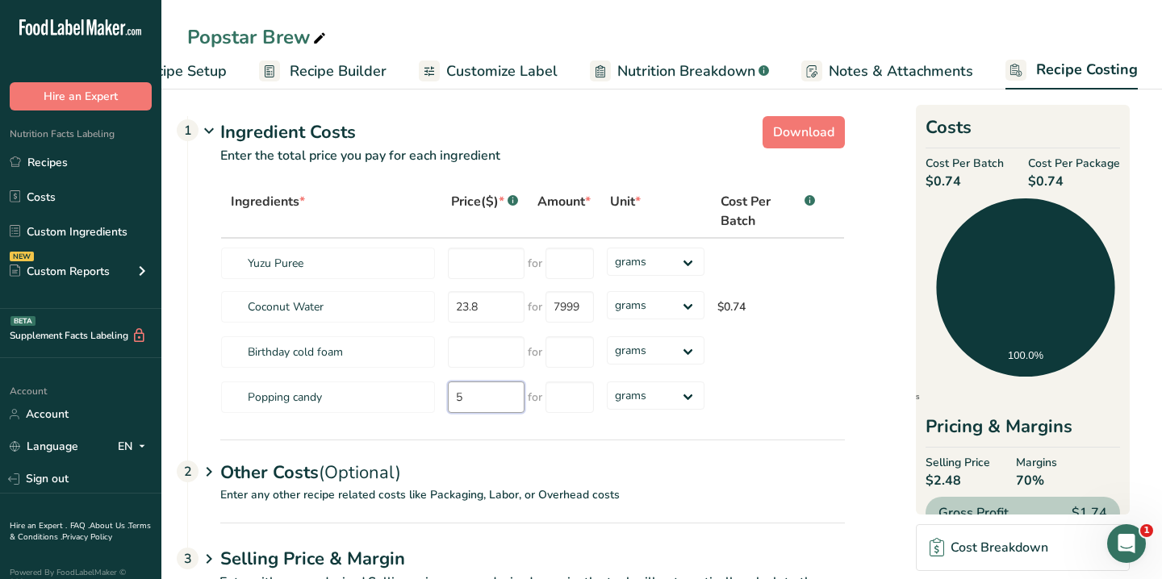
type input "5"
click at [577, 400] on input "number" at bounding box center [569, 397] width 48 height 31
type input "490"
click at [802, 428] on div "Ingredients * Price($) * .a-a{fill:#347362;}.b-a{fill:#fff;} Amount * Unit * Co…" at bounding box center [516, 312] width 657 height 255
click at [57, 168] on link "Recipes" at bounding box center [80, 162] width 161 height 31
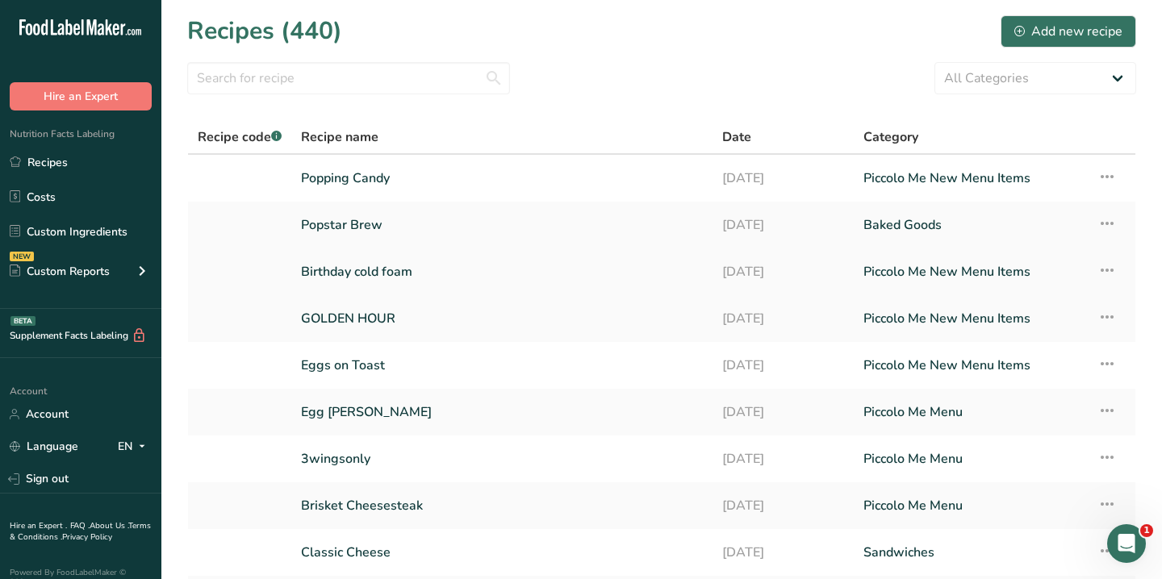
click at [354, 262] on link "Birthday cold foam" at bounding box center [502, 272] width 402 height 34
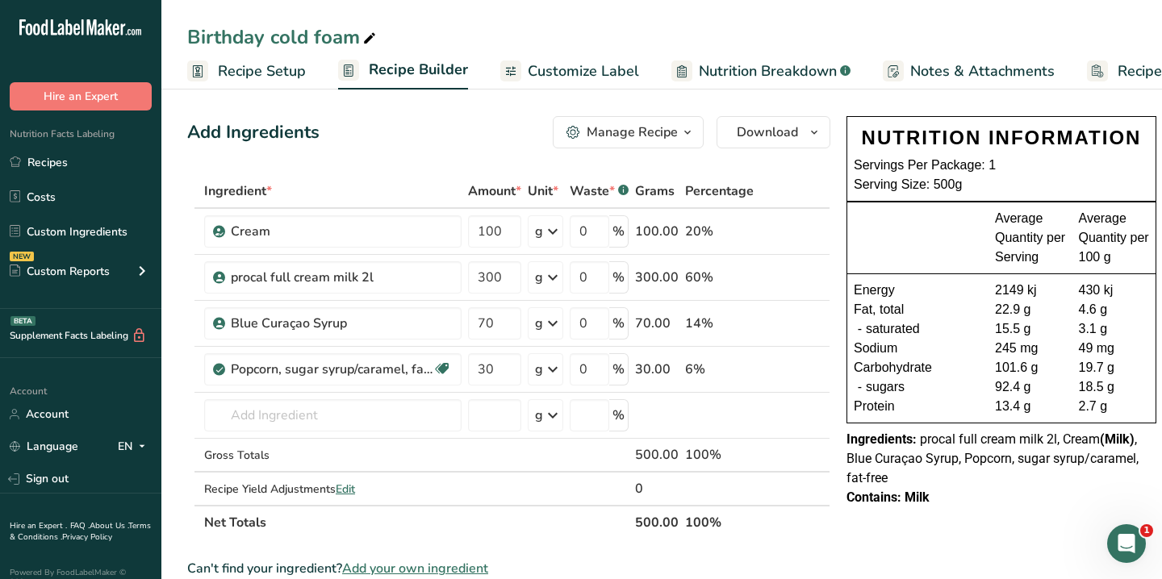
click at [1137, 69] on span "Recipe Costing" at bounding box center [1166, 72] width 98 height 22
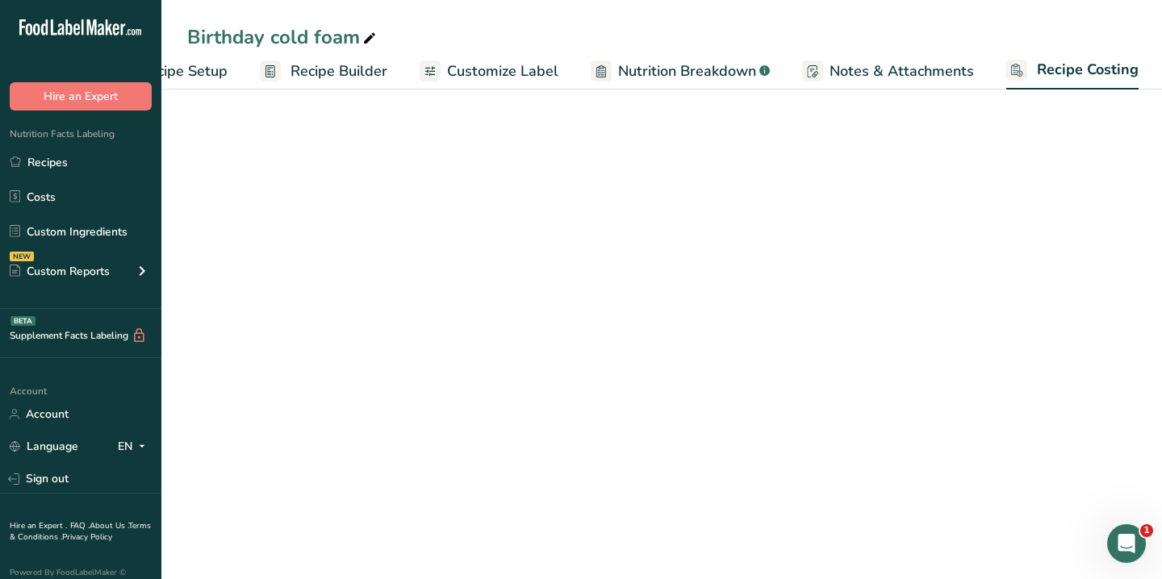
select select "1"
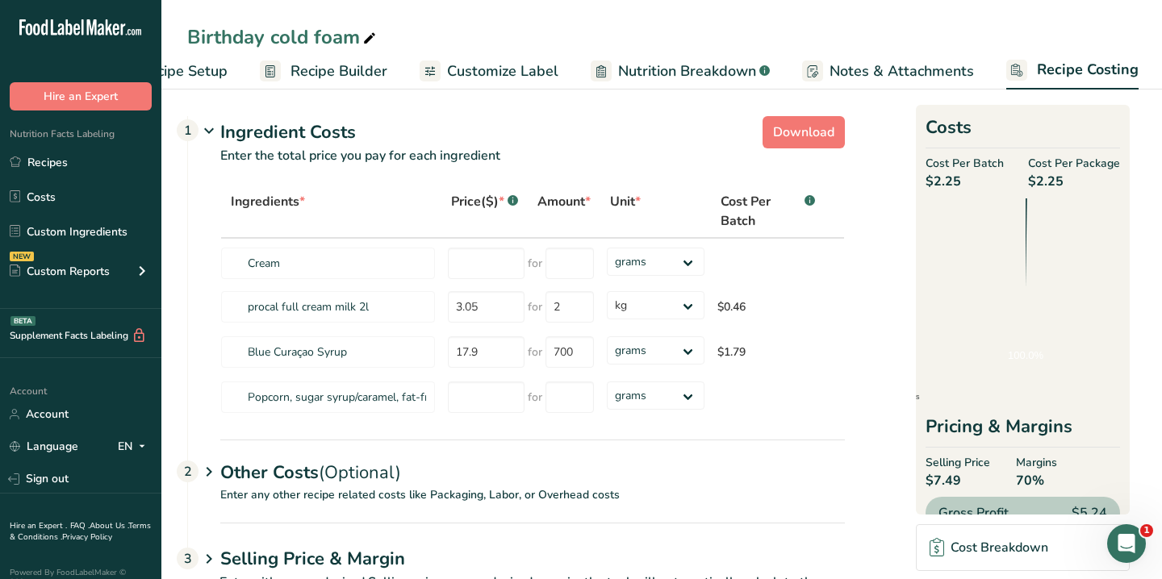
scroll to position [0, 79]
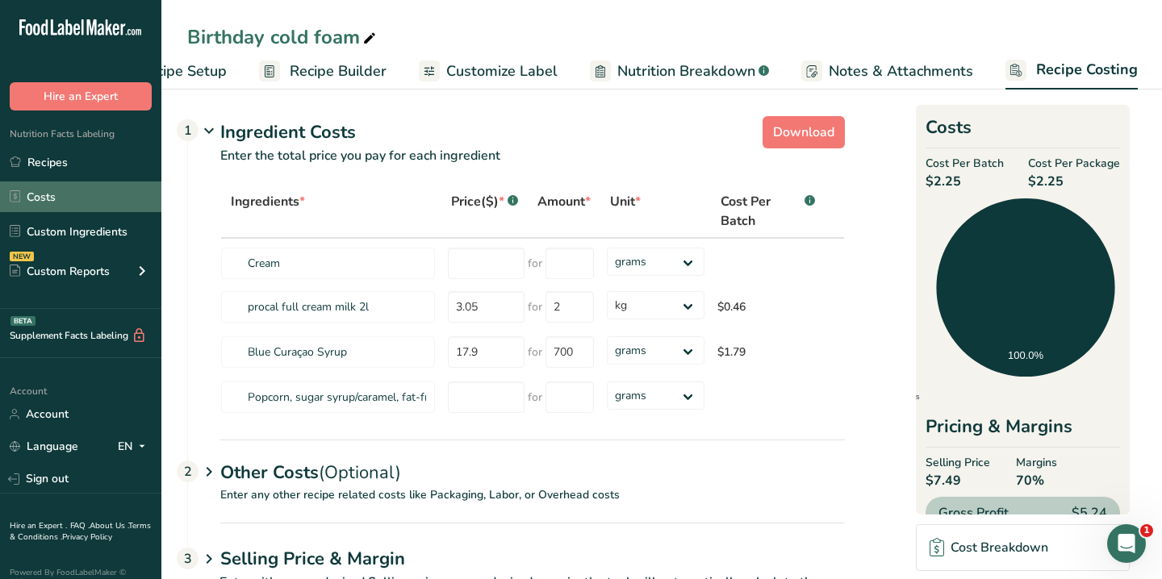
click at [70, 192] on link "Costs" at bounding box center [80, 197] width 161 height 31
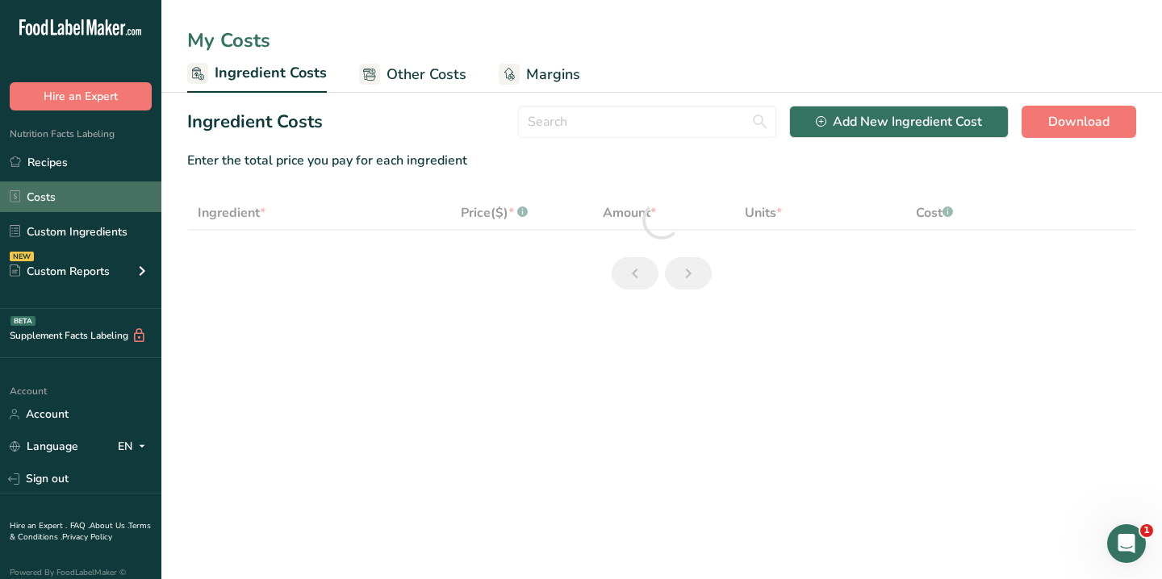
select select "1"
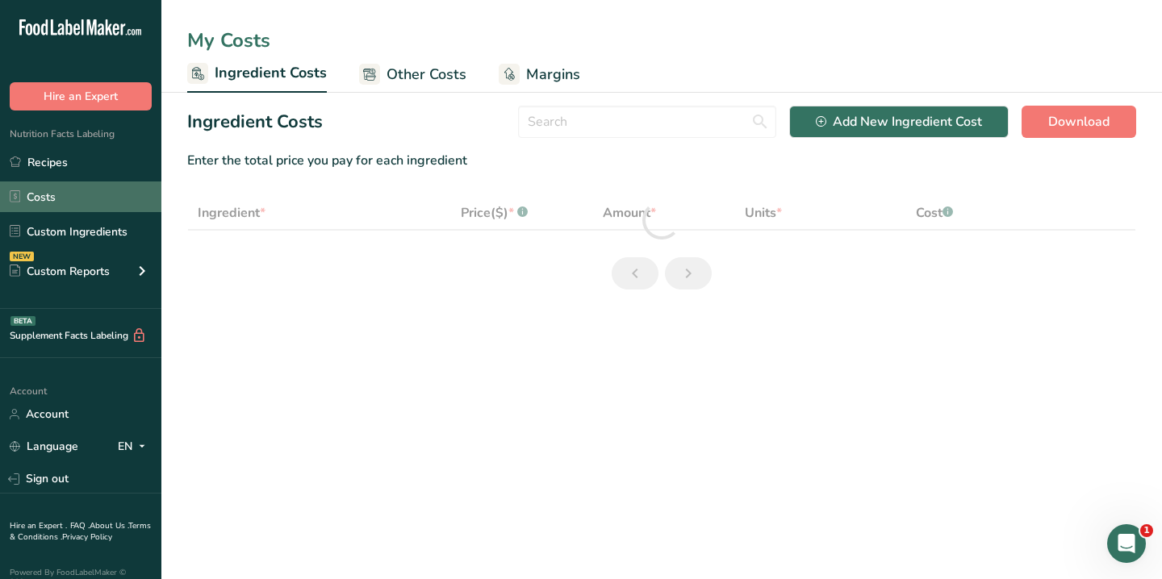
select select "1"
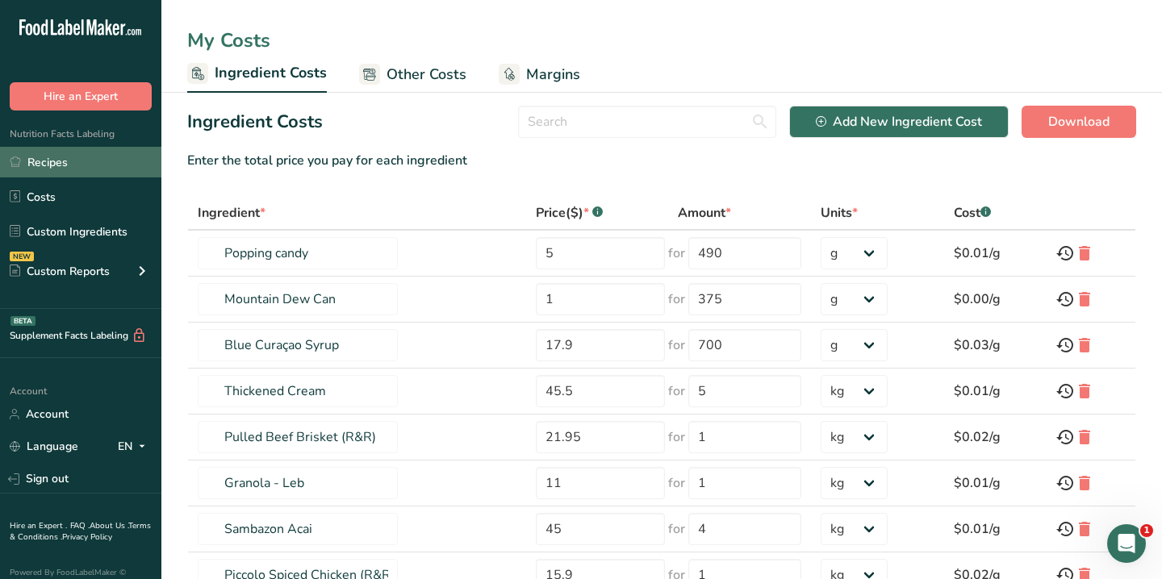
click at [52, 161] on link "Recipes" at bounding box center [80, 162] width 161 height 31
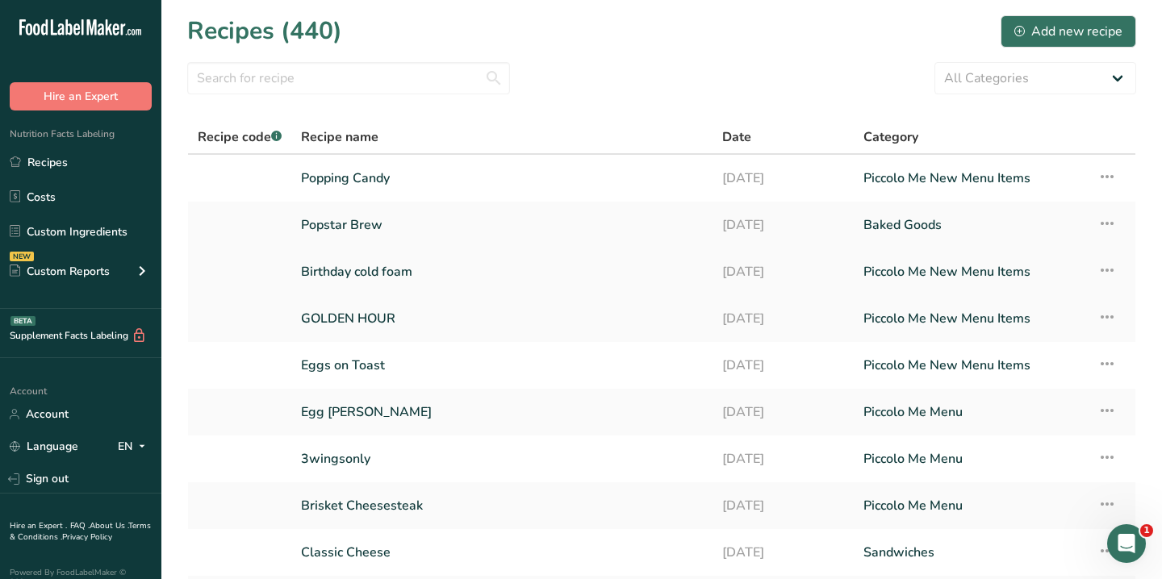
click at [379, 267] on link "Birthday cold foam" at bounding box center [502, 272] width 402 height 34
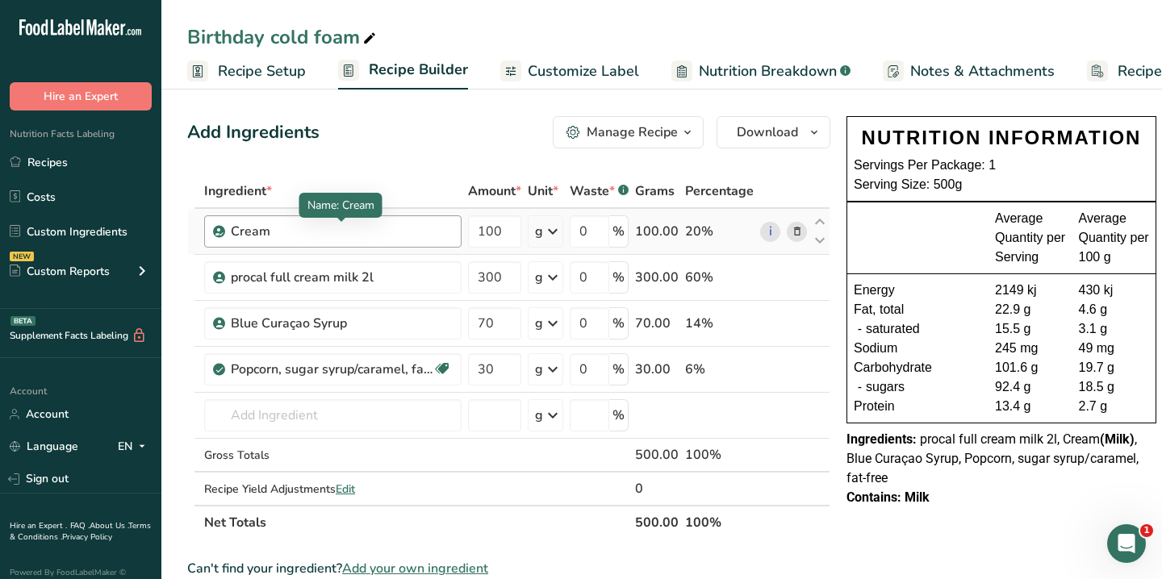
click at [330, 232] on div "Cream" at bounding box center [332, 231] width 202 height 19
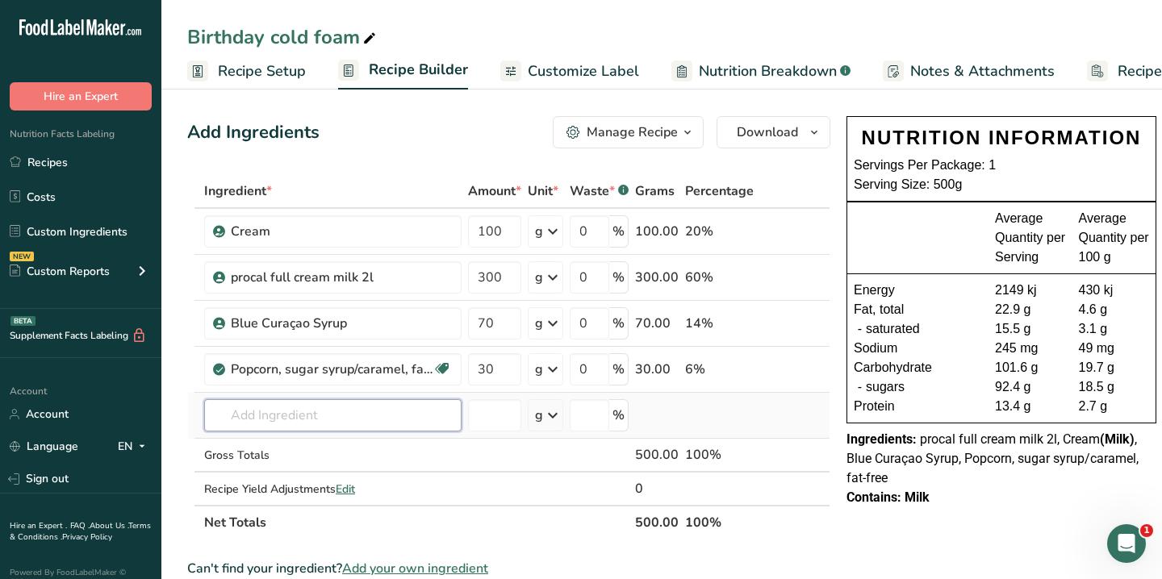
click at [264, 415] on input "text" at bounding box center [332, 415] width 257 height 32
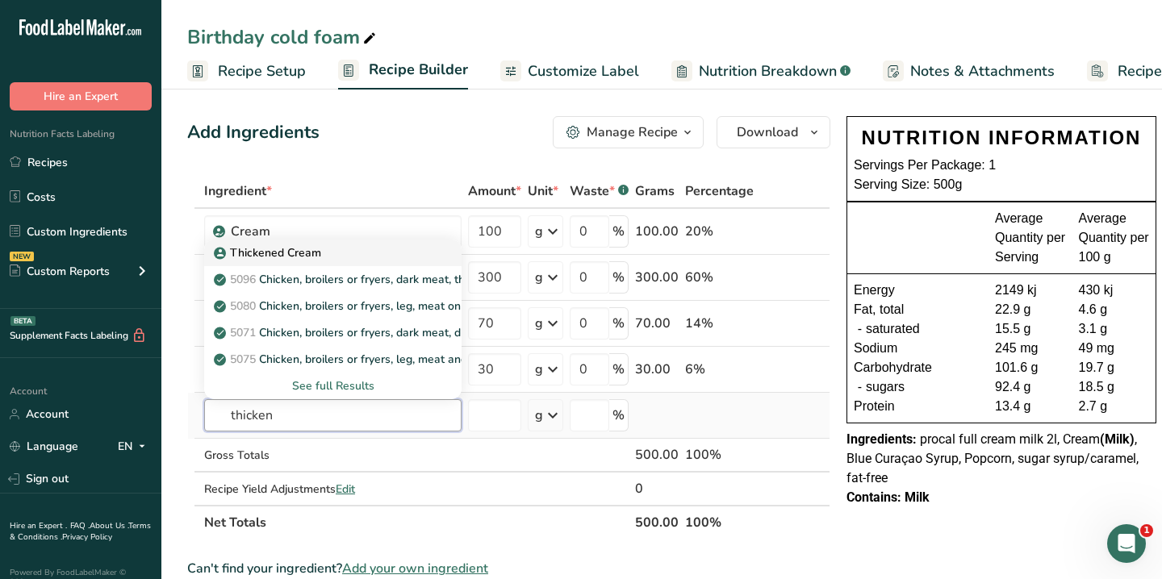
type input "thicken"
click at [265, 252] on p "Thickened Cream" at bounding box center [269, 252] width 104 height 17
type input "Thickened Cream"
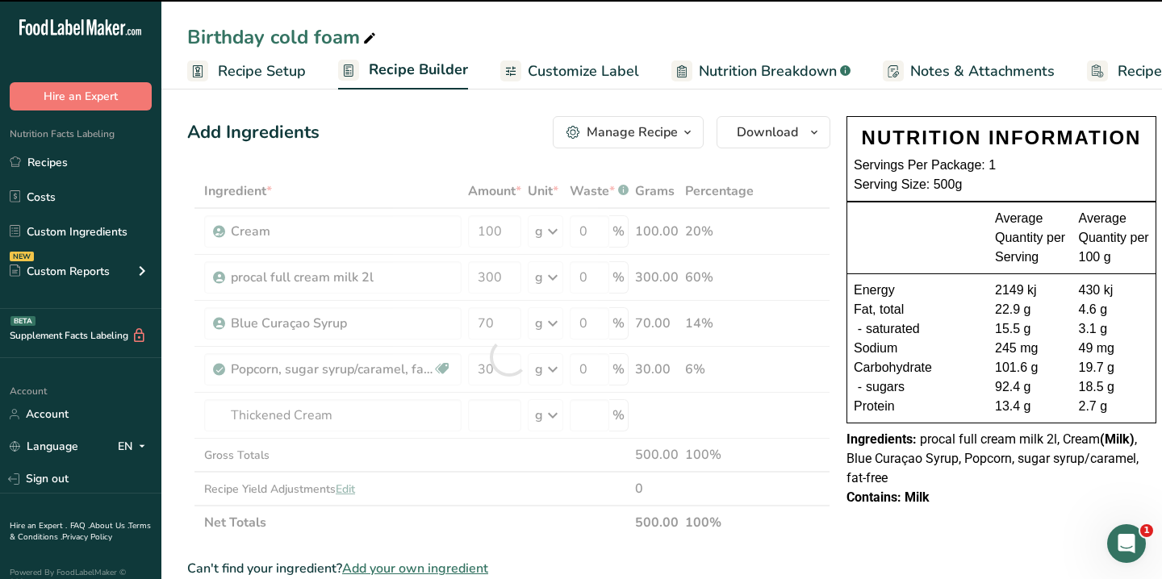
type input "0"
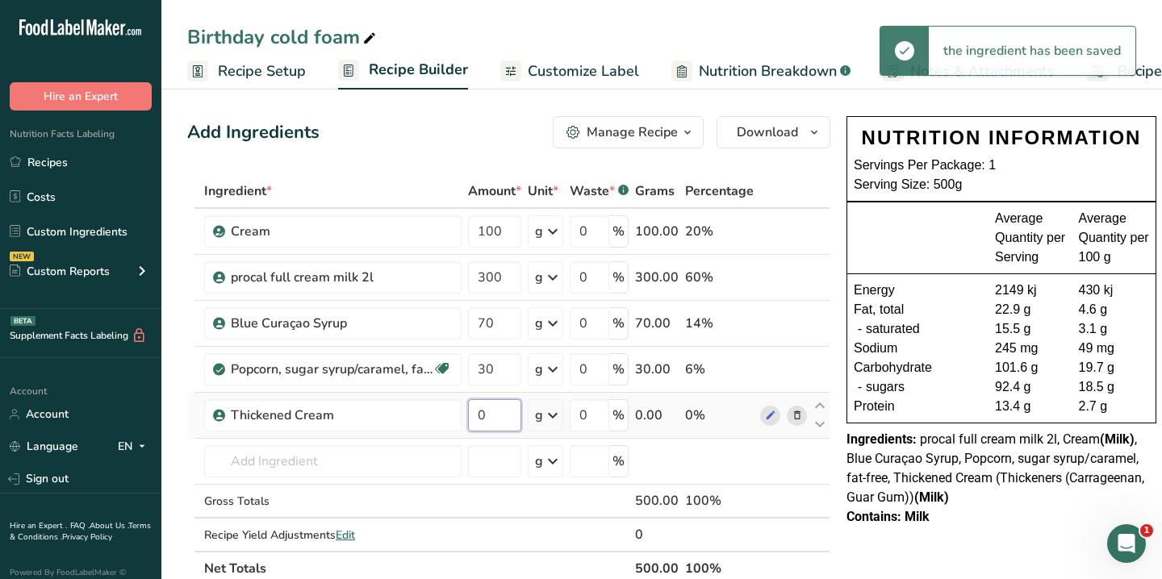
click at [504, 419] on input "0" at bounding box center [494, 415] width 53 height 32
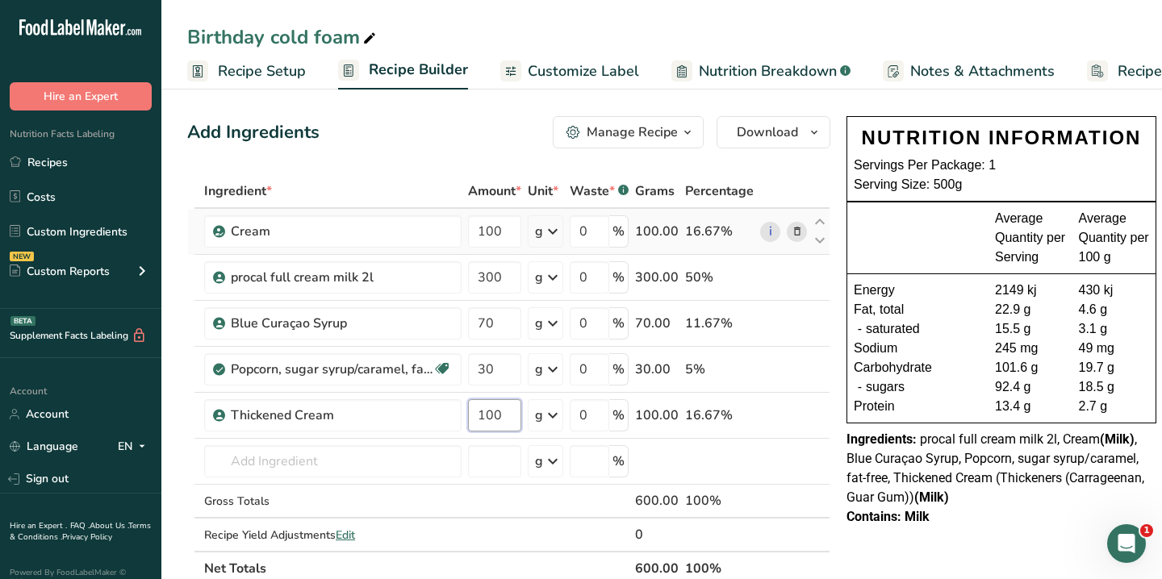
type input "100"
click at [795, 231] on div "Ingredient * Amount * Unit * Waste * .a-a{fill:#347362;}.b-a{fill:#fff;} Grams …" at bounding box center [508, 379] width 643 height 411
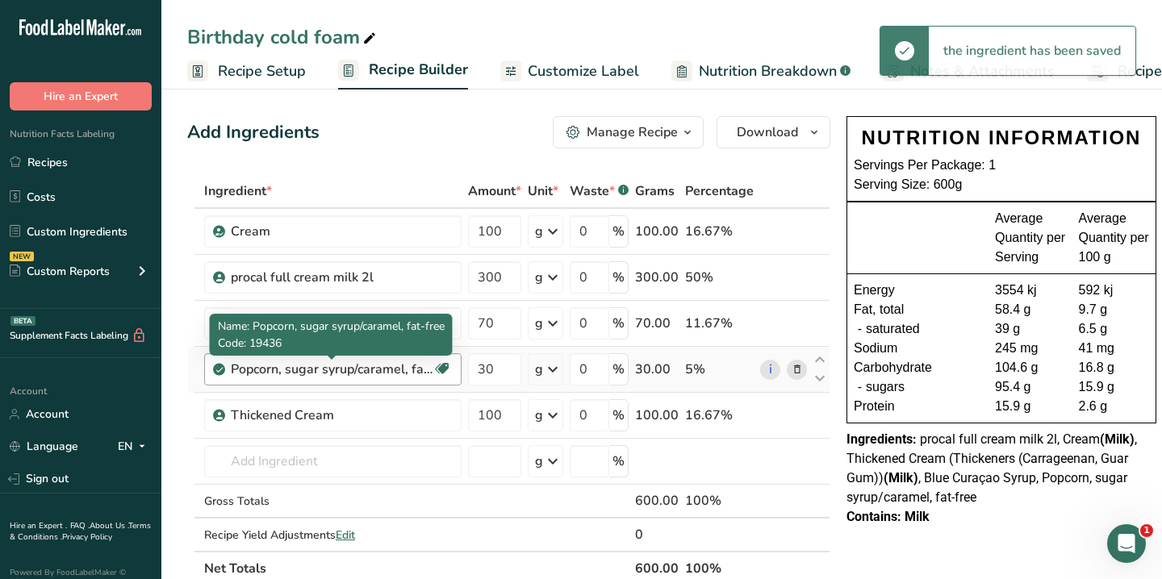
click at [321, 365] on div "Popcorn, sugar syrup/caramel, fat-free" at bounding box center [332, 369] width 202 height 19
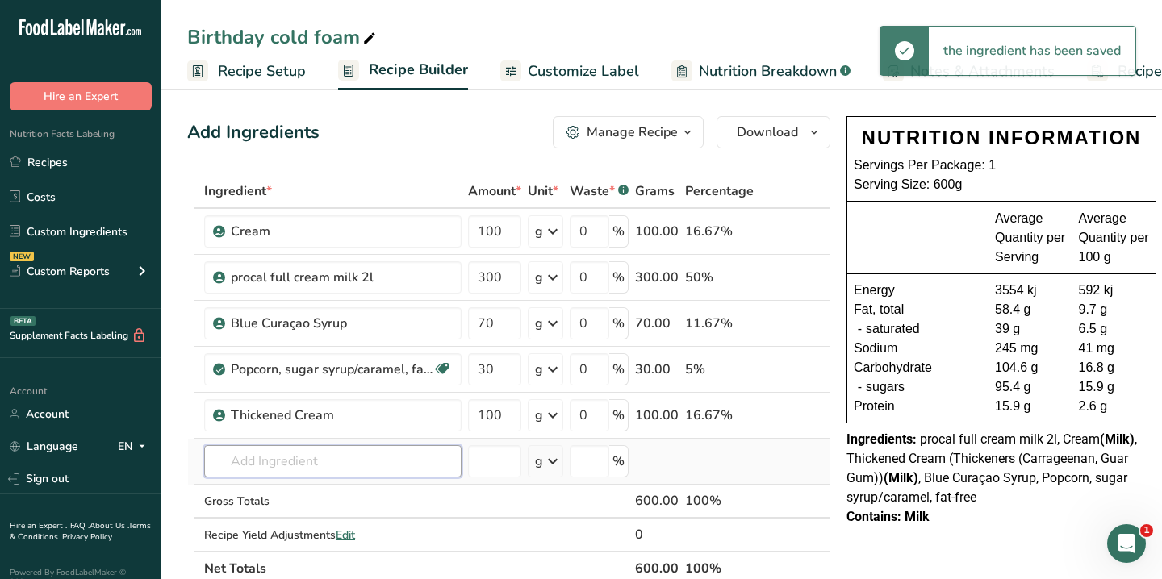
click at [274, 460] on input "text" at bounding box center [332, 461] width 257 height 32
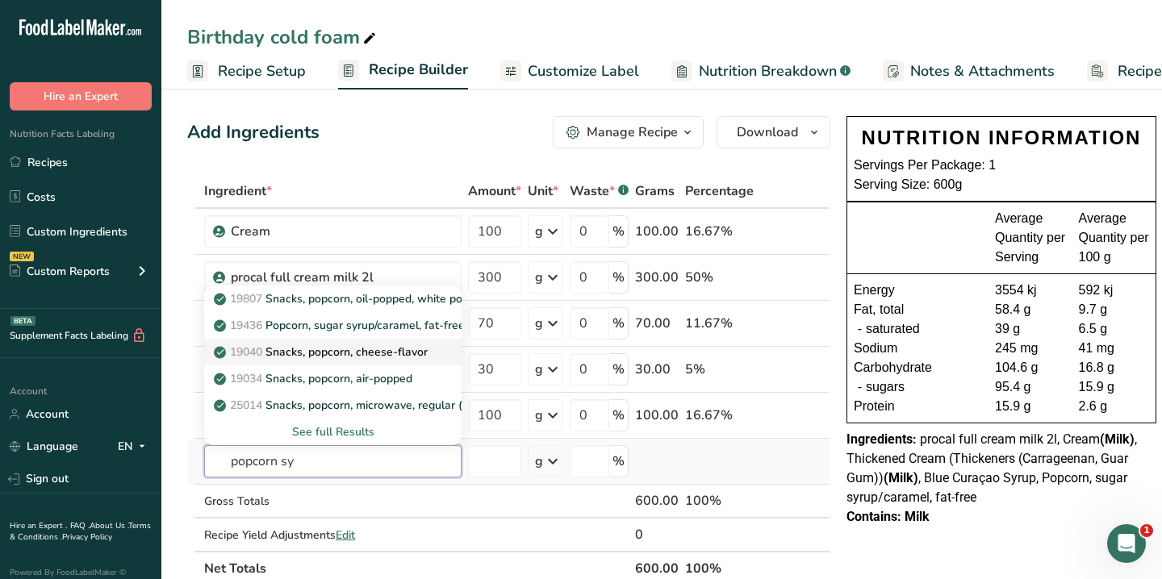
type input "popcorn syr"
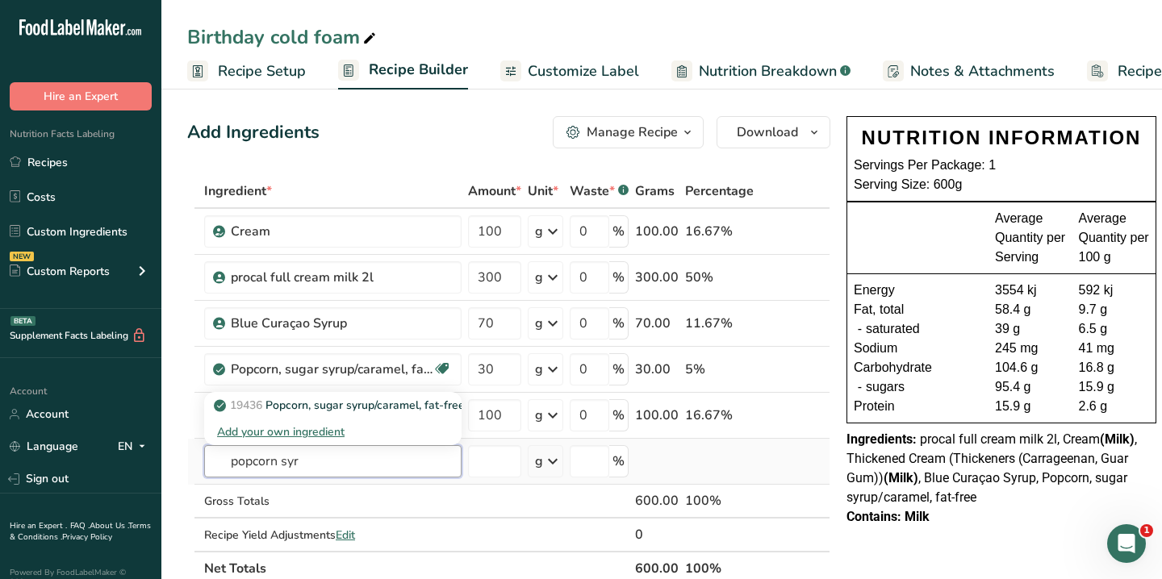
click at [285, 470] on input "popcorn syr" at bounding box center [332, 461] width 257 height 32
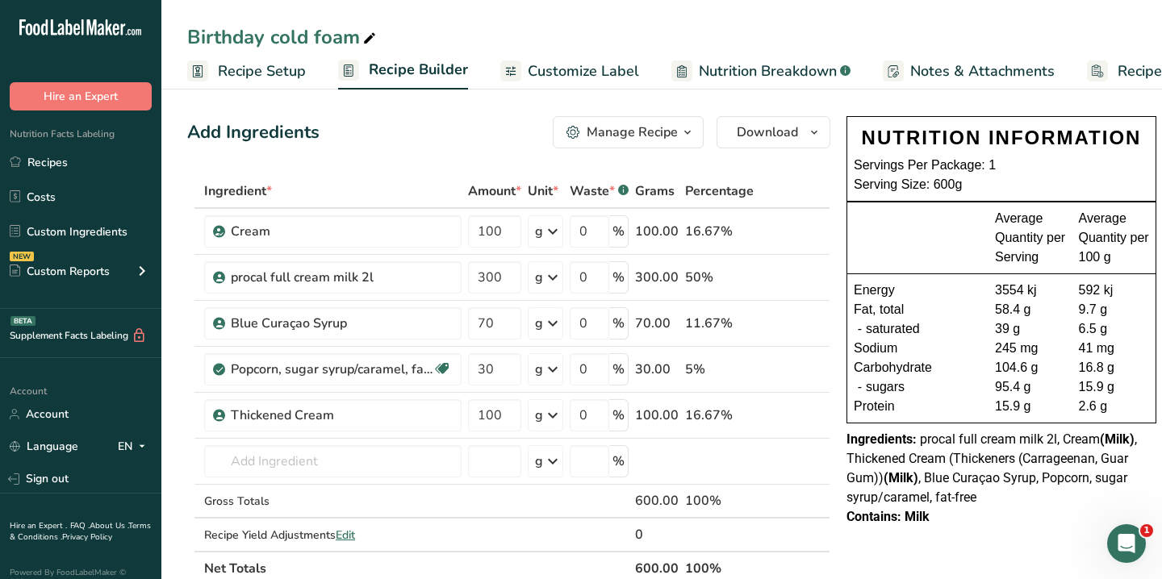
click at [447, 183] on div "Ingredient *" at bounding box center [332, 191] width 257 height 19
click at [1155, 76] on span "Recipe Costing" at bounding box center [1166, 72] width 98 height 22
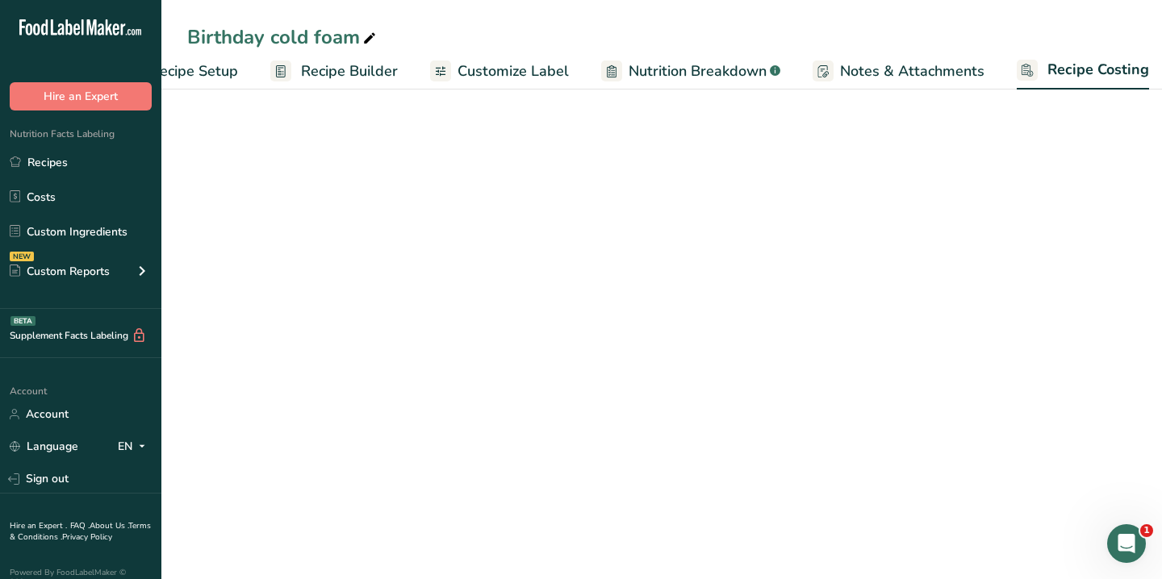
select select "1"
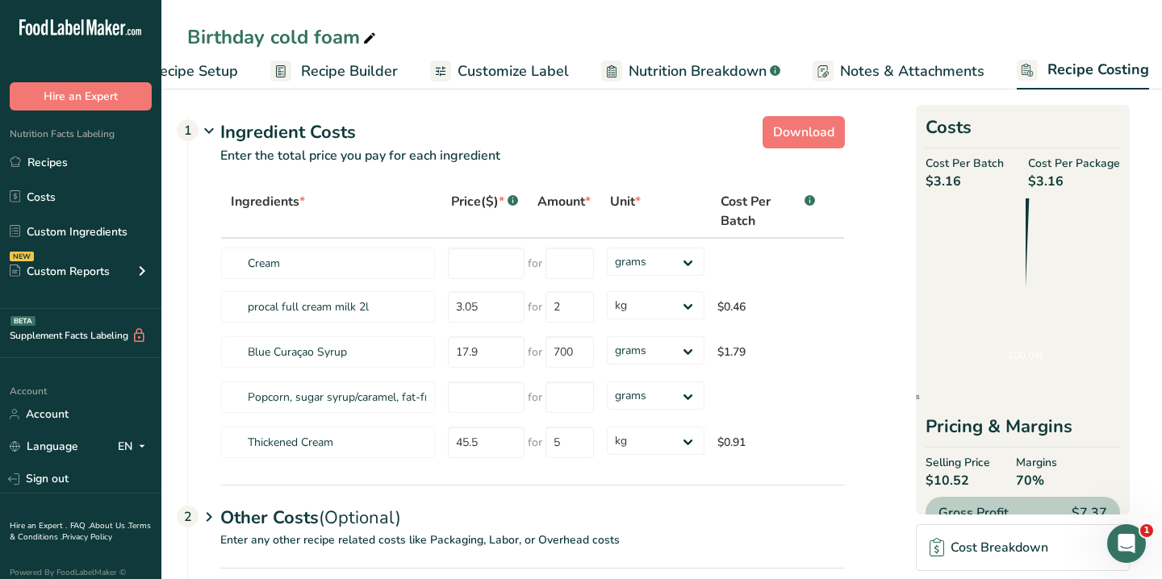
scroll to position [0, 79]
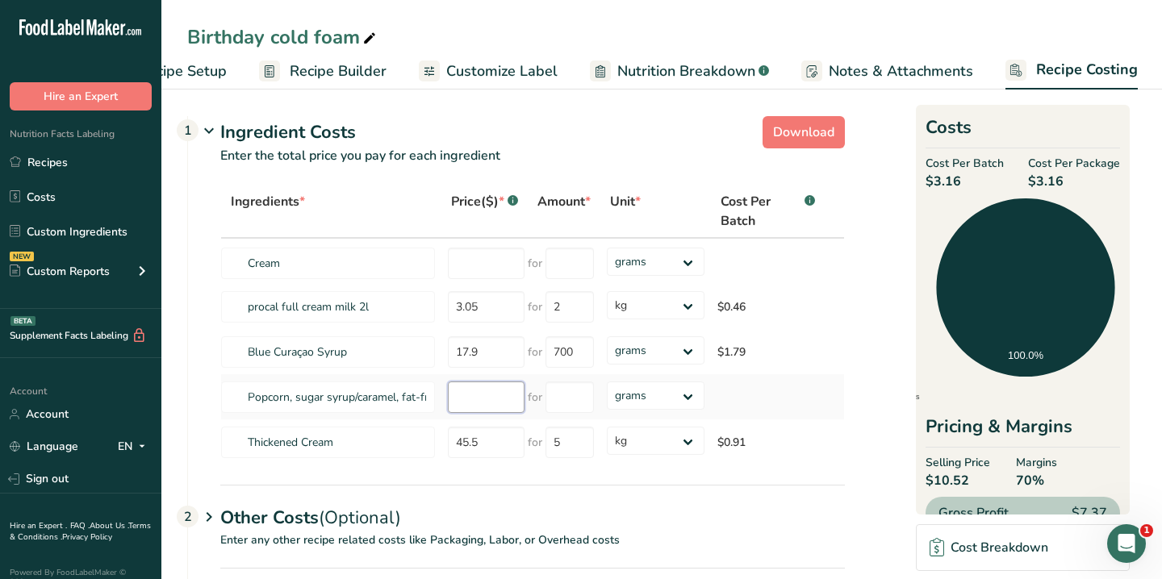
click at [488, 410] on input "number" at bounding box center [486, 397] width 77 height 31
click at [63, 168] on link "Recipes" at bounding box center [80, 162] width 161 height 31
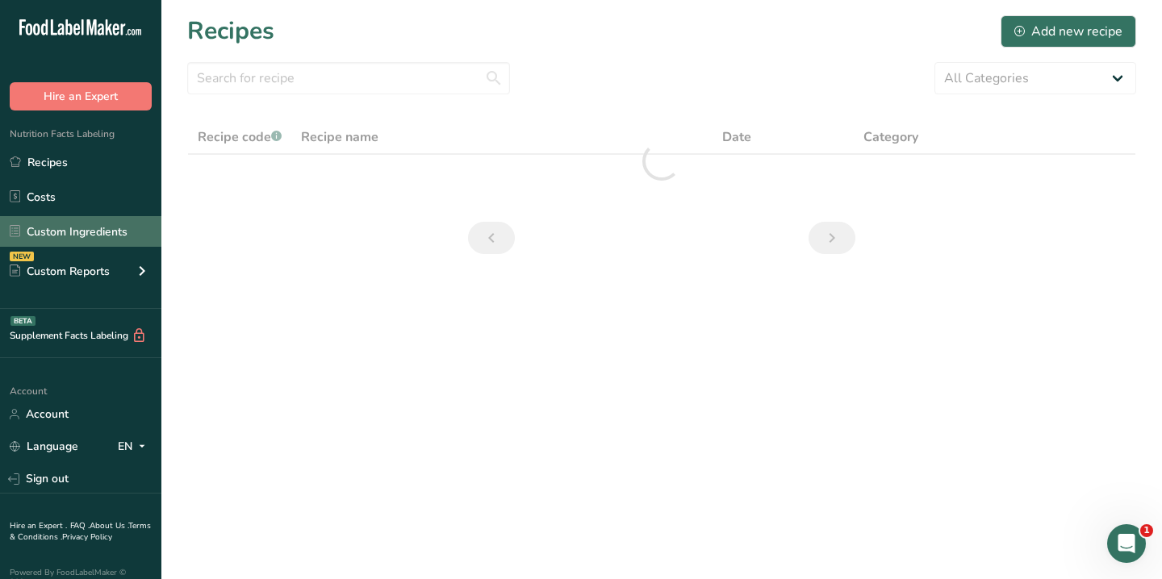
click at [75, 229] on link "Custom Ingredients" at bounding box center [80, 231] width 161 height 31
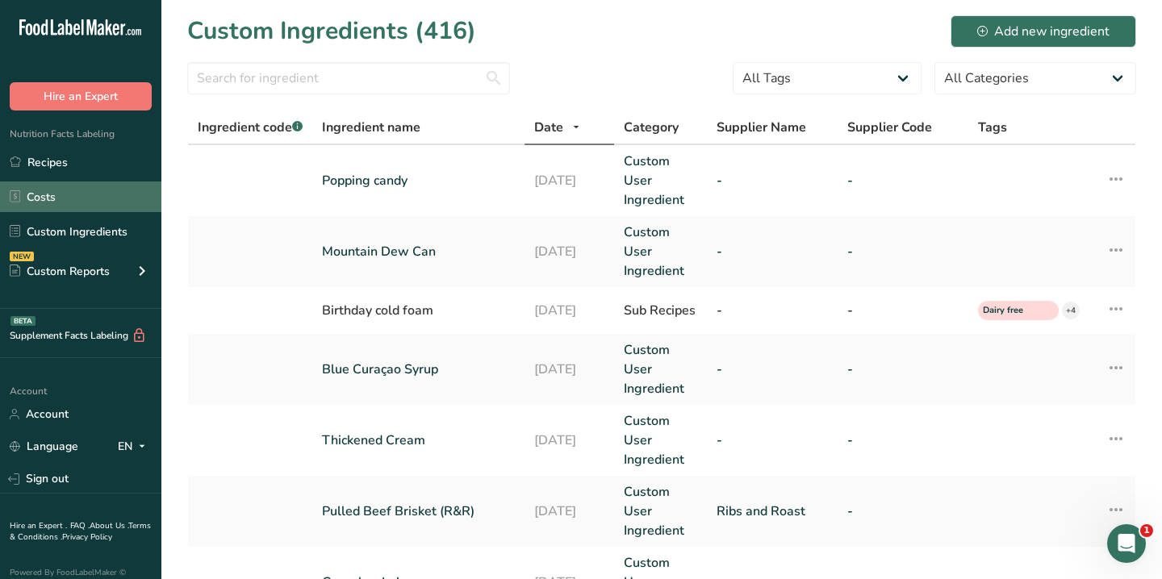
click at [52, 210] on link "Costs" at bounding box center [80, 197] width 161 height 31
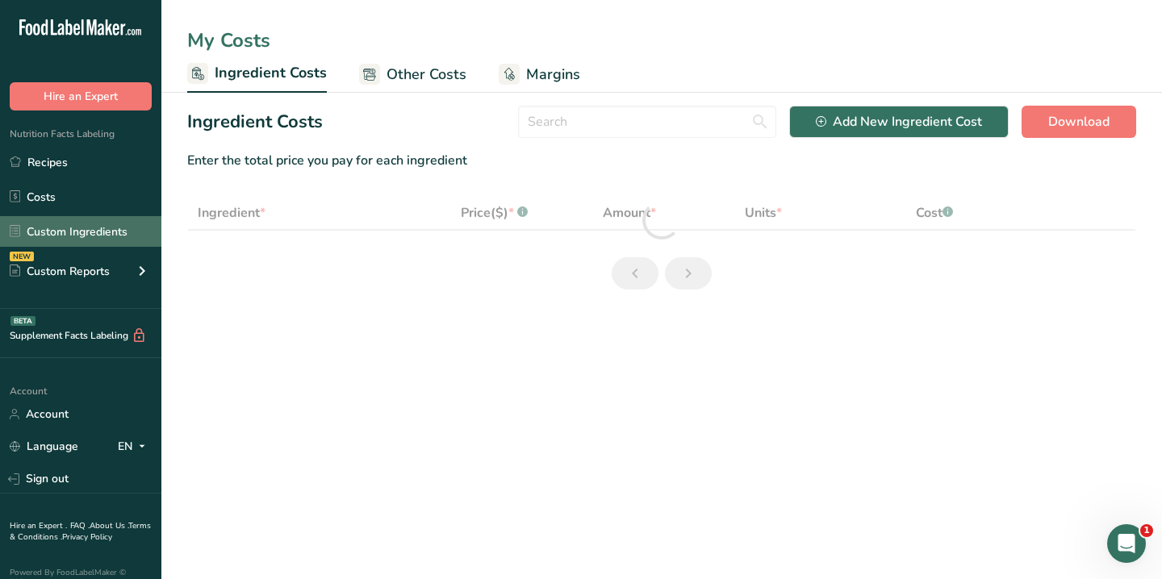
select select "1"
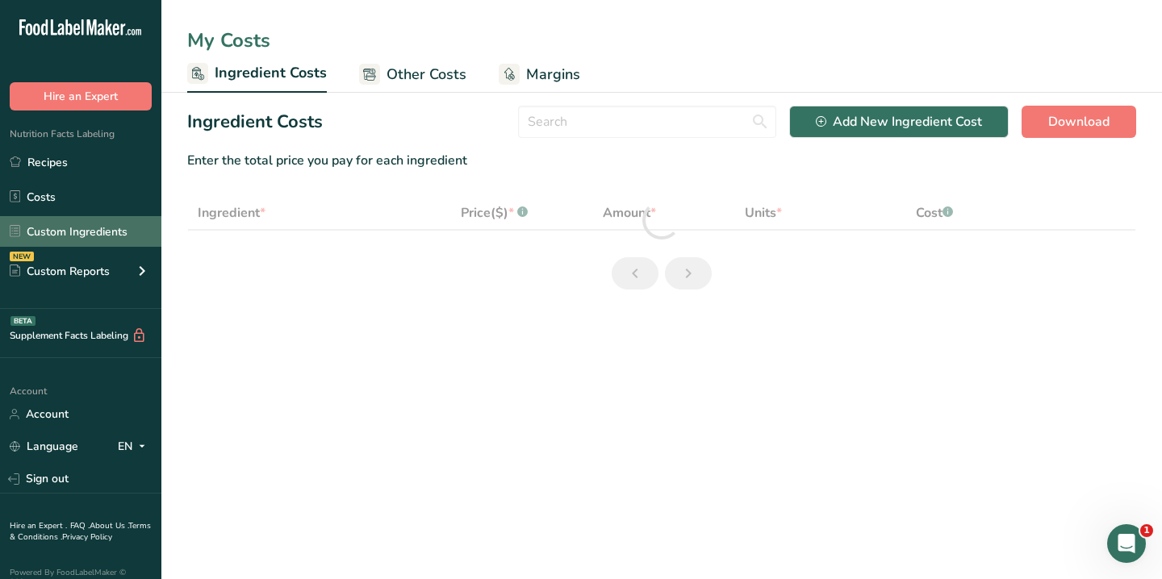
select select "1"
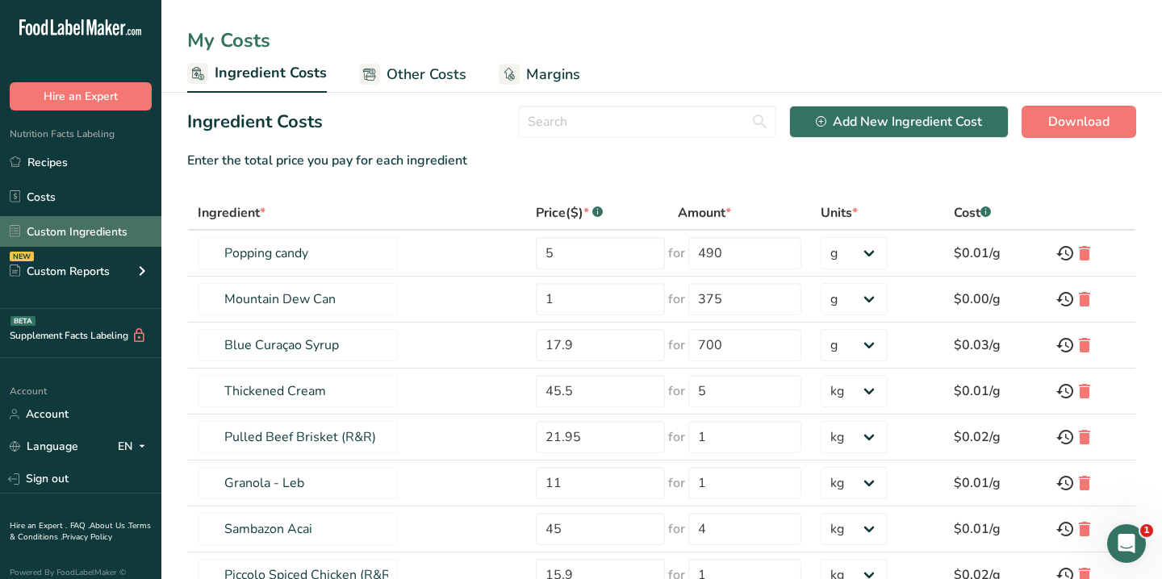
click at [73, 231] on link "Custom Ingredients" at bounding box center [80, 231] width 161 height 31
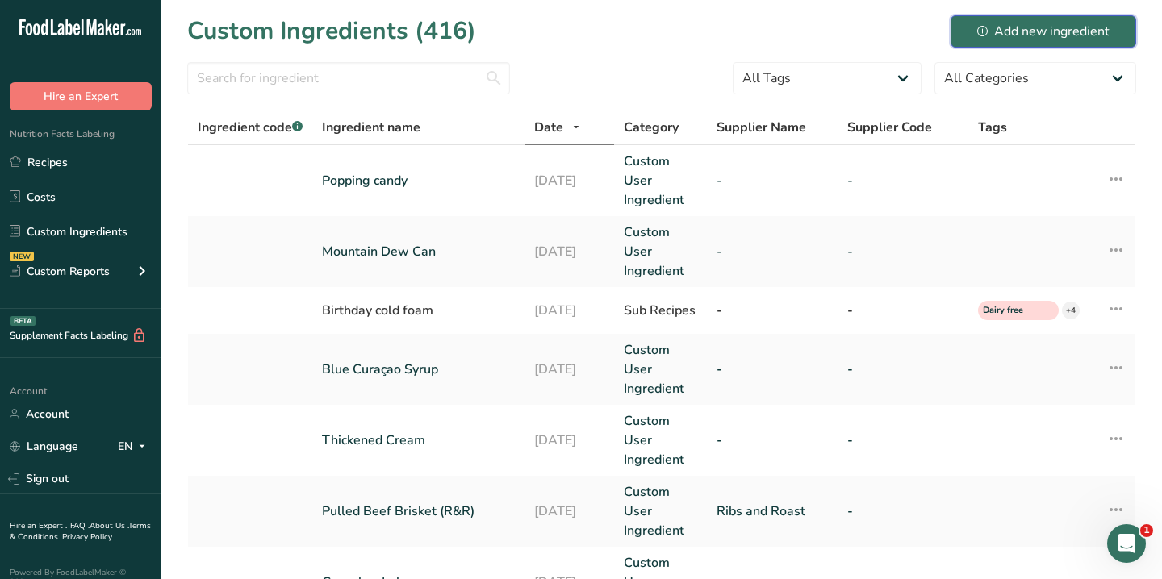
click at [1046, 32] on div "Add new ingredient" at bounding box center [1043, 31] width 132 height 19
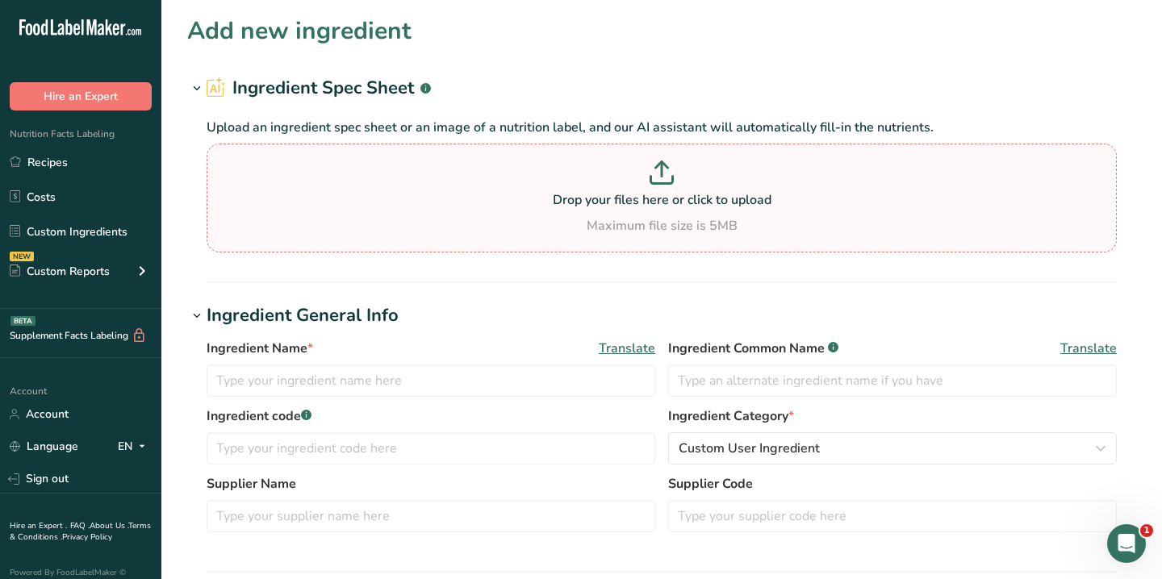
click at [434, 194] on p "Drop your files here or click to upload" at bounding box center [662, 199] width 902 height 19
click at [434, 194] on input "Drop your files here or click to upload Maximum file size is 5MB" at bounding box center [662, 198] width 910 height 109
type input "C:\fakepath\Screenshot 2025-09-15 at 4.16.43 pm.png"
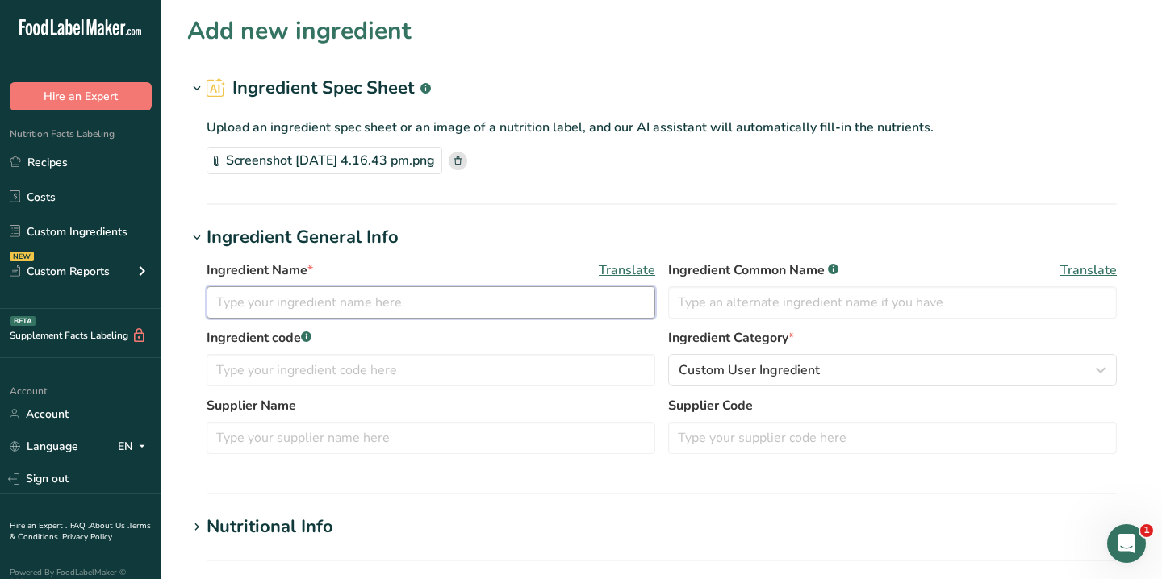
click at [309, 307] on input "text" at bounding box center [431, 302] width 449 height 32
type input "Popcorn Syrup"
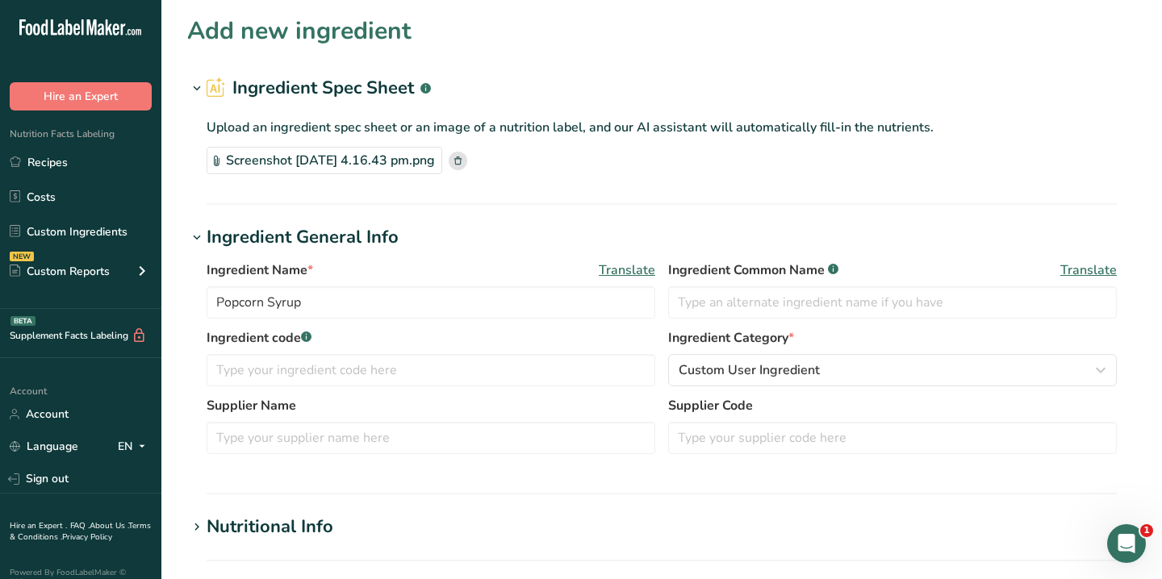
click at [428, 284] on div "Ingredient Name * Translate Popcorn Syrup" at bounding box center [431, 290] width 449 height 58
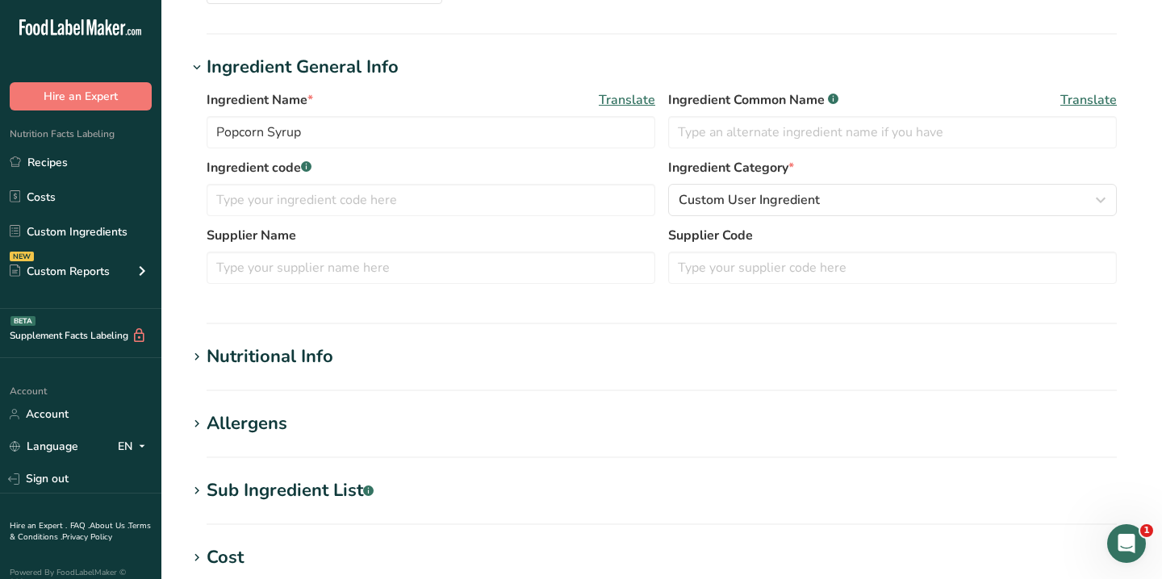
scroll to position [176, 0]
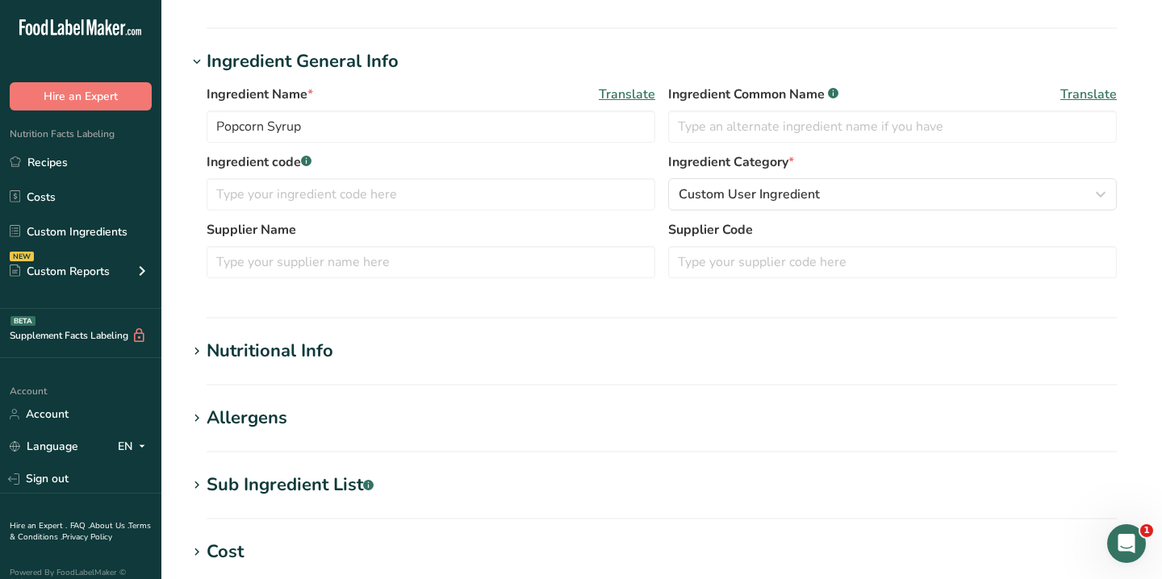
click at [259, 547] on h1 "Cost" at bounding box center [661, 552] width 949 height 27
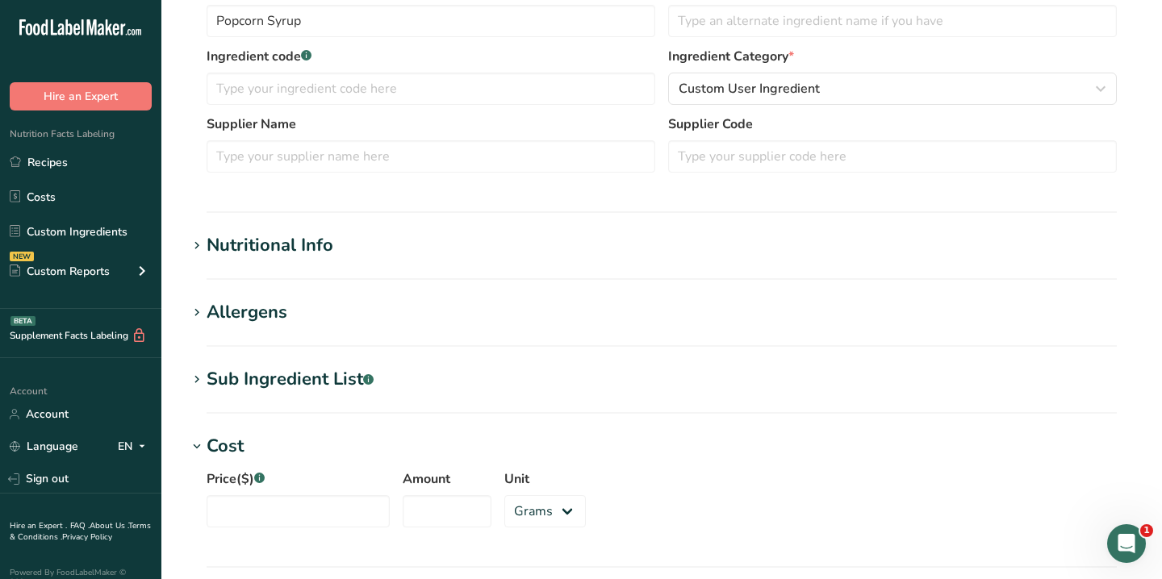
scroll to position [321, 0]
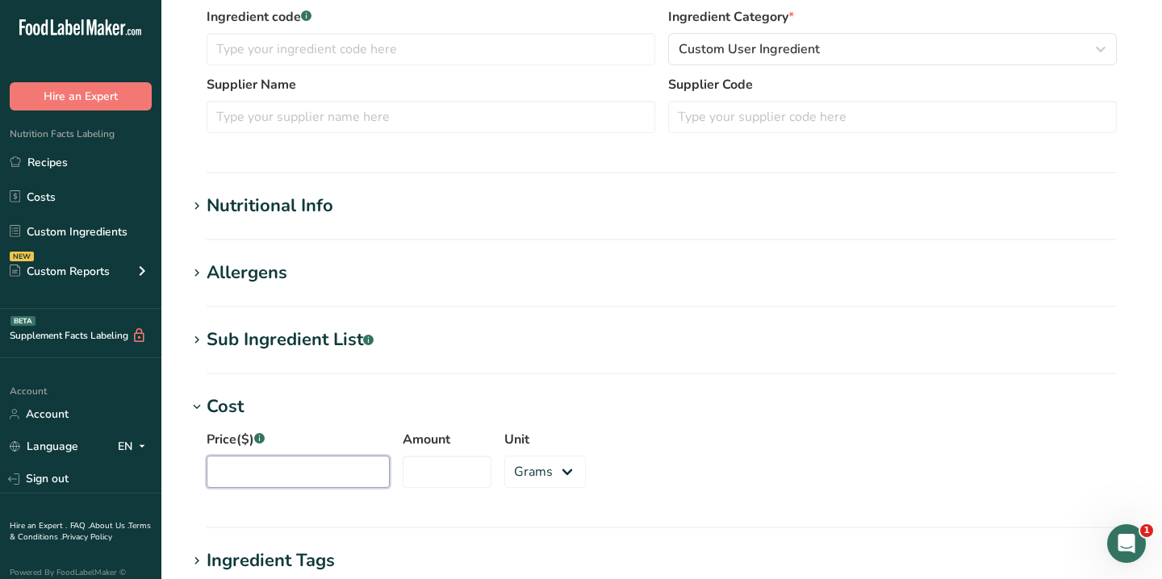
click at [250, 471] on input "Price($) .a-a{fill:#347362;}.b-a{fill:#fff;}" at bounding box center [298, 472] width 183 height 32
type input "17.49"
click at [420, 478] on input "Amount" at bounding box center [447, 472] width 89 height 32
type input "700"
click at [437, 207] on h1 "Nutritional Info" at bounding box center [661, 206] width 949 height 27
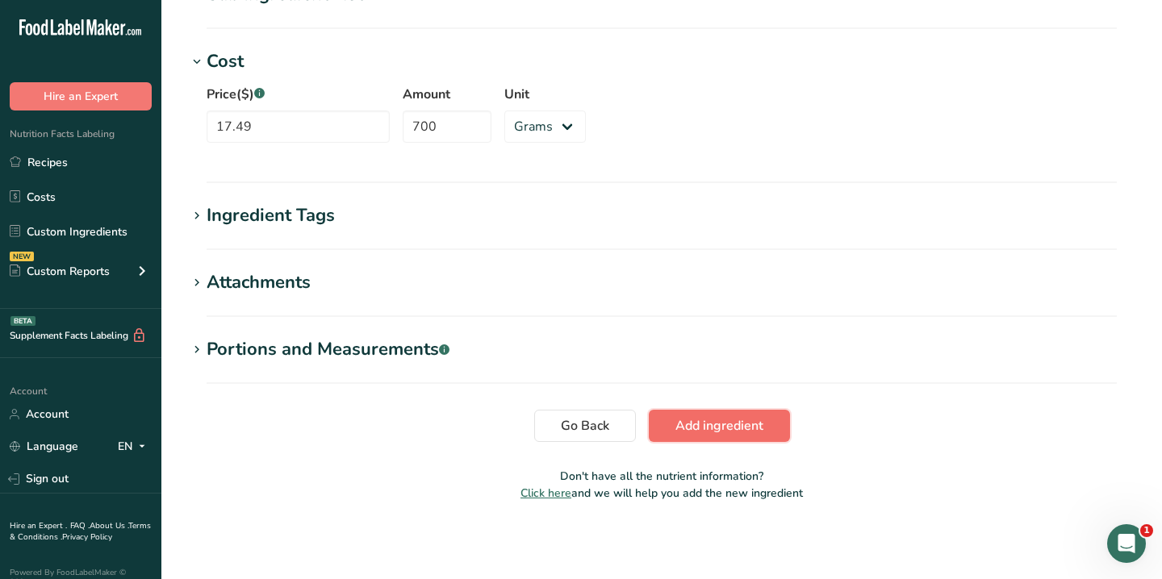
click at [733, 418] on span "Add ingredient" at bounding box center [719, 425] width 88 height 19
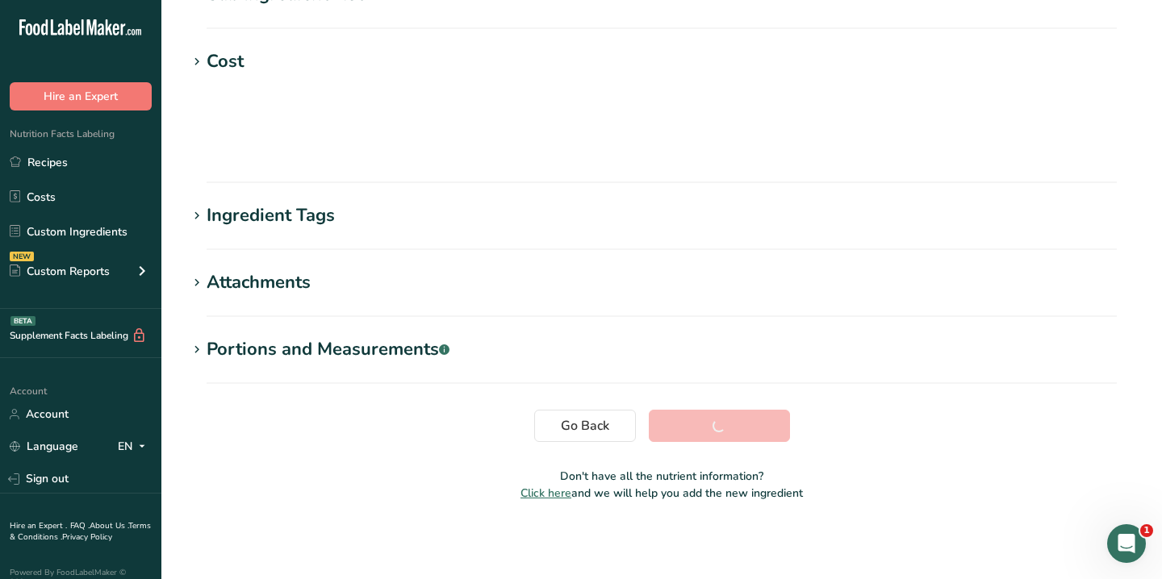
scroll to position [274, 0]
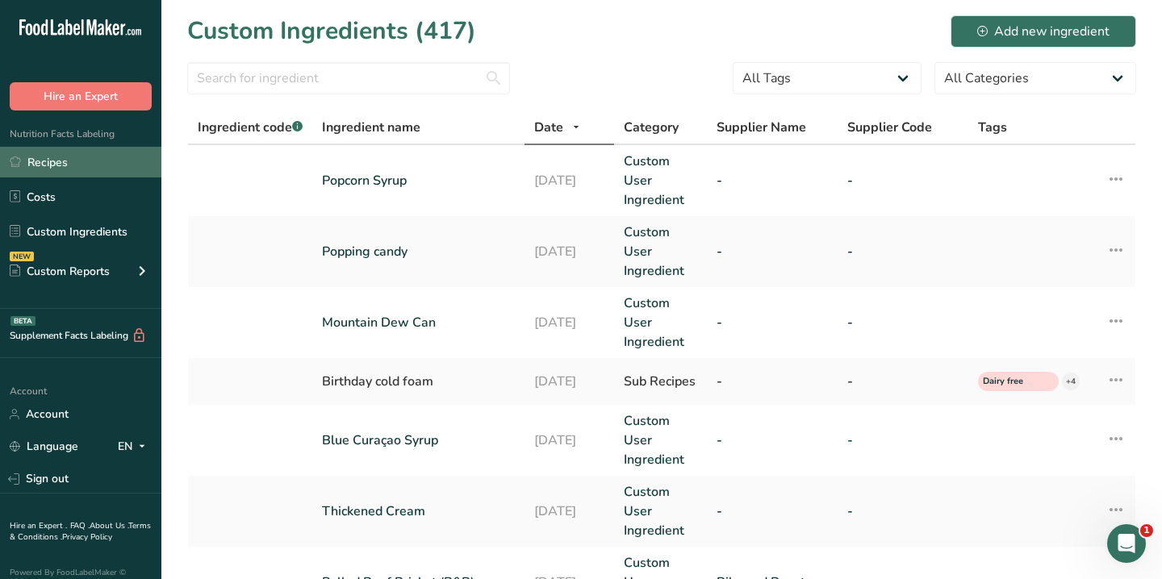
click at [66, 158] on link "Recipes" at bounding box center [80, 162] width 161 height 31
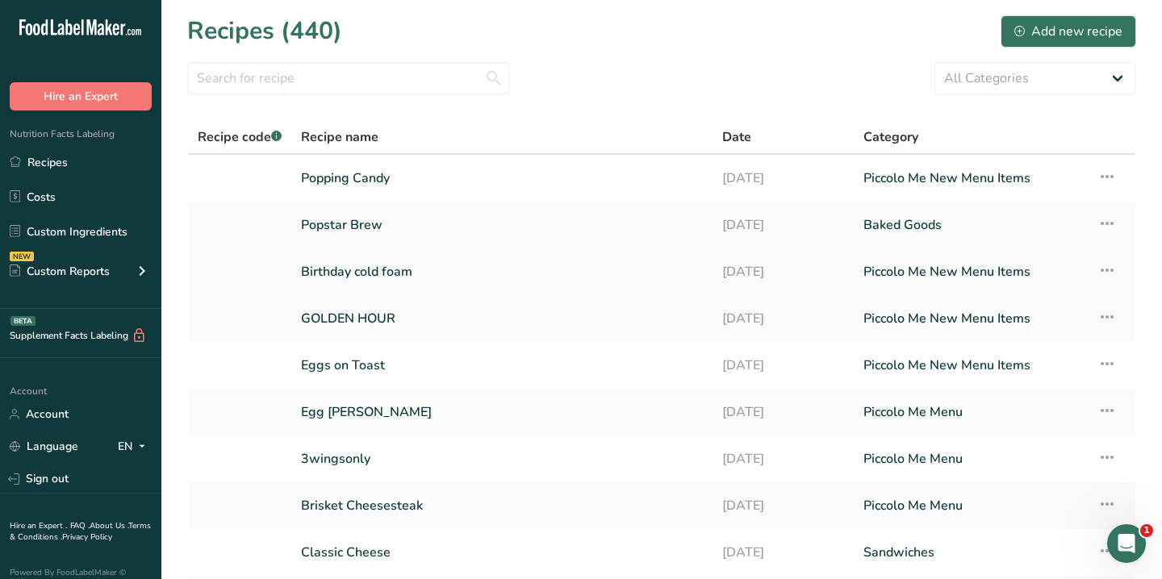
click at [357, 283] on link "Birthday cold foam" at bounding box center [502, 272] width 402 height 34
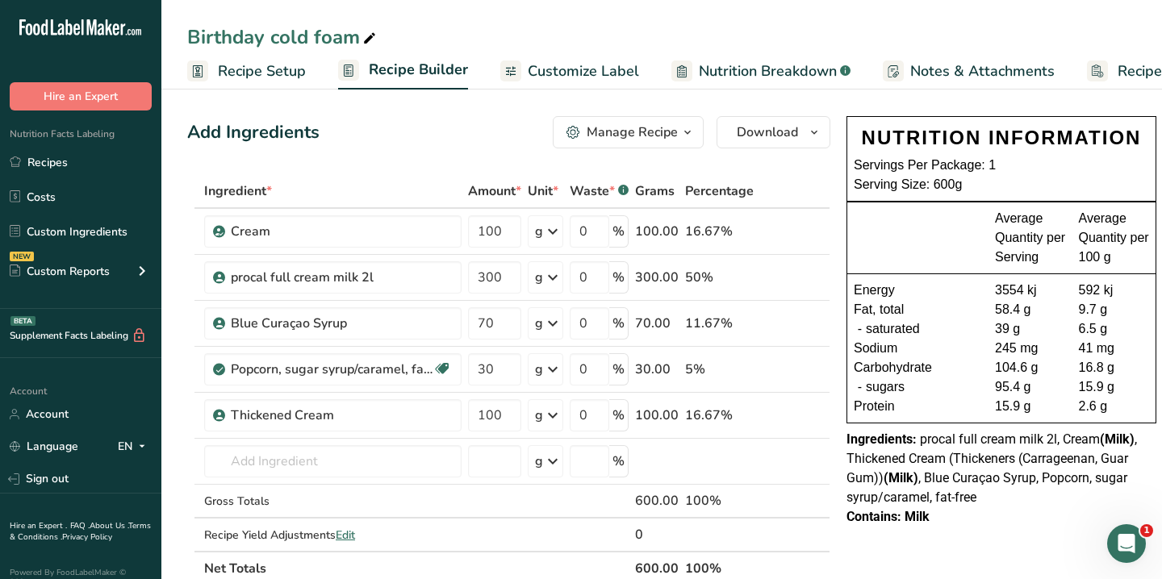
click at [1121, 72] on span "Recipe Costing" at bounding box center [1166, 72] width 98 height 22
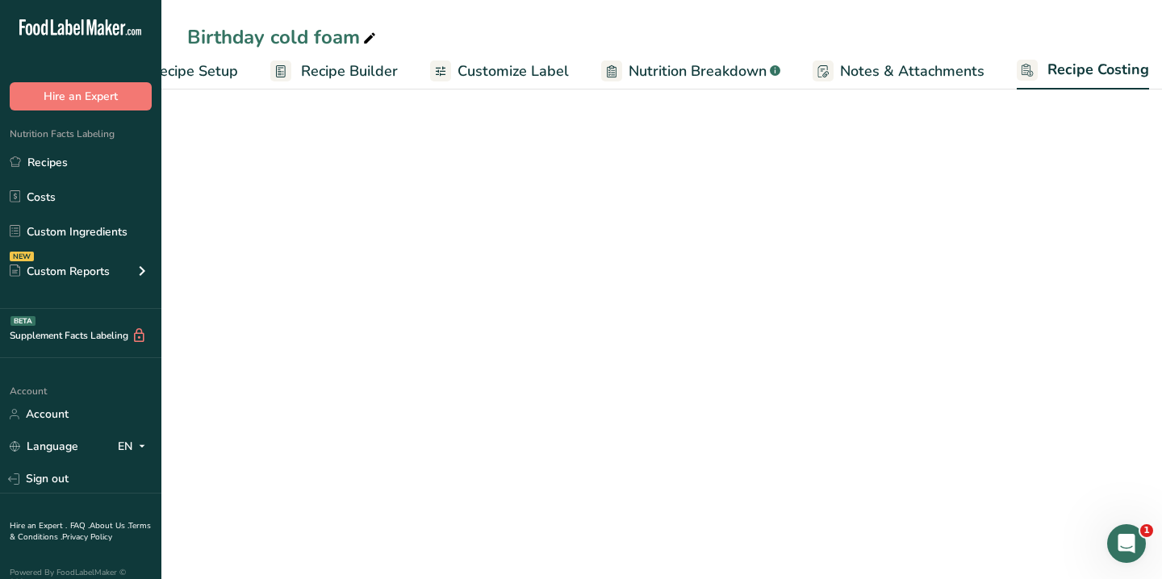
scroll to position [0, 79]
select select "1"
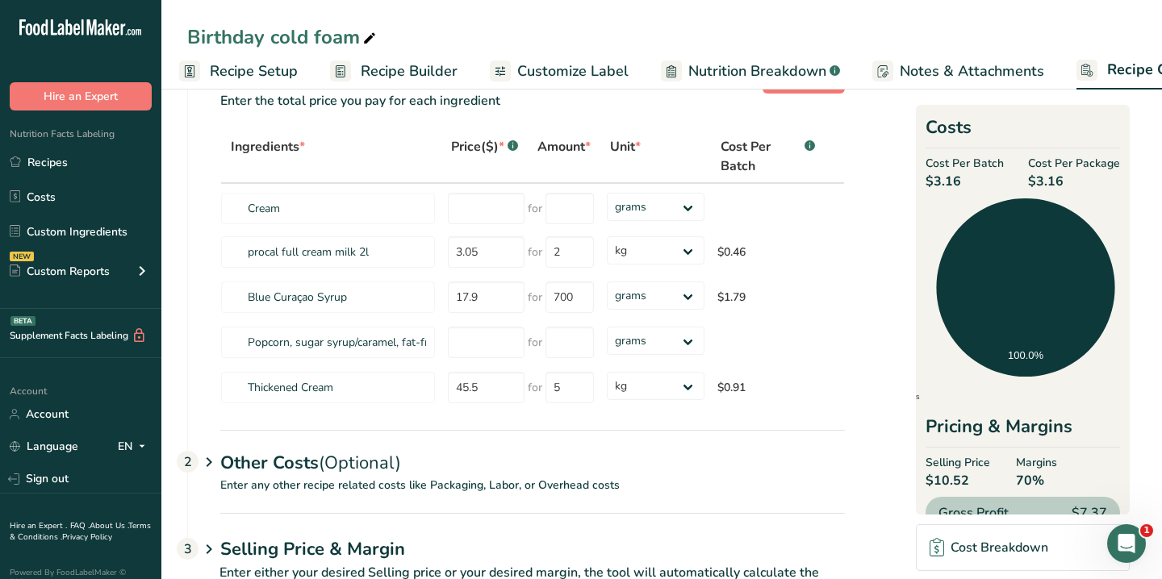
scroll to position [0, 0]
click at [229, 69] on span "Recipe Setup" at bounding box center [262, 72] width 88 height 22
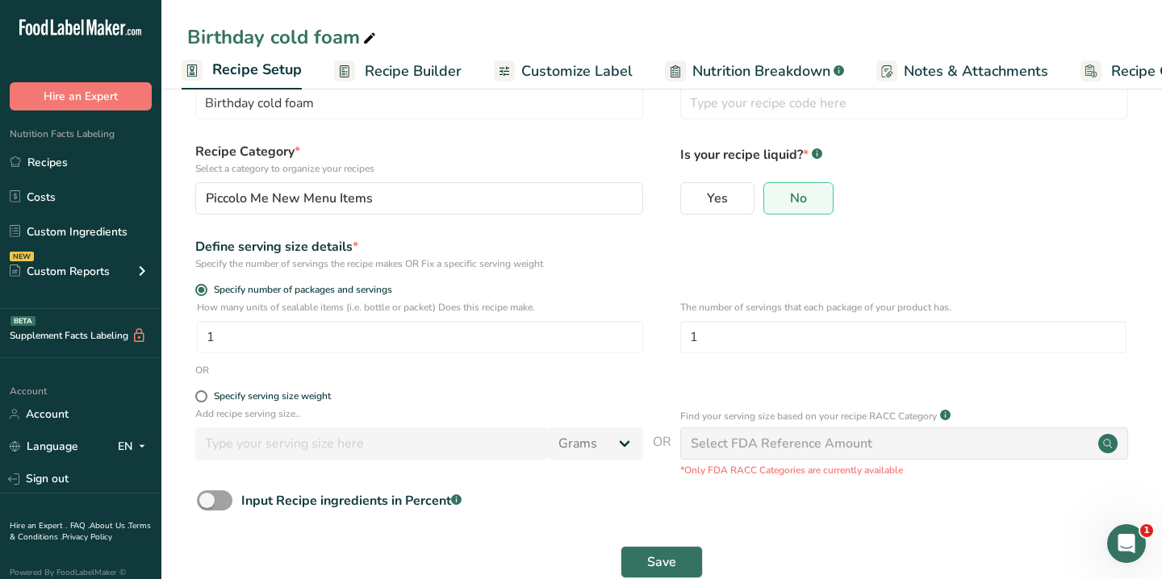
scroll to position [90, 0]
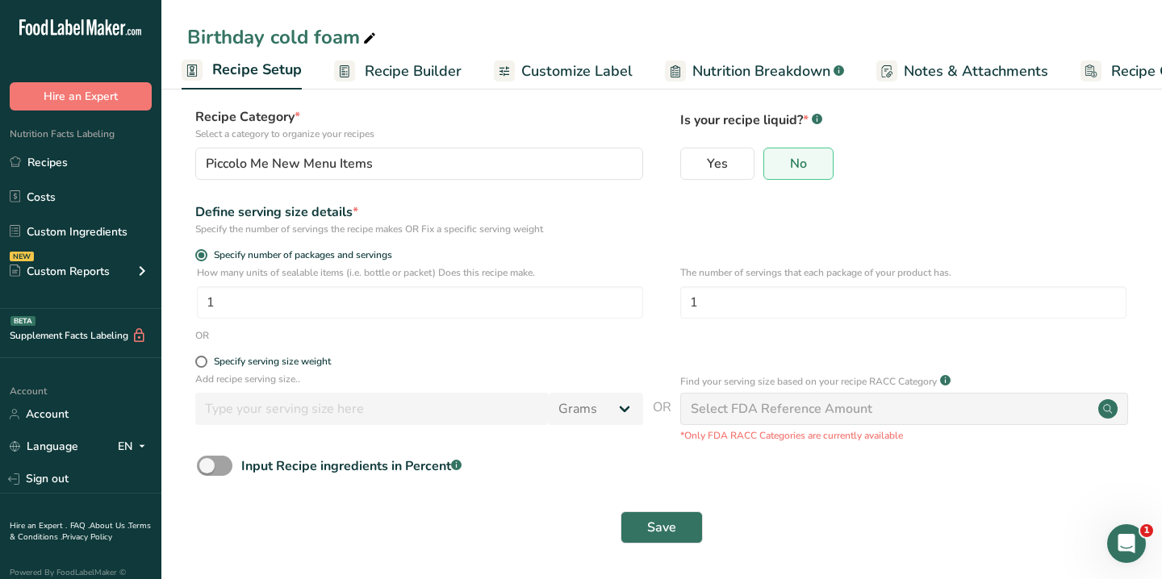
click at [415, 74] on span "Recipe Builder" at bounding box center [413, 72] width 97 height 22
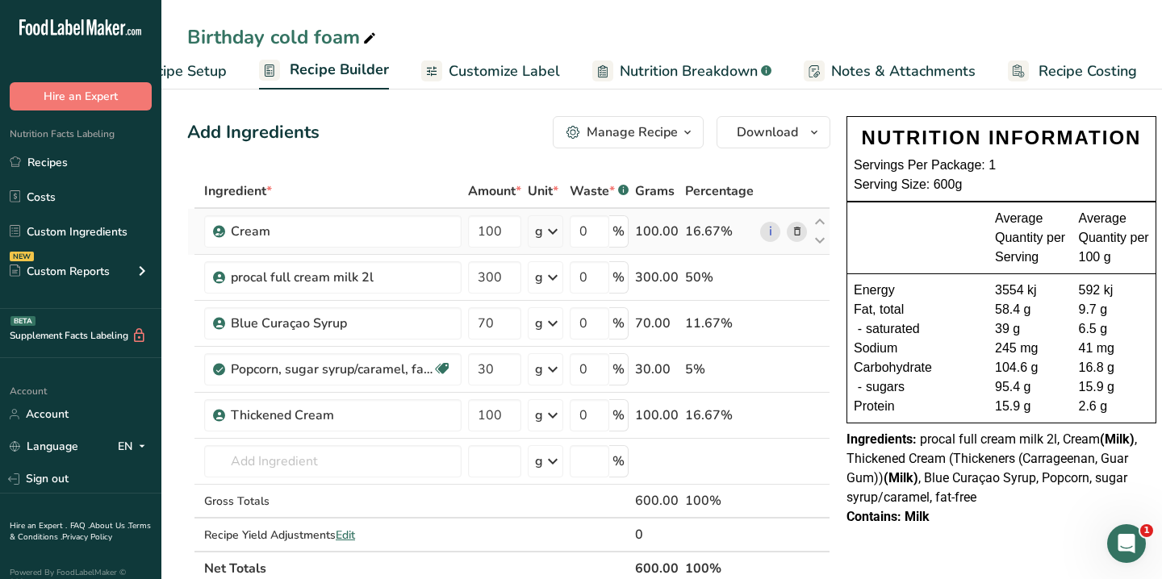
click at [795, 229] on icon at bounding box center [796, 231] width 11 height 17
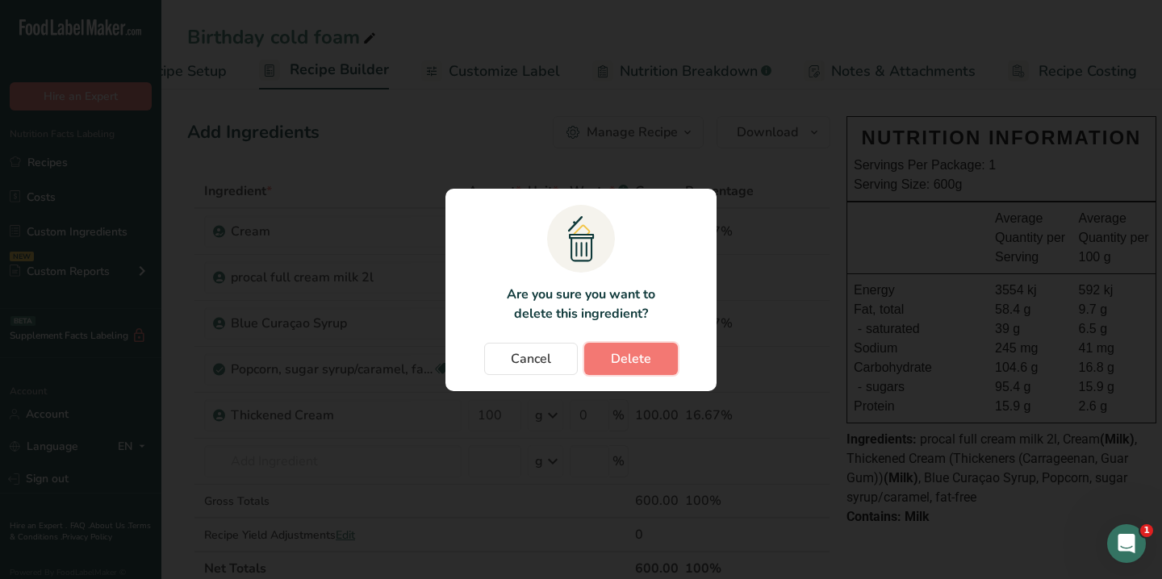
click at [632, 359] on span "Delete" at bounding box center [631, 358] width 40 height 19
type input "300"
type input "70"
type input "30"
type input "100"
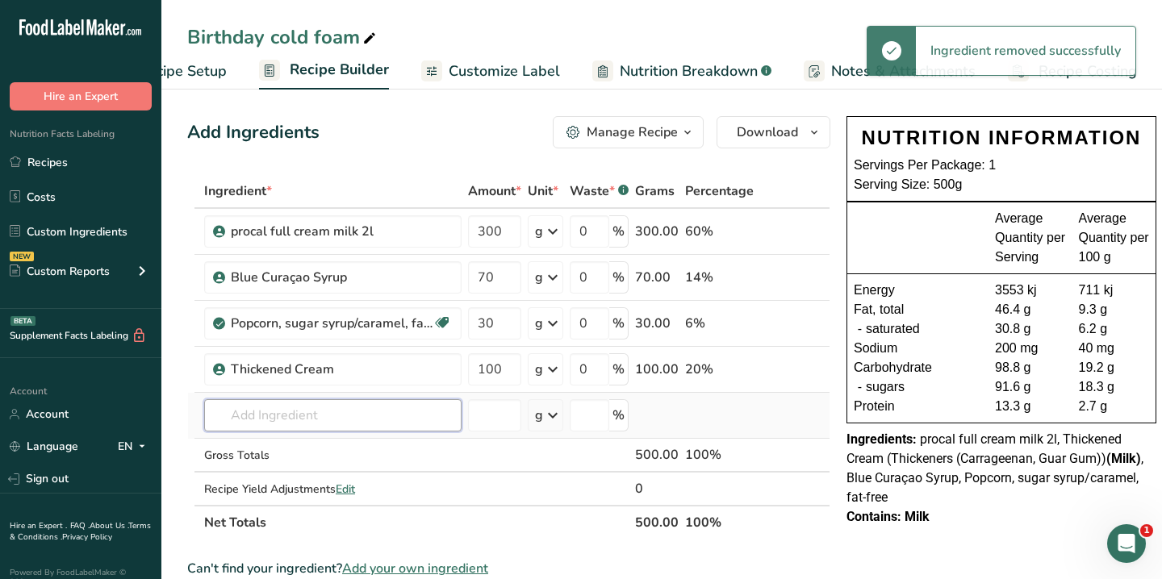
click at [308, 411] on input "text" at bounding box center [332, 415] width 257 height 32
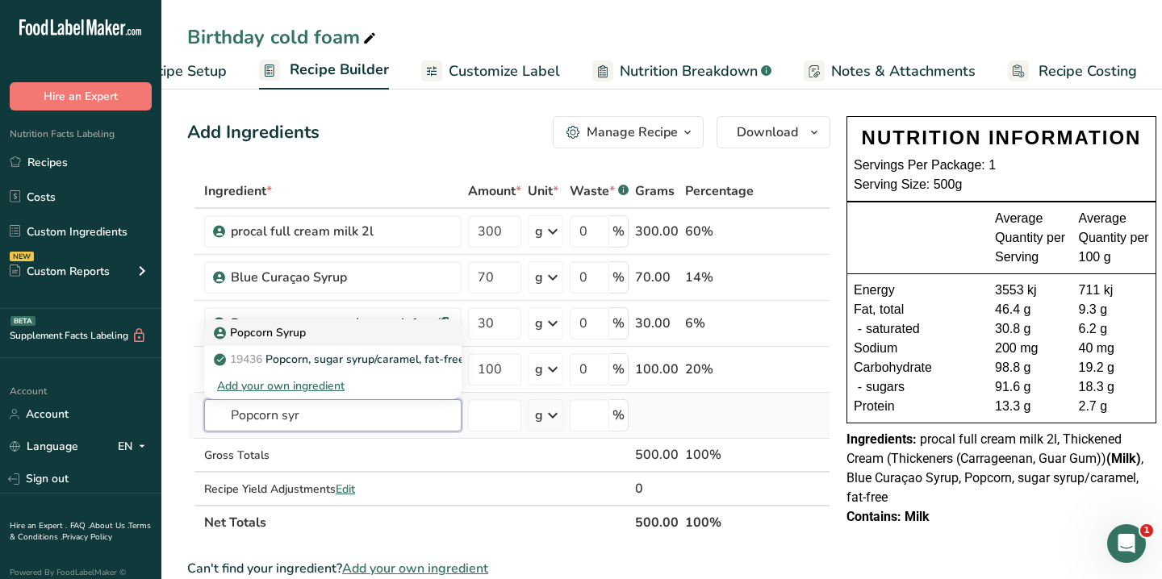
type input "Popcorn syr"
click at [303, 340] on p "Popcorn Syrup" at bounding box center [261, 332] width 89 height 17
type input "Popcorn Syrup"
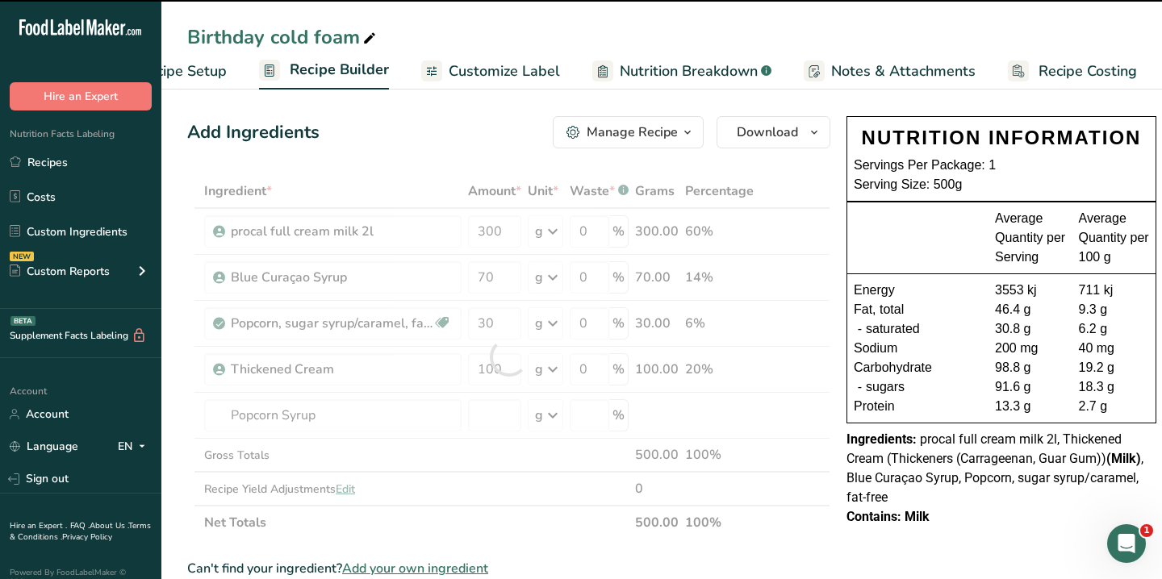
type input "0"
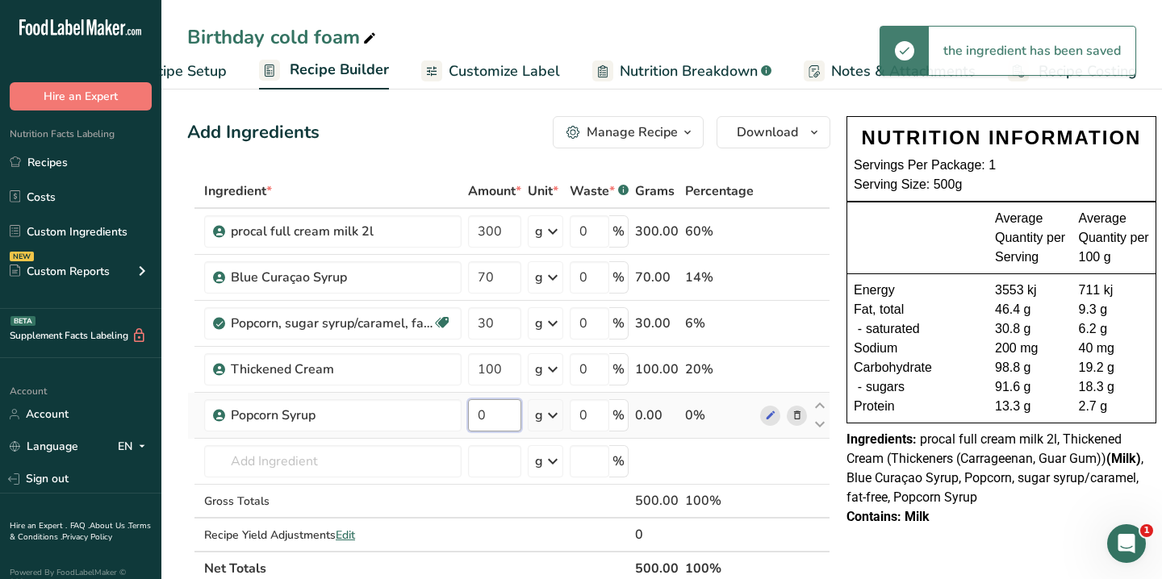
click at [507, 412] on input "0" at bounding box center [494, 415] width 53 height 32
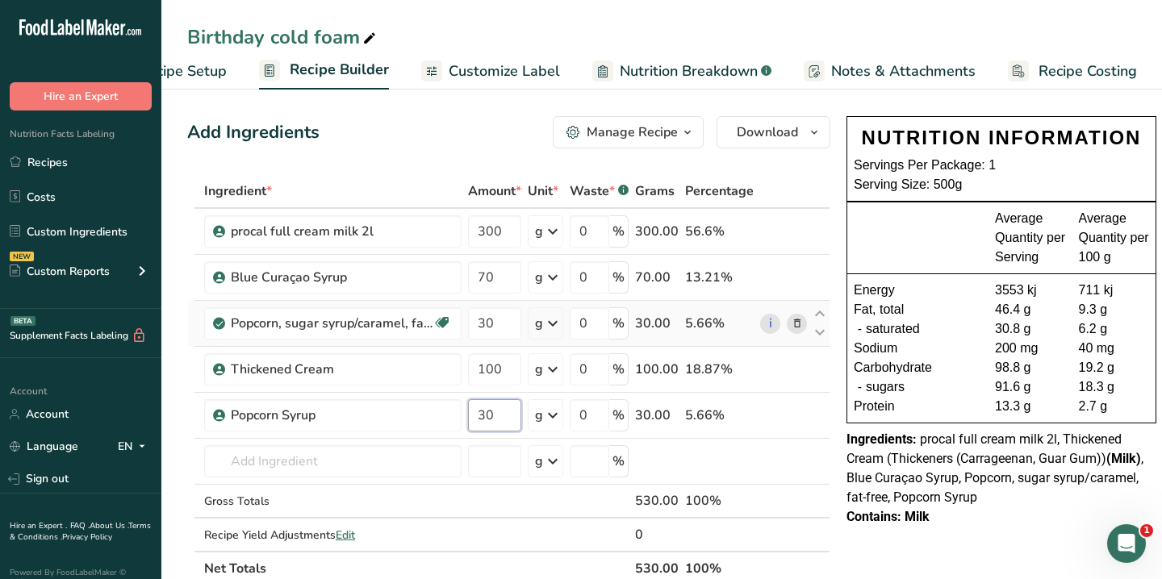
type input "30"
click at [800, 325] on div "Ingredient * Amount * Unit * Waste * .a-a{fill:#347362;}.b-a{fill:#fff;} Grams …" at bounding box center [508, 379] width 643 height 411
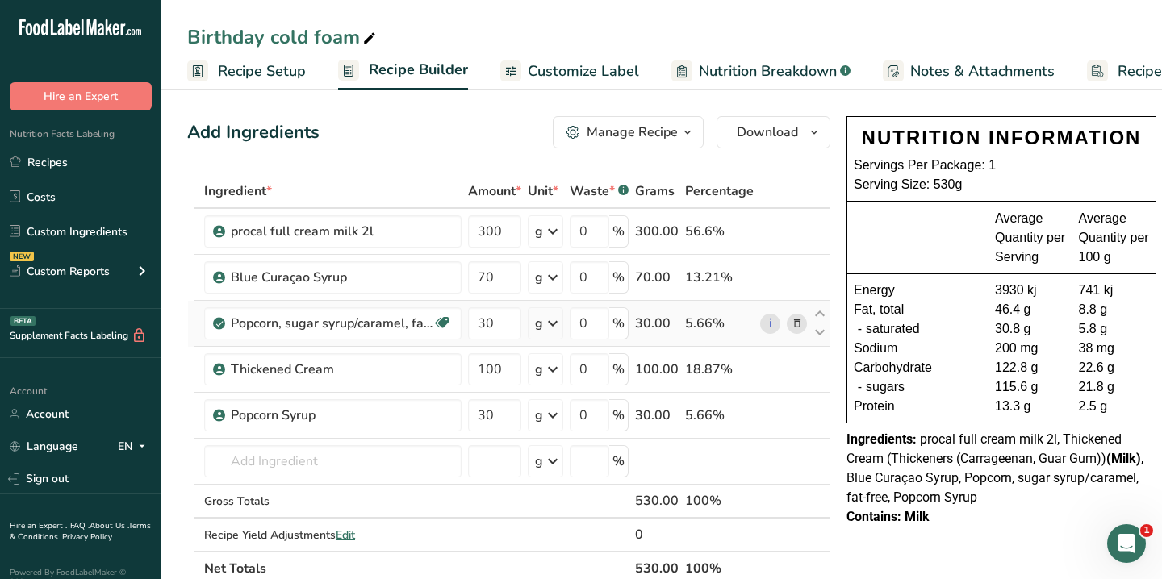
click at [796, 323] on icon at bounding box center [796, 323] width 11 height 17
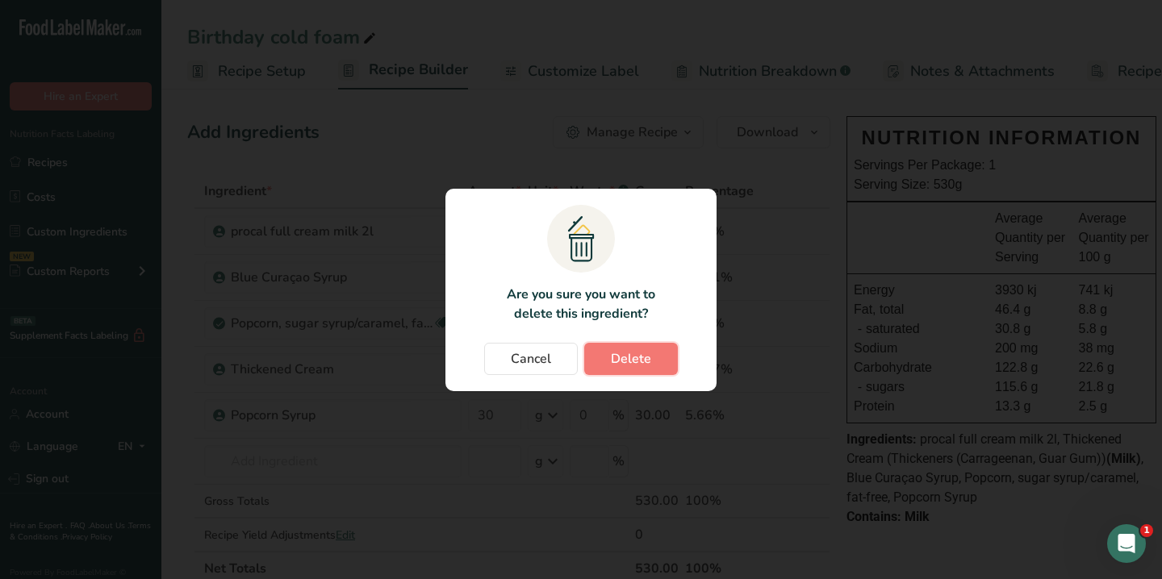
click at [621, 348] on button "Delete" at bounding box center [631, 359] width 94 height 32
type input "100"
type input "30"
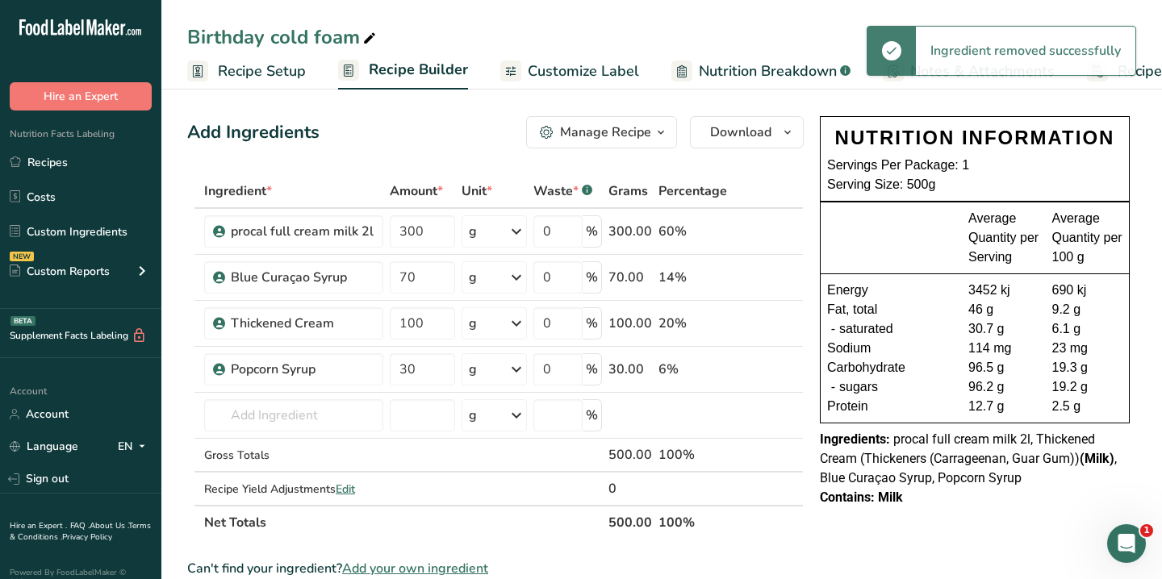
click at [1150, 75] on span "Recipe Costing" at bounding box center [1166, 72] width 98 height 22
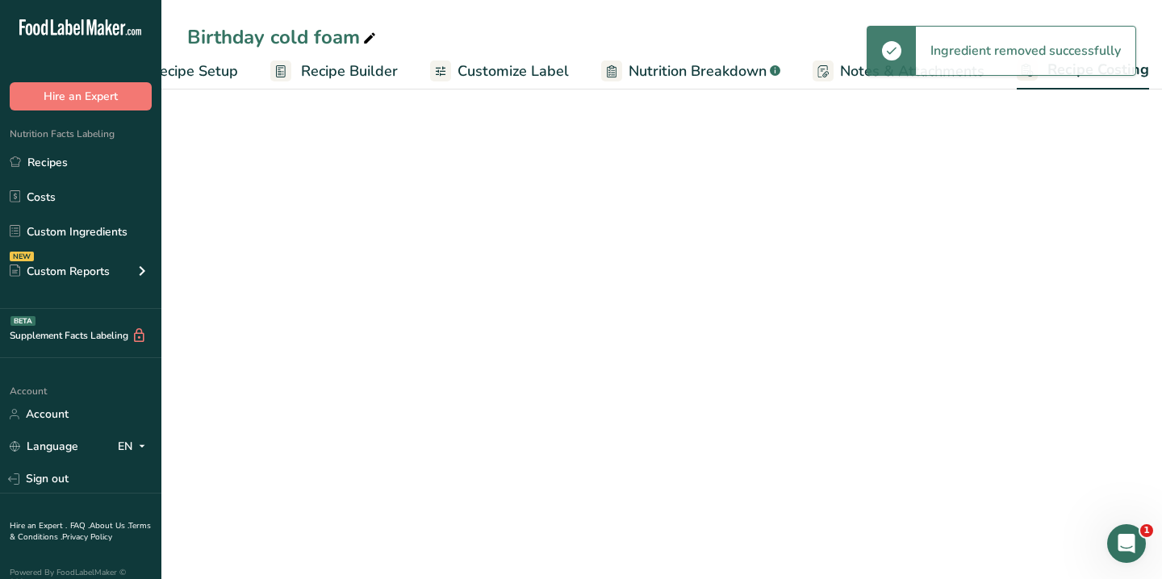
scroll to position [0, 79]
select select "1"
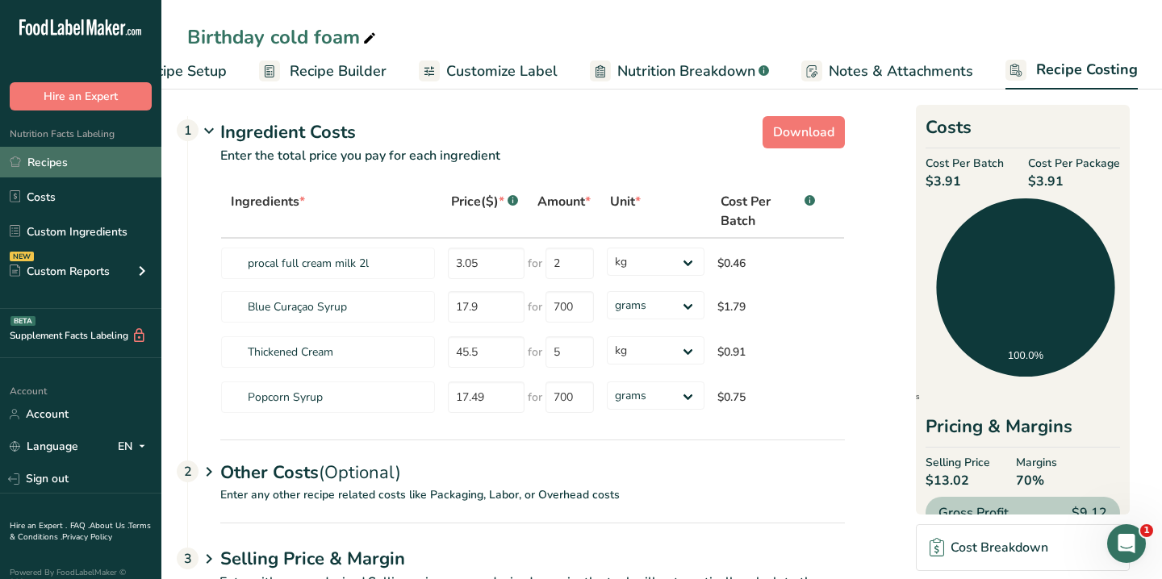
click at [72, 166] on link "Recipes" at bounding box center [80, 162] width 161 height 31
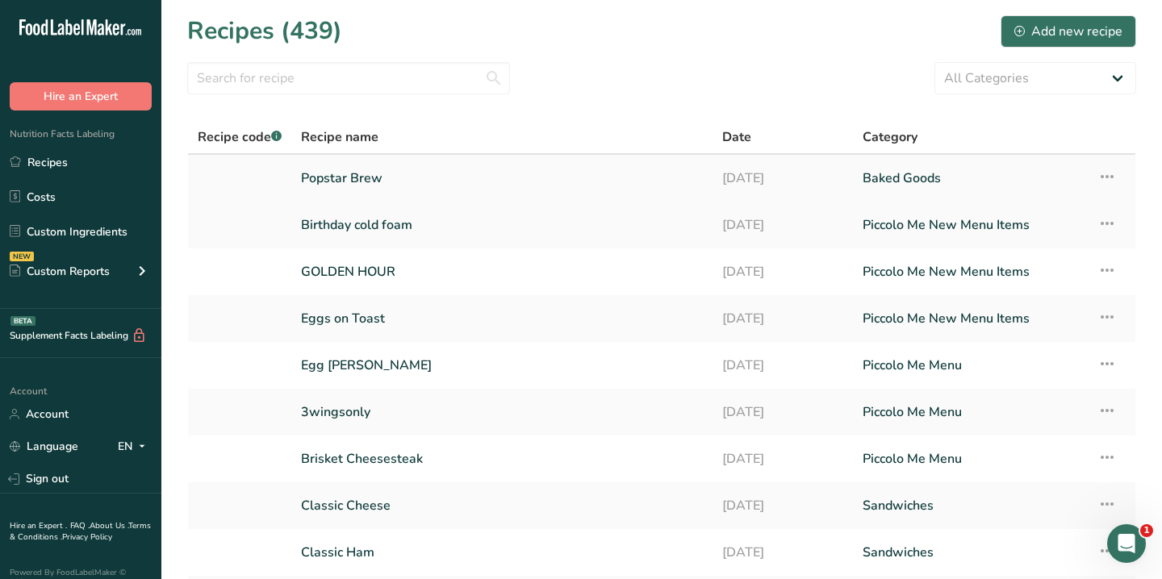
click at [370, 172] on link "Popstar Brew" at bounding box center [502, 178] width 402 height 34
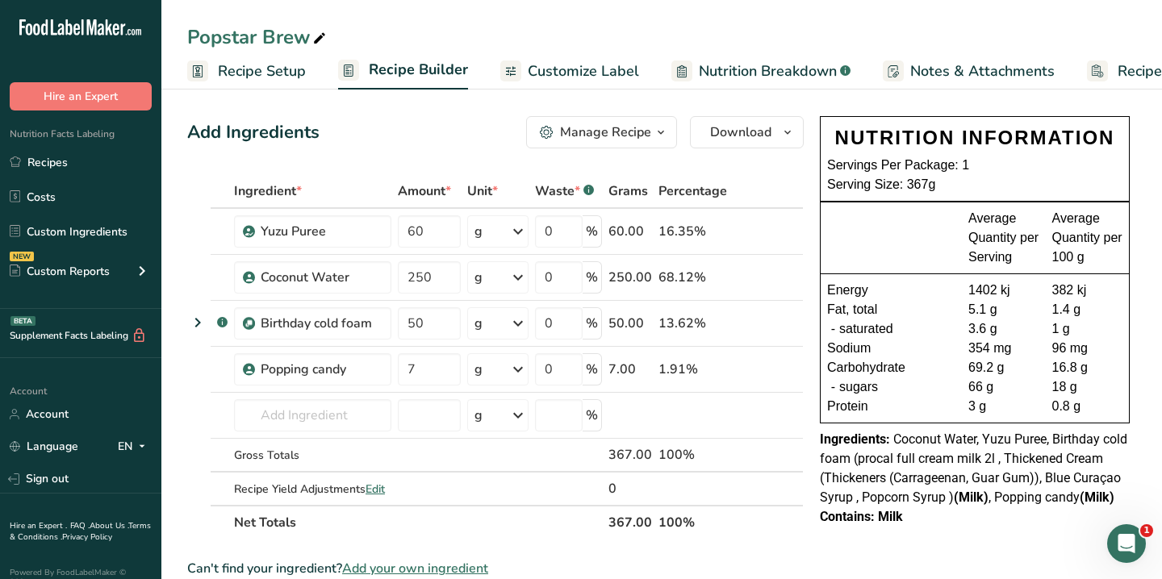
click at [1137, 71] on span "Recipe Costing" at bounding box center [1166, 72] width 98 height 22
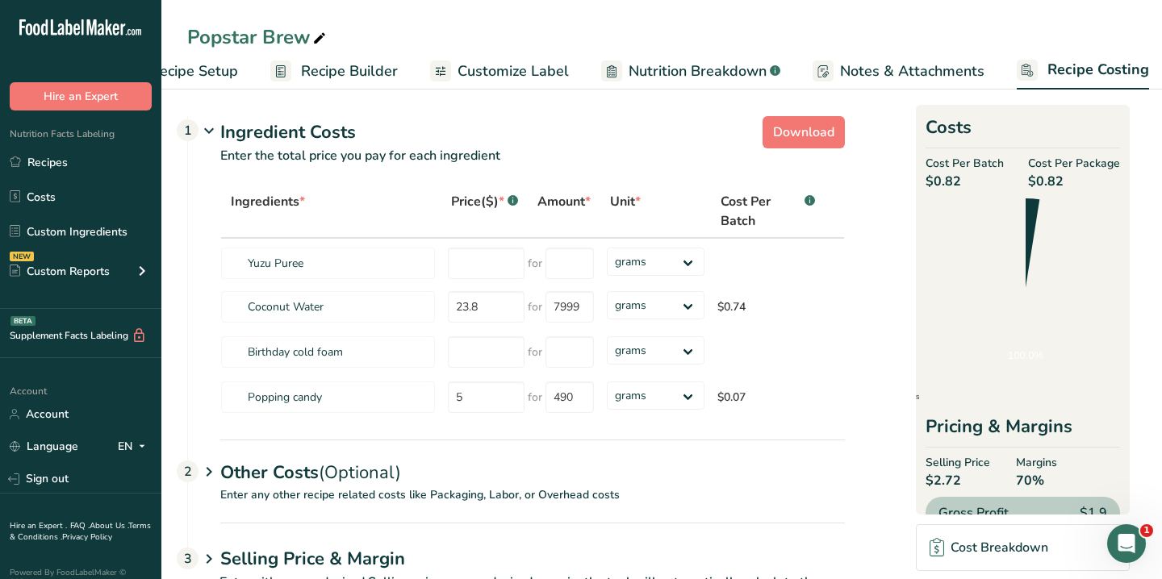
scroll to position [0, 79]
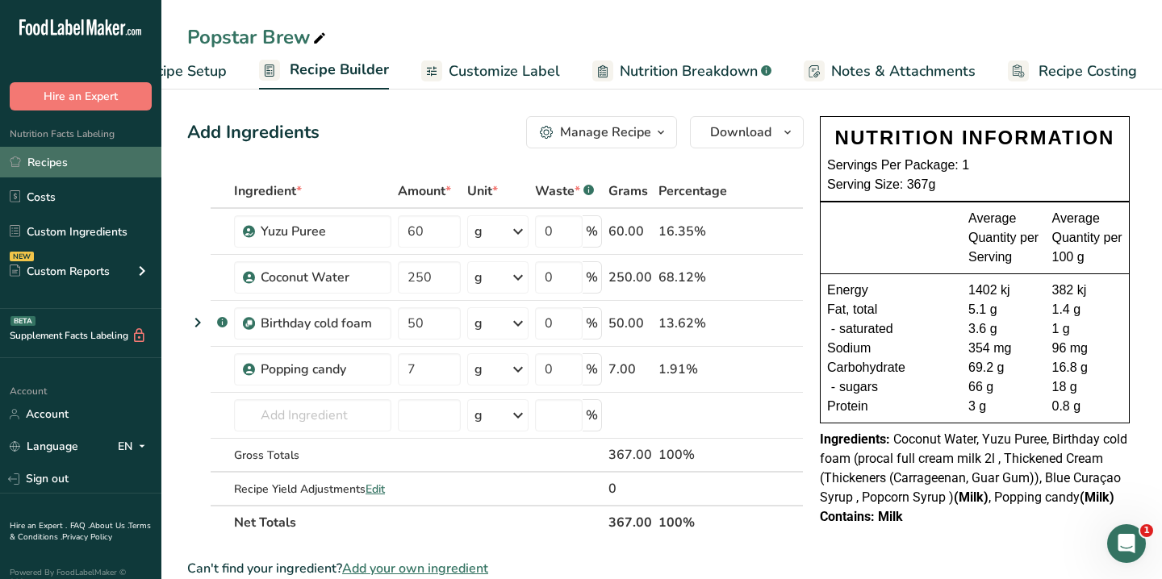
click at [56, 163] on link "Recipes" at bounding box center [80, 162] width 161 height 31
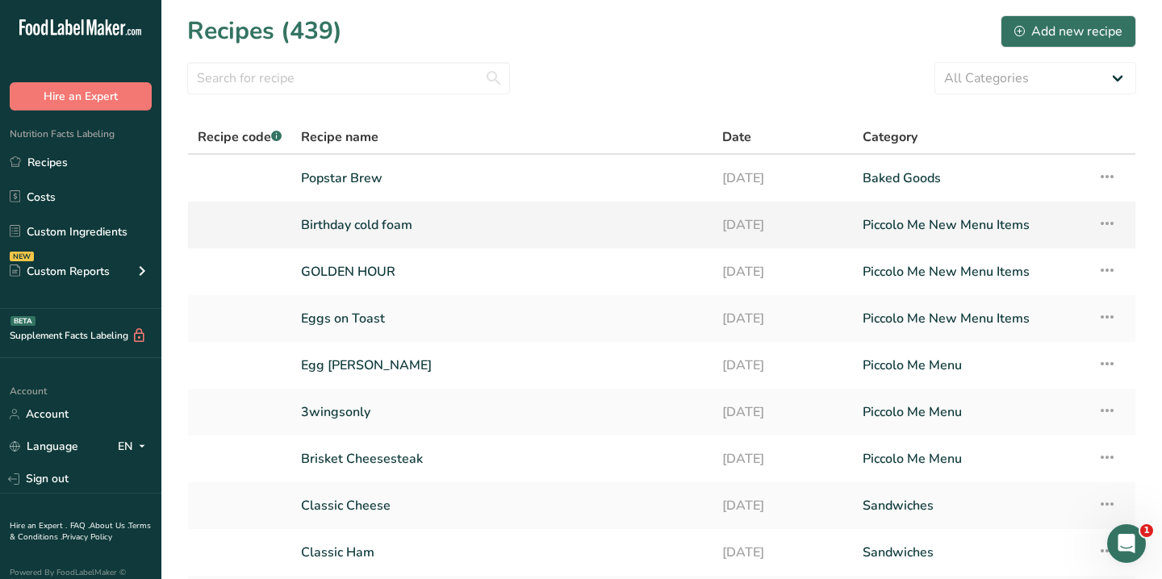
click at [403, 221] on link "Birthday cold foam" at bounding box center [502, 225] width 402 height 34
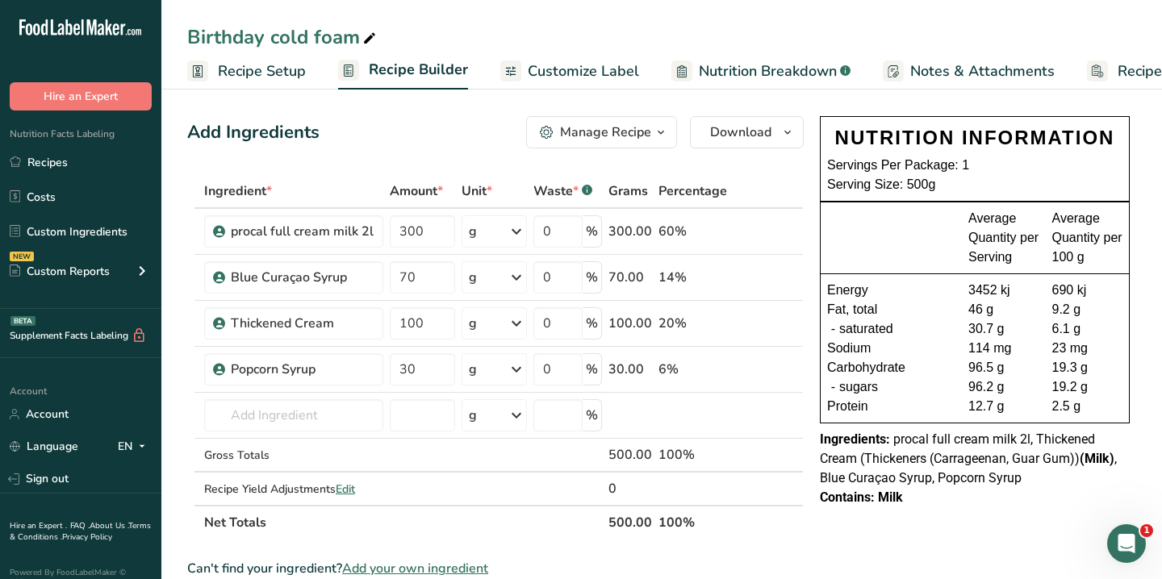
click at [1137, 73] on span "Recipe Costing" at bounding box center [1166, 72] width 98 height 22
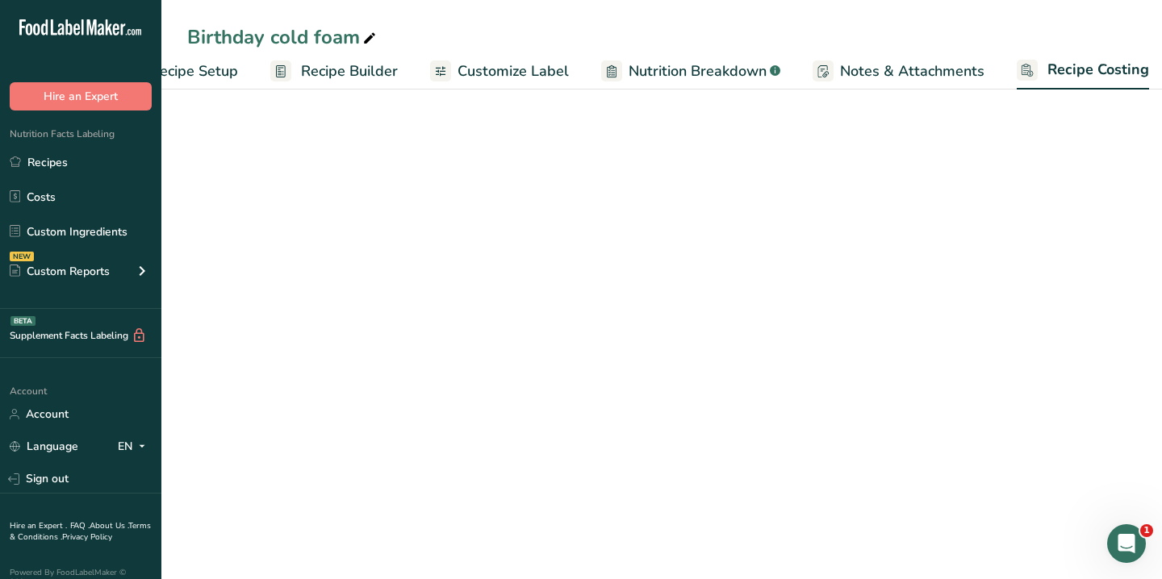
scroll to position [0, 79]
select select "1"
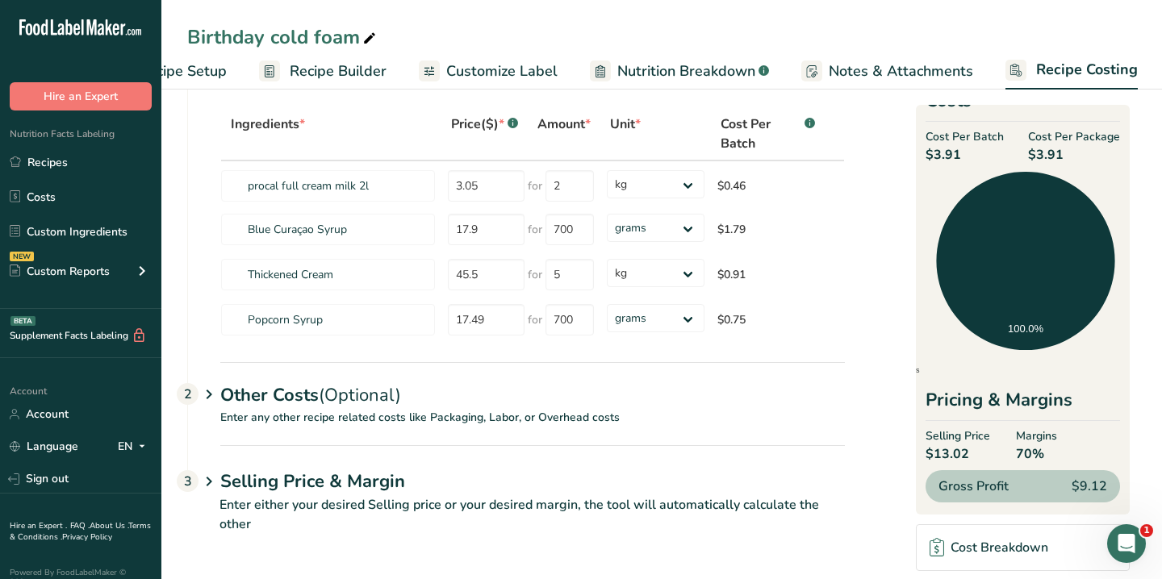
scroll to position [0, 0]
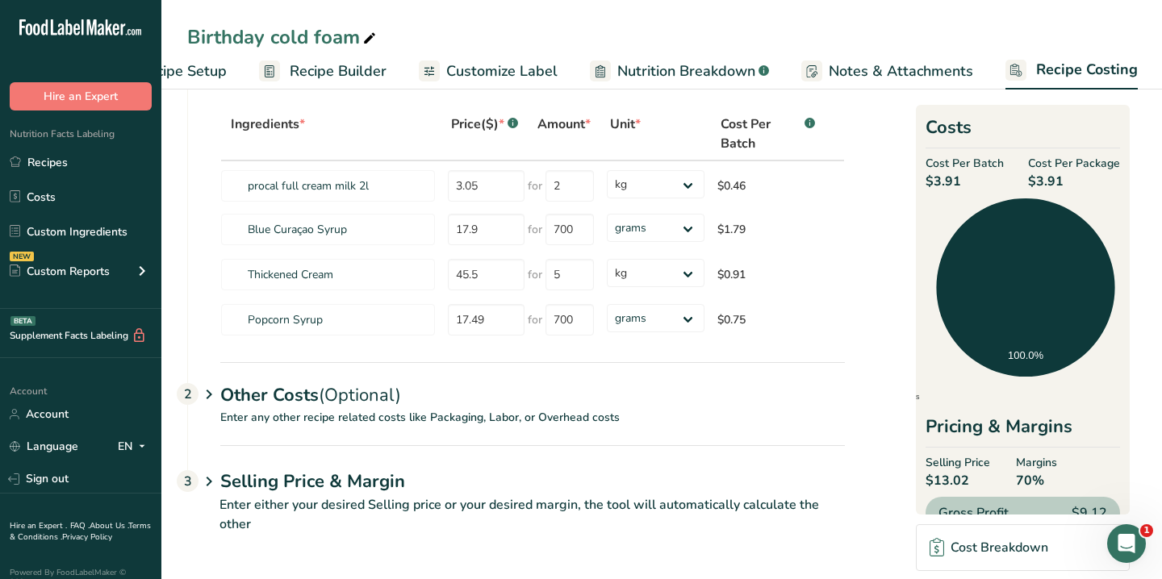
click at [461, 403] on div "Other Costs (Optional) 2" at bounding box center [532, 385] width 624 height 47
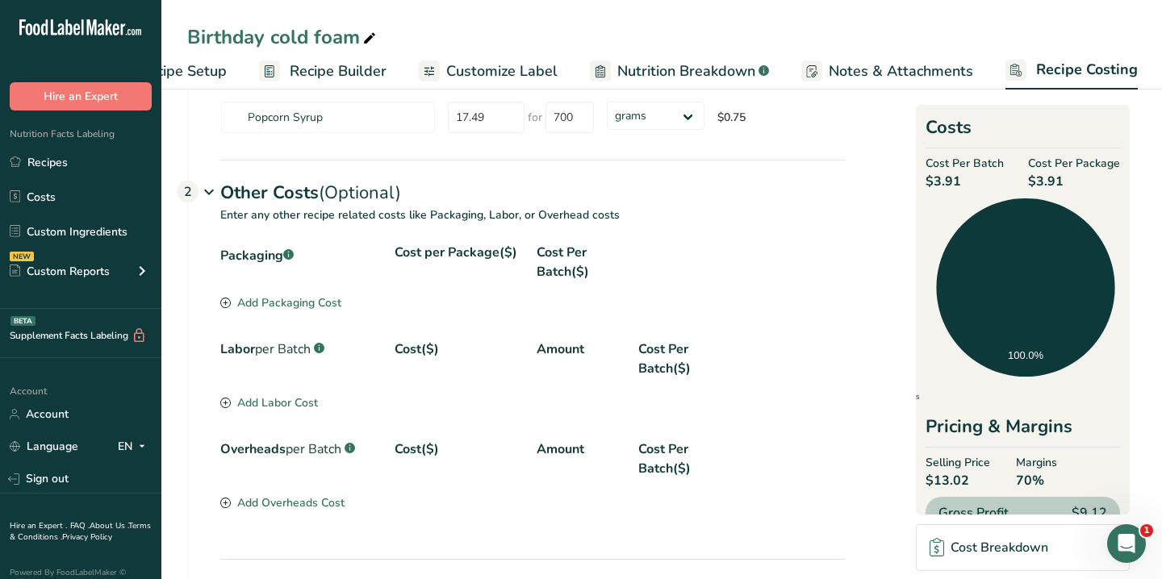
click at [312, 176] on div "Other Costs (Optional) 2" at bounding box center [532, 183] width 624 height 47
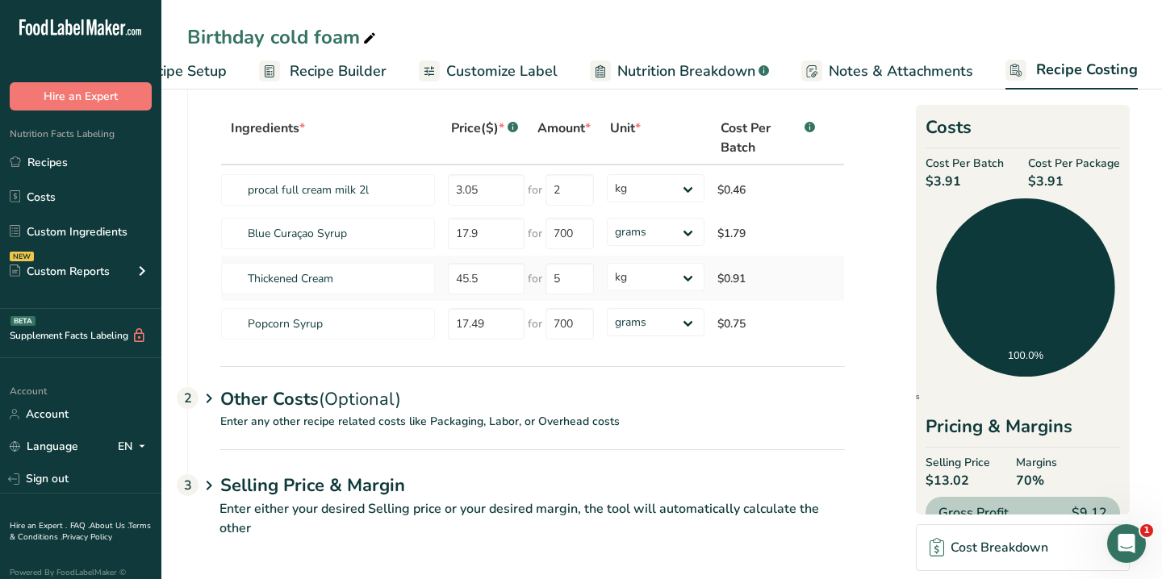
scroll to position [77, 0]
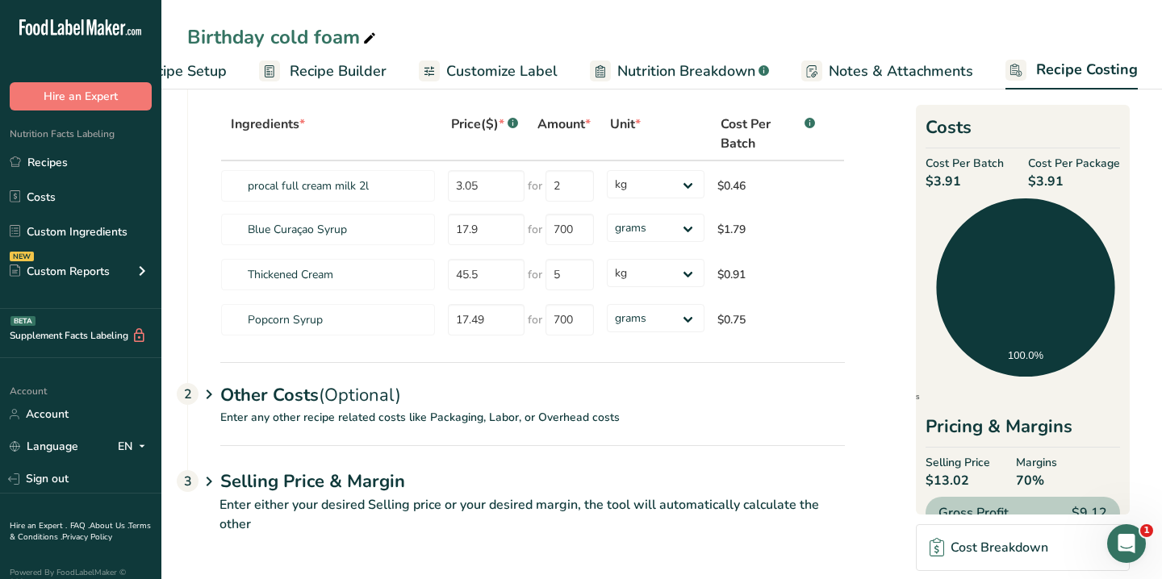
click at [297, 72] on span "Recipe Builder" at bounding box center [338, 72] width 97 height 22
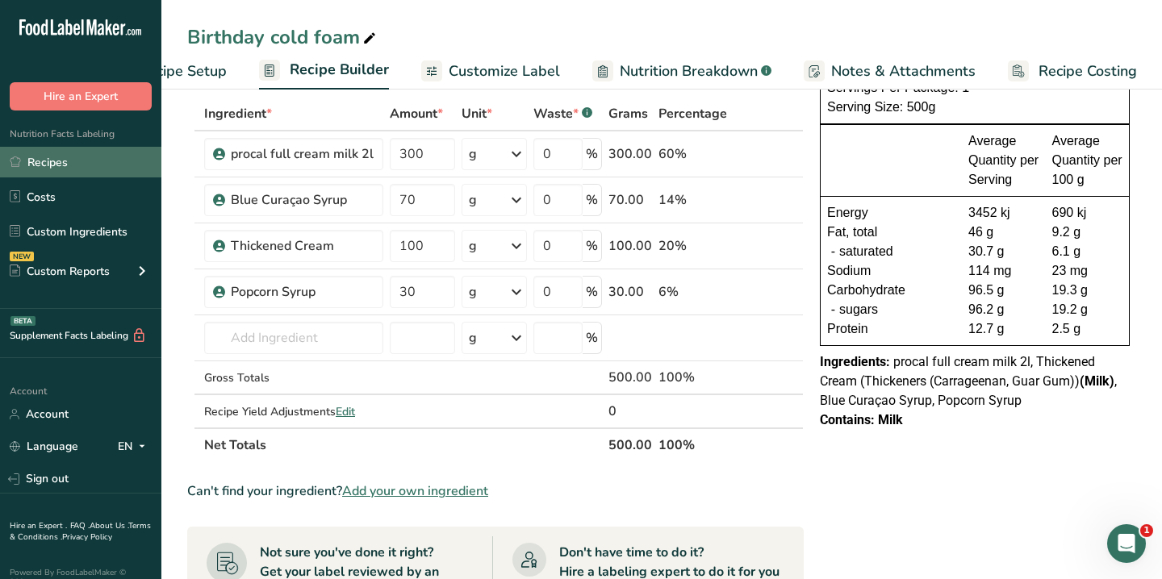
click at [51, 166] on link "Recipes" at bounding box center [80, 162] width 161 height 31
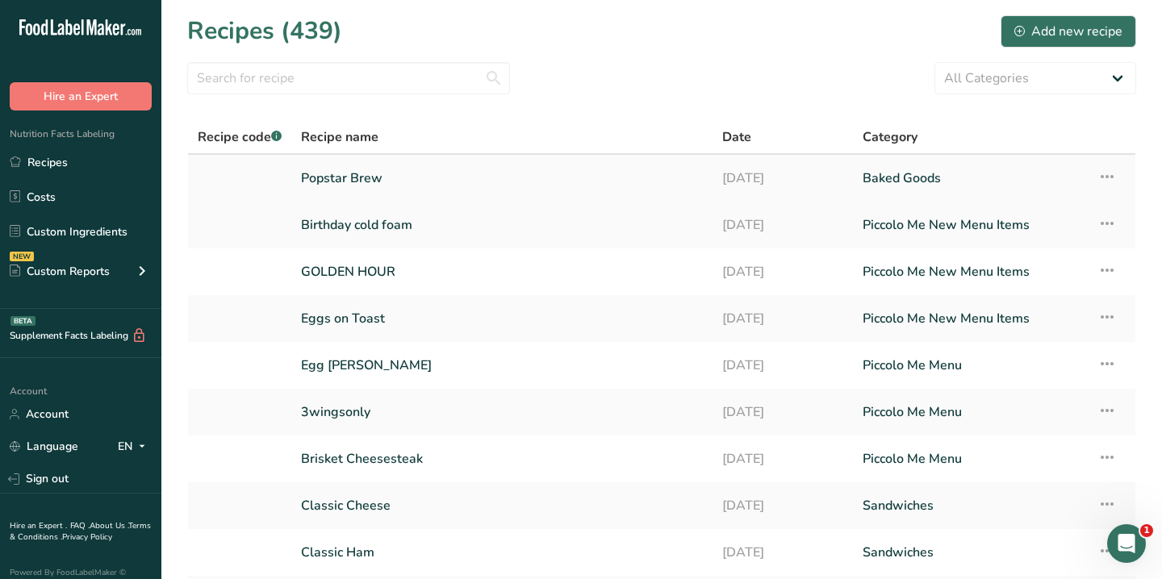
click at [370, 178] on link "Popstar Brew" at bounding box center [502, 178] width 402 height 34
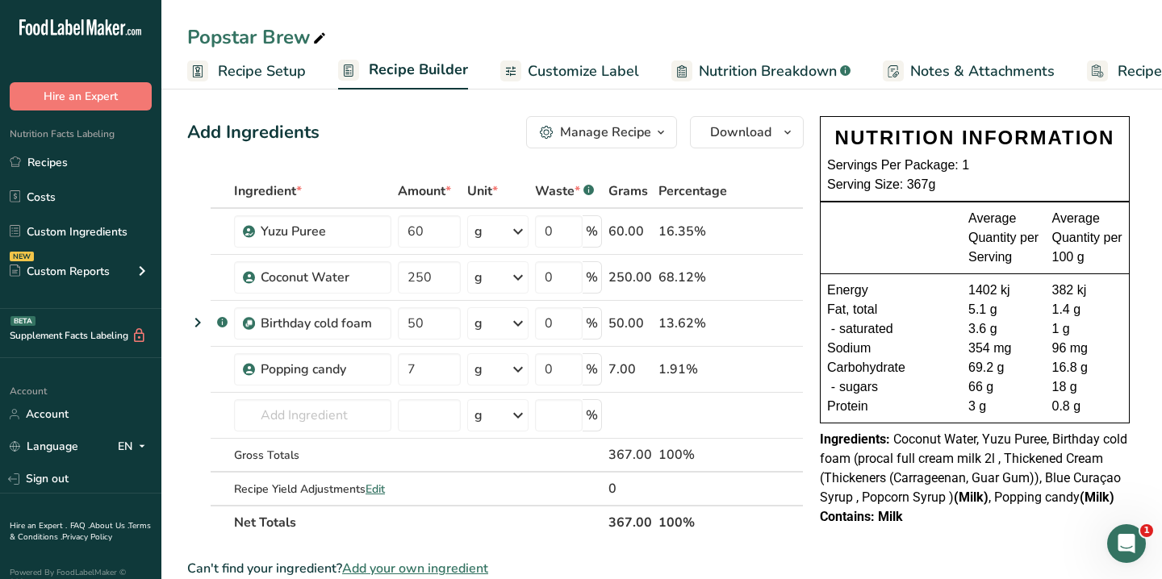
click at [1123, 61] on span "Recipe Costing" at bounding box center [1166, 72] width 98 height 22
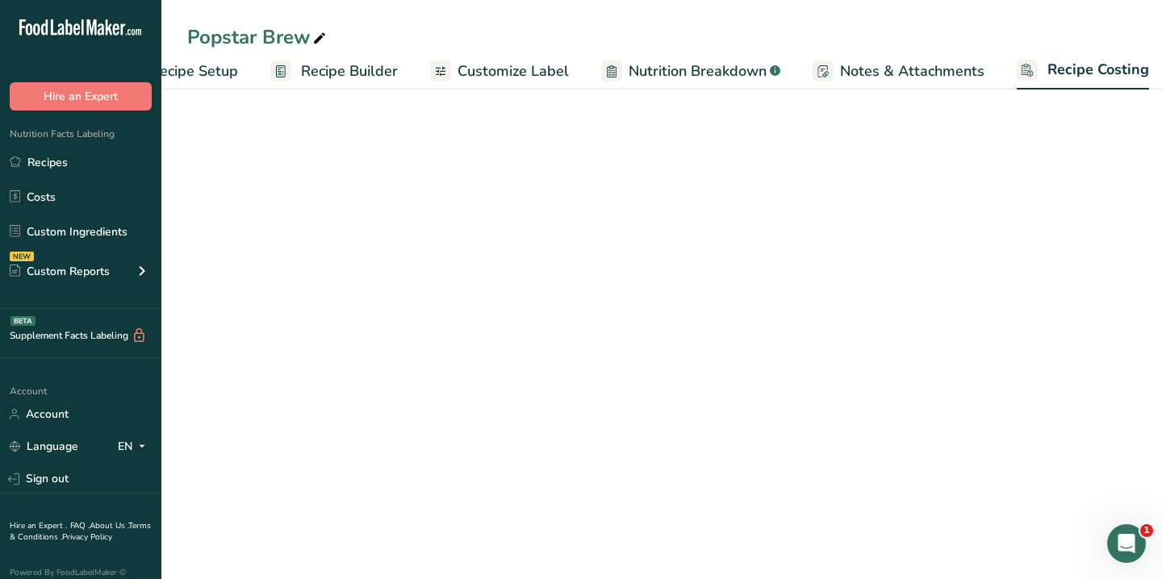
scroll to position [0, 79]
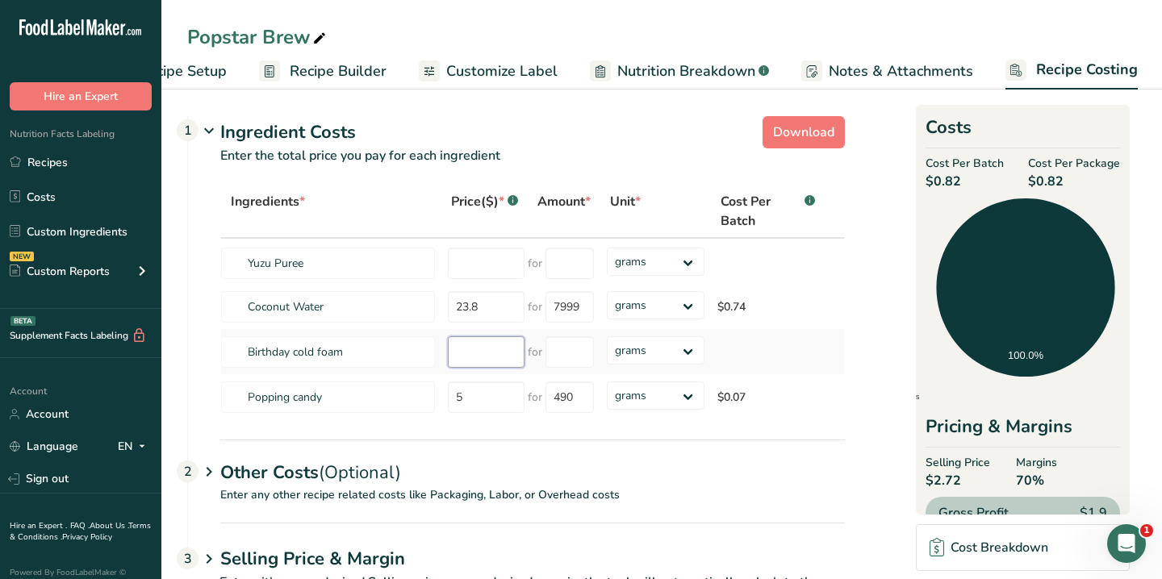
click at [480, 354] on input "number" at bounding box center [486, 351] width 77 height 31
type input "500"
click at [565, 360] on input "number" at bounding box center [569, 351] width 48 height 31
type input "3"
type input "500"
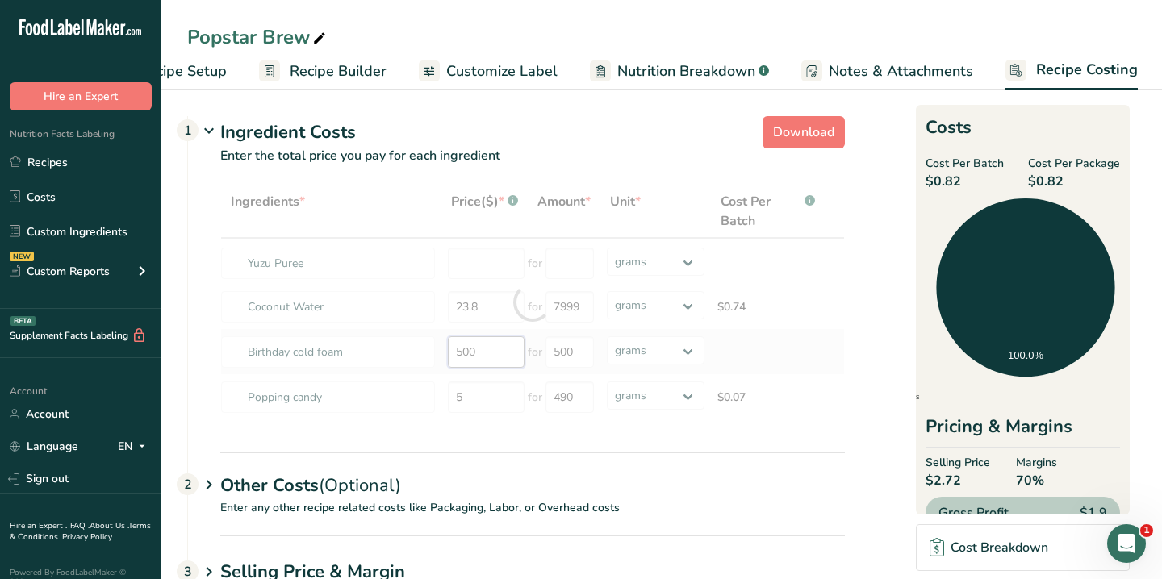
click at [481, 357] on div "Ingredients * Price($) * .a-a{fill:#347362;}.b-a{fill:#fff;} Amount * Unit * Co…" at bounding box center [532, 303] width 624 height 236
click at [481, 357] on div at bounding box center [532, 303] width 624 height 236
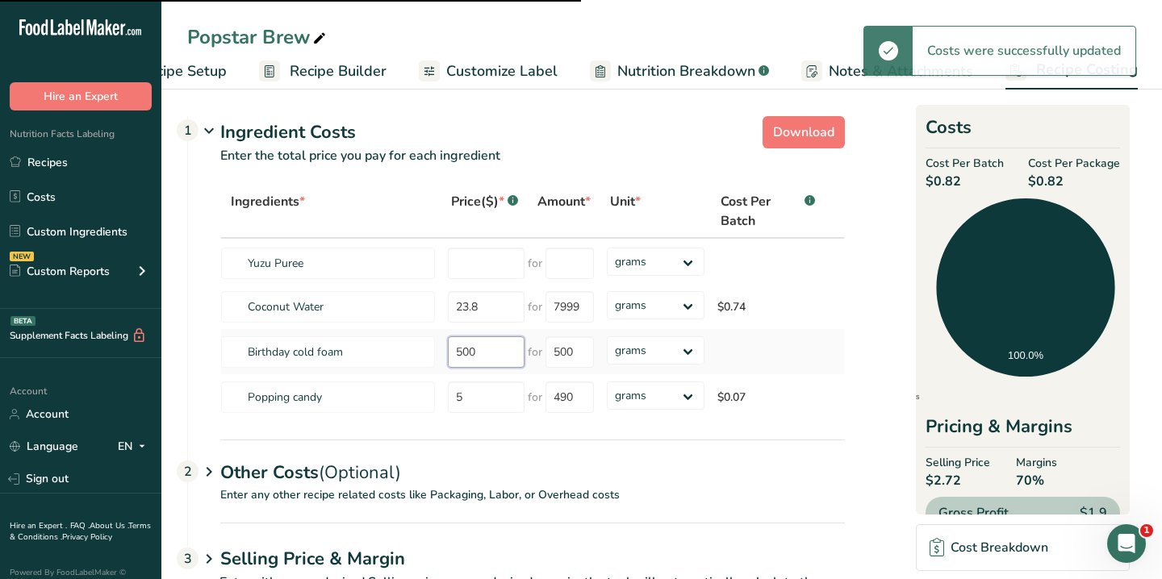
click at [468, 354] on input "500" at bounding box center [486, 351] width 77 height 31
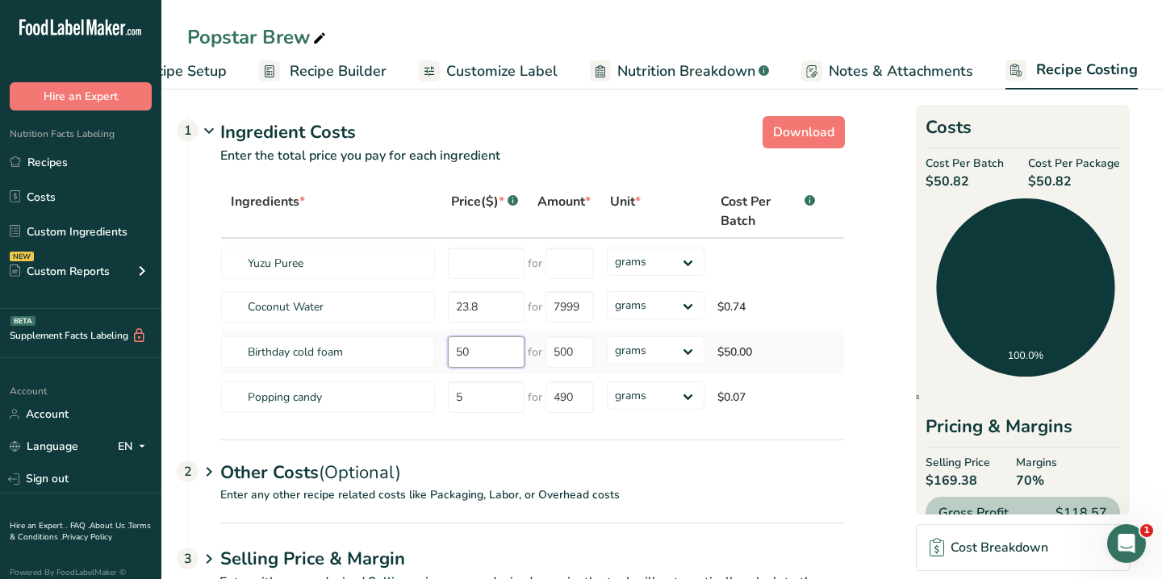
type input "5"
type input "3.91"
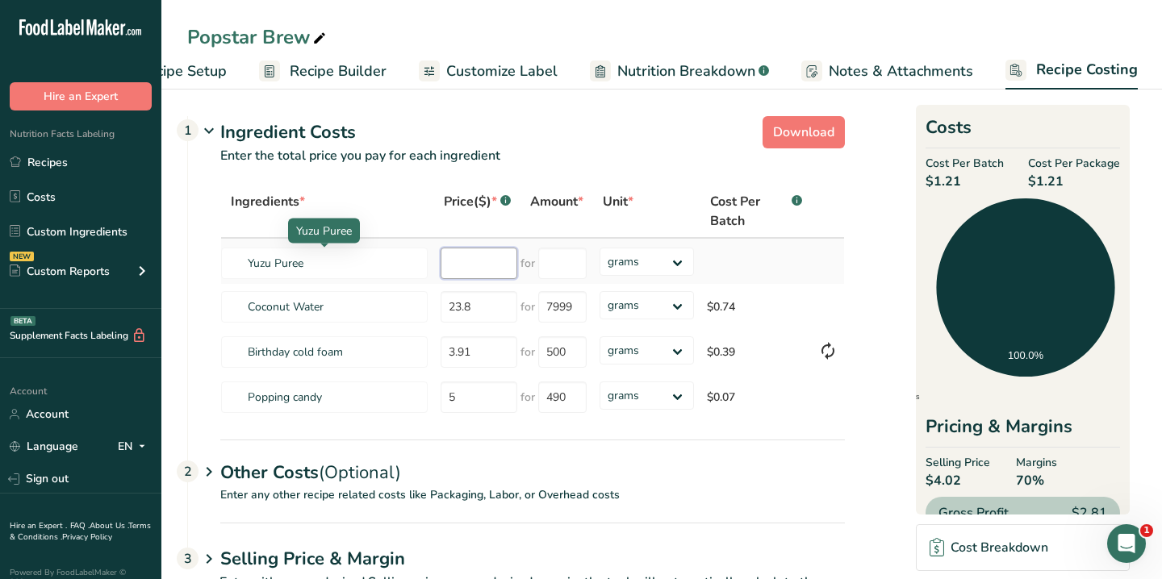
click at [512, 260] on input "number" at bounding box center [479, 263] width 77 height 31
type input "34"
click at [588, 256] on td "for" at bounding box center [556, 261] width 73 height 45
click at [568, 260] on input "number" at bounding box center [562, 263] width 48 height 31
type input "1000"
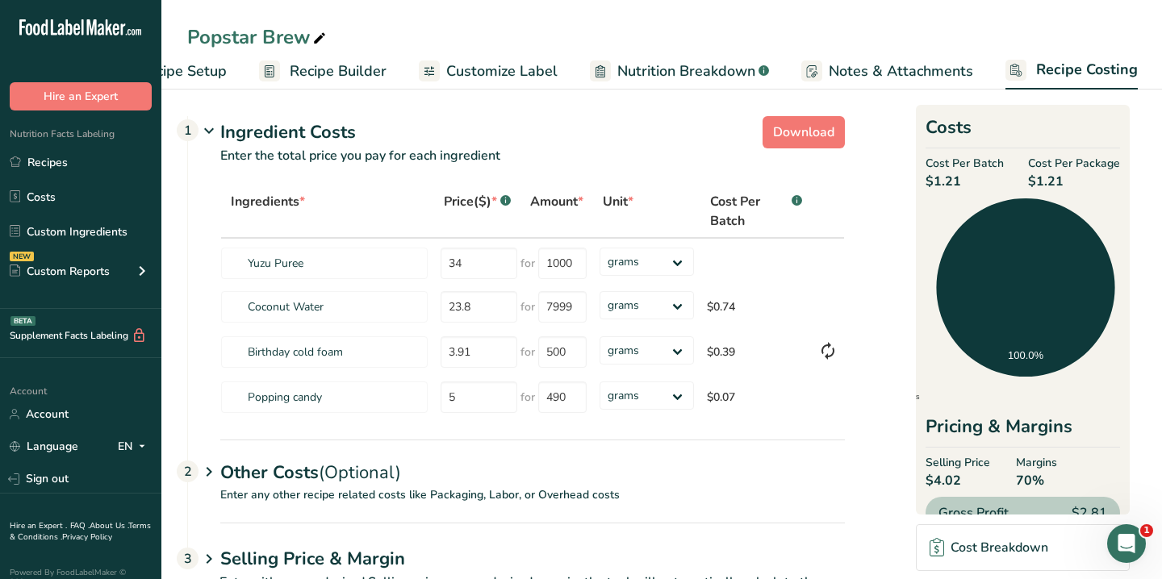
click at [845, 219] on section "Download Ingredient Costs 1 Enter the total price you pay for each ingredient I…" at bounding box center [661, 370] width 949 height 521
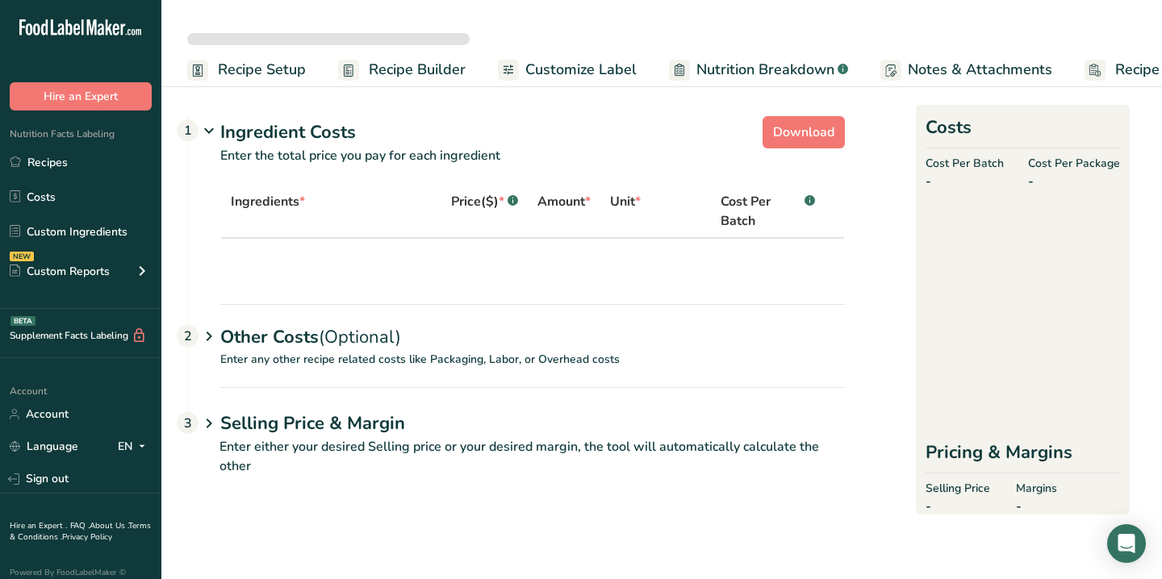
click at [412, 61] on span "Recipe Builder" at bounding box center [417, 70] width 97 height 22
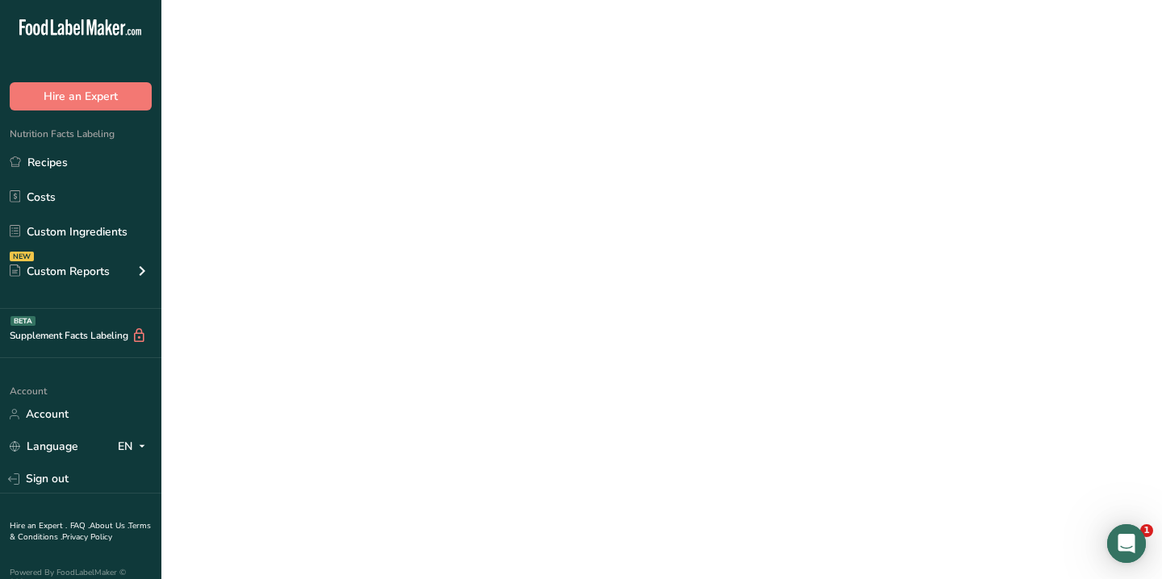
scroll to position [0, 77]
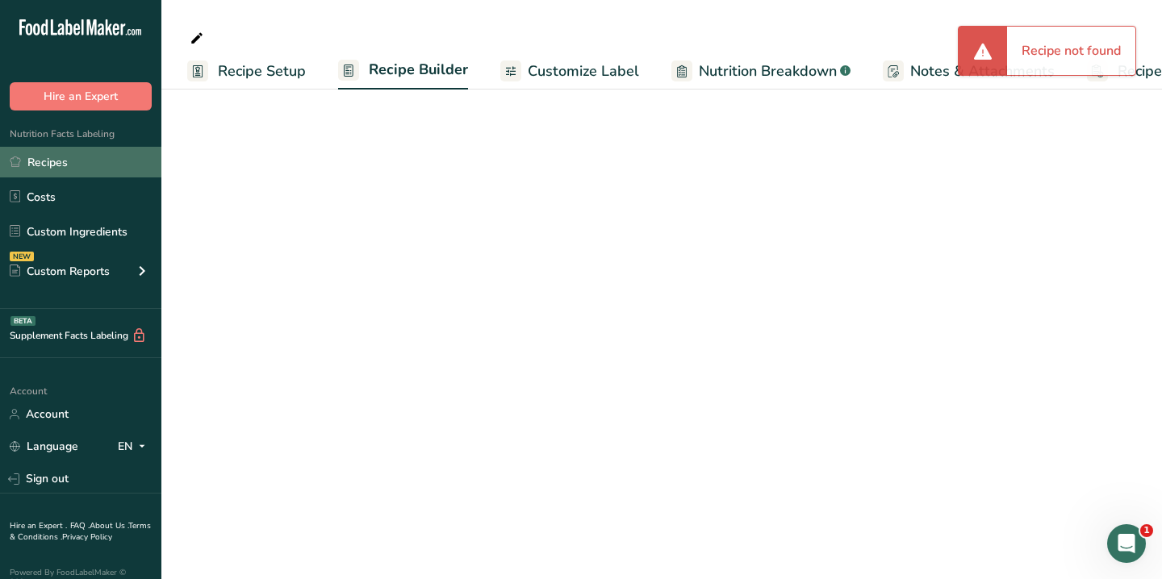
click at [88, 156] on link "Recipes" at bounding box center [80, 162] width 161 height 31
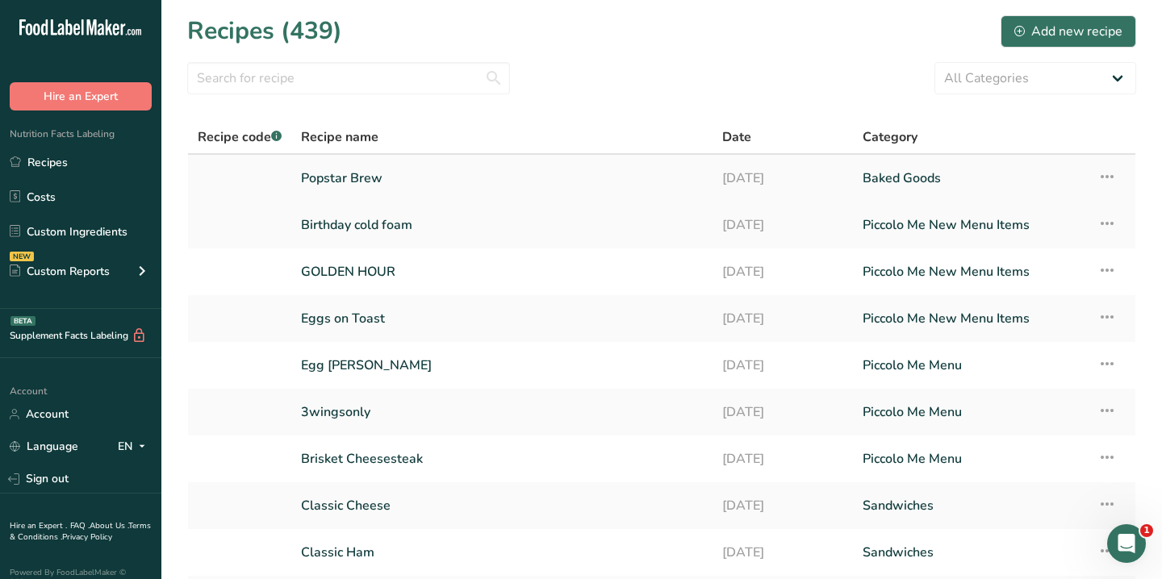
click at [397, 174] on link "Popstar Brew" at bounding box center [502, 178] width 402 height 34
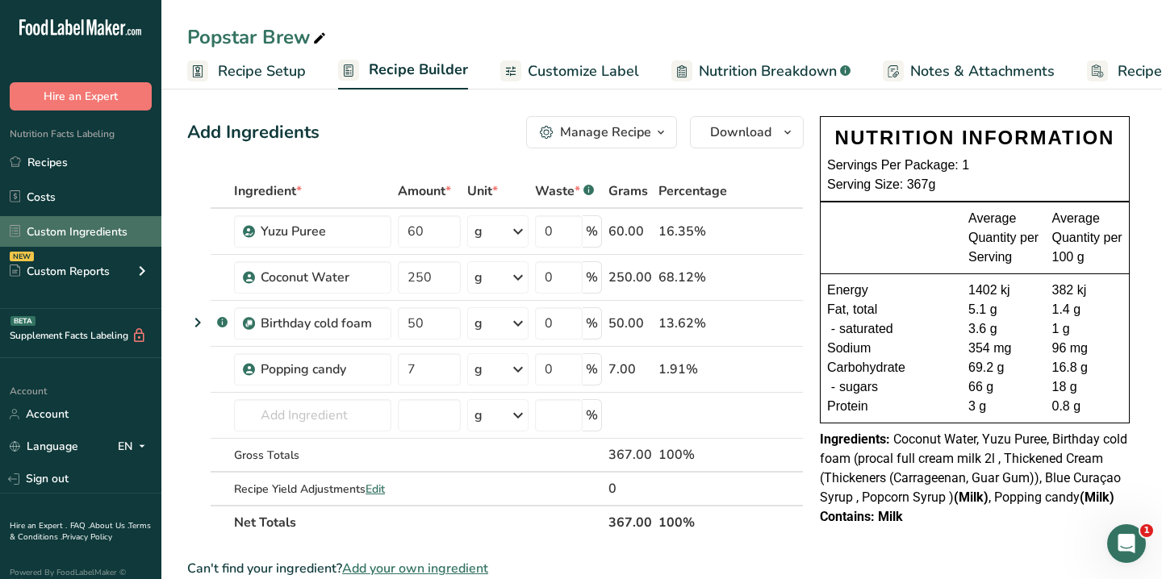
click at [65, 228] on link "Custom Ingredients" at bounding box center [80, 231] width 161 height 31
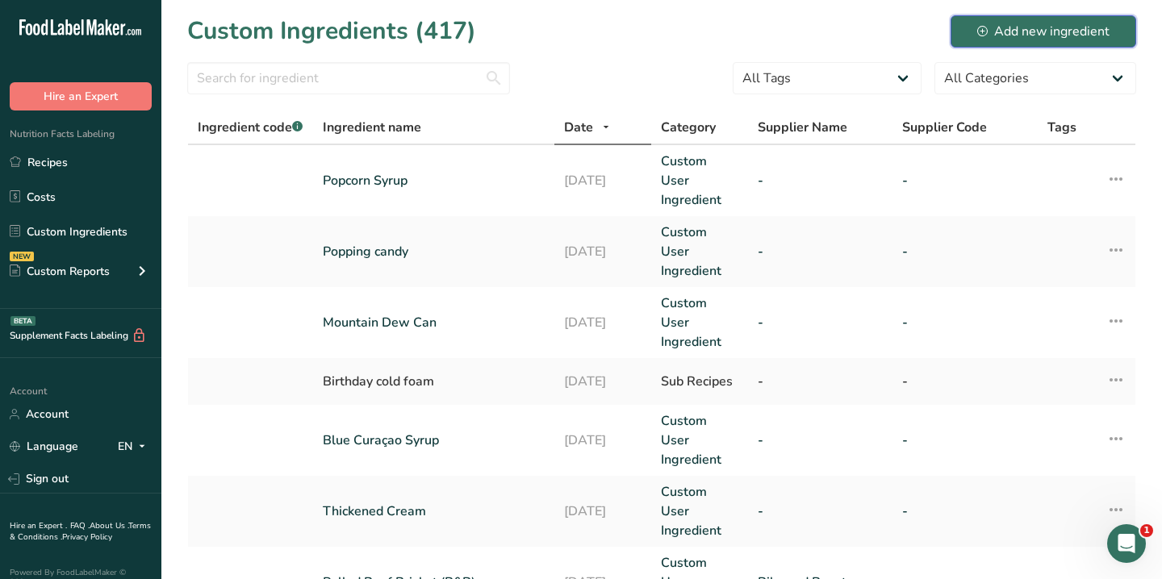
click at [974, 28] on button "Add new ingredient" at bounding box center [1043, 31] width 186 height 32
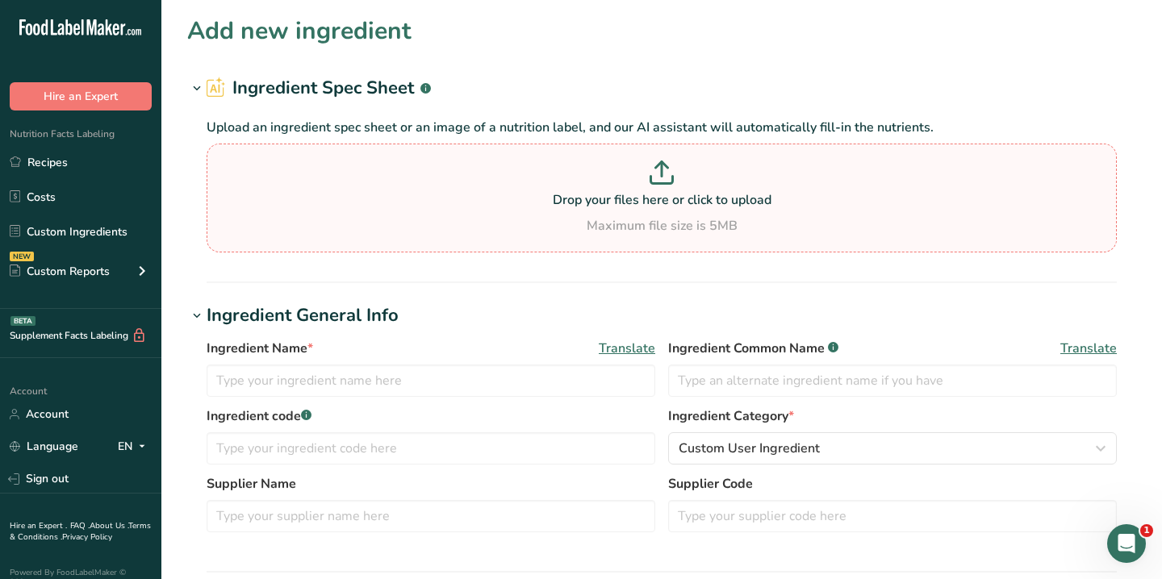
click at [549, 201] on p "Drop your files here or click to upload" at bounding box center [662, 199] width 902 height 19
click at [549, 201] on input "Drop your files here or click to upload Maximum file size is 5MB" at bounding box center [662, 198] width 910 height 109
click at [624, 176] on p at bounding box center [662, 176] width 902 height 30
click at [624, 176] on input "Drop your files here or click to upload Maximum file size is 5MB" at bounding box center [662, 198] width 910 height 109
type input "C:\fakepath\Screenshot 2025-09-15 at 4.56.00 pm.png"
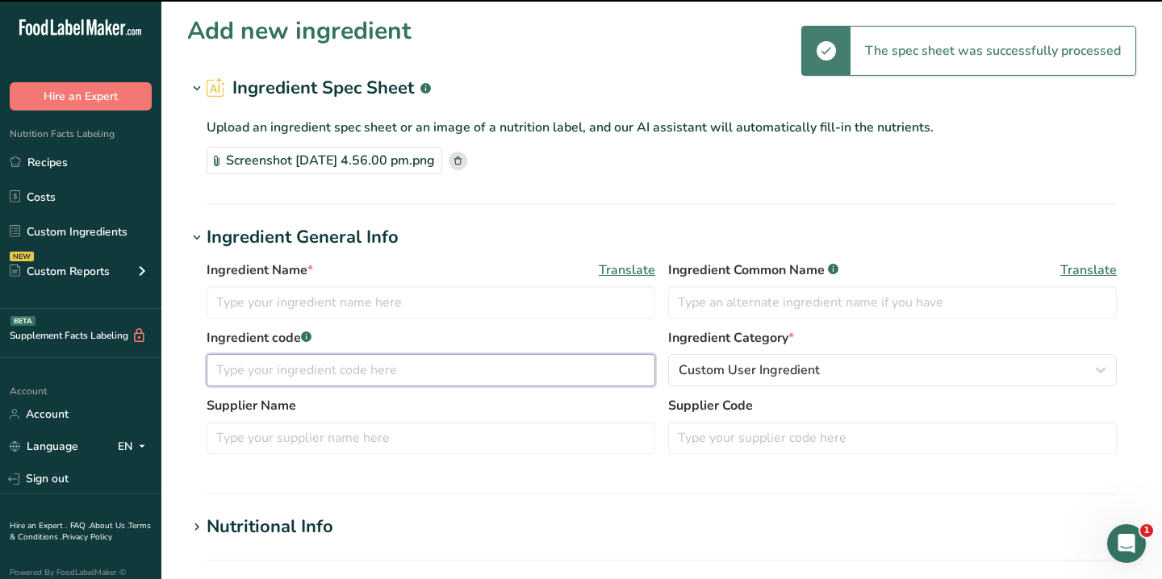
click at [325, 375] on input "text" at bounding box center [431, 370] width 449 height 32
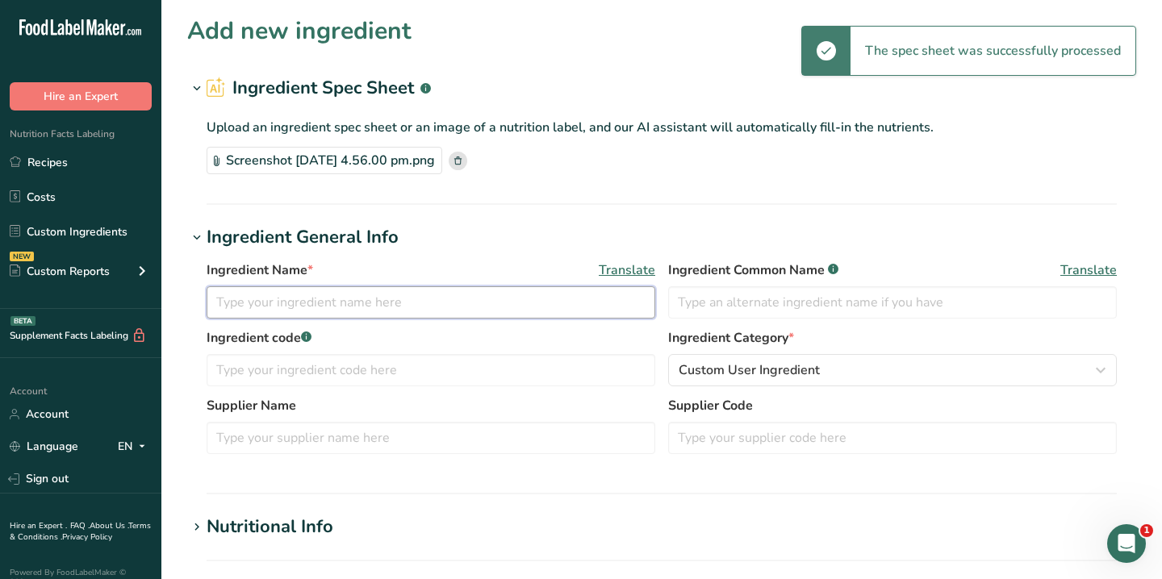
click at [342, 291] on input "text" at bounding box center [431, 302] width 449 height 32
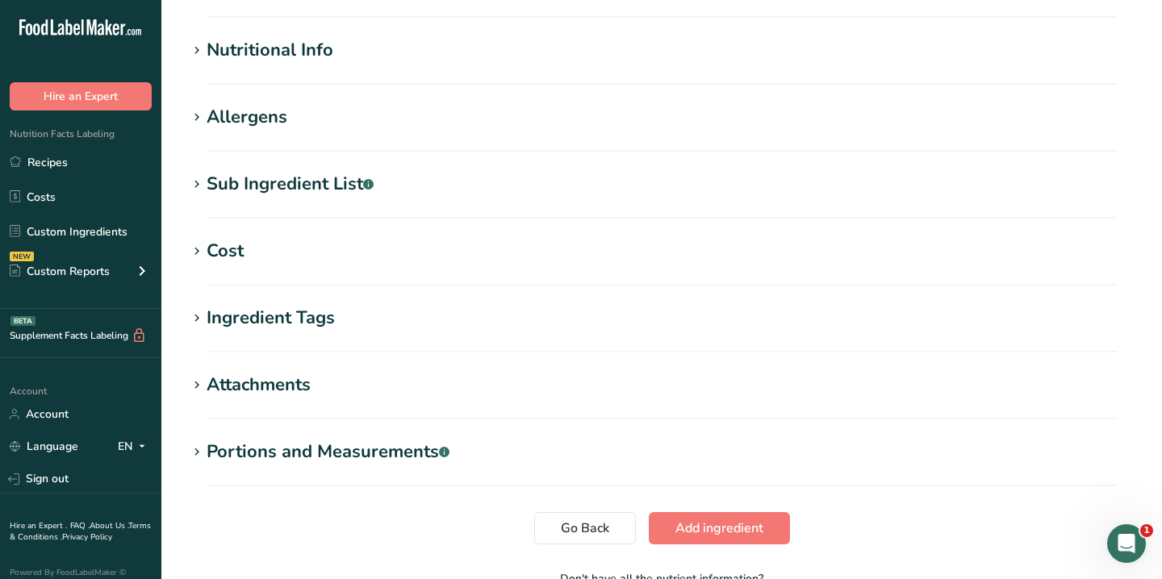
scroll to position [510, 0]
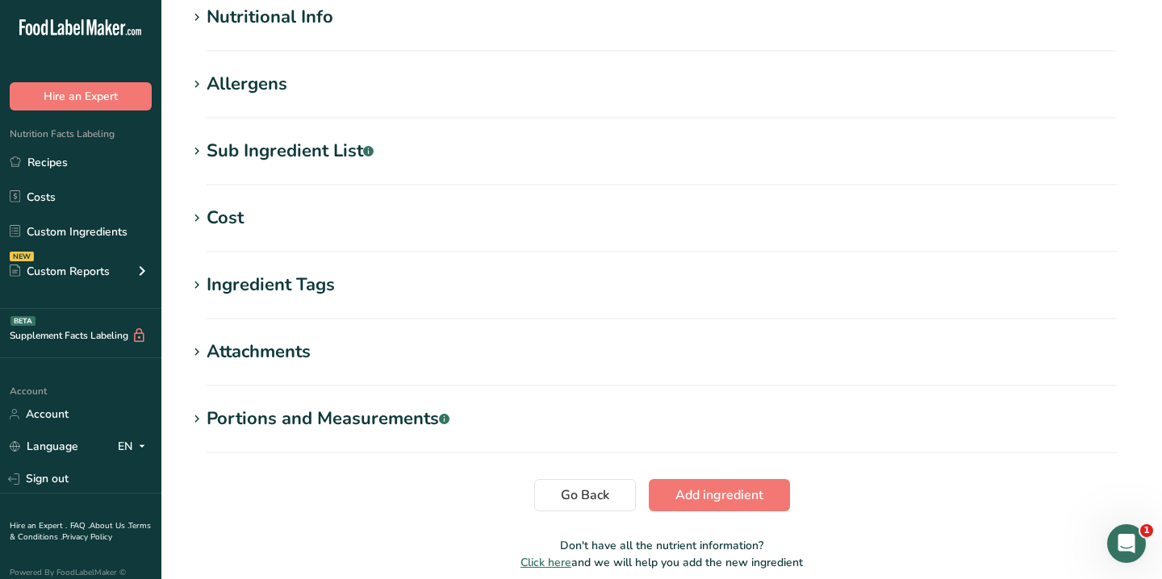
type input "Strawberry Puree"
click at [477, 223] on h1 "Cost" at bounding box center [661, 218] width 949 height 27
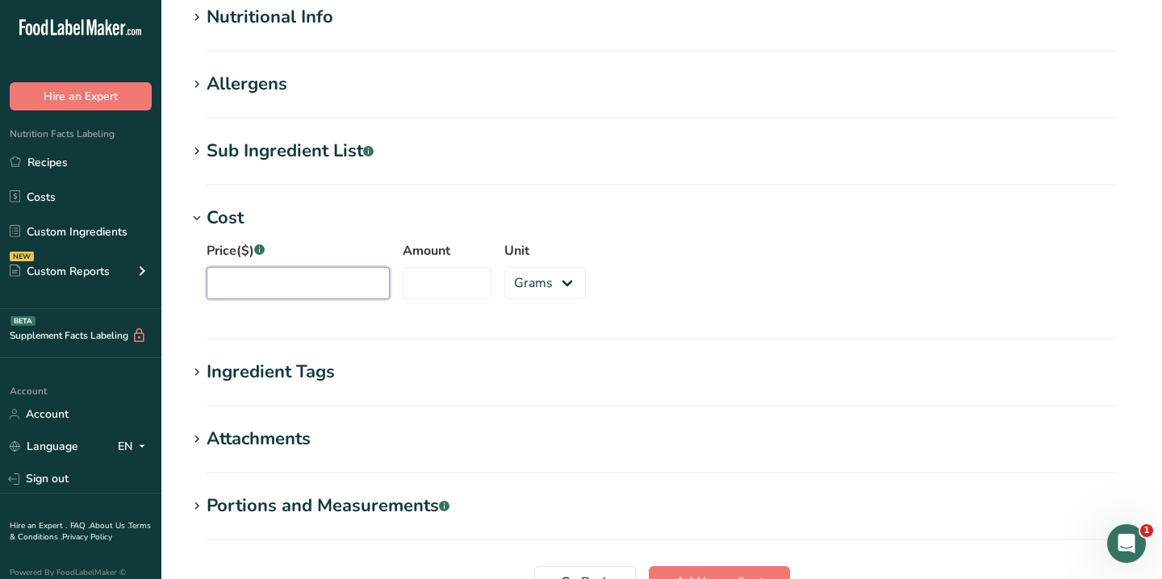
click at [262, 278] on input "Price($) .a-a{fill:#347362;}.b-a{fill:#fff;}" at bounding box center [298, 283] width 183 height 32
type input "29.5"
click at [432, 282] on input "Amount" at bounding box center [447, 283] width 89 height 32
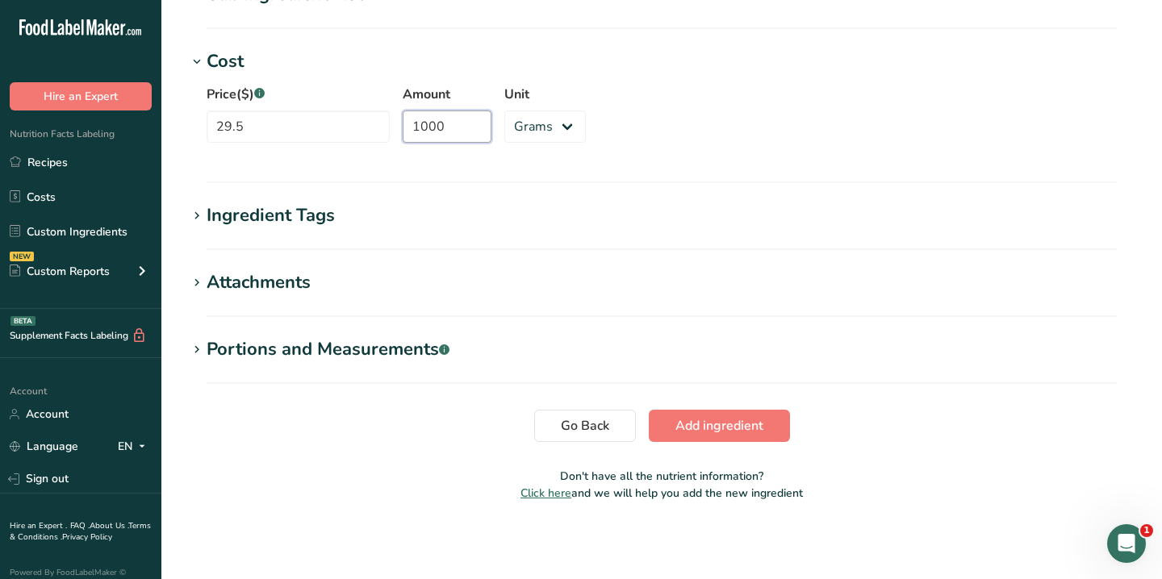
type input "1000"
click at [706, 429] on span "Add ingredient" at bounding box center [719, 425] width 88 height 19
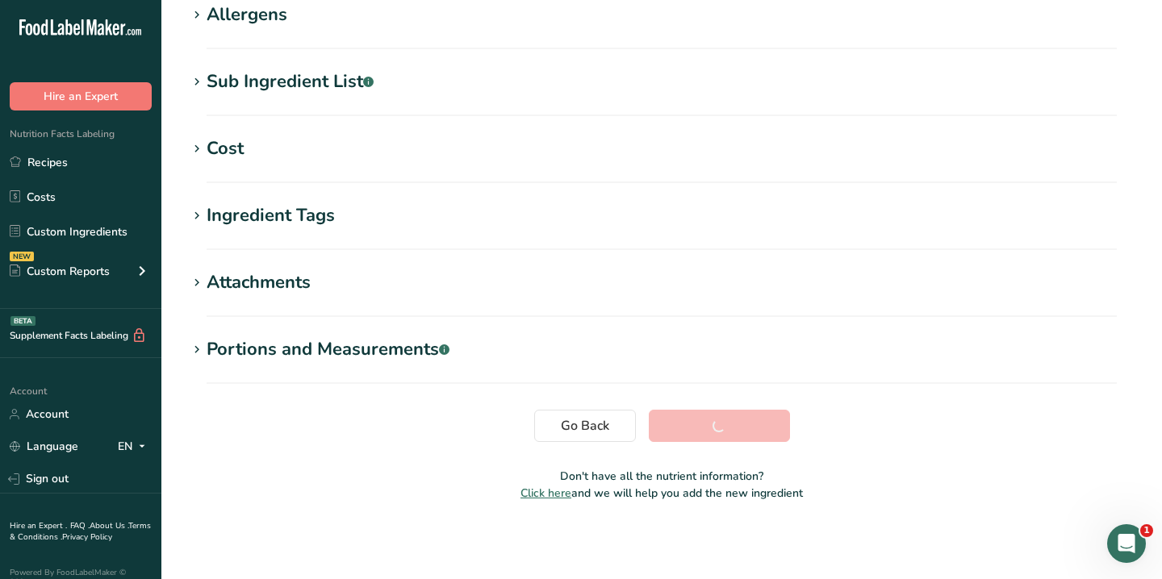
scroll to position [0, 0]
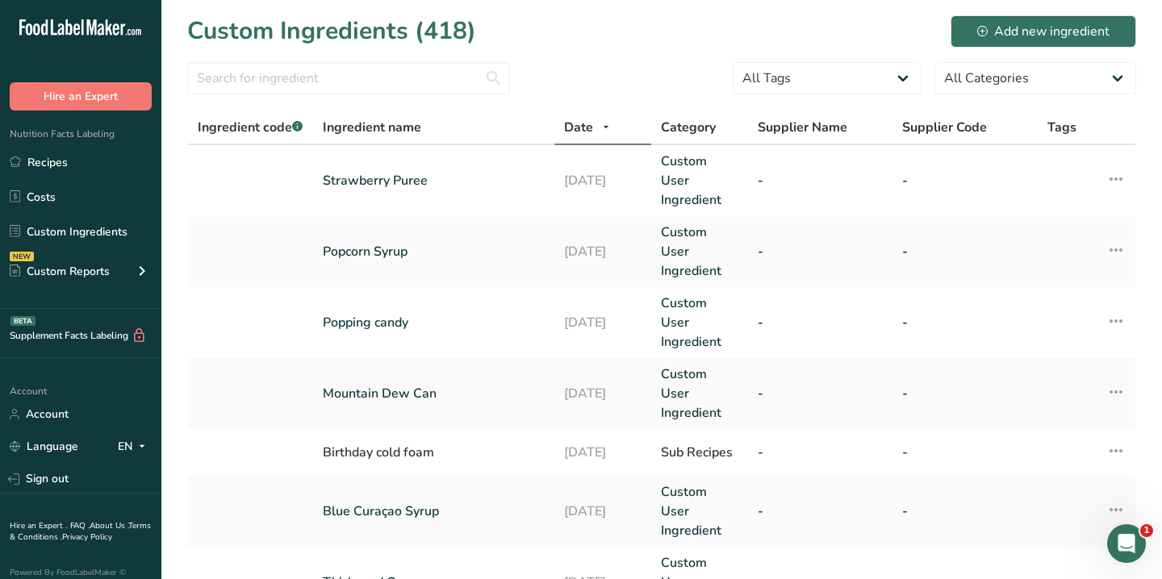
click at [67, 146] on div "Nutrition Facts Labeling Recipes Costs Custom Ingredients NEW Custom Reports Me…" at bounding box center [80, 210] width 161 height 198
click at [67, 157] on link "Recipes" at bounding box center [80, 162] width 161 height 31
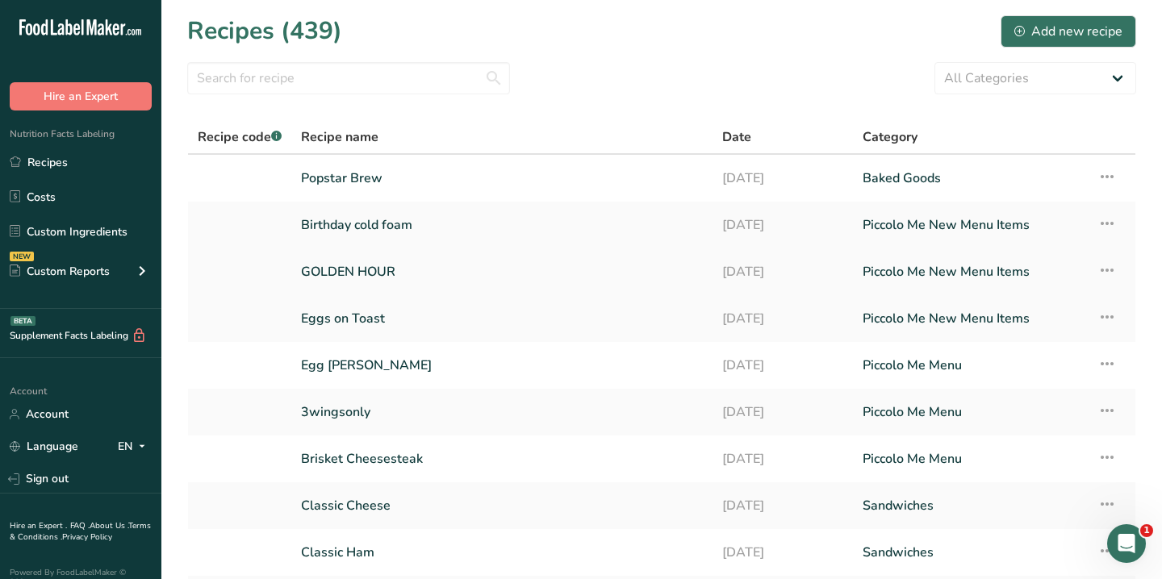
click at [393, 273] on link "GOLDEN HOUR" at bounding box center [502, 272] width 402 height 34
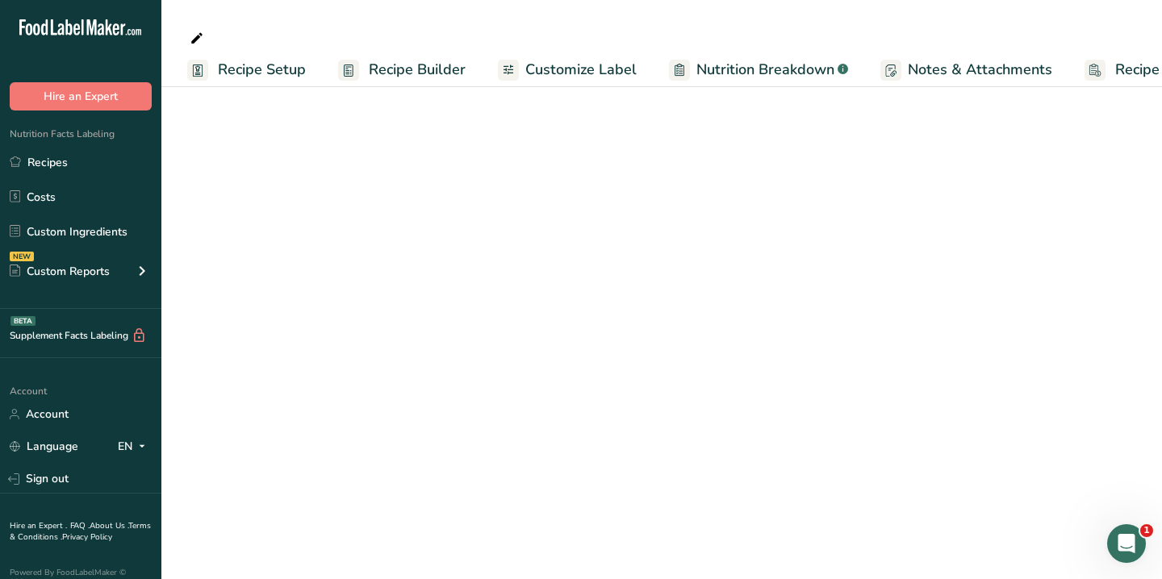
click at [389, 61] on span "Recipe Builder" at bounding box center [417, 70] width 97 height 22
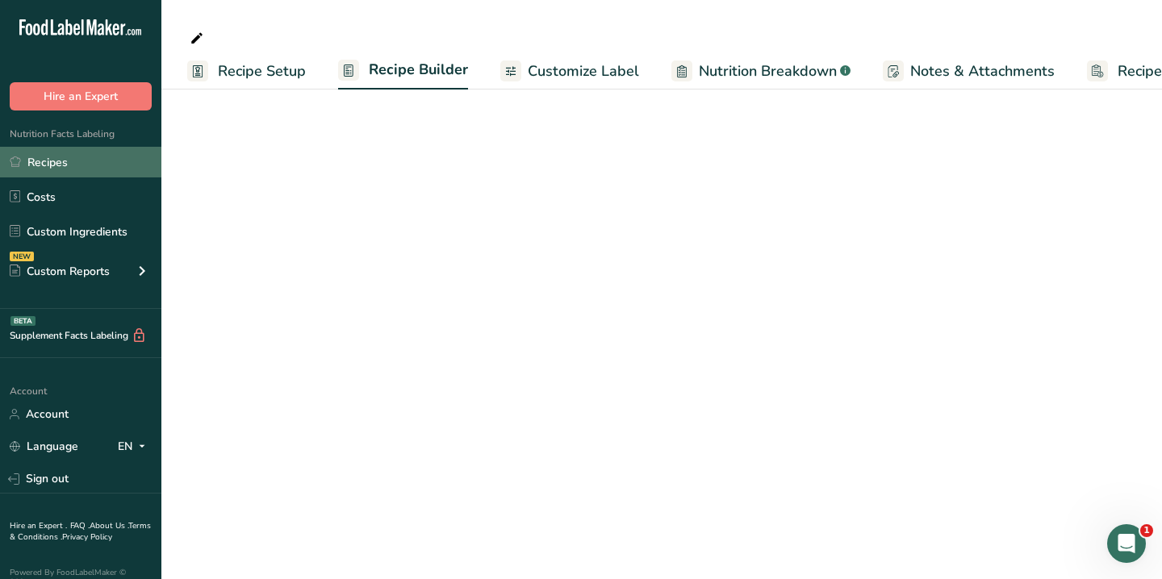
click at [85, 166] on link "Recipes" at bounding box center [80, 162] width 161 height 31
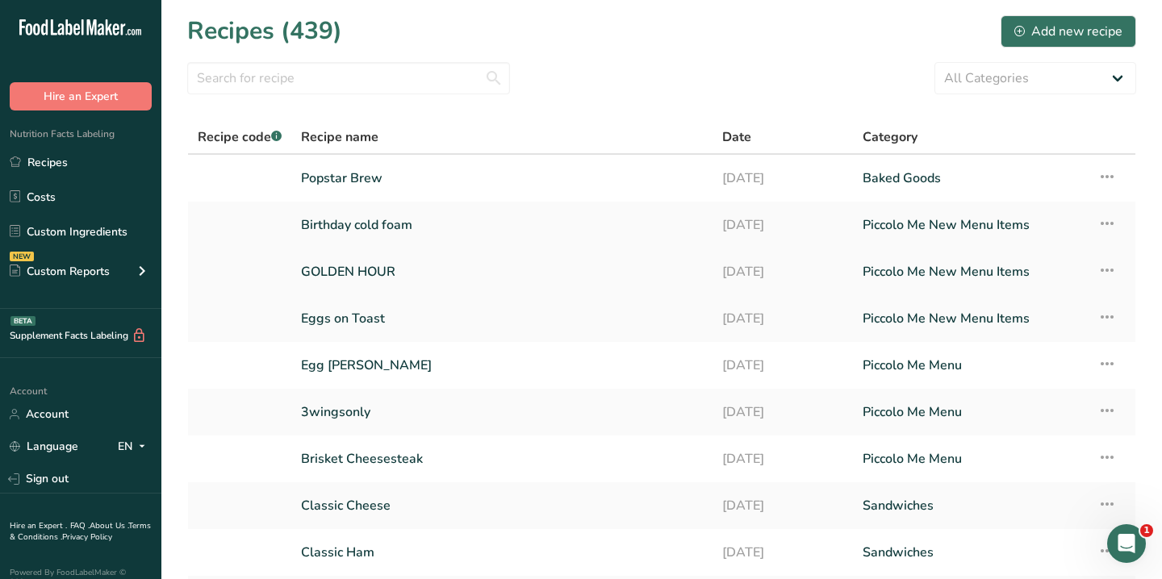
click at [357, 265] on link "GOLDEN HOUR" at bounding box center [502, 272] width 402 height 34
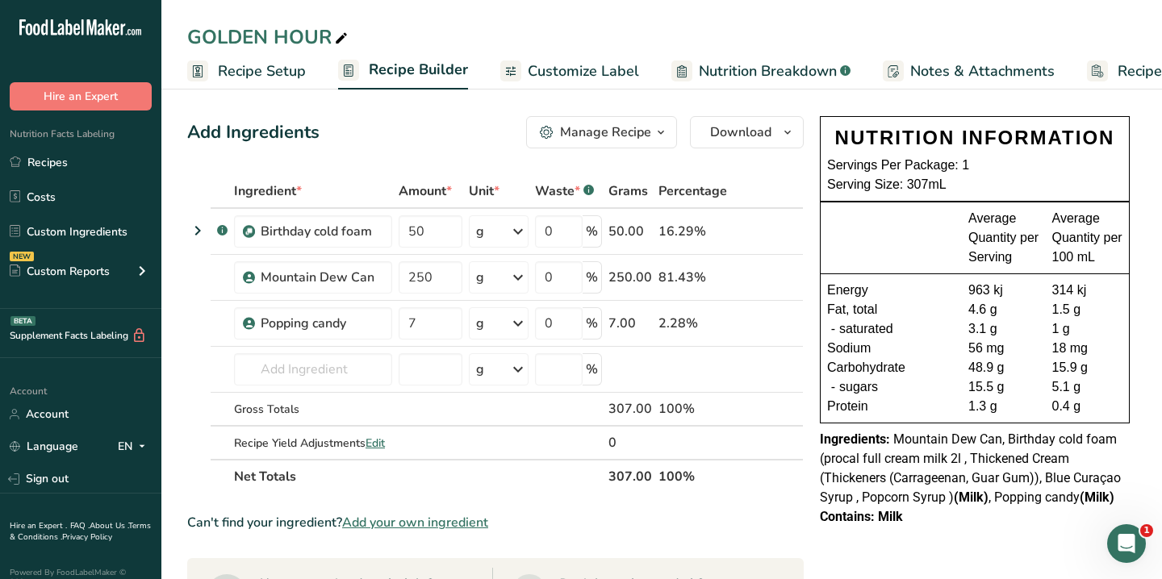
click at [1108, 72] on link "Recipe Costing" at bounding box center [1151, 71] width 129 height 36
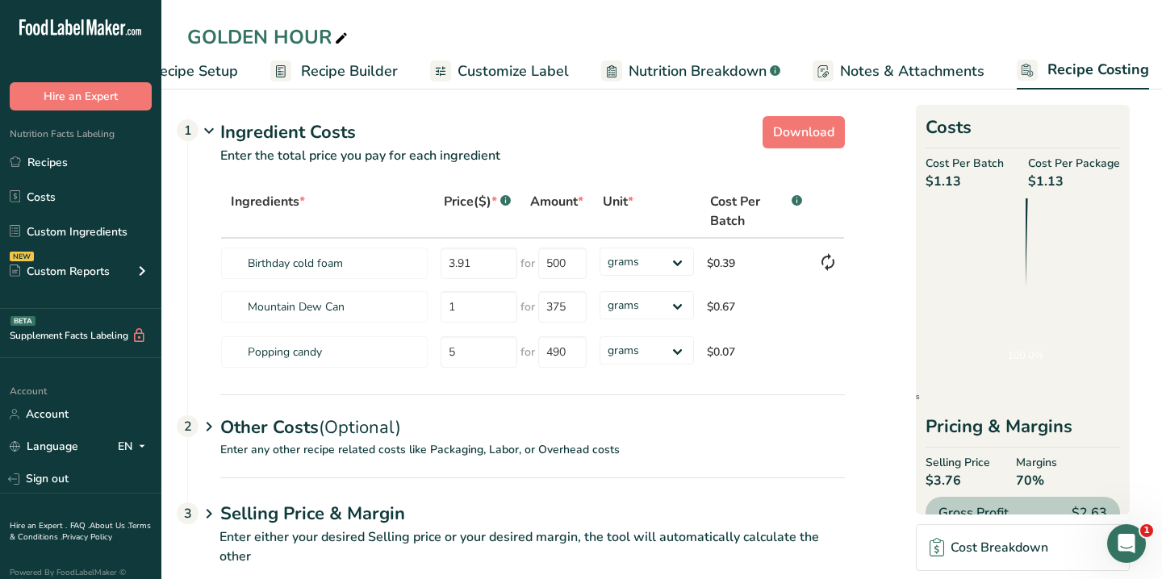
scroll to position [0, 79]
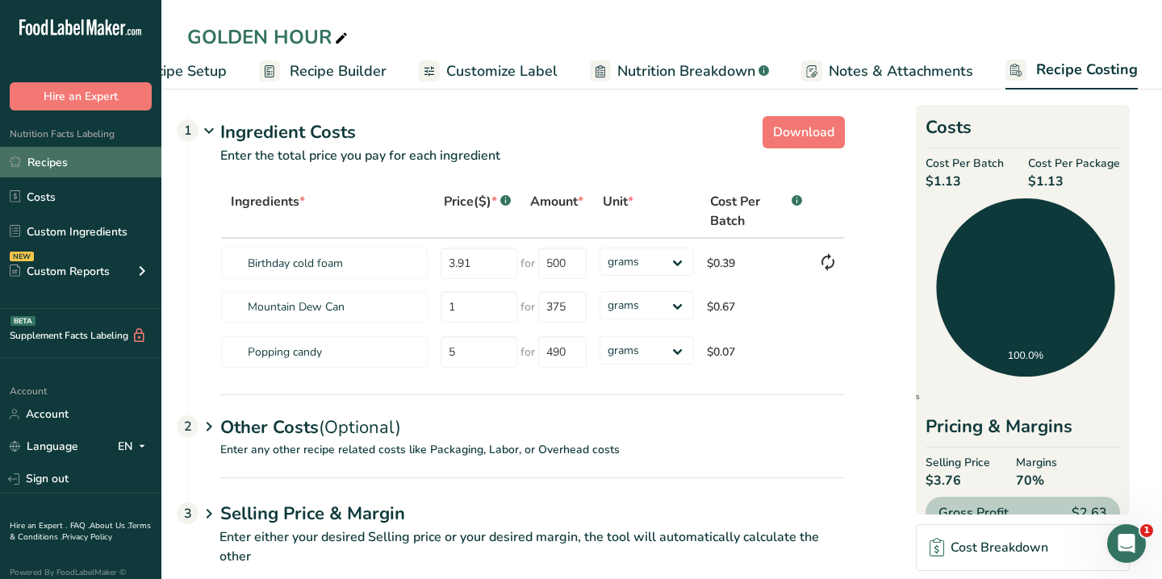
click at [80, 161] on link "Recipes" at bounding box center [80, 162] width 161 height 31
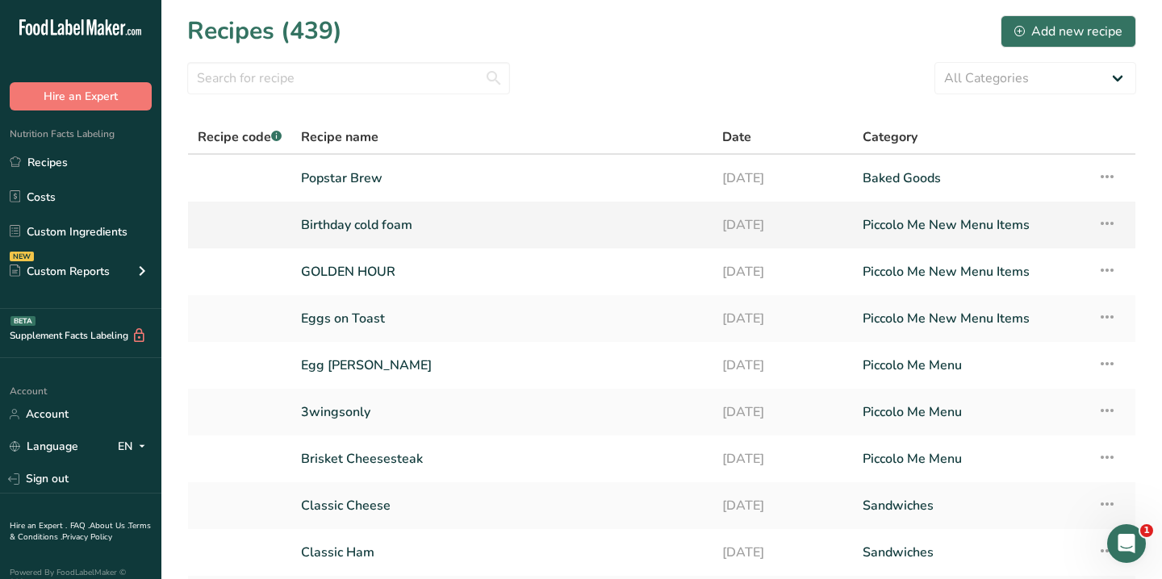
click at [374, 223] on link "Birthday cold foam" at bounding box center [502, 225] width 402 height 34
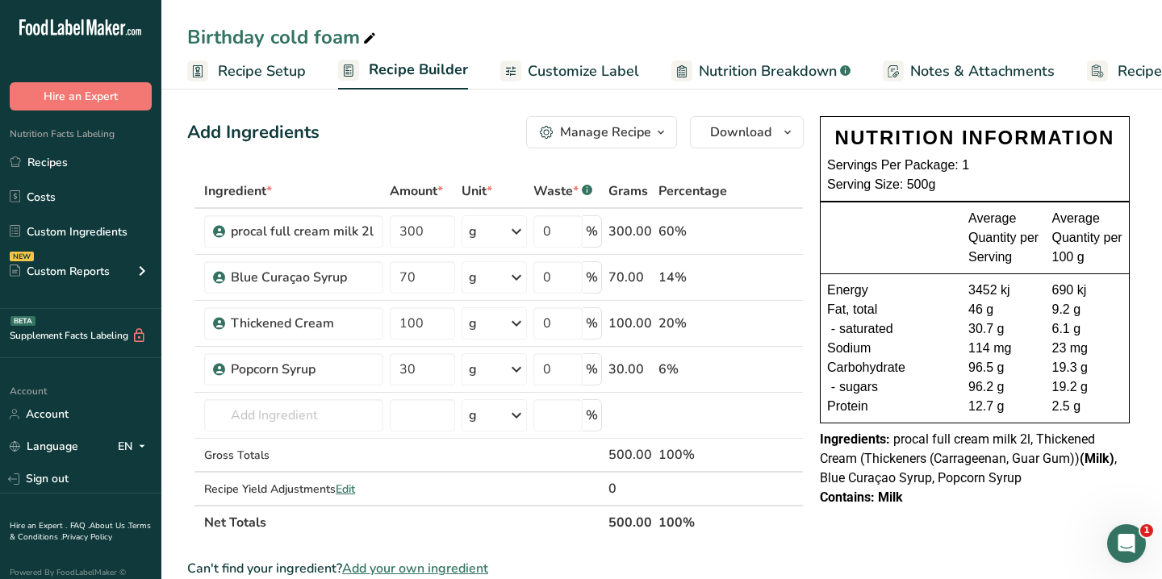
click at [1116, 57] on link "Recipe Costing" at bounding box center [1151, 71] width 129 height 36
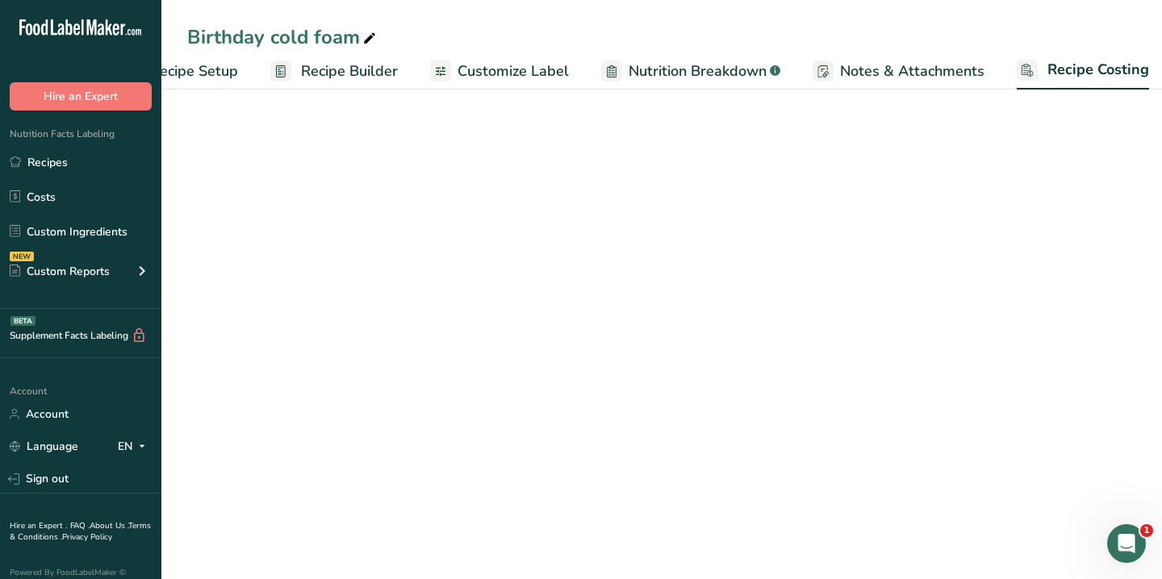
scroll to position [0, 79]
select select "1"
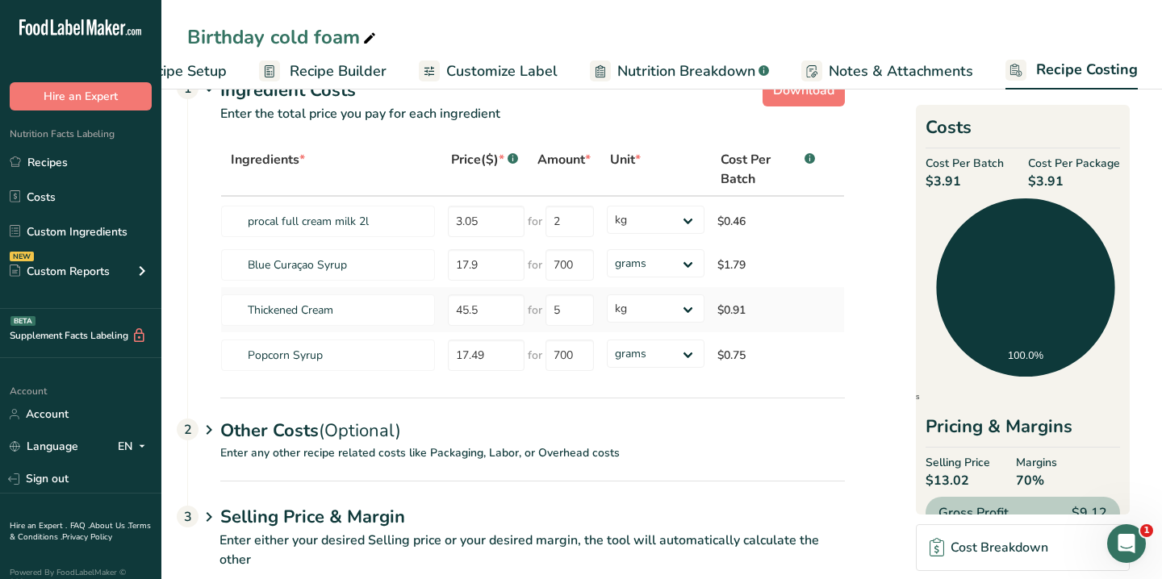
scroll to position [0, 0]
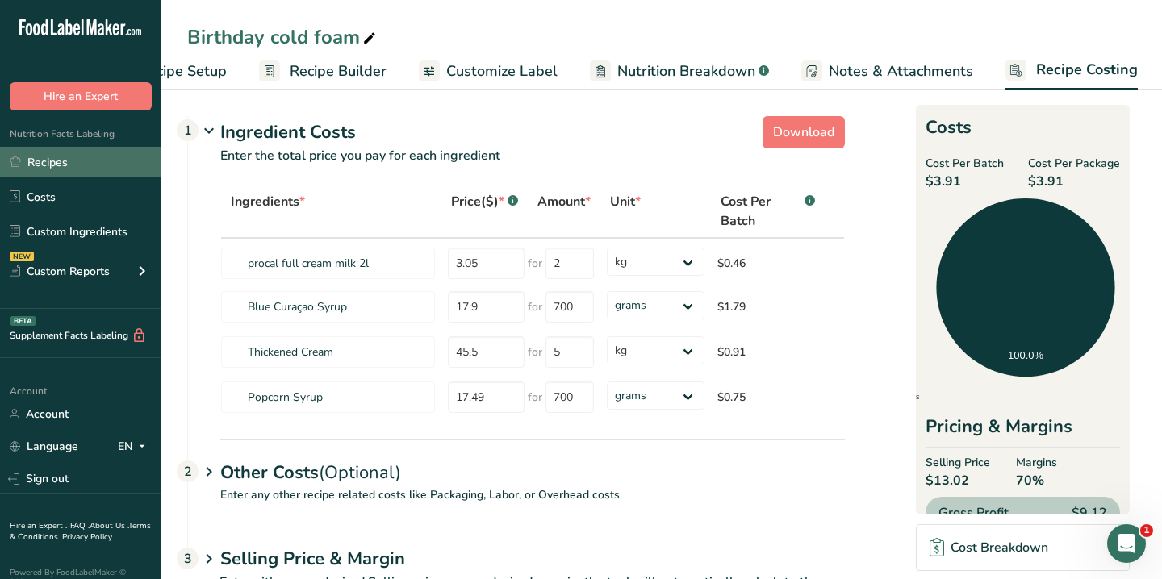
click at [74, 157] on link "Recipes" at bounding box center [80, 162] width 161 height 31
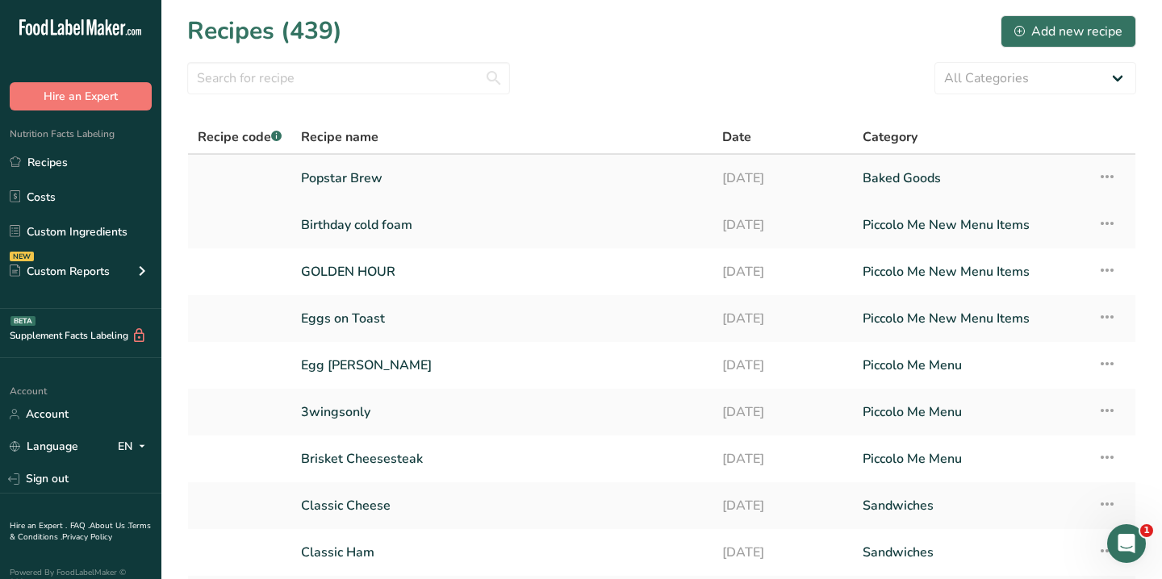
click at [405, 178] on link "Popstar Brew" at bounding box center [502, 178] width 402 height 34
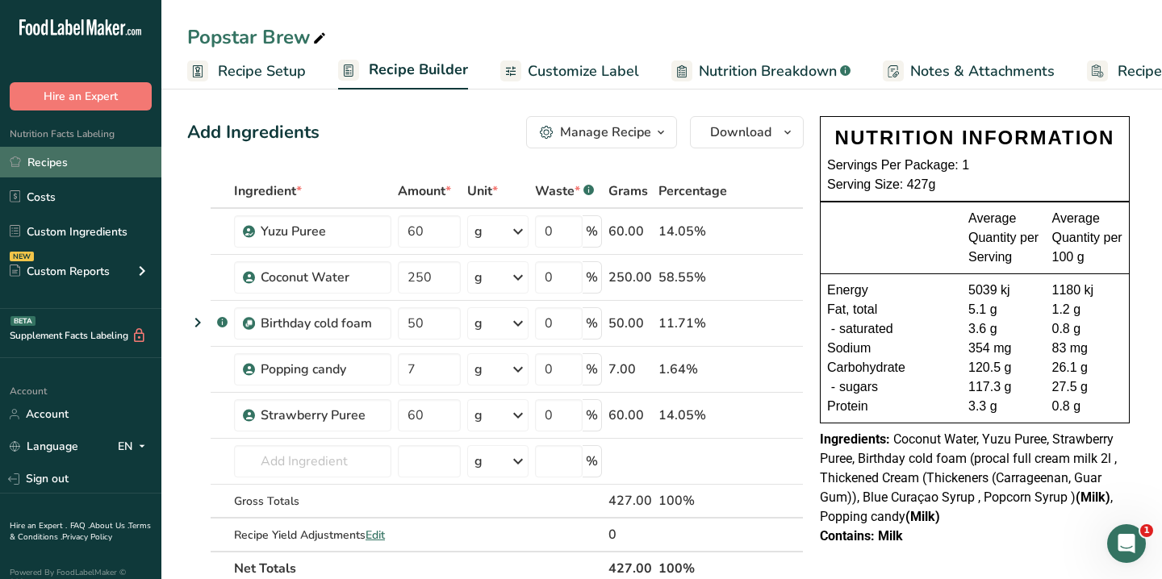
click at [42, 167] on link "Recipes" at bounding box center [80, 162] width 161 height 31
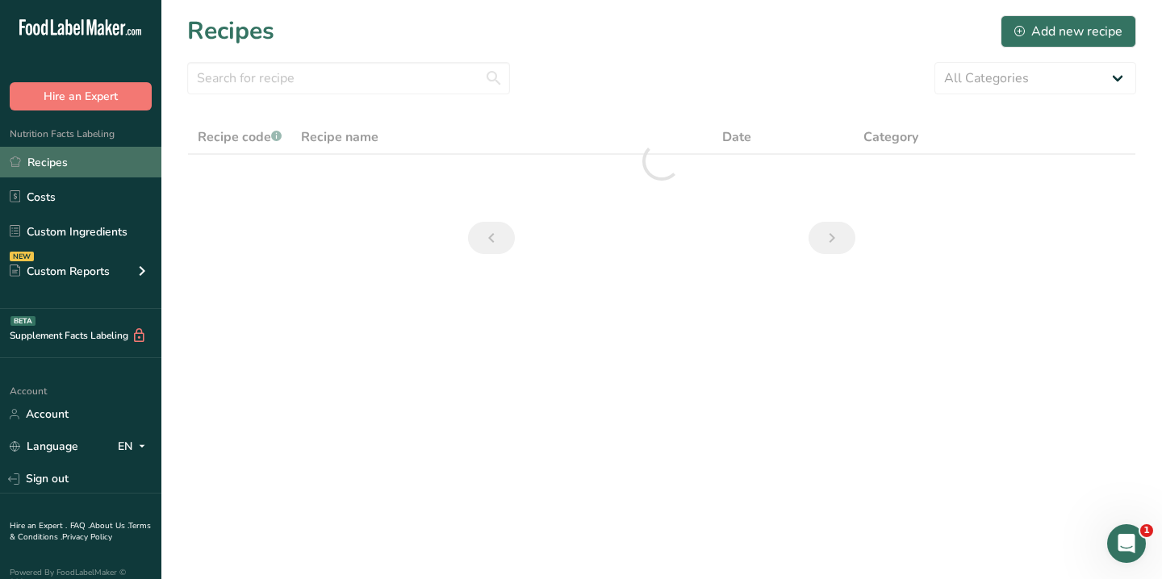
click at [42, 167] on link "Recipes" at bounding box center [80, 162] width 161 height 31
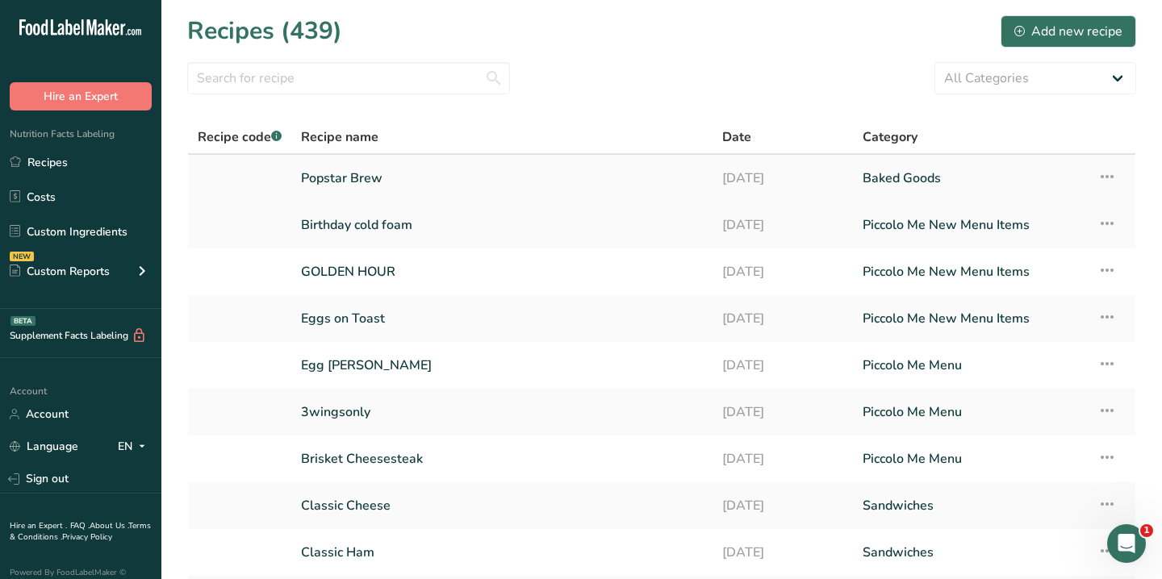
click at [400, 175] on link "Popstar Brew" at bounding box center [502, 178] width 402 height 34
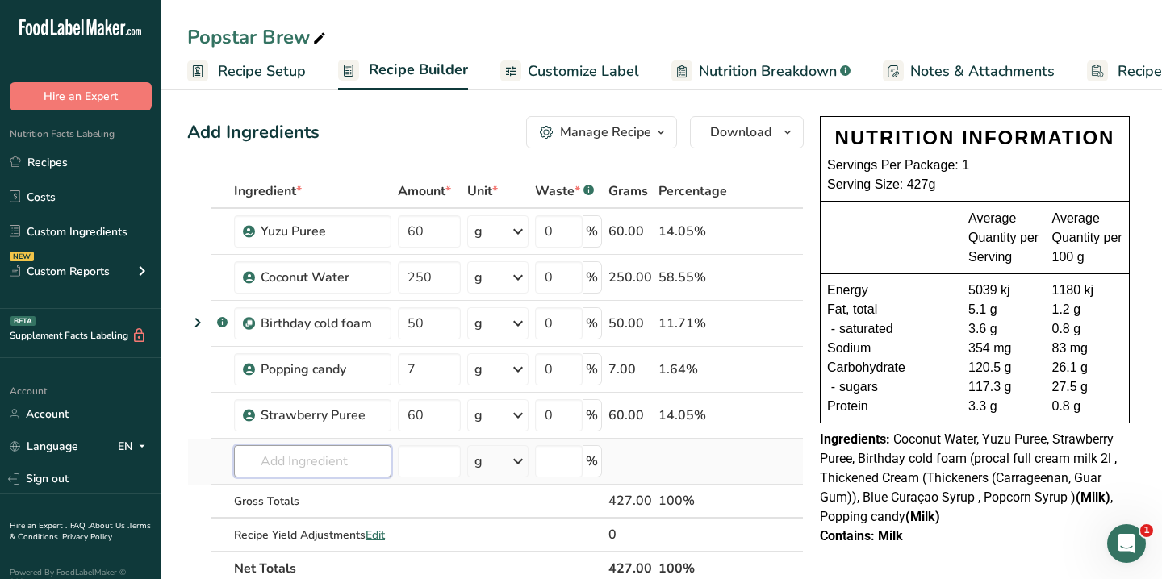
click at [306, 466] on input "text" at bounding box center [312, 461] width 157 height 32
type input "strawberry pur"
click at [321, 403] on p "Strawberry Puree" at bounding box center [299, 405] width 105 height 17
type input "Strawberry Puree"
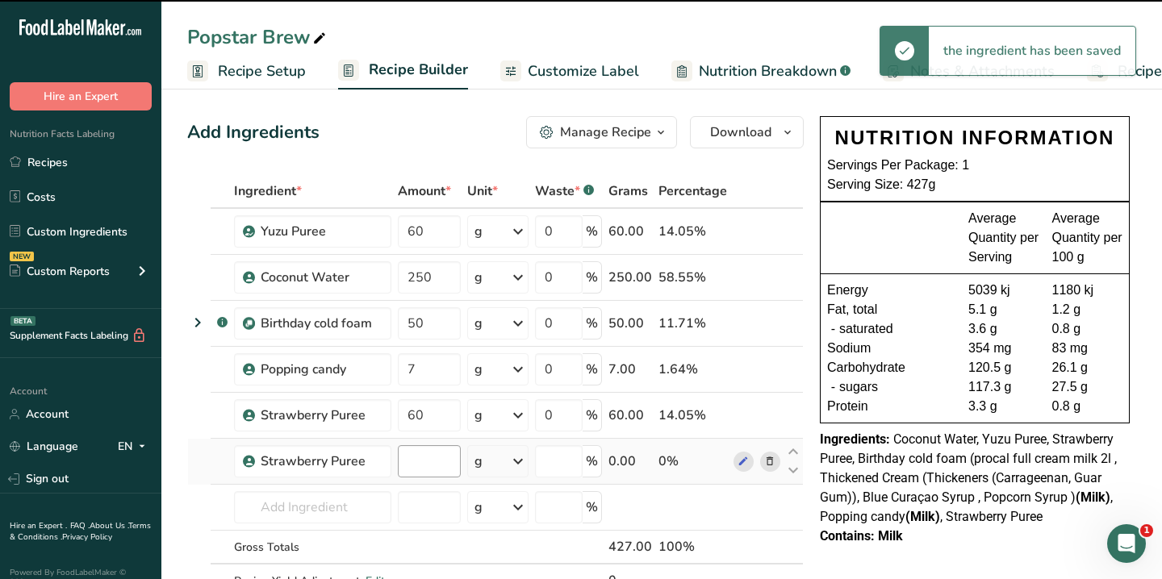
type input "0"
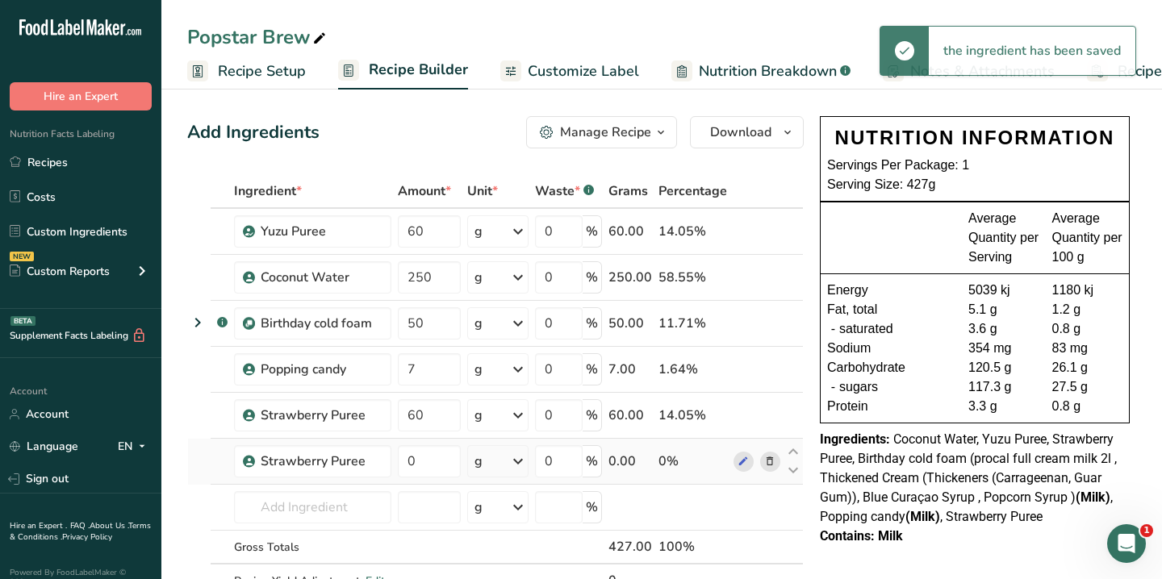
click at [774, 461] on icon at bounding box center [769, 461] width 11 height 17
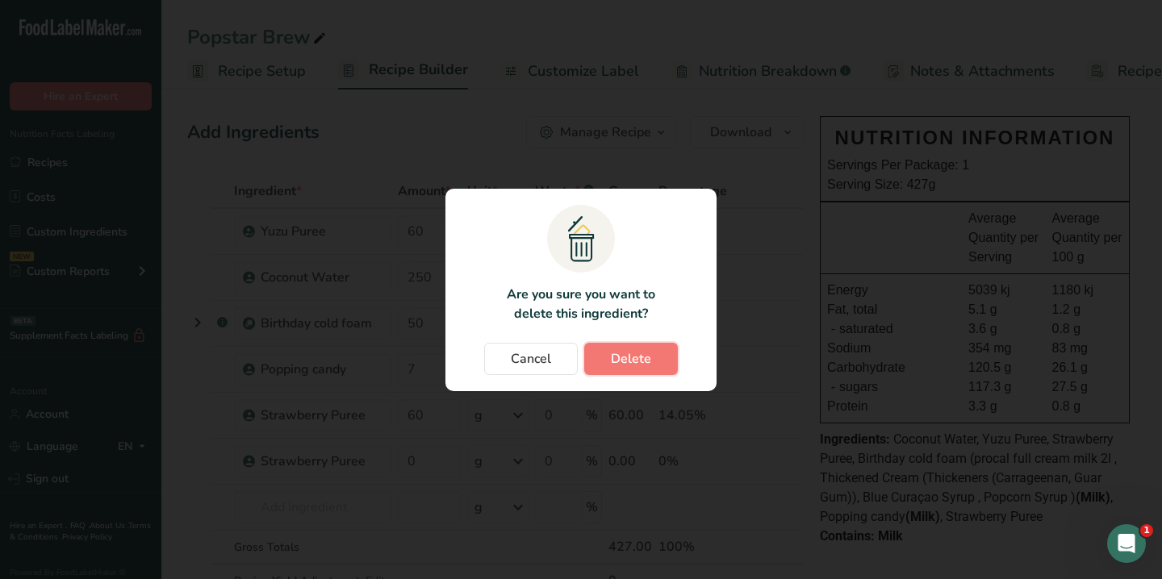
click at [612, 365] on span "Delete" at bounding box center [631, 358] width 40 height 19
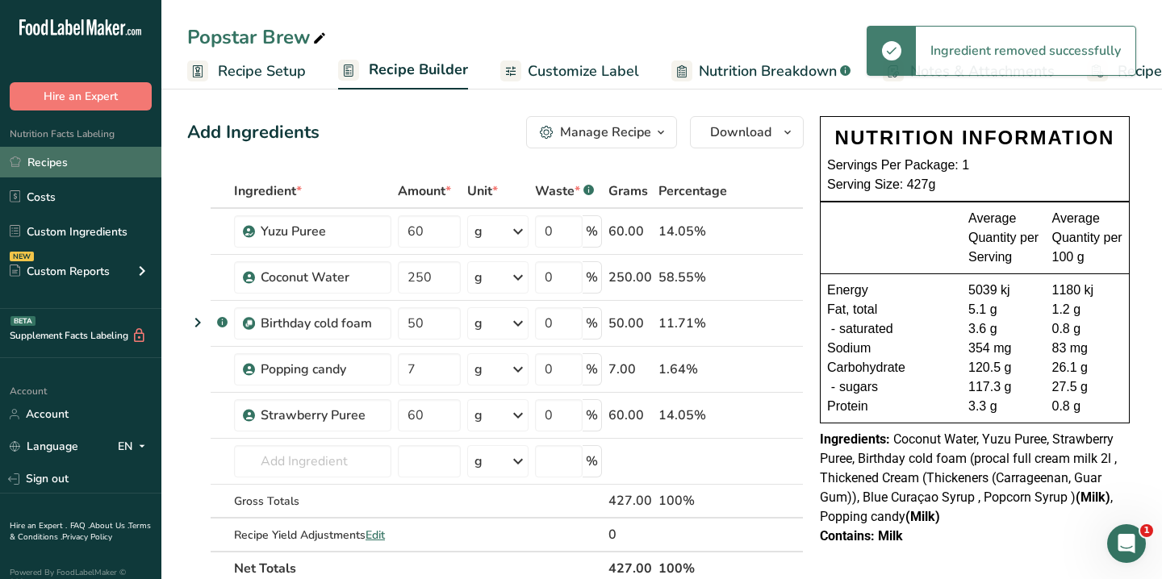
click at [63, 155] on link "Recipes" at bounding box center [80, 162] width 161 height 31
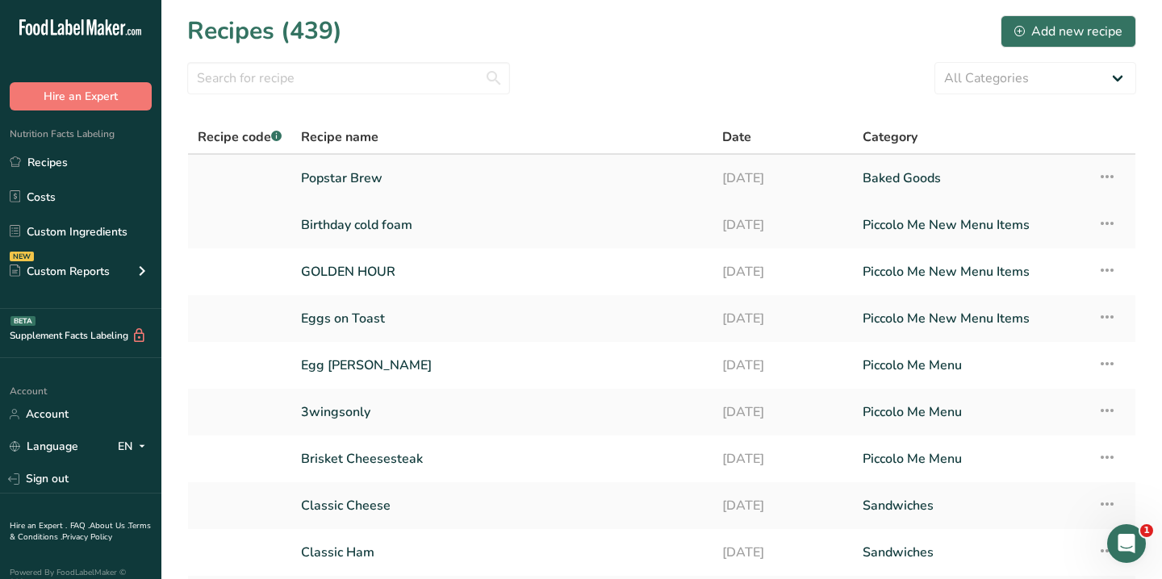
click at [324, 165] on link "Popstar Brew" at bounding box center [502, 178] width 402 height 34
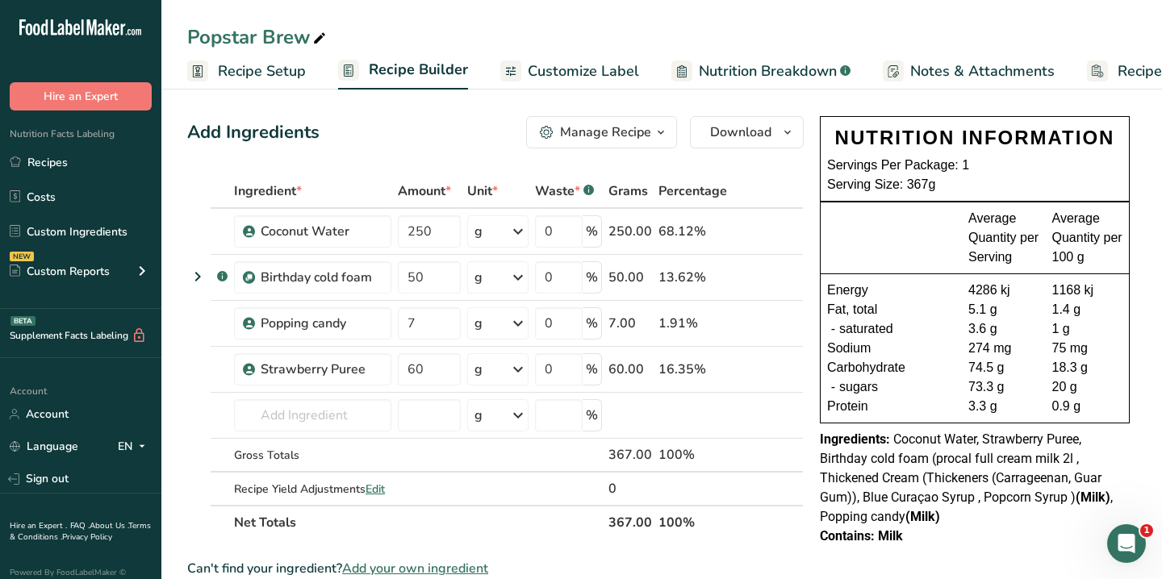
scroll to position [18, 0]
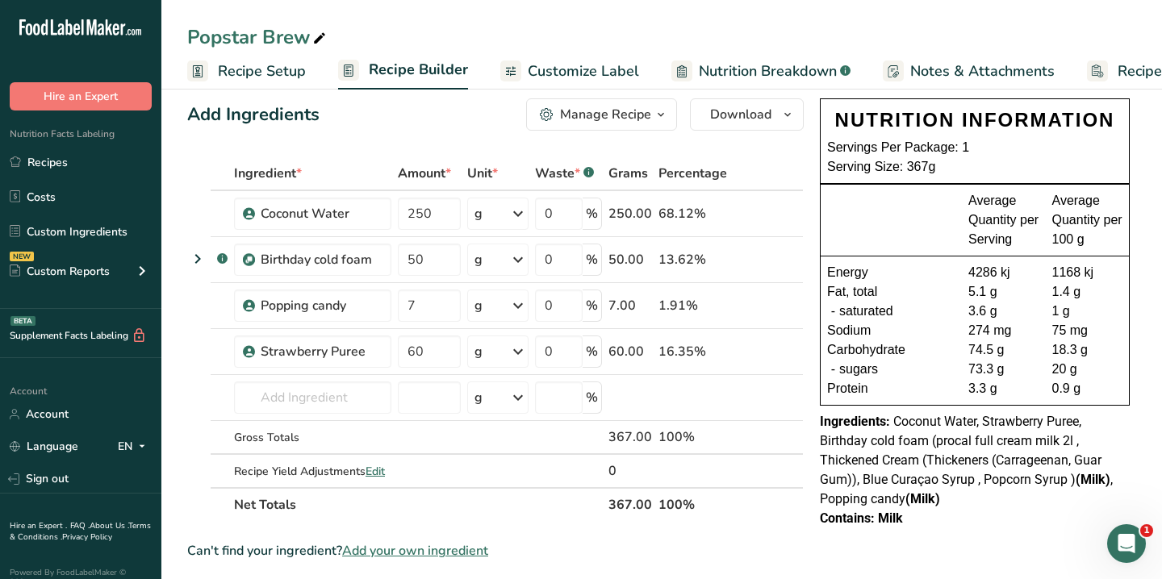
click at [970, 265] on div "4286 kj" at bounding box center [1003, 272] width 71 height 19
click at [981, 278] on div "4286 kj" at bounding box center [1003, 272] width 71 height 19
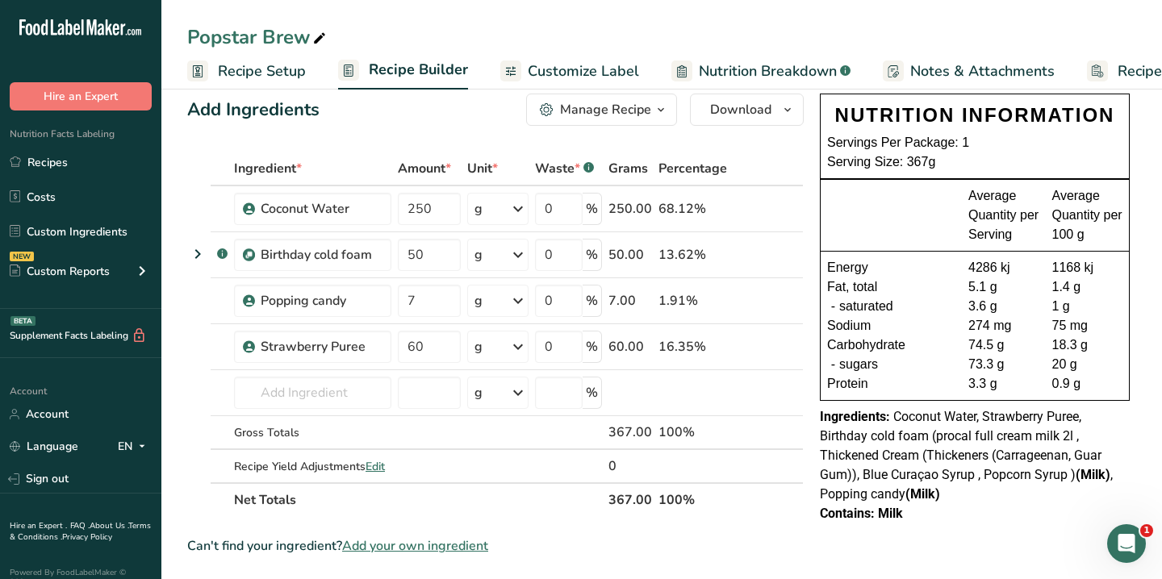
scroll to position [0, 0]
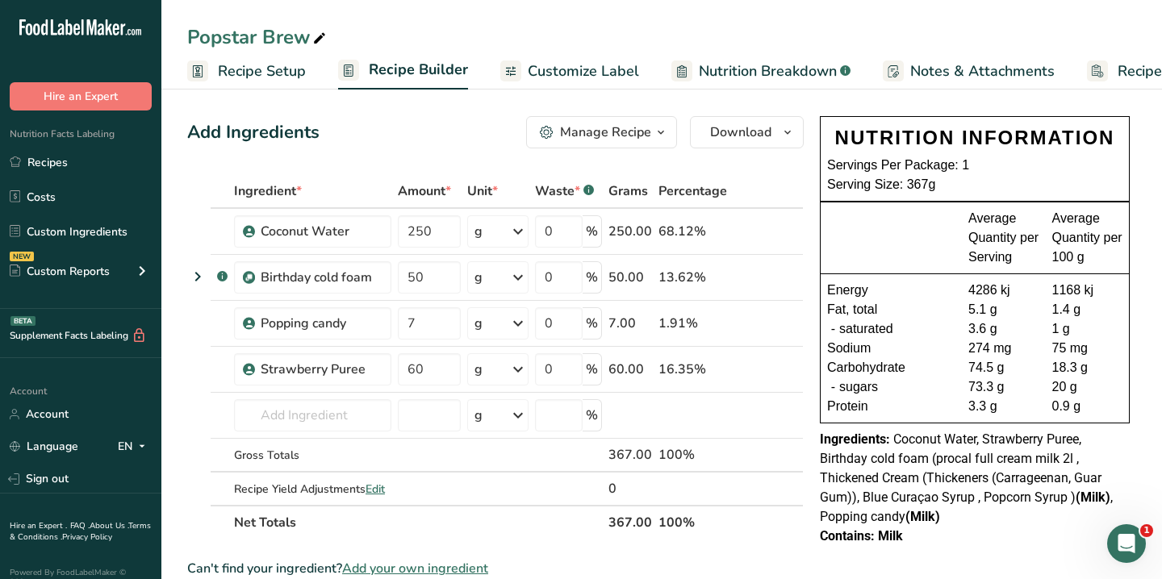
click at [770, 80] on span "Nutrition Breakdown" at bounding box center [768, 72] width 138 height 22
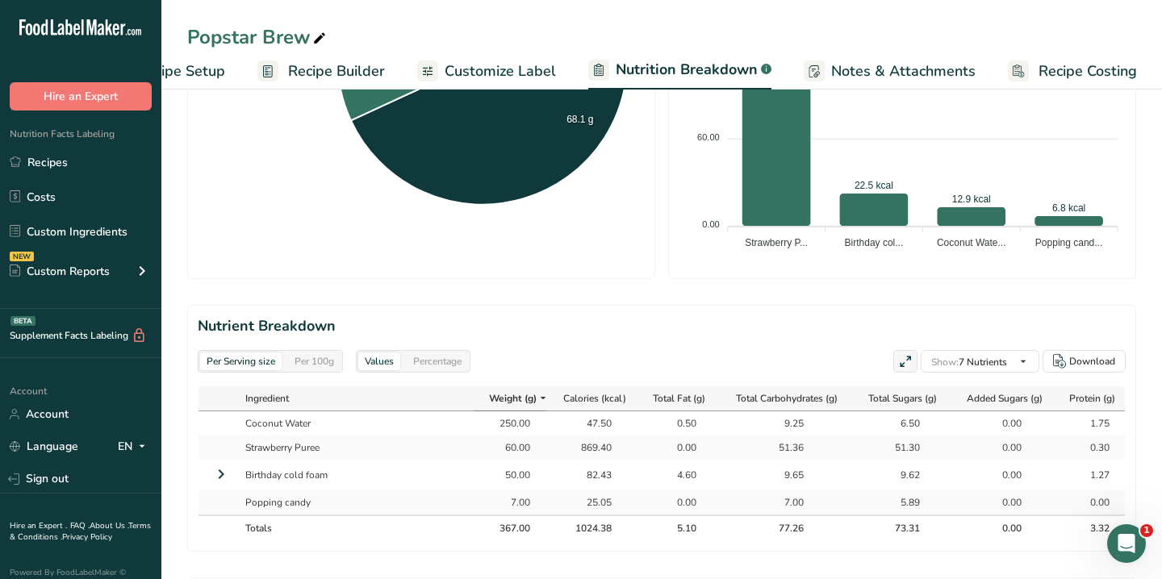
scroll to position [557, 0]
click at [588, 522] on div "1024.38" at bounding box center [591, 529] width 40 height 15
click at [634, 525] on div "Per Serving size Per 100g Download Total Calories 1024.4 kcal Total Carbs 77.3 …" at bounding box center [661, 160] width 949 height 1216
click at [253, 336] on section "Nutrient Breakdown Per Serving size Per 100g Values Percentage Show: 7 Nutrient…" at bounding box center [661, 429] width 949 height 247
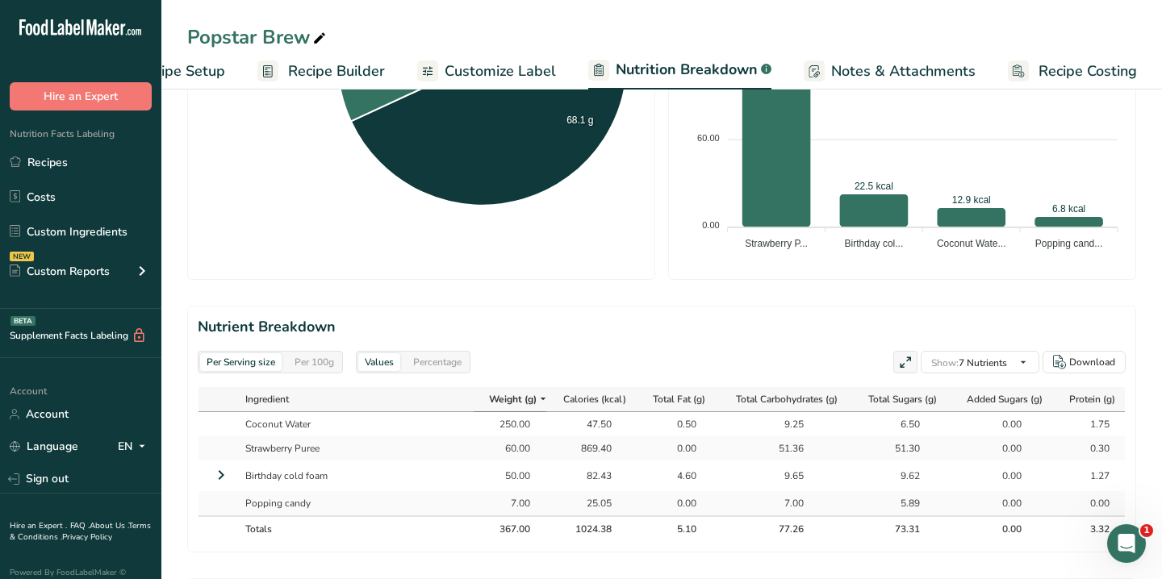
click at [262, 353] on div "Per Serving size" at bounding box center [240, 362] width 81 height 18
click at [261, 353] on div "Per Serving size" at bounding box center [240, 362] width 81 height 18
click at [668, 351] on div "Per Serving size Per 100g Values Percentage Show: 7 Nutrients All Nutrients Sta…" at bounding box center [662, 362] width 928 height 23
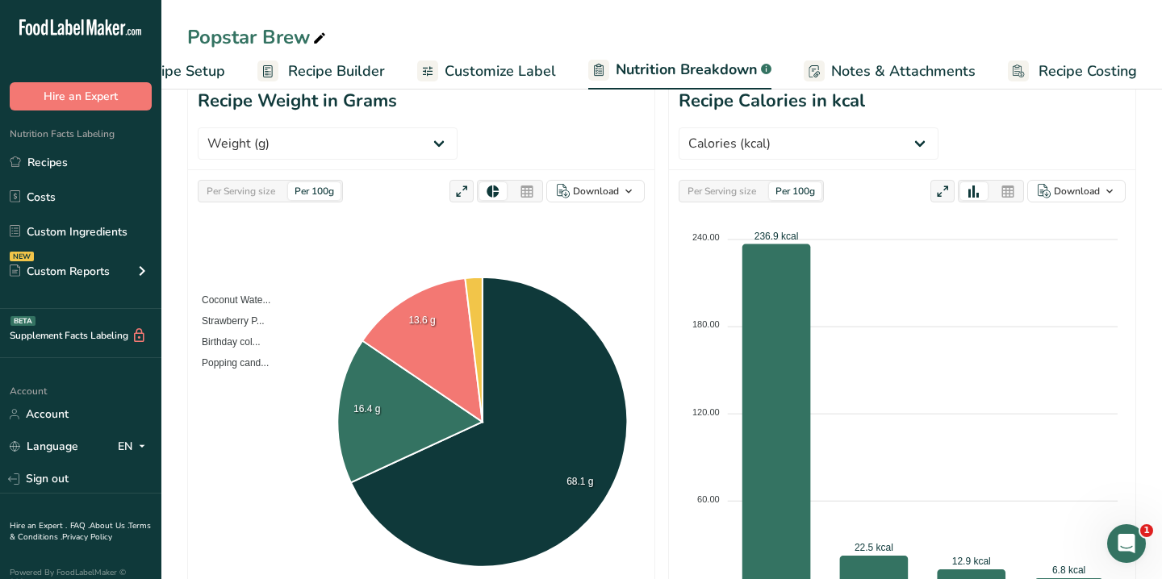
scroll to position [173, 0]
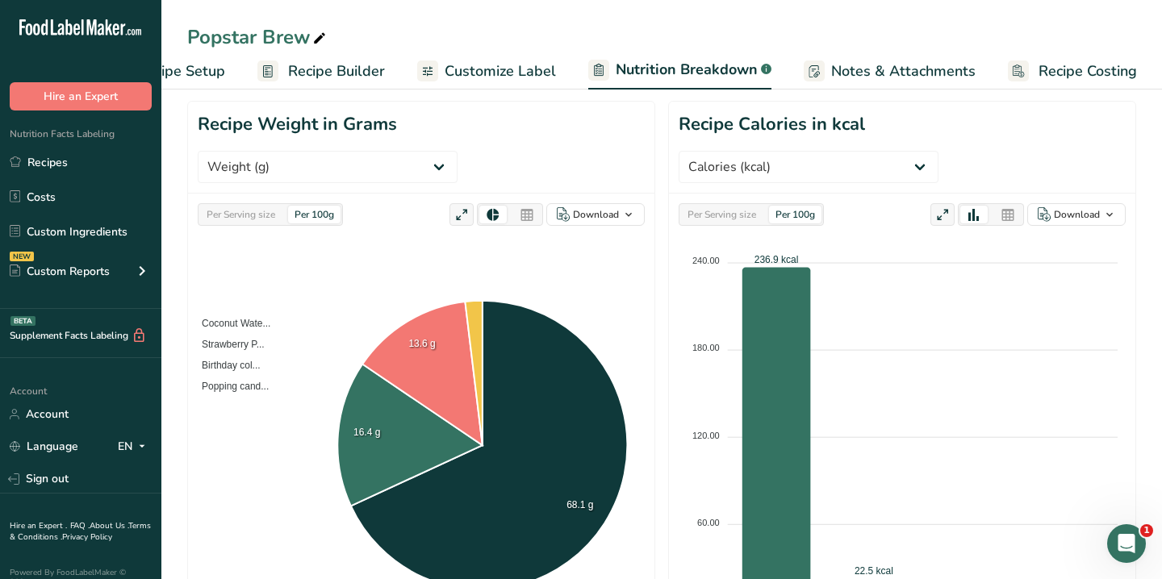
click at [738, 206] on div "Per Serving size" at bounding box center [721, 215] width 81 height 18
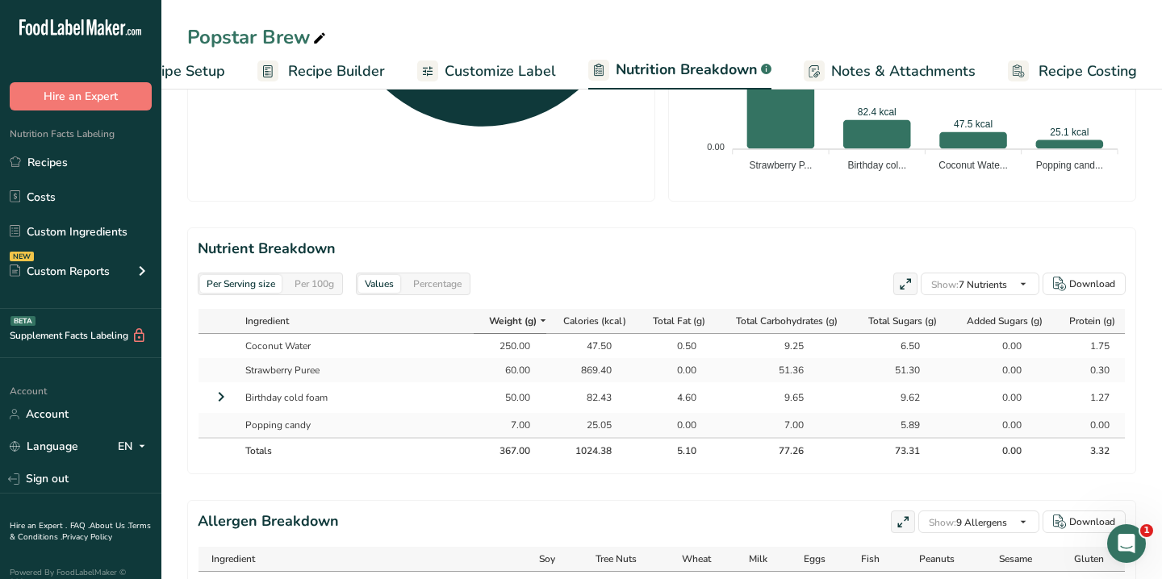
scroll to position [758, 0]
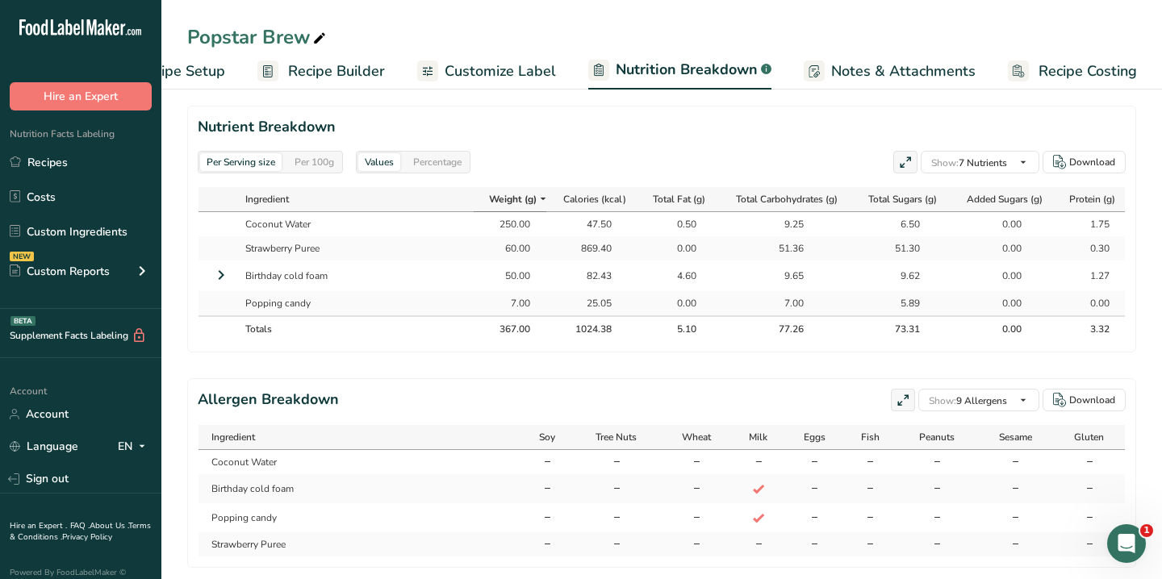
click at [583, 322] on div "1024.38" at bounding box center [591, 329] width 40 height 15
copy div "1024.38"
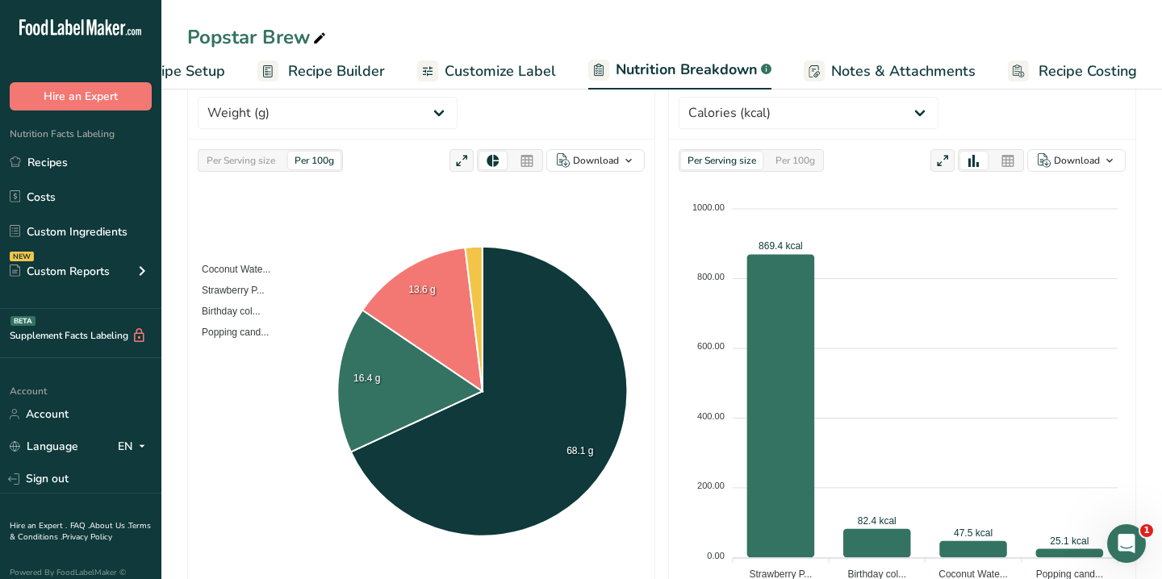
scroll to position [0, 0]
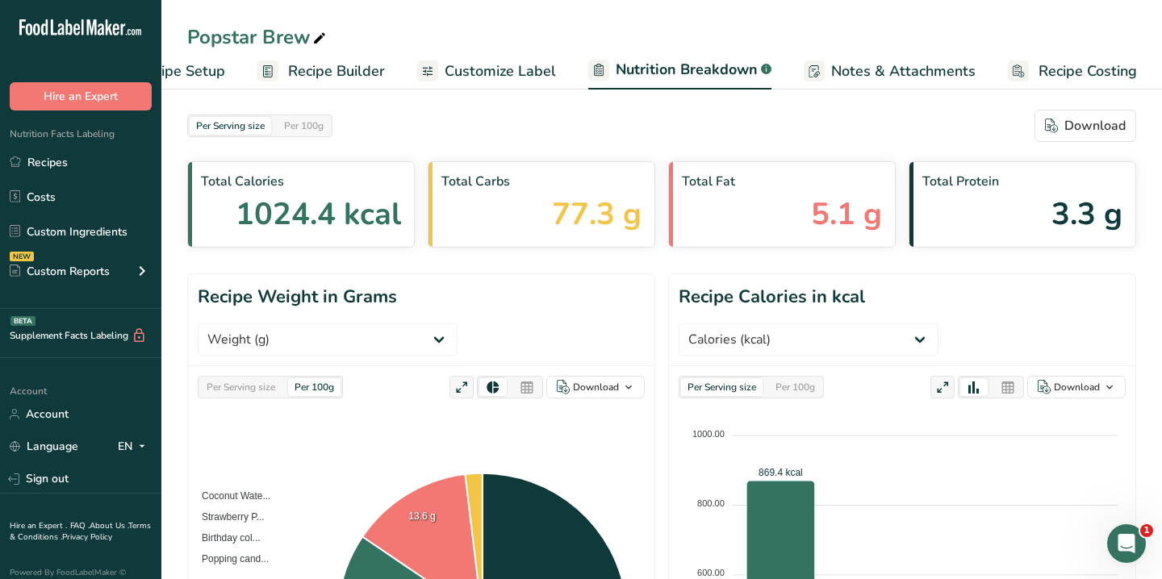
click at [263, 378] on div "Per Serving size" at bounding box center [240, 387] width 81 height 18
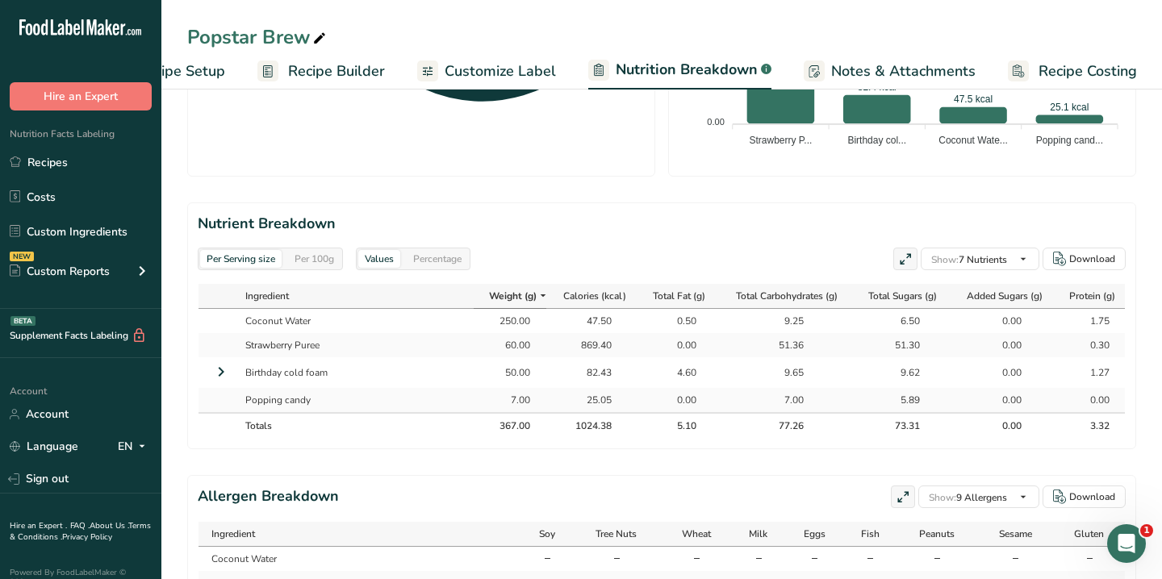
scroll to position [658, 0]
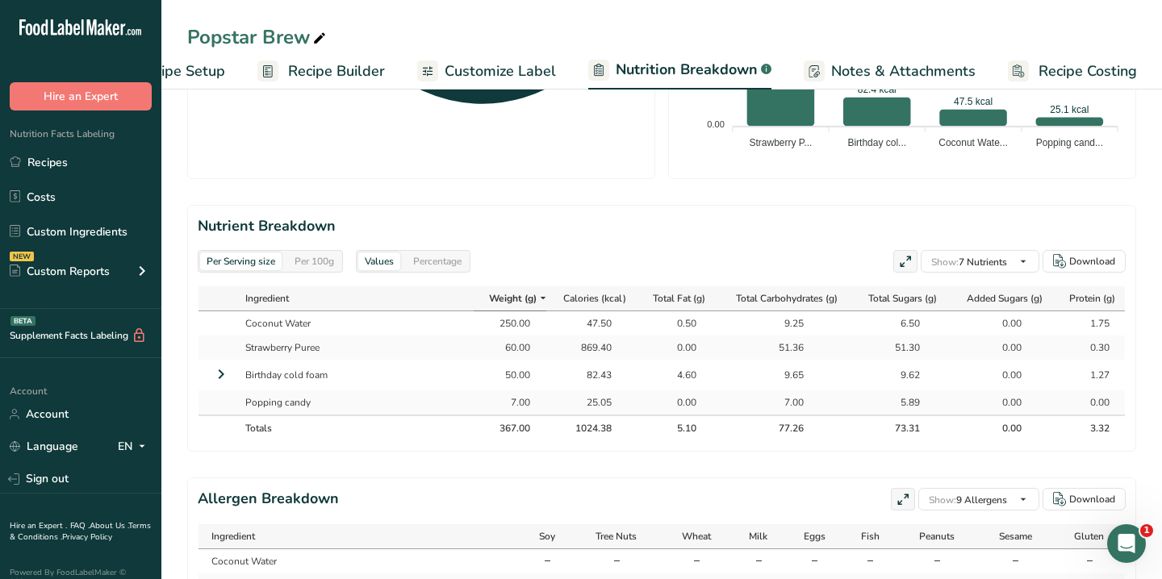
click at [587, 421] on div "1024.38" at bounding box center [591, 428] width 40 height 15
click at [595, 421] on div "1024.38" at bounding box center [591, 428] width 40 height 15
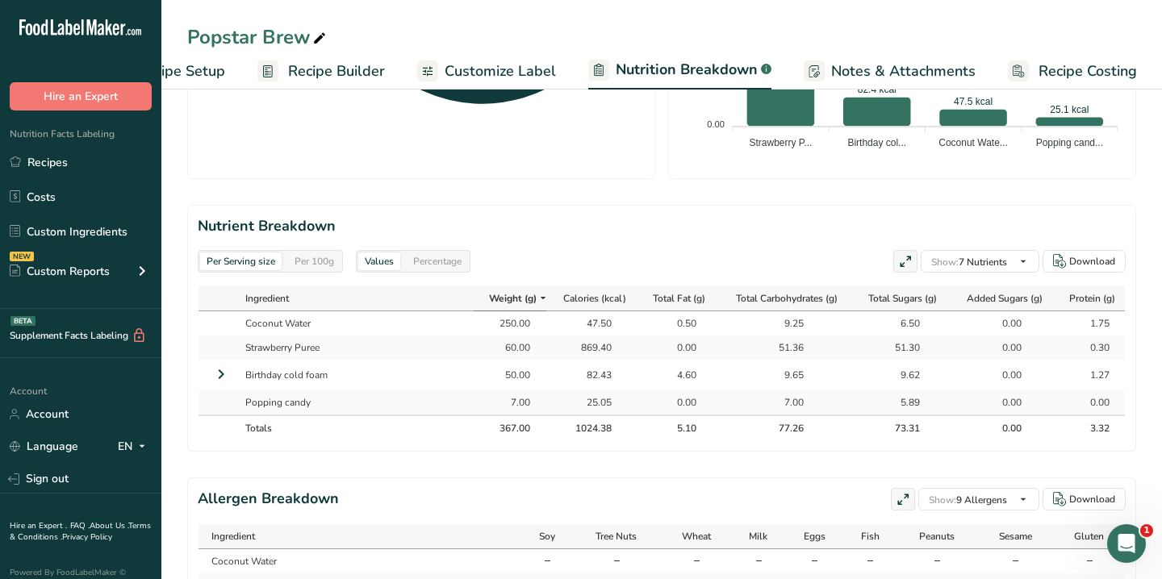
click at [595, 421] on div "1024.38" at bounding box center [591, 428] width 40 height 15
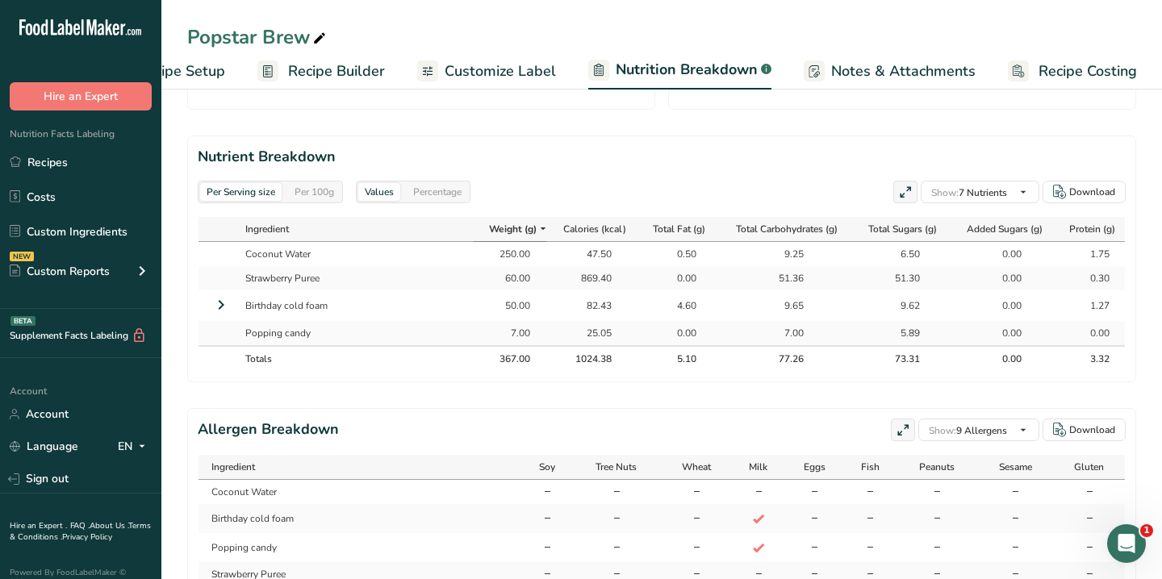
scroll to position [758, 0]
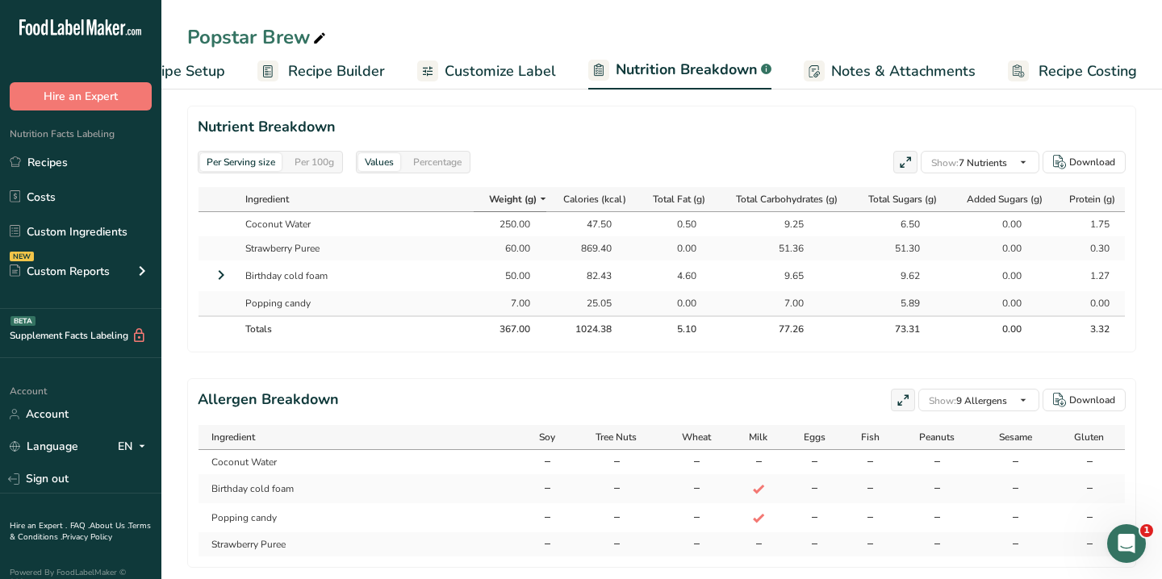
click at [595, 424] on table "Ingredient Soy Tree Nuts Wheat Milk Eggs Fish Peanuts Sesame Gluten Coconut Wat…" at bounding box center [662, 490] width 928 height 133
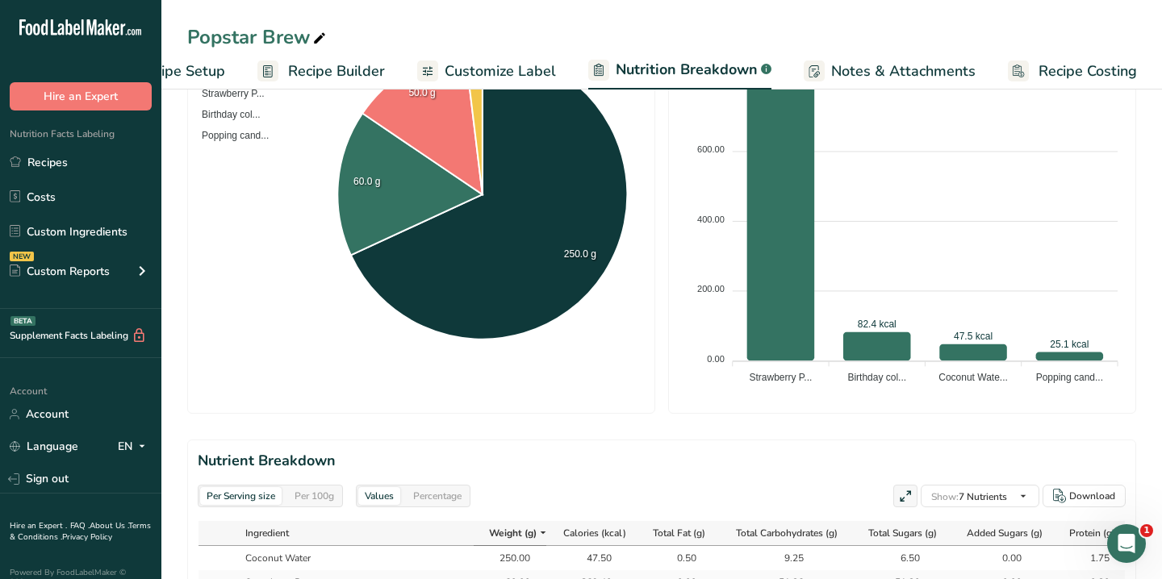
scroll to position [0, 0]
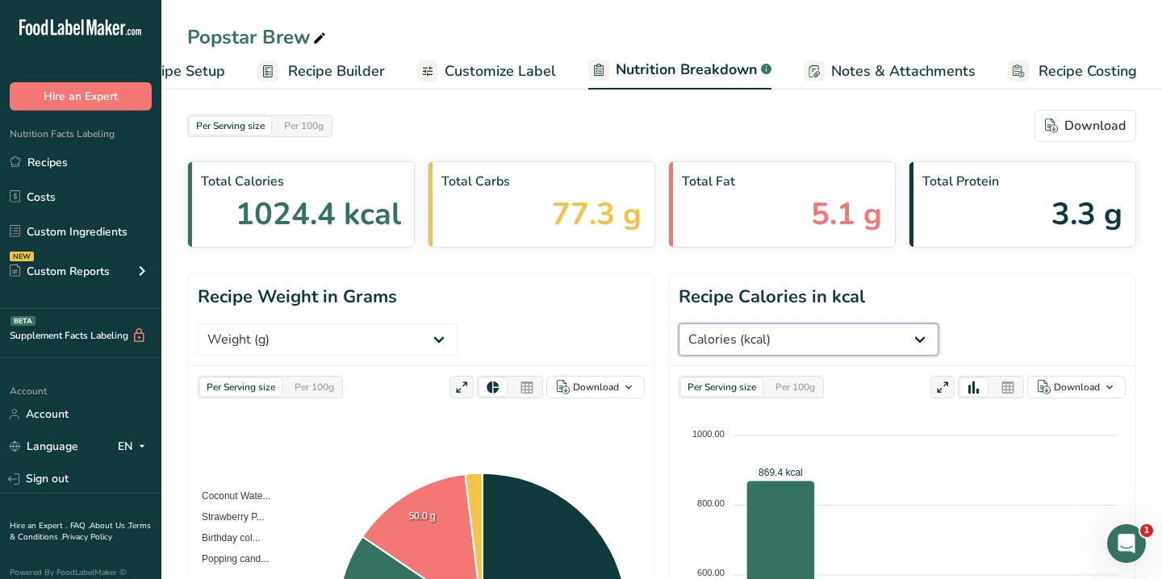
click at [938, 324] on select "Weight (g) Calories (kcal) Energy KJ (kj) Total Fat (g) Saturated Fat (g) Trans…" at bounding box center [809, 340] width 260 height 32
select select "Energy KJ"
click at [926, 324] on select "Weight (g) Calories (kcal) Energy KJ (kj) Total Fat (g) Saturated Fat (g) Trans…" at bounding box center [809, 340] width 260 height 32
click at [310, 73] on span "Recipe Builder" at bounding box center [336, 72] width 97 height 22
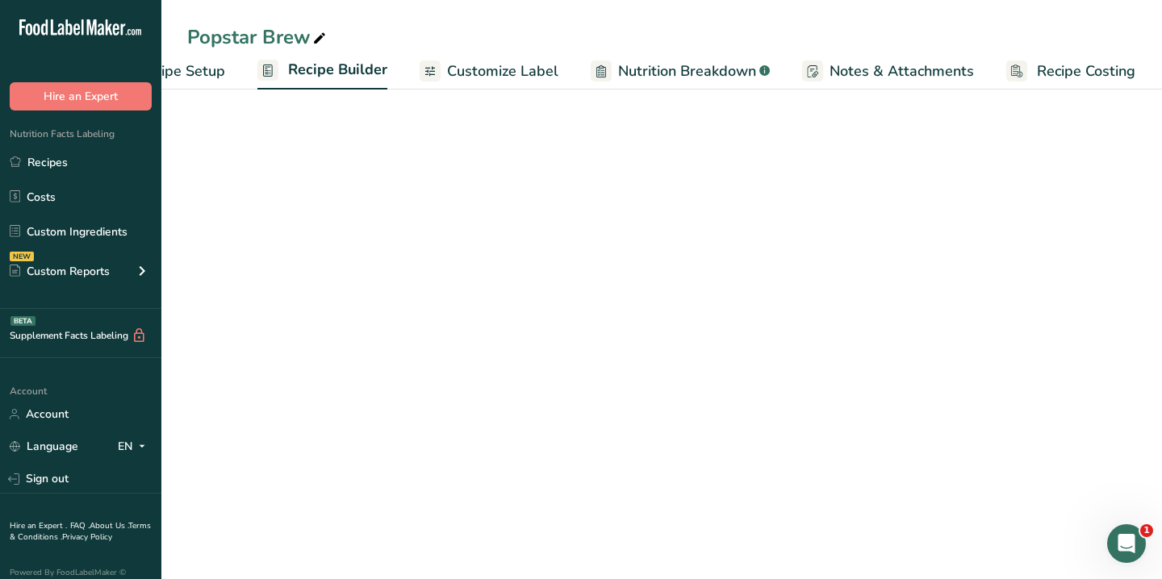
scroll to position [0, 79]
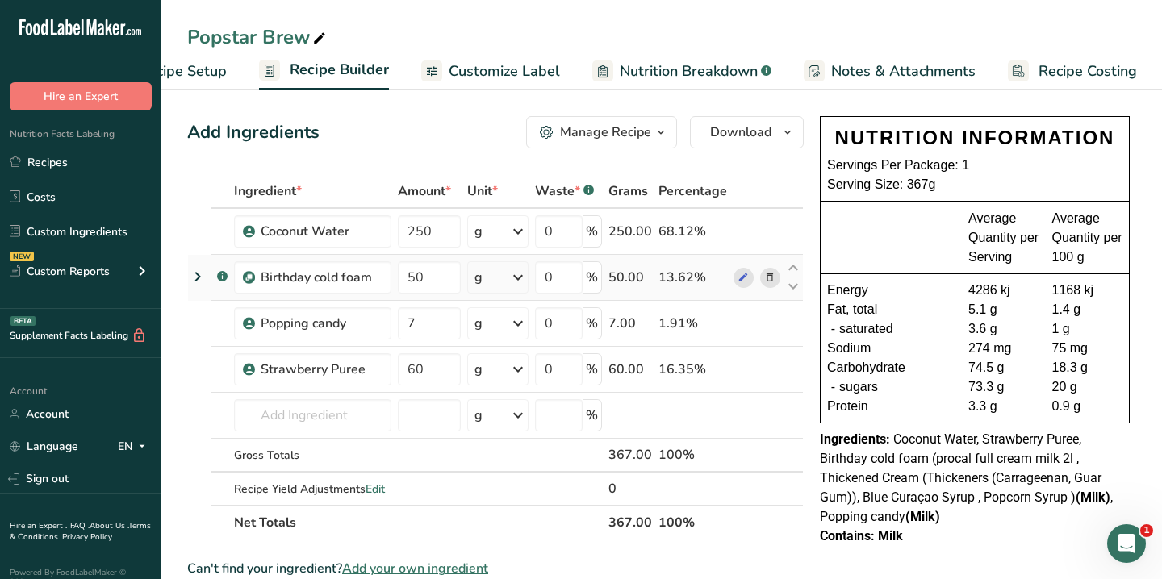
click at [195, 278] on icon at bounding box center [197, 276] width 19 height 29
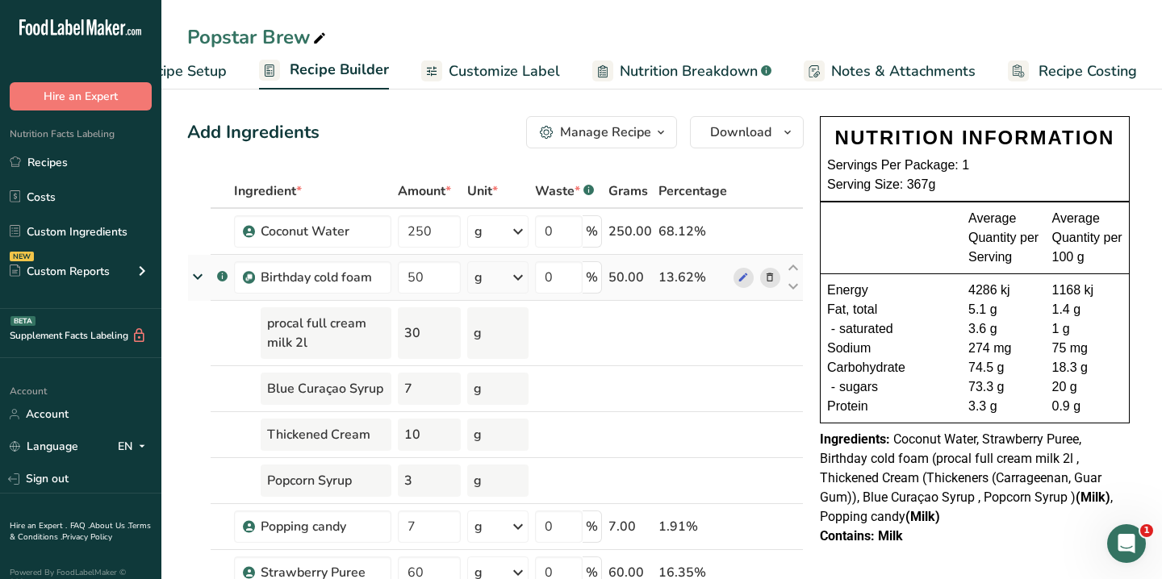
click at [195, 278] on icon at bounding box center [197, 276] width 29 height 19
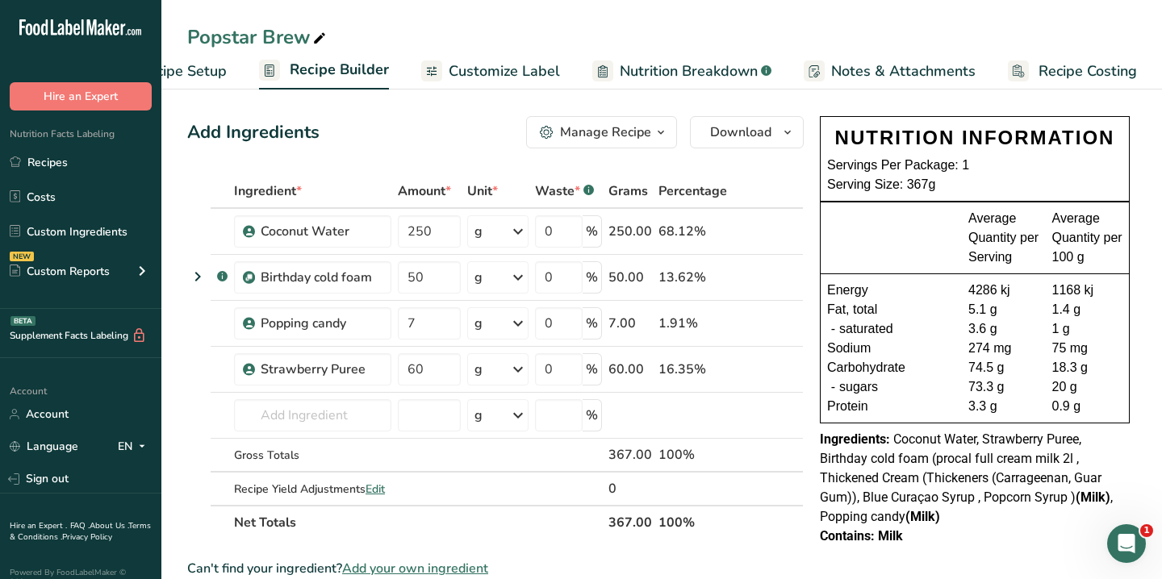
click at [987, 287] on div "4286 kj" at bounding box center [1003, 290] width 71 height 19
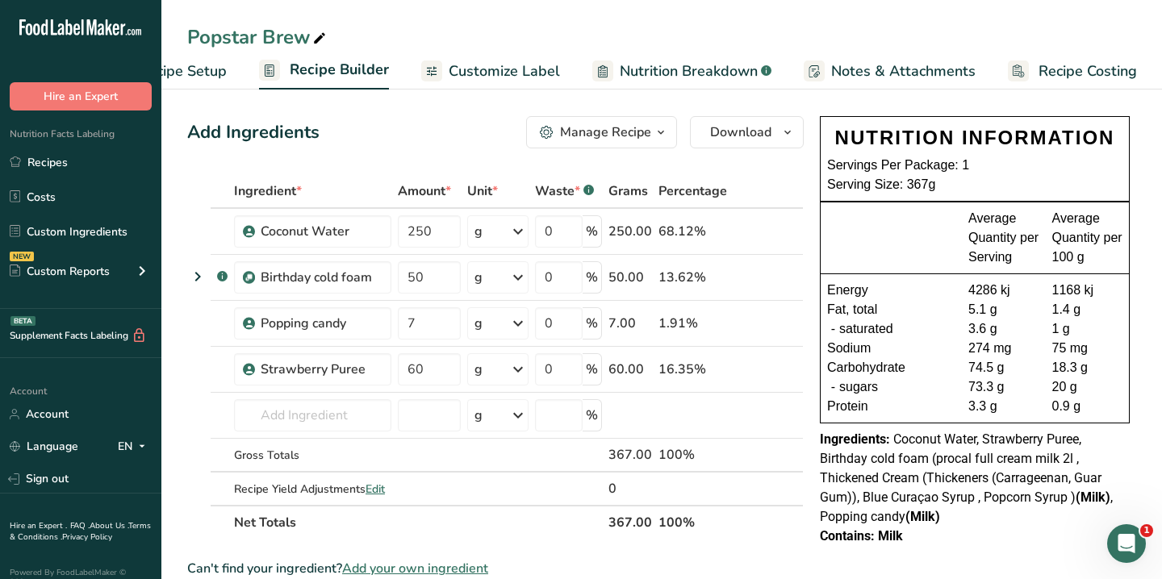
click at [987, 287] on div "4286 kj" at bounding box center [1003, 290] width 71 height 19
click at [84, 154] on link "Recipes" at bounding box center [80, 162] width 161 height 31
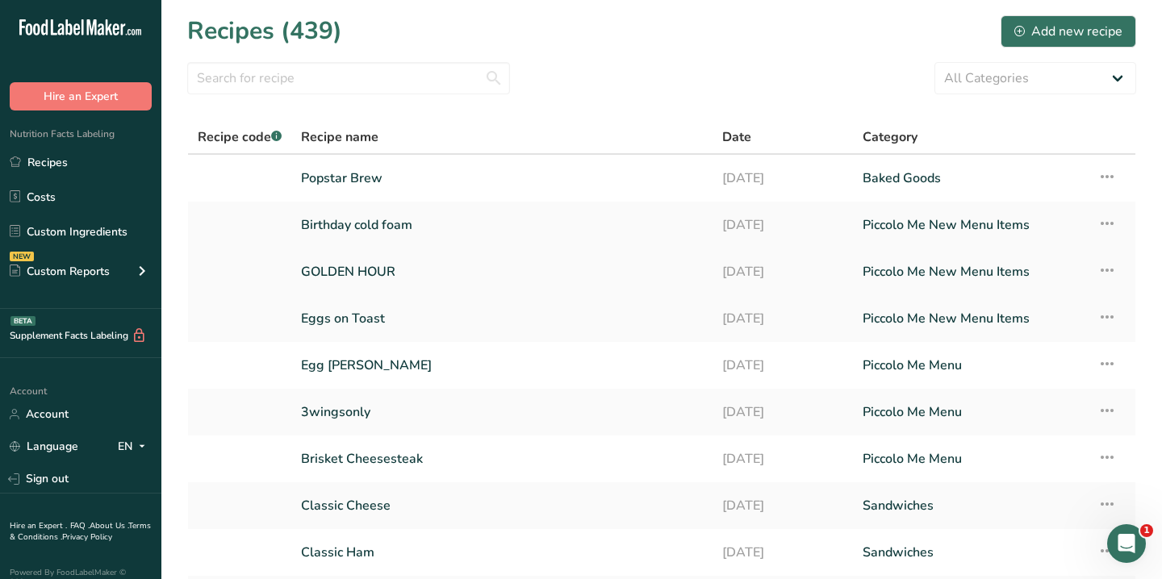
click at [356, 279] on link "GOLDEN HOUR" at bounding box center [502, 272] width 402 height 34
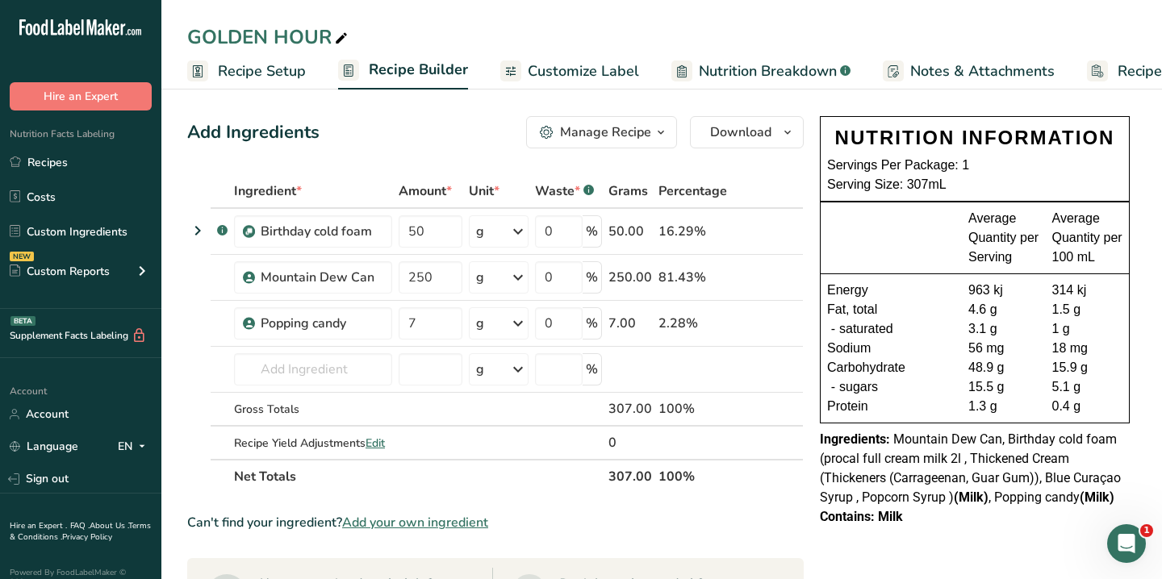
click at [775, 68] on span "Nutrition Breakdown" at bounding box center [768, 72] width 138 height 22
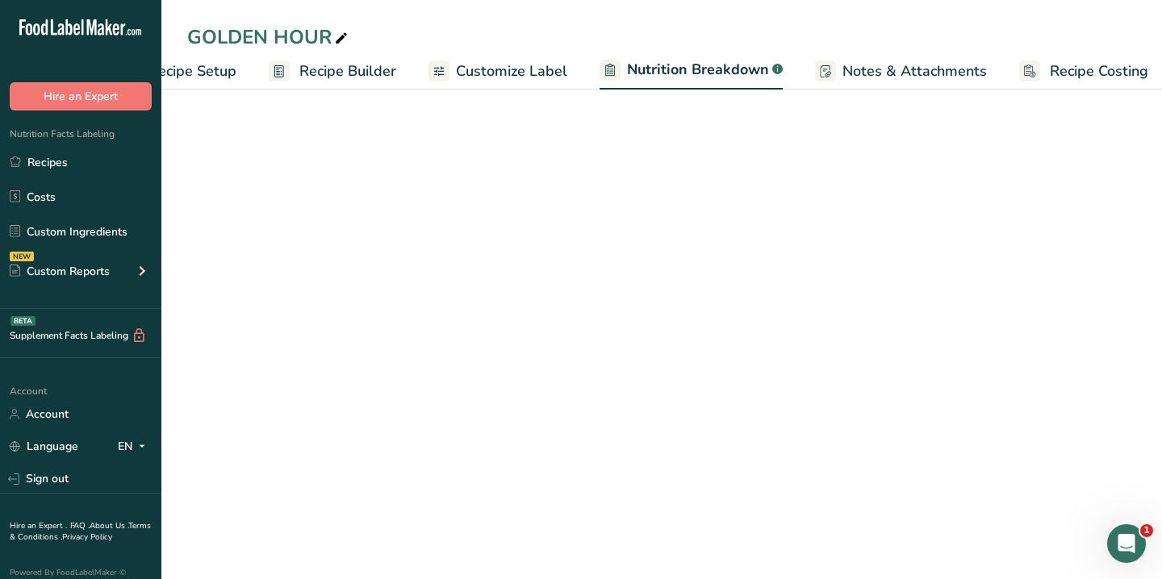
select select "Calories"
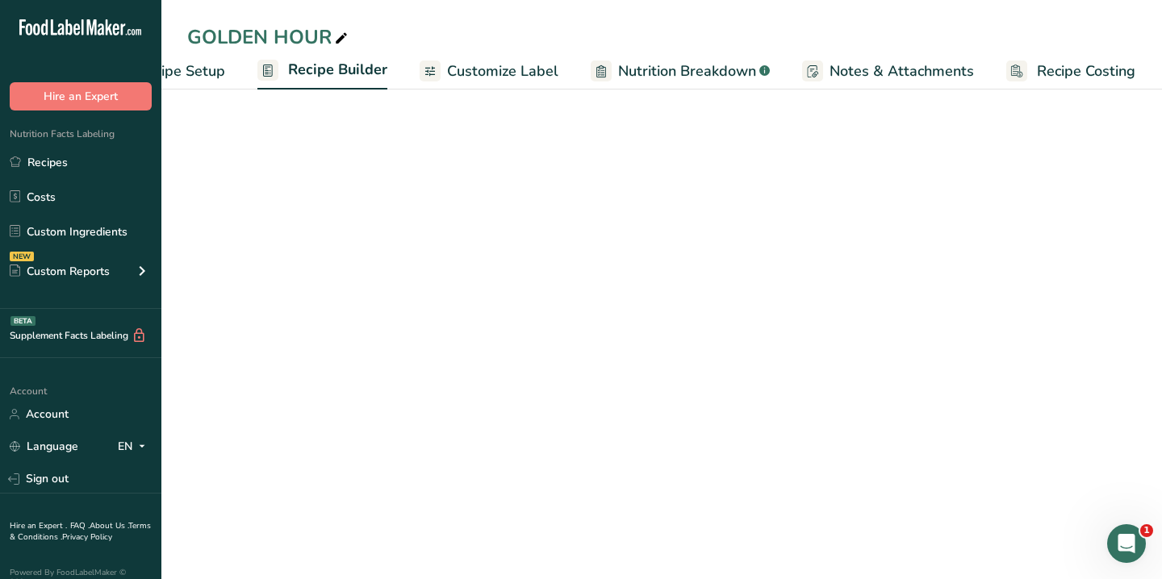
scroll to position [0, 79]
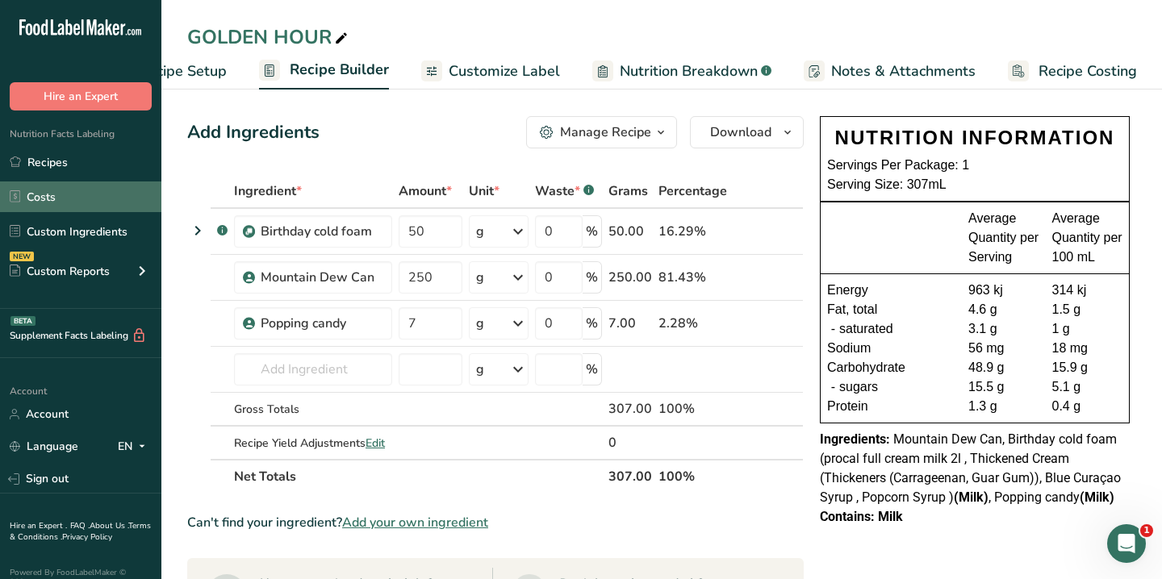
click at [86, 197] on link "Costs" at bounding box center [80, 197] width 161 height 31
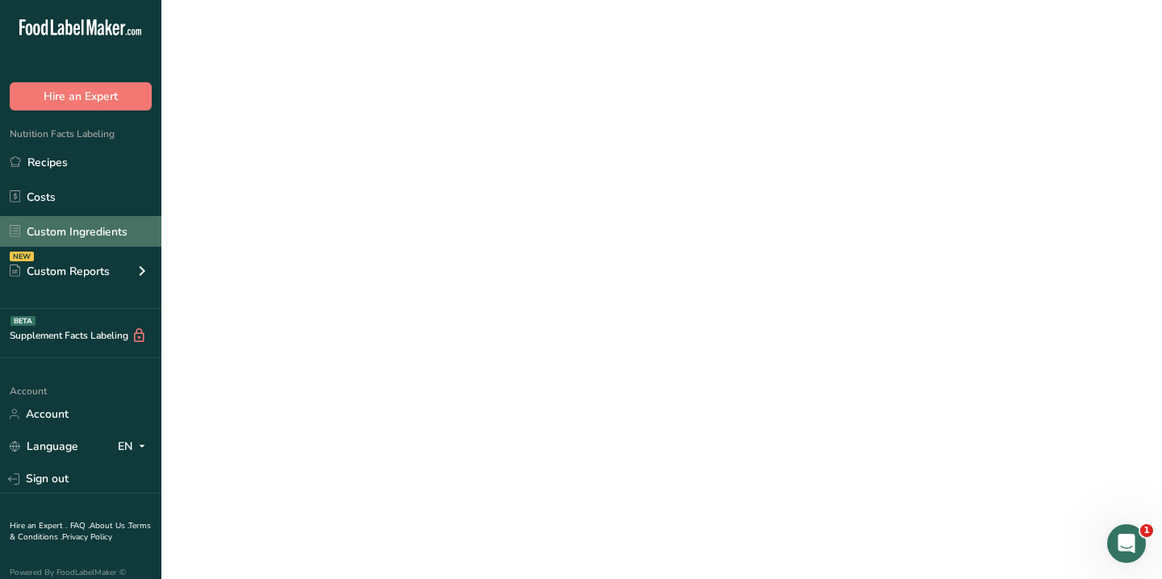
click at [70, 223] on link "Custom Ingredients" at bounding box center [80, 231] width 161 height 31
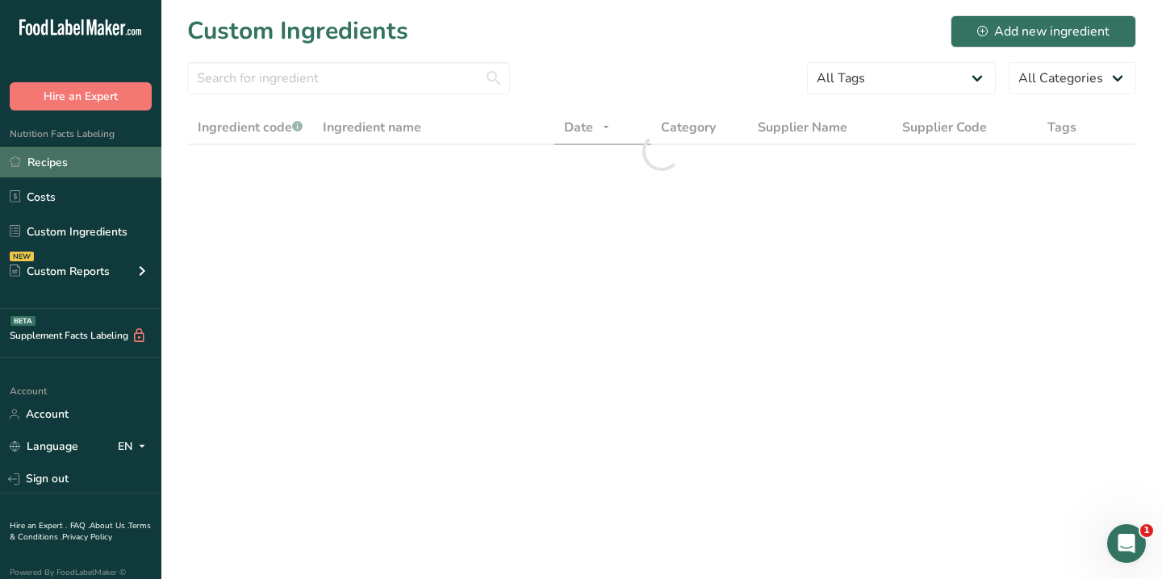
click at [65, 157] on link "Recipes" at bounding box center [80, 162] width 161 height 31
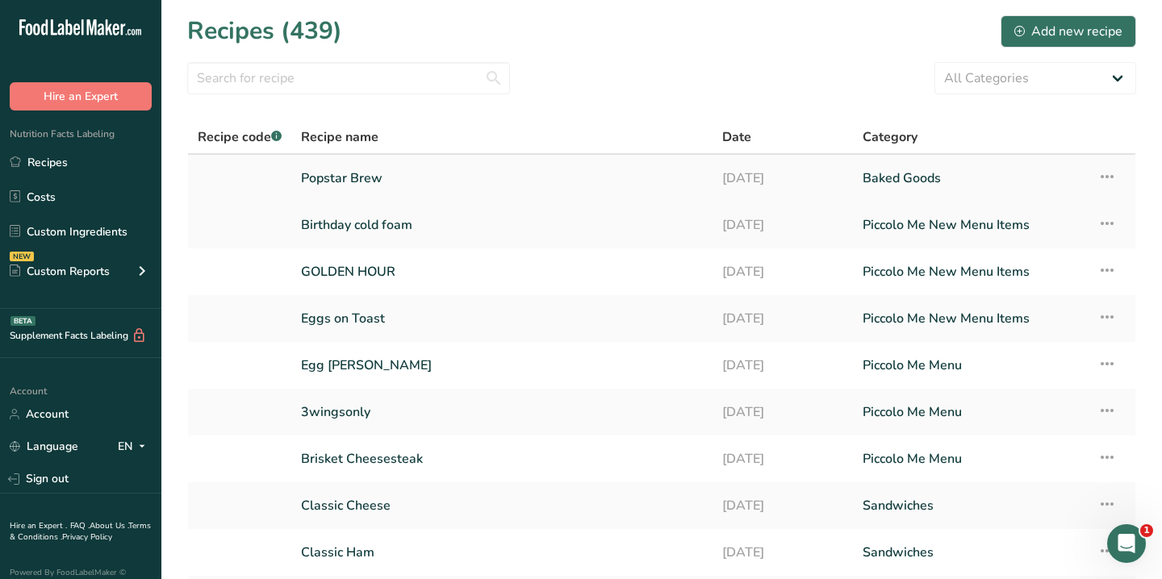
click at [373, 172] on link "Popstar Brew" at bounding box center [502, 178] width 402 height 34
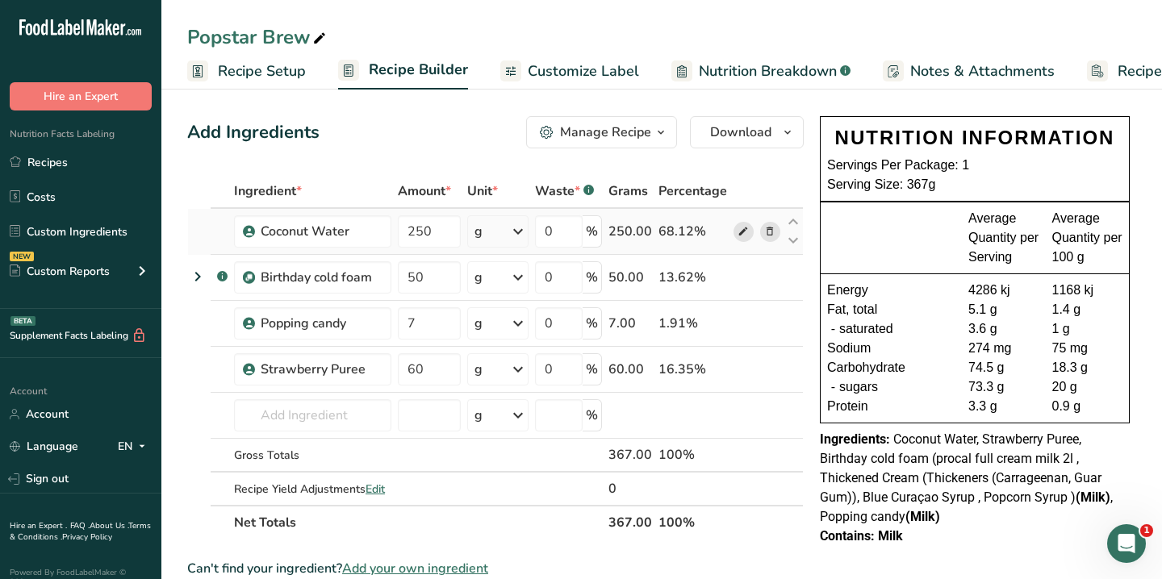
click at [743, 228] on icon at bounding box center [742, 231] width 11 height 17
click at [77, 165] on link "Recipes" at bounding box center [80, 162] width 161 height 31
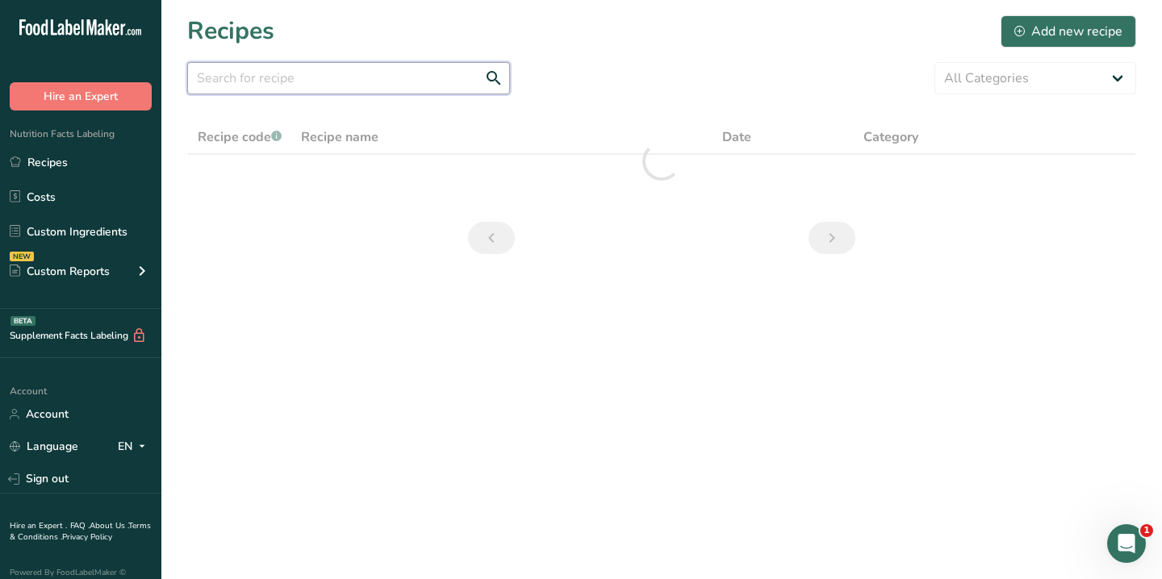
click at [347, 81] on input "text" at bounding box center [348, 78] width 323 height 32
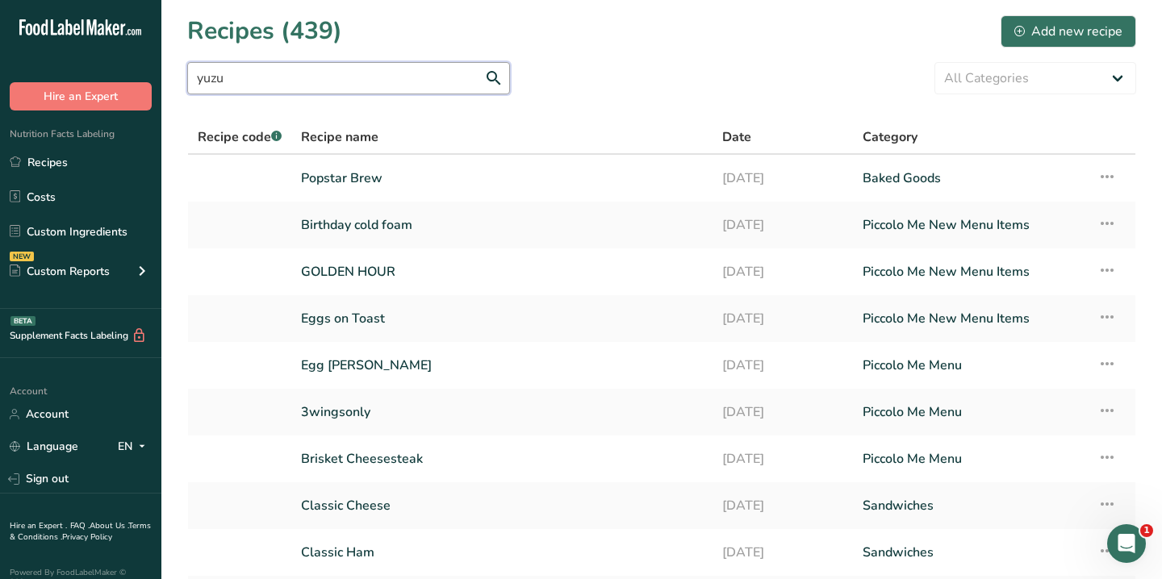
type input "yuzu"
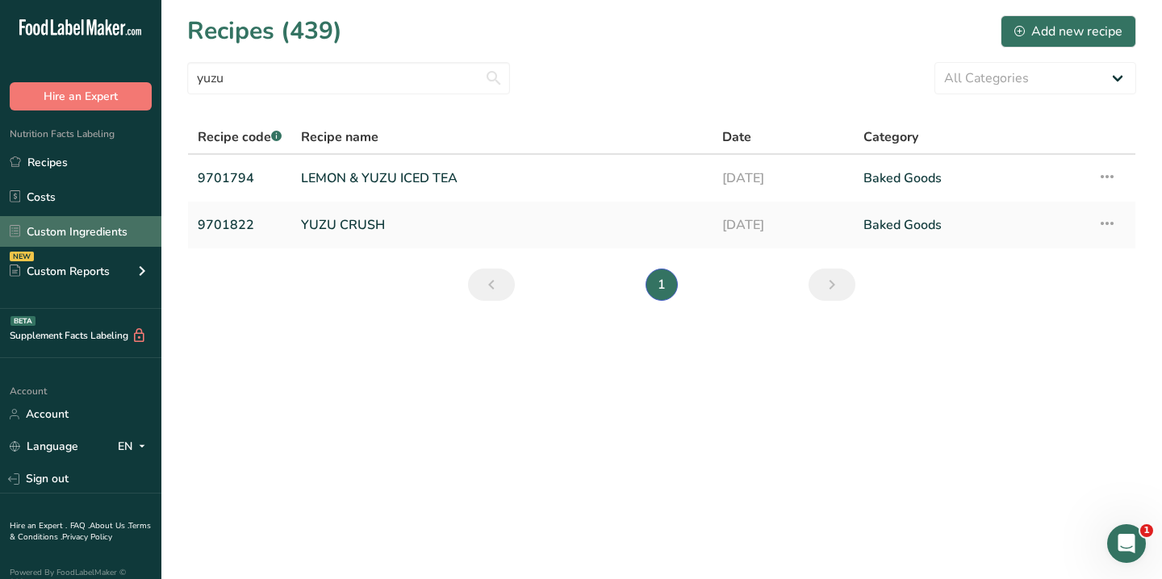
click at [70, 224] on link "Custom Ingredients" at bounding box center [80, 231] width 161 height 31
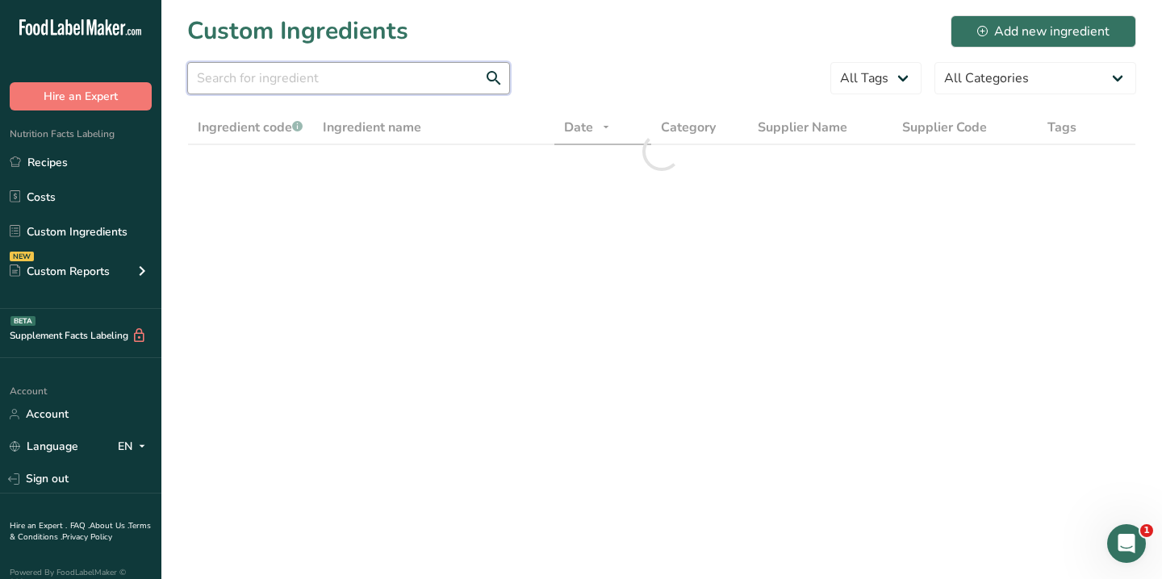
click at [408, 66] on input "text" at bounding box center [348, 78] width 323 height 32
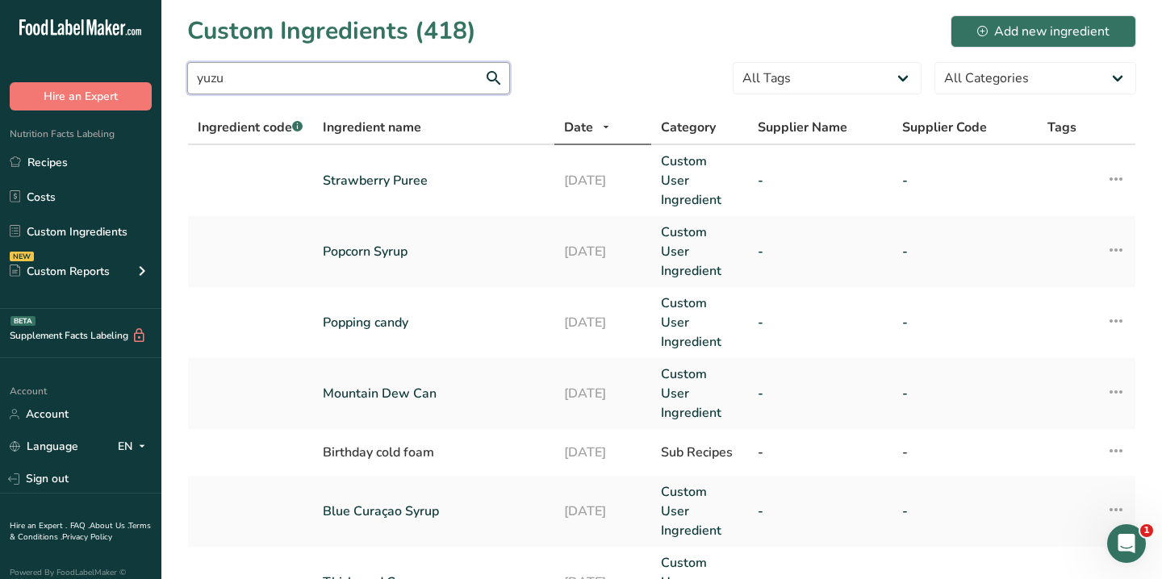
type input "yuzu"
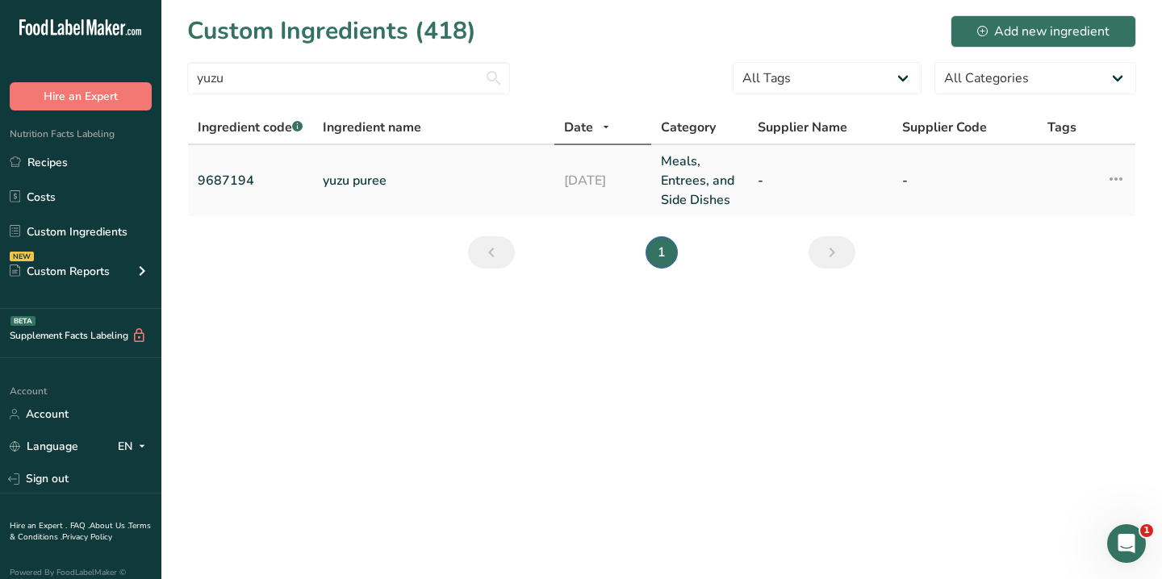
click at [339, 202] on td "yuzu puree" at bounding box center [433, 180] width 241 height 71
click at [364, 186] on link "yuzu puree" at bounding box center [434, 180] width 222 height 19
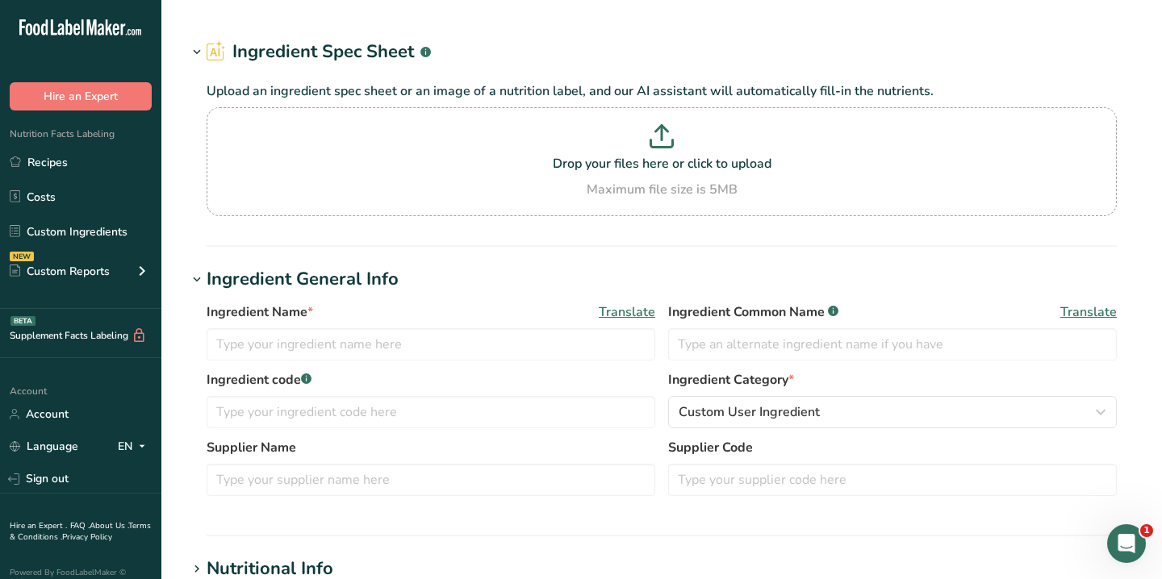
type input "yuzu puree"
type input "9687194"
type input "100"
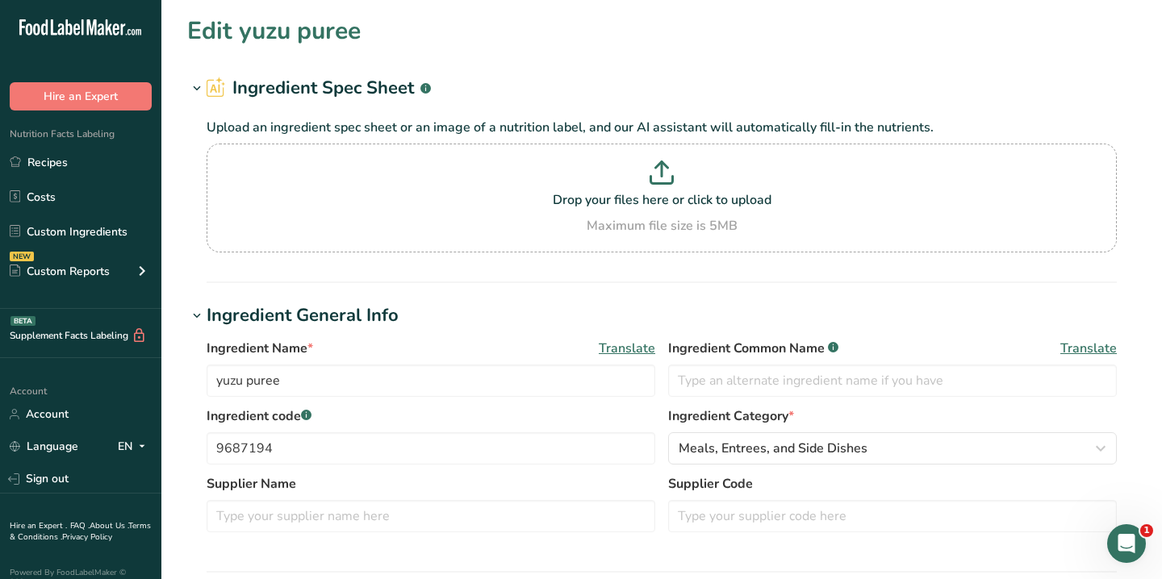
type input "317.4"
type KJ "1347.7"
type Fat "1"
type input "180"
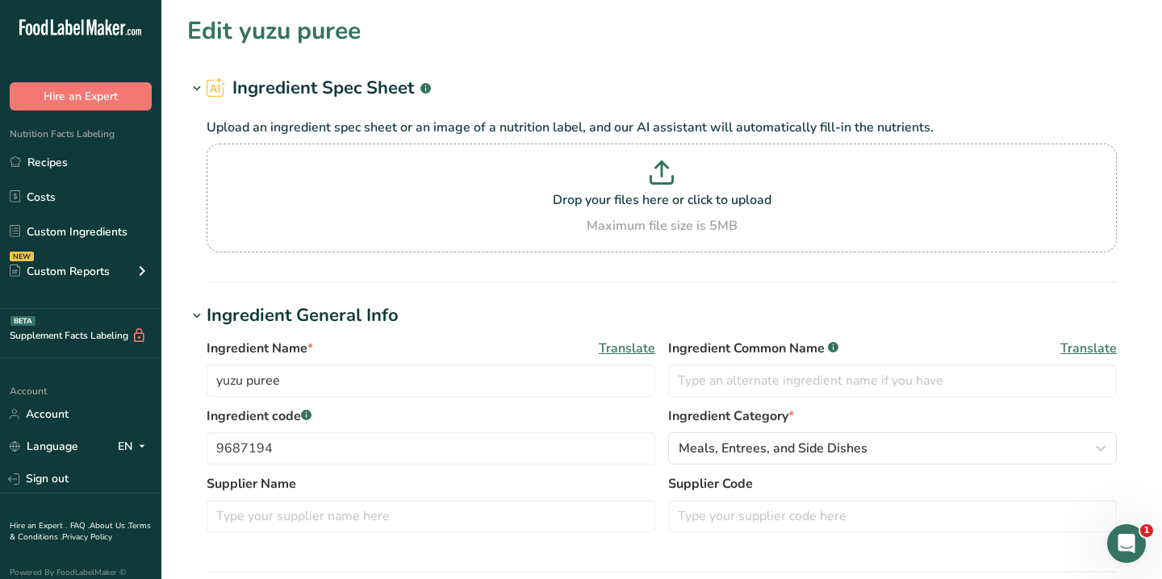
type Carbohydrates "76.1"
type Sugars "73.5"
type input "1"
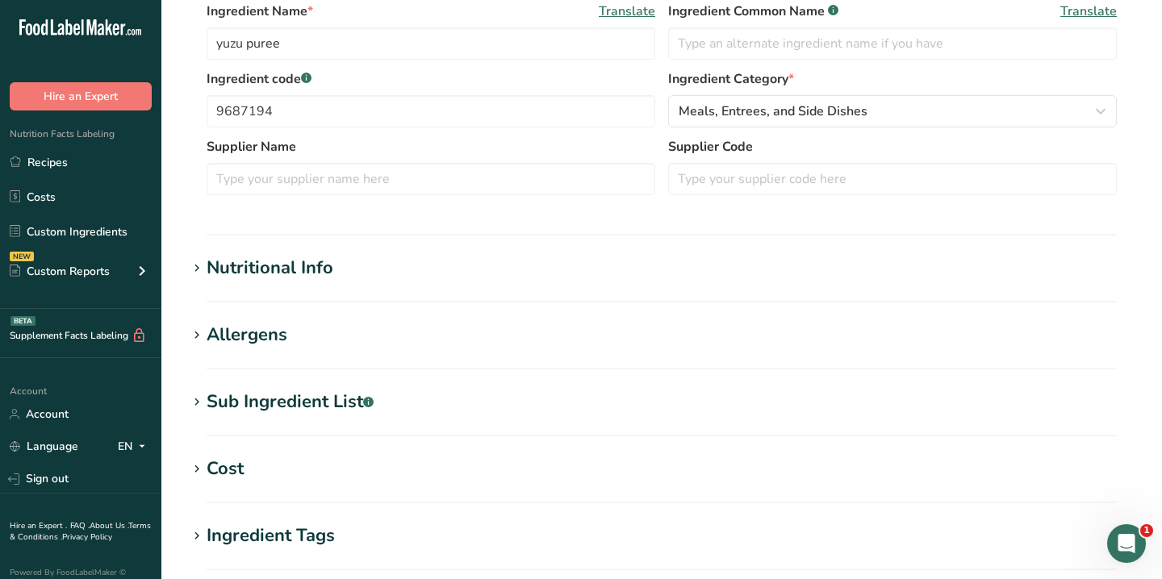
scroll to position [372, 0]
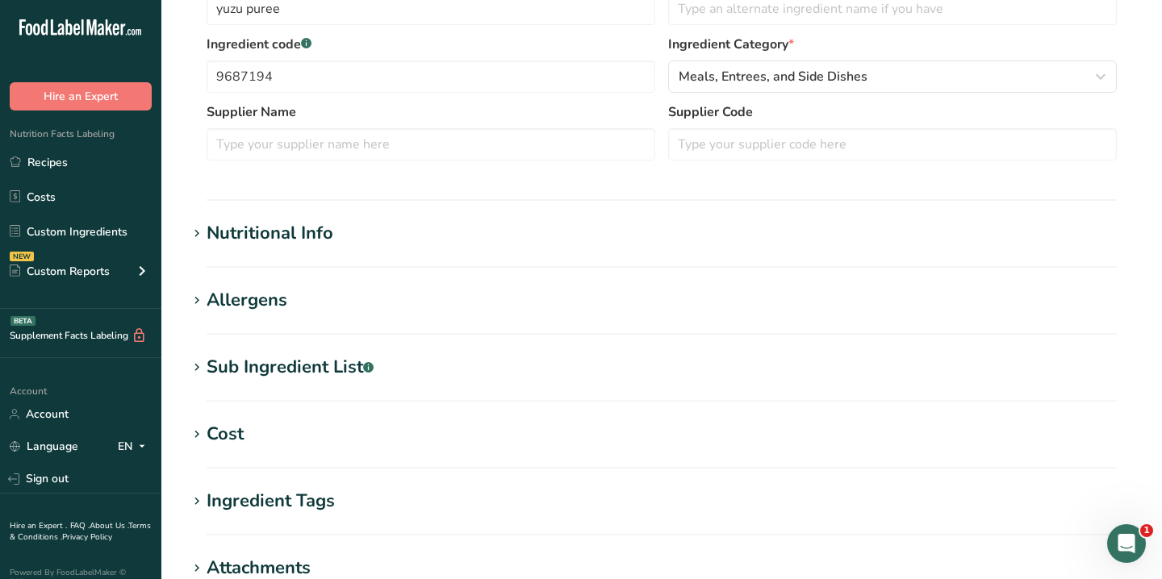
click at [340, 235] on h1 "Nutritional Info" at bounding box center [661, 233] width 949 height 27
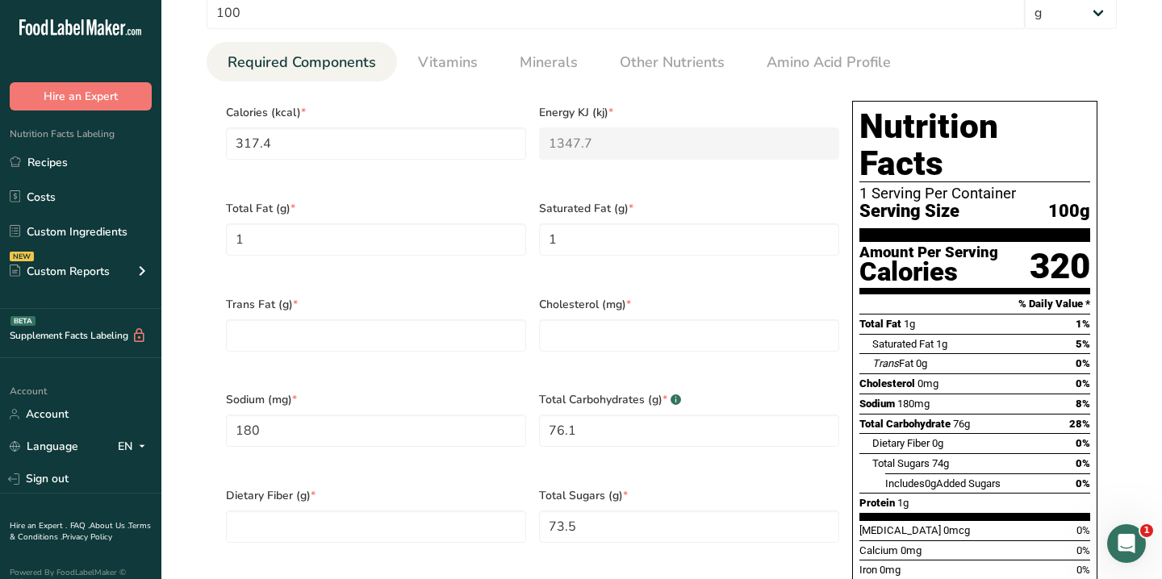
scroll to position [242, 0]
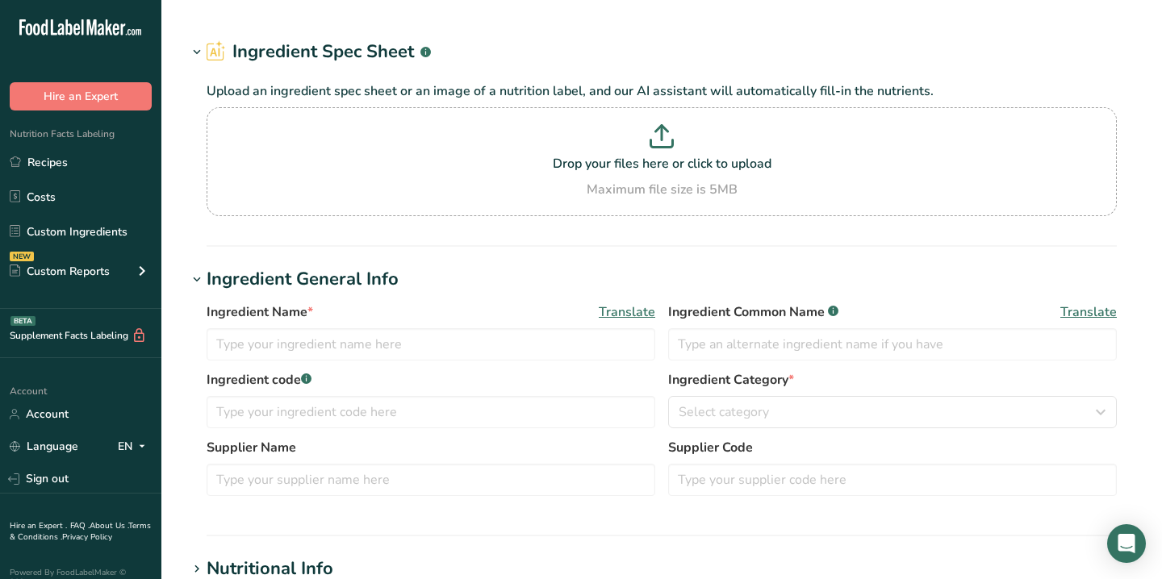
type input "Coconut Water"
type input "RAW C"
type input "100"
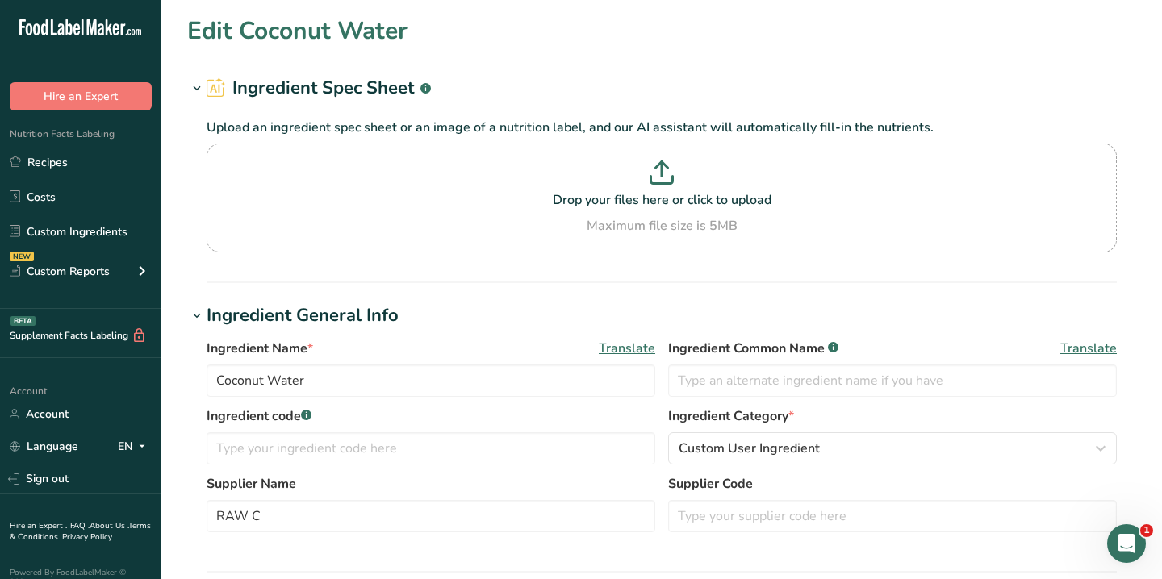
scroll to position [269, 0]
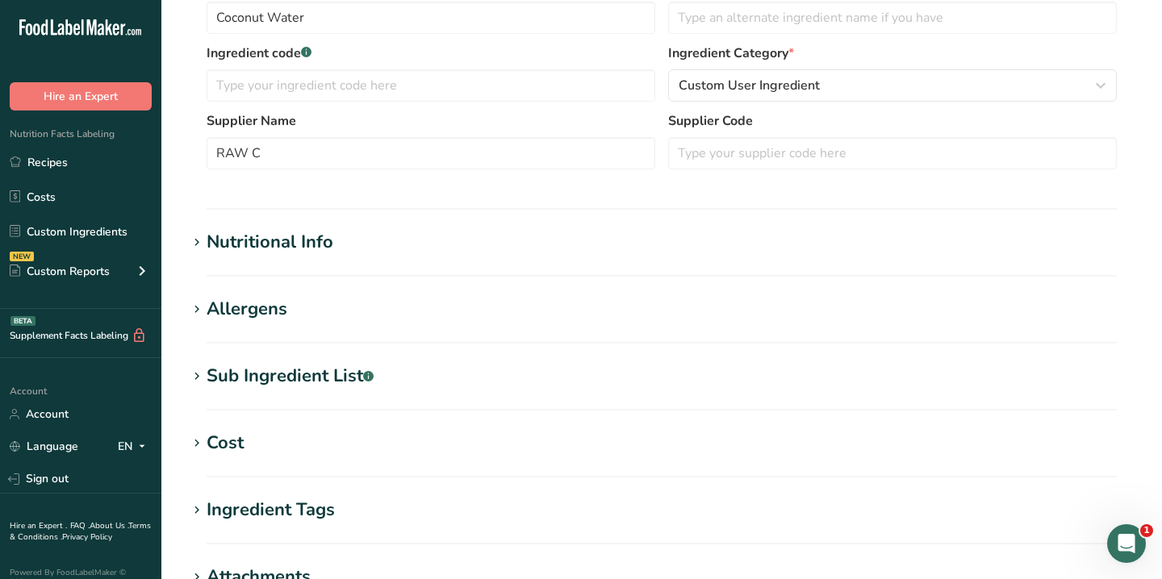
type input "19"
type KJ "79.5"
type Fat "0.2"
type Fat "0"
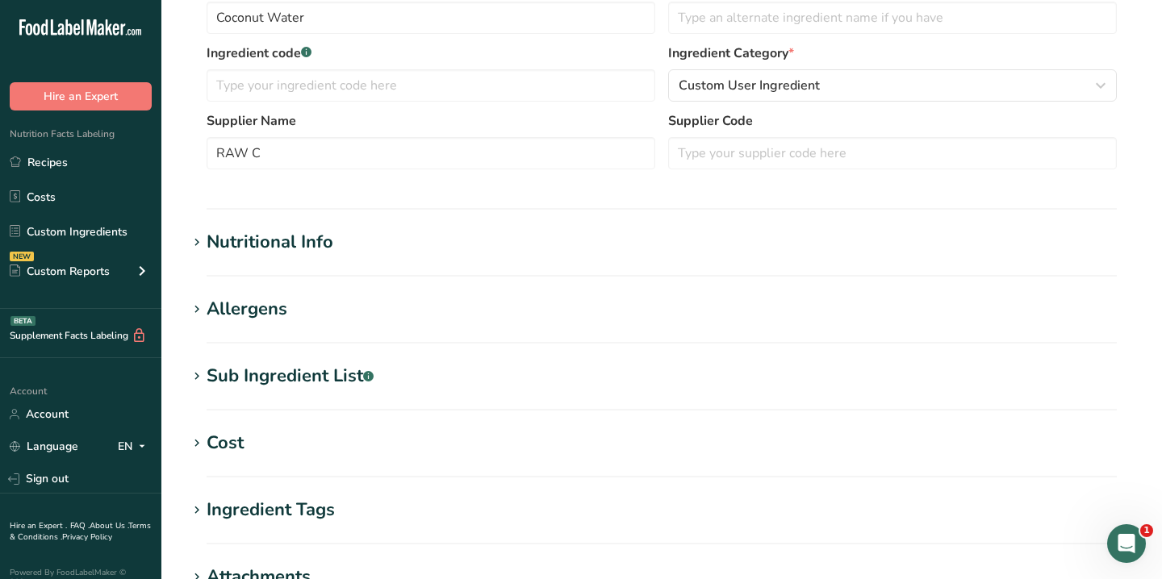
type input "0"
type input "105"
type Carbohydrates "3.7"
type Fiber "1.1"
type Sugars "2.6"
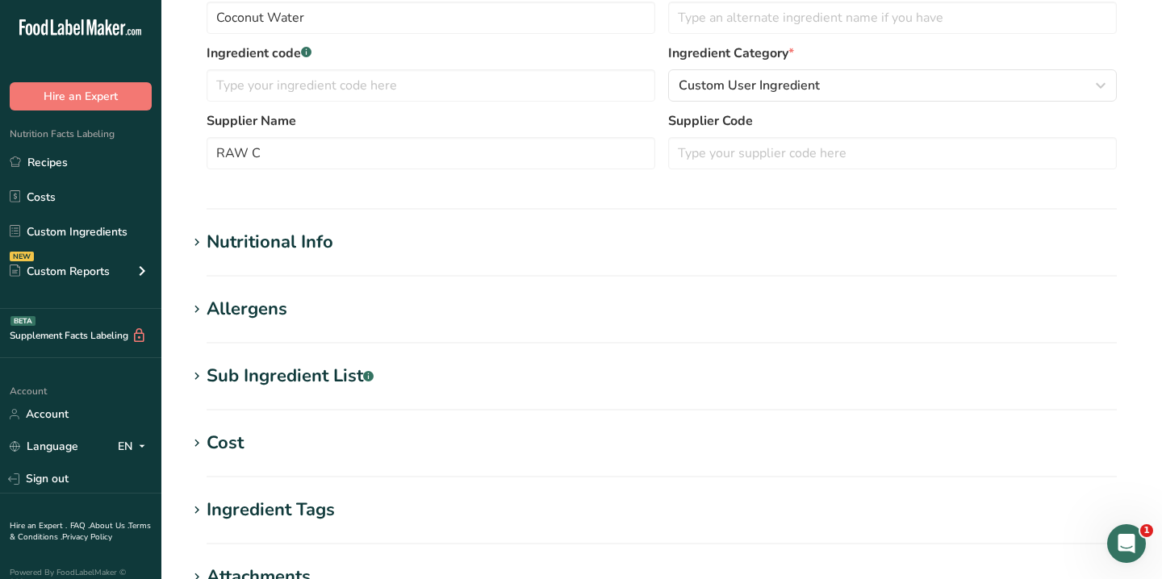
type Sugars "0"
type input "0.7"
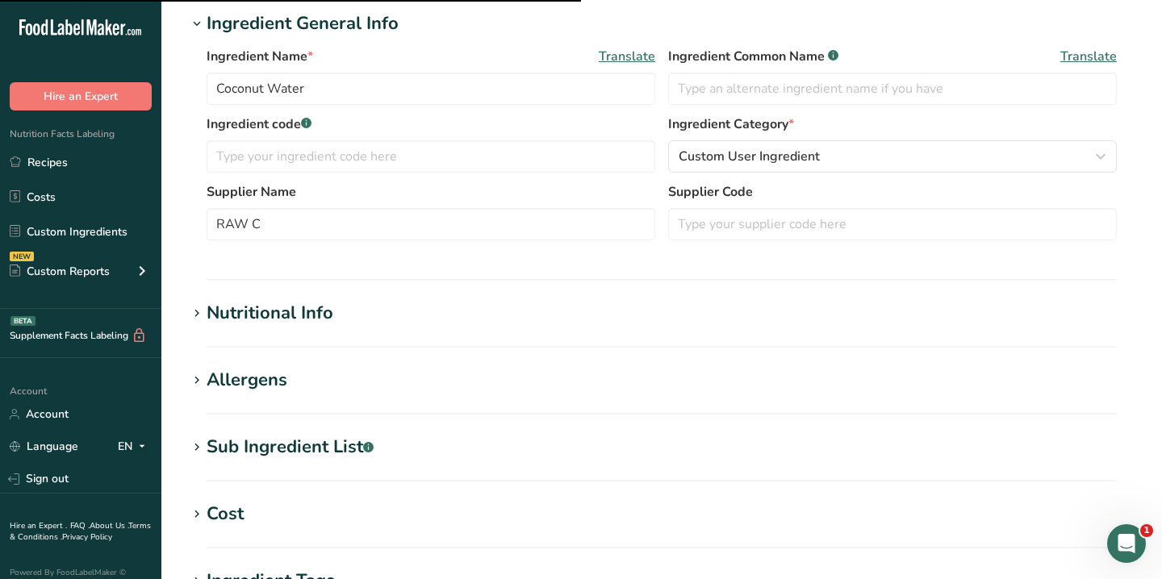
scroll to position [303, 0]
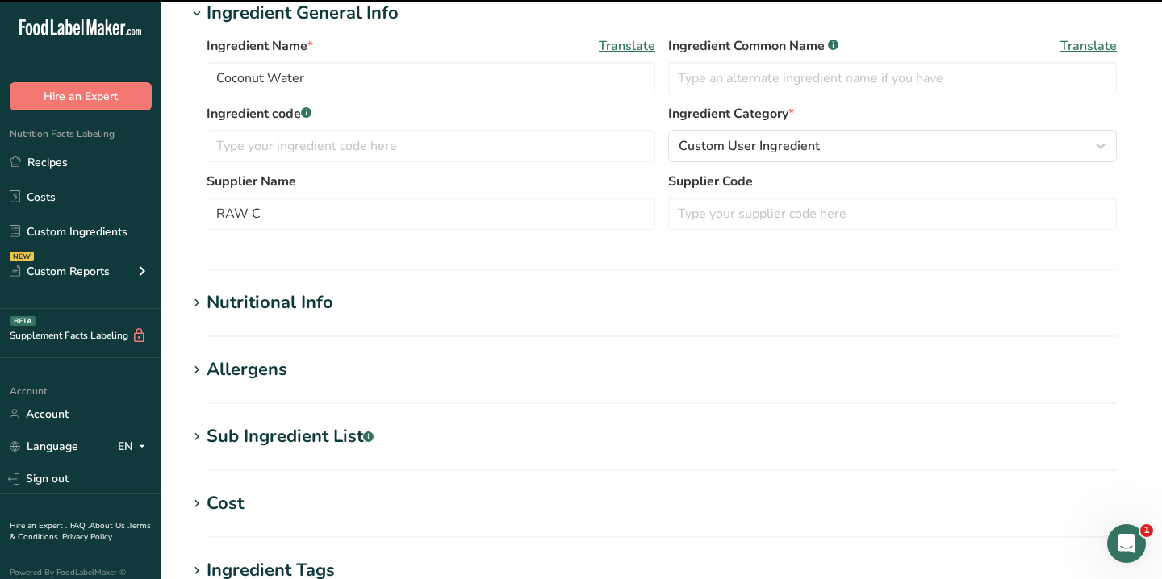
click at [444, 298] on h1 "Nutritional Info" at bounding box center [661, 303] width 949 height 27
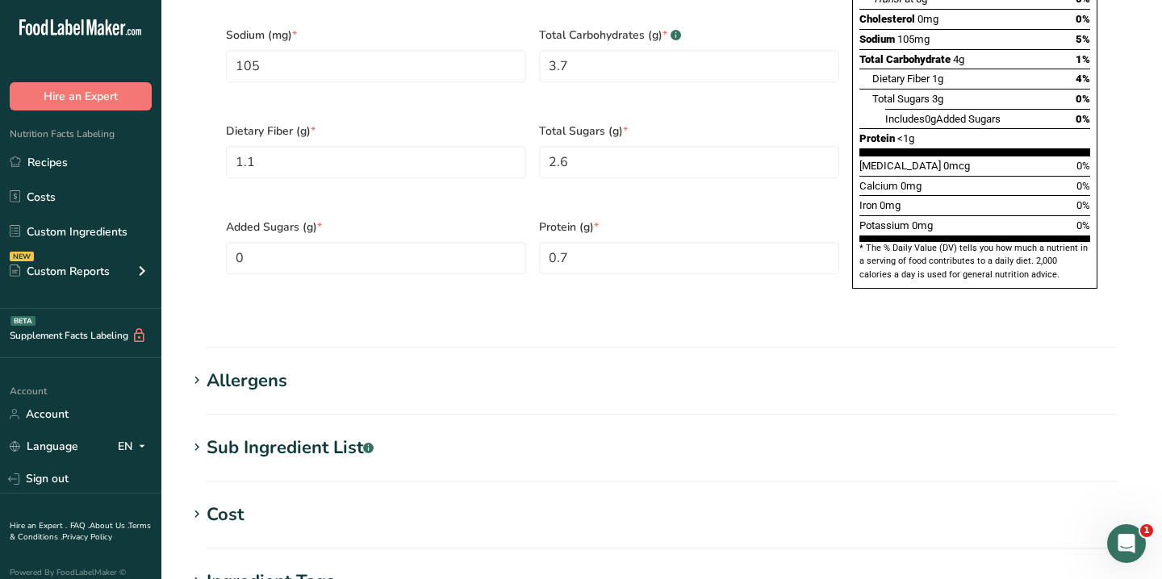
scroll to position [273, 0]
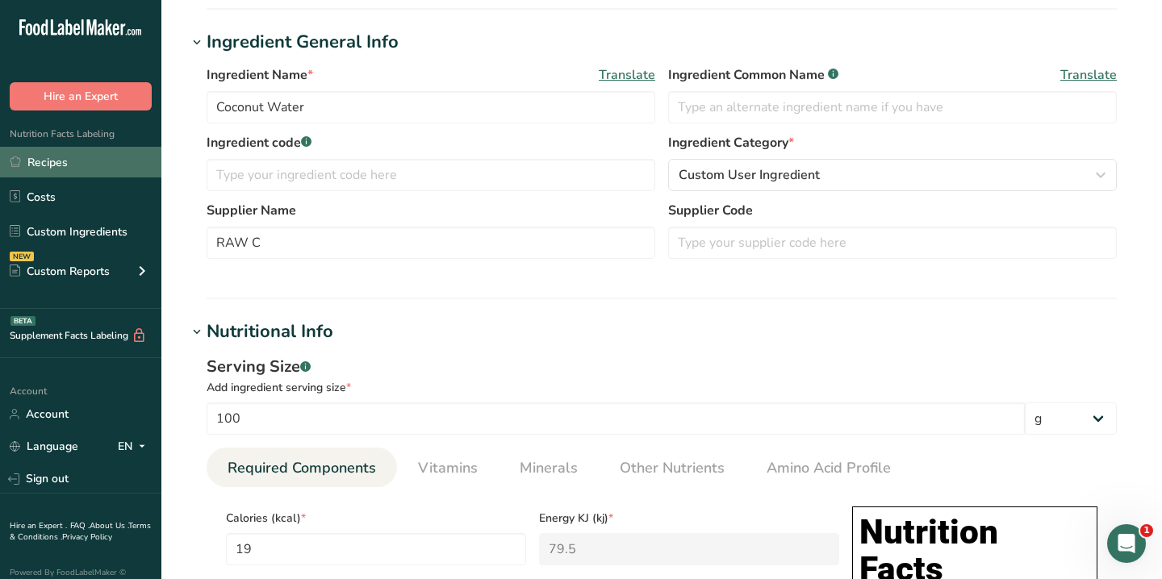
click at [92, 156] on link "Recipes" at bounding box center [80, 162] width 161 height 31
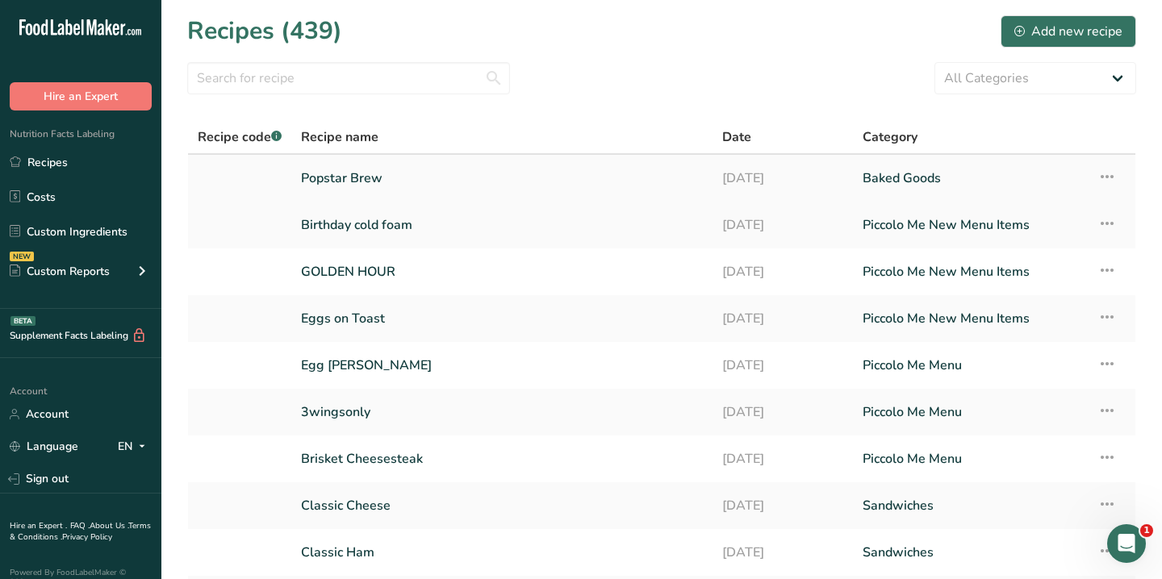
click at [320, 165] on link "Popstar Brew" at bounding box center [502, 178] width 402 height 34
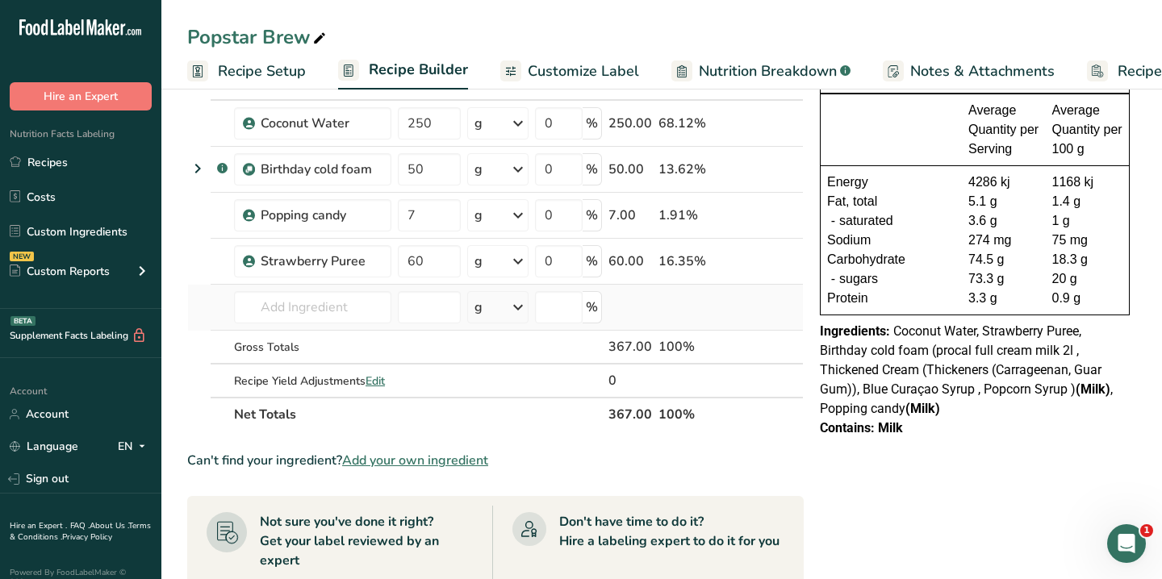
scroll to position [35, 0]
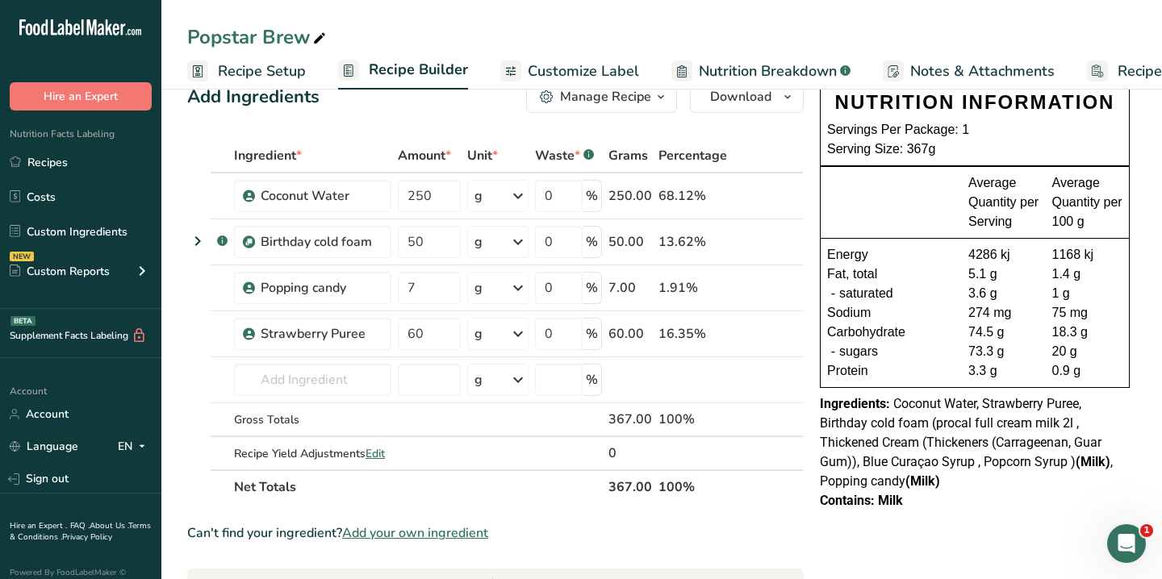
click at [779, 68] on span "Nutrition Breakdown" at bounding box center [768, 72] width 138 height 22
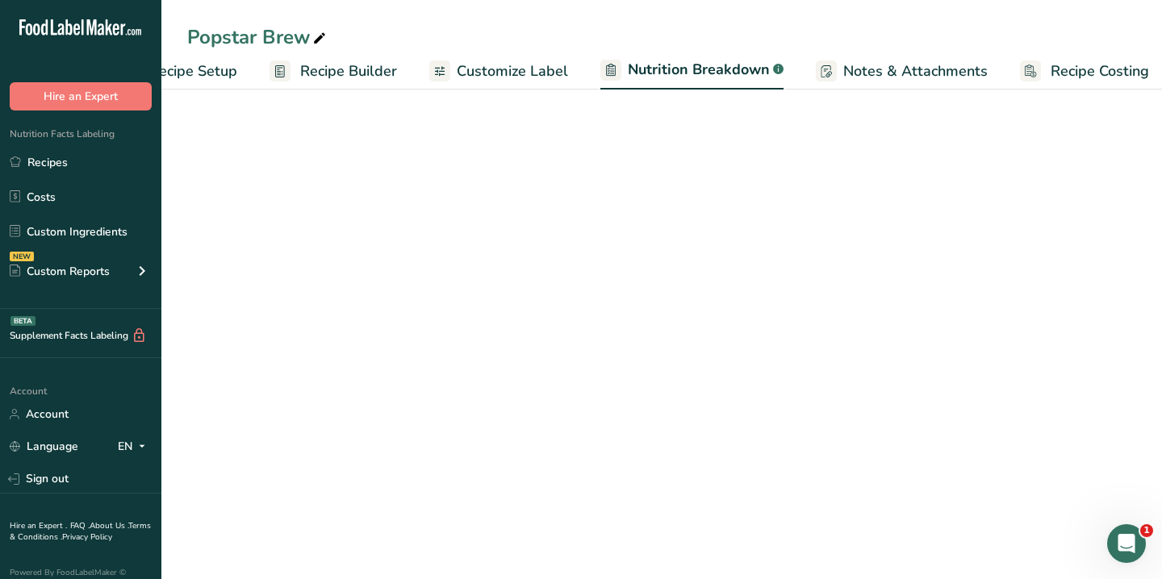
select select "Calories"
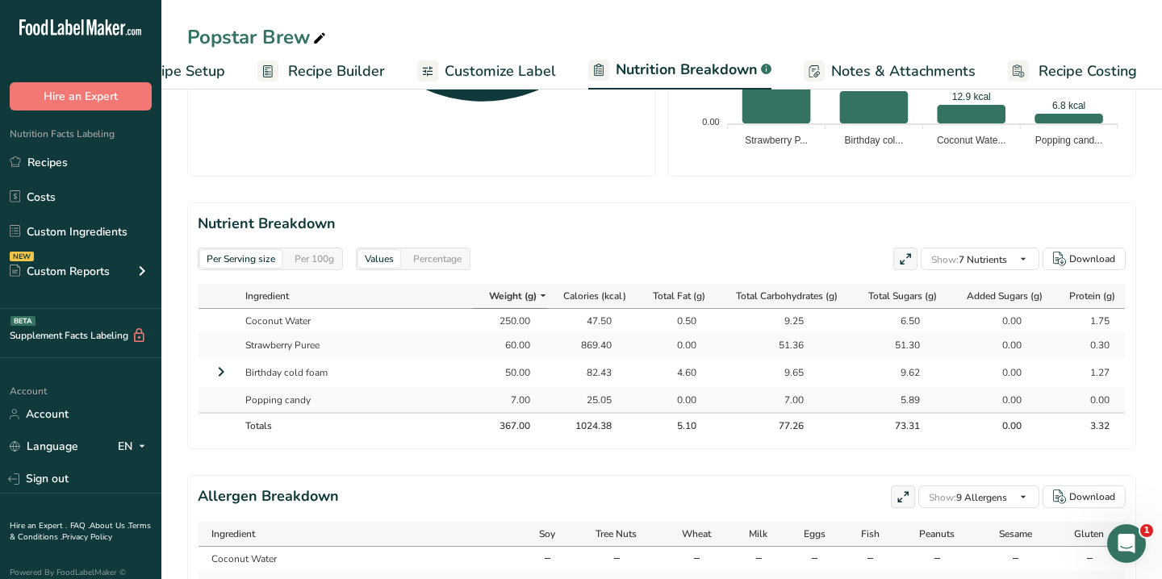
scroll to position [666, 0]
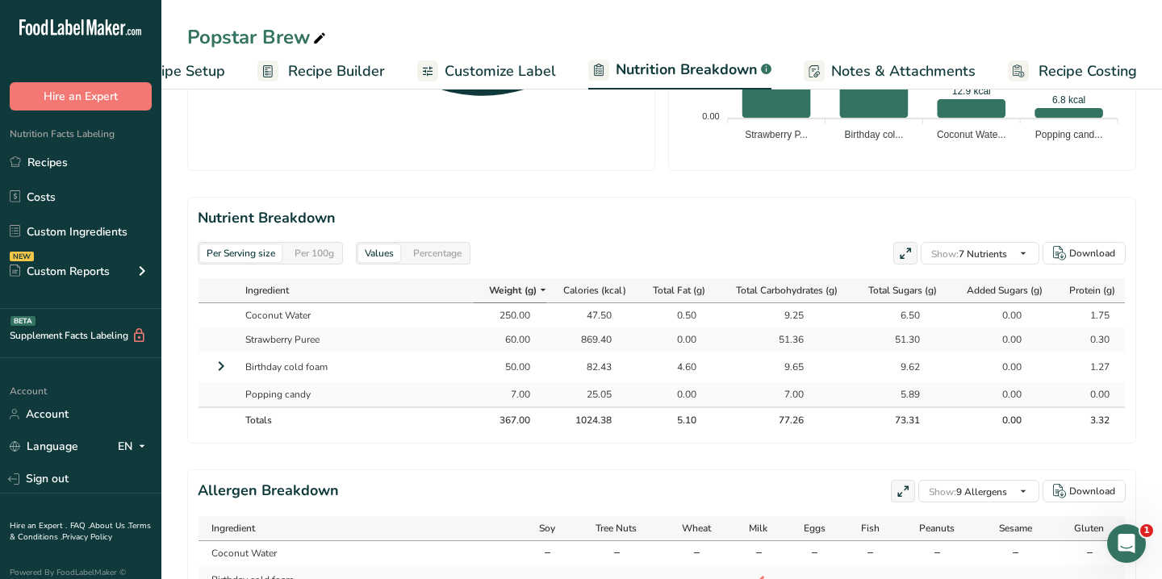
click at [595, 332] on div "869.40" at bounding box center [591, 339] width 40 height 15
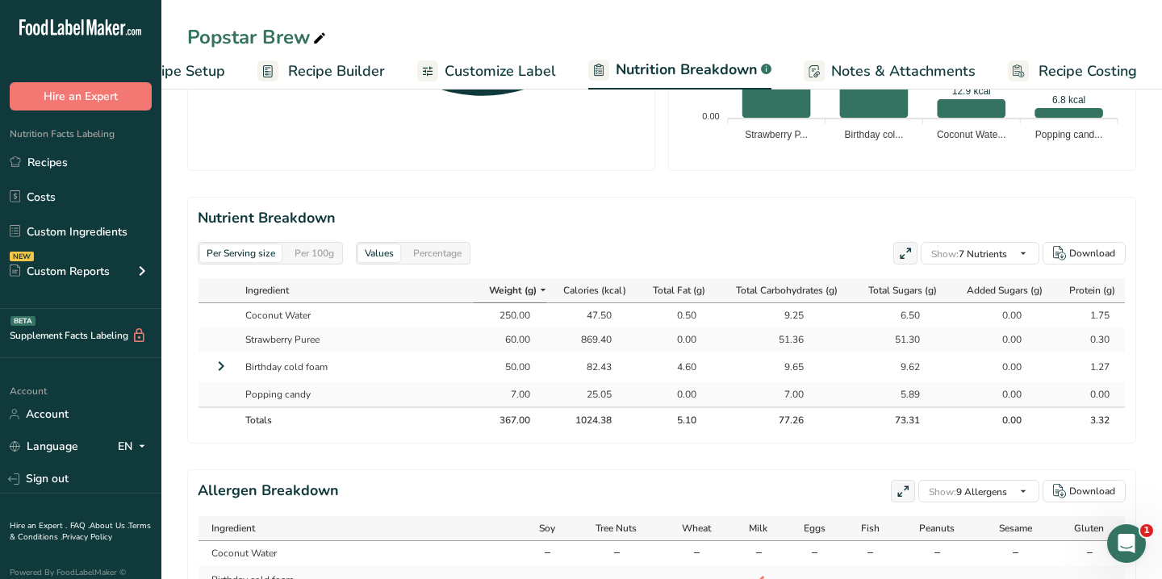
click at [587, 360] on div "82.43" at bounding box center [591, 367] width 40 height 15
click at [599, 332] on div "869.40" at bounding box center [591, 339] width 40 height 15
click at [16, 158] on icon at bounding box center [15, 162] width 11 height 12
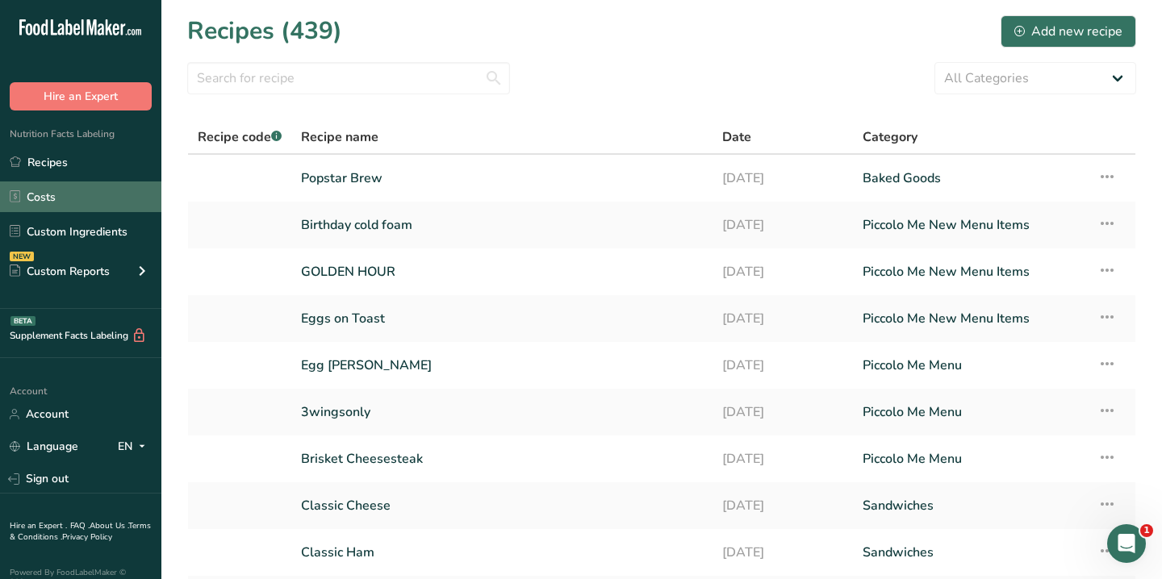
click at [46, 201] on link "Costs" at bounding box center [80, 197] width 161 height 31
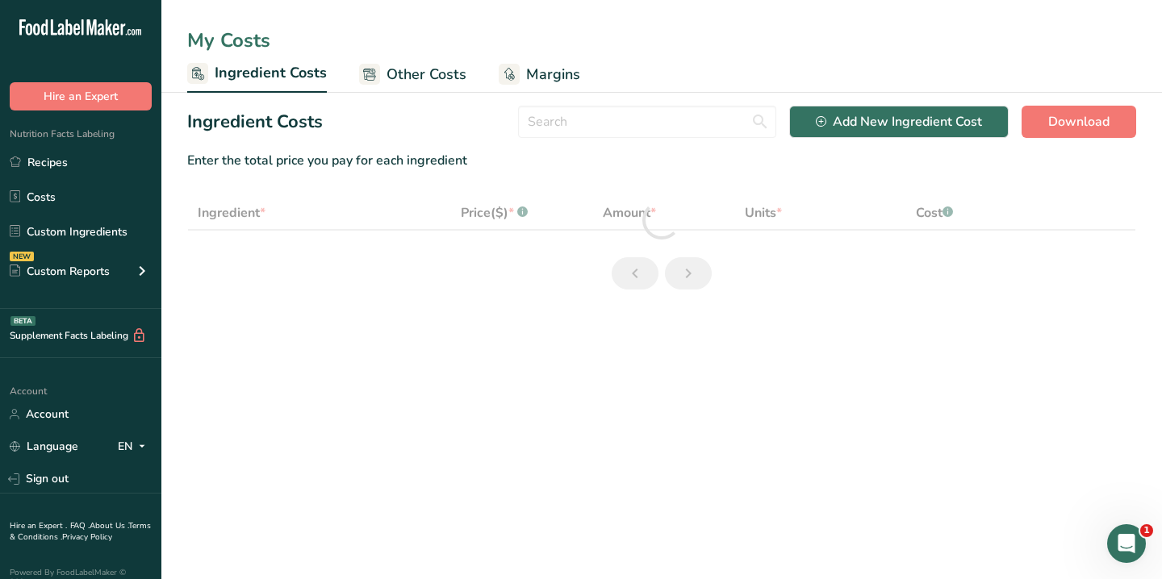
select select "1"
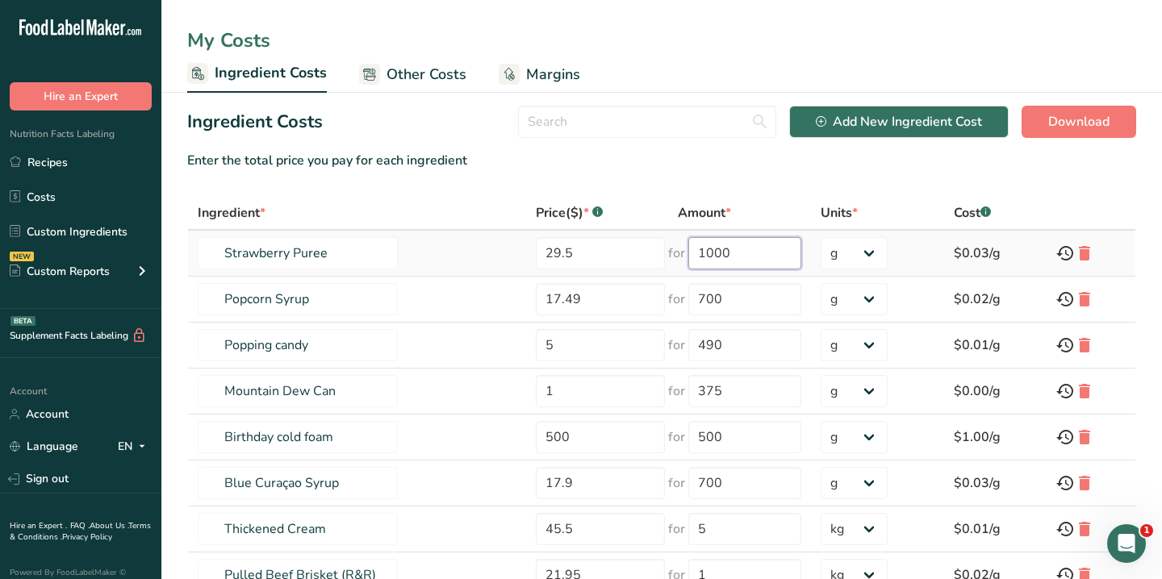
click at [719, 255] on input "1000" at bounding box center [744, 253] width 112 height 32
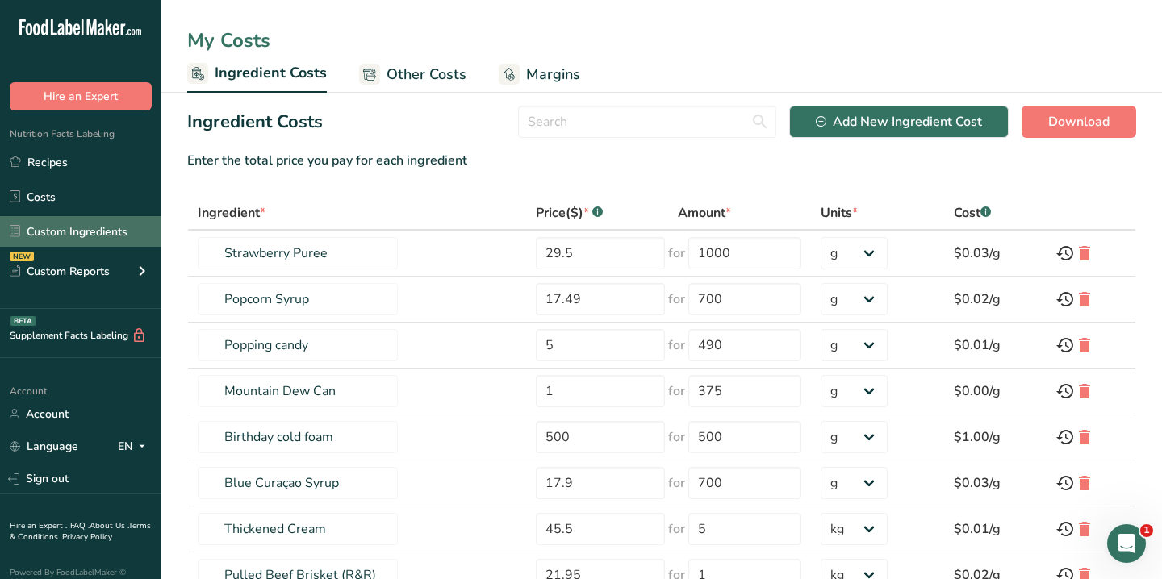
click at [51, 224] on link "Custom Ingredients" at bounding box center [80, 231] width 161 height 31
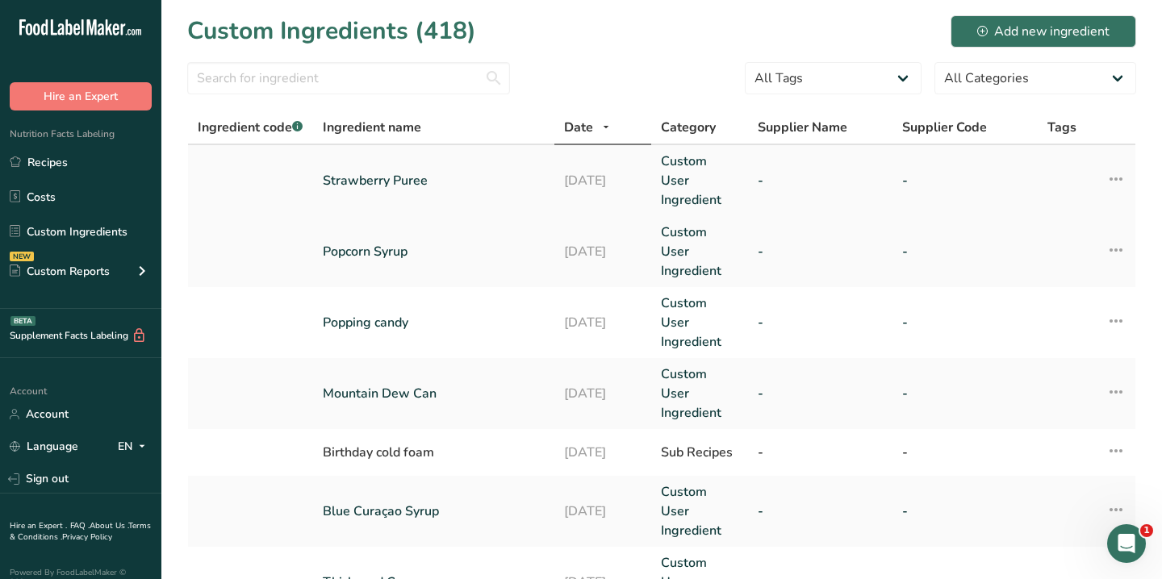
click at [391, 174] on link "Strawberry Puree" at bounding box center [434, 180] width 222 height 19
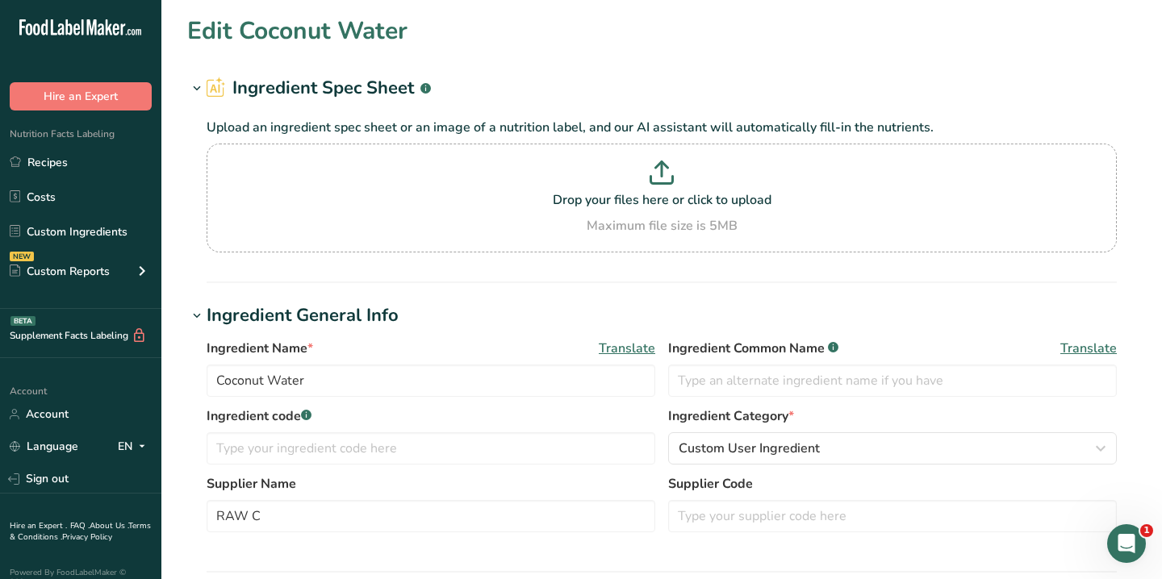
type input "Strawberry Puree"
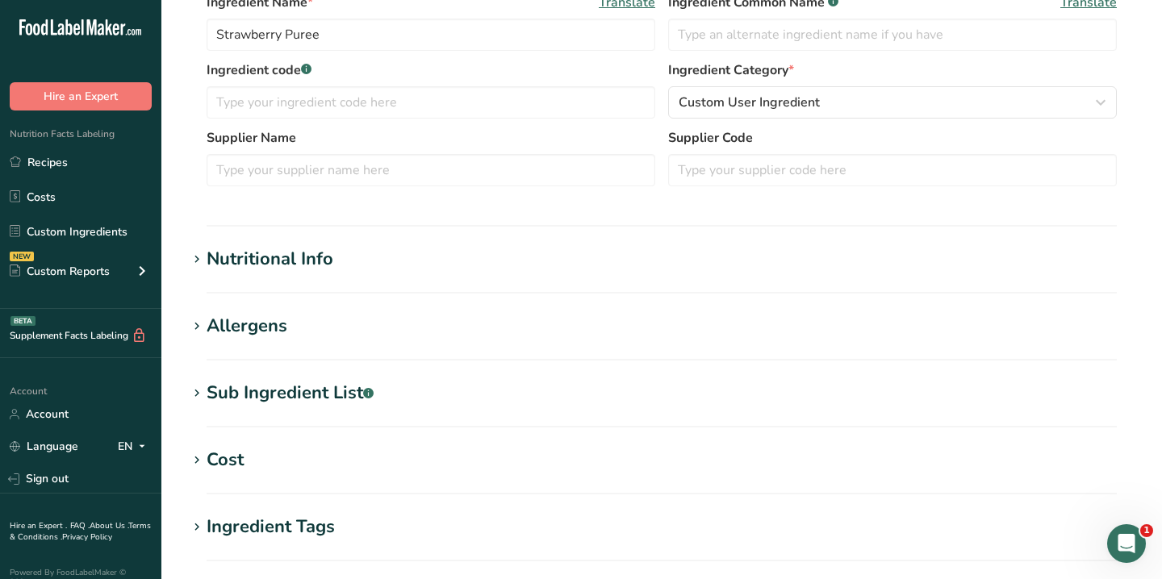
click at [410, 255] on h1 "Nutritional Info" at bounding box center [661, 259] width 949 height 27
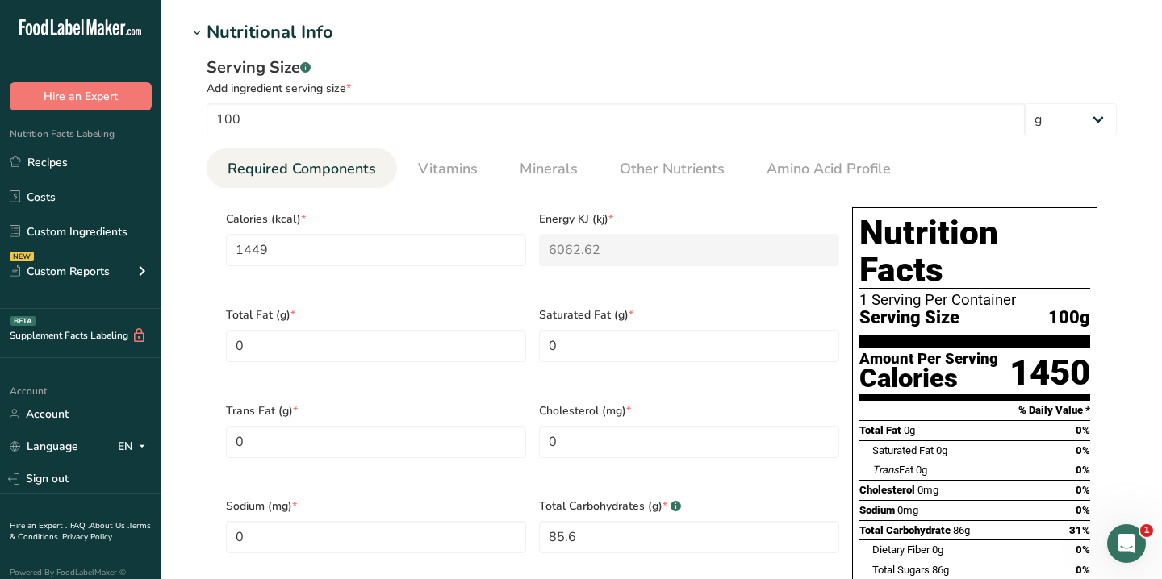
scroll to position [395, 0]
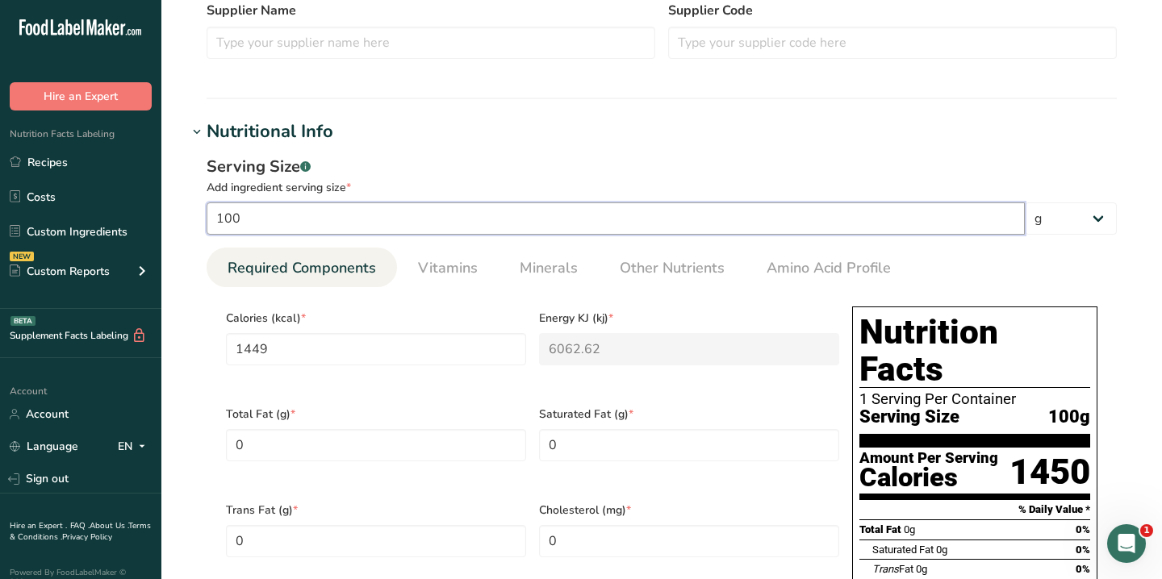
click at [368, 223] on input "100" at bounding box center [616, 219] width 818 height 32
type input "10"
type input "144.9"
type KJ "606.262"
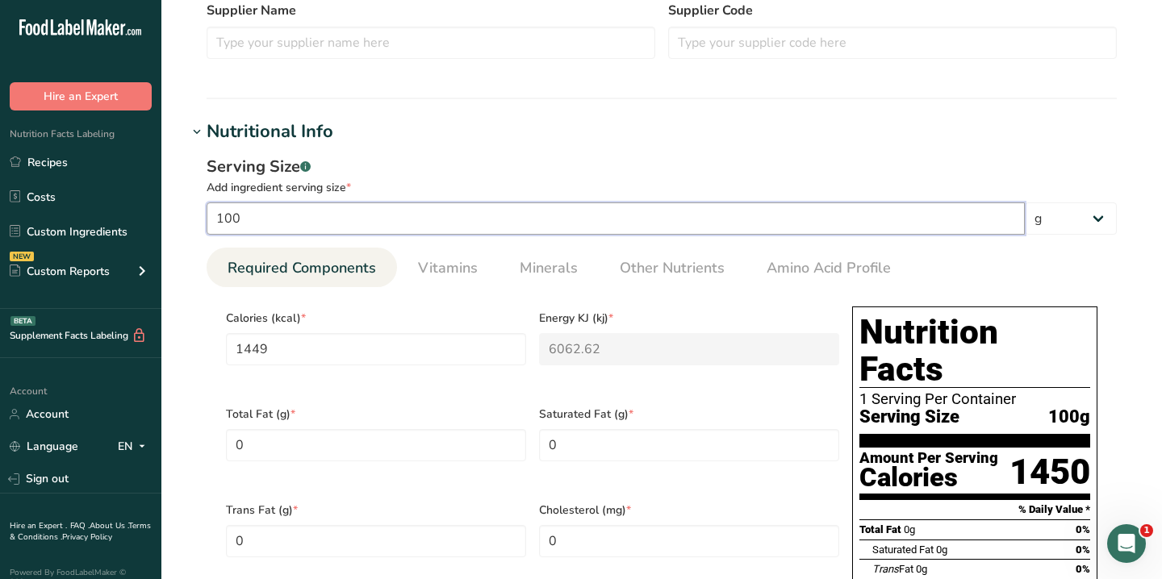
type Carbohydrates "8.56"
type Sugars "8.55"
type input "0.05"
type input "1"
type input "14.49"
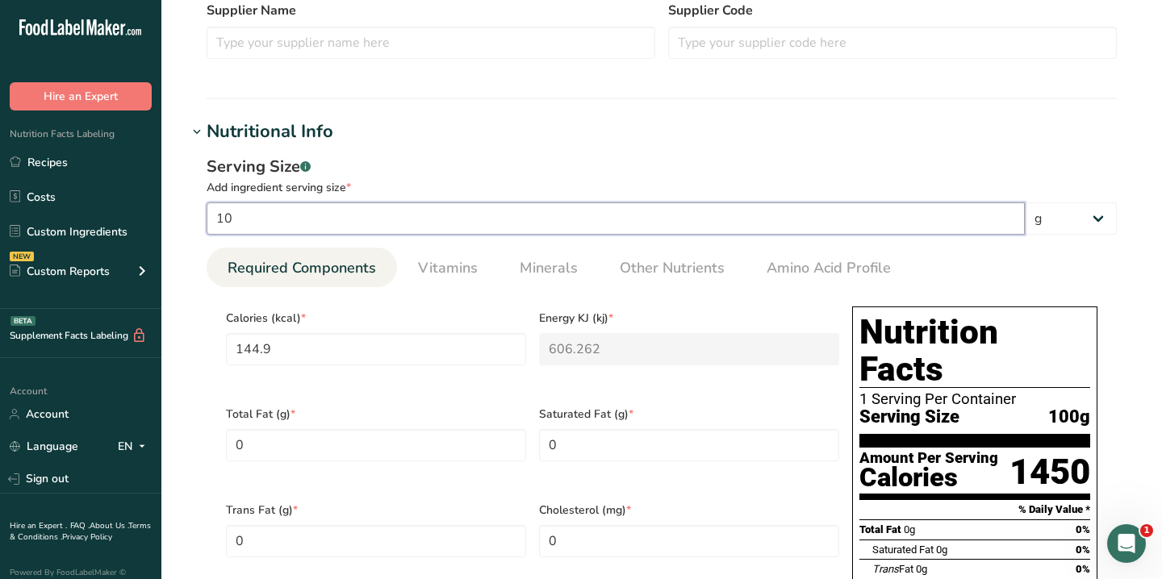
type KJ "60.6262"
type Carbohydrates "0.856"
type Sugars "0.855"
type input "0.005"
click at [303, 228] on input "number" at bounding box center [616, 219] width 818 height 32
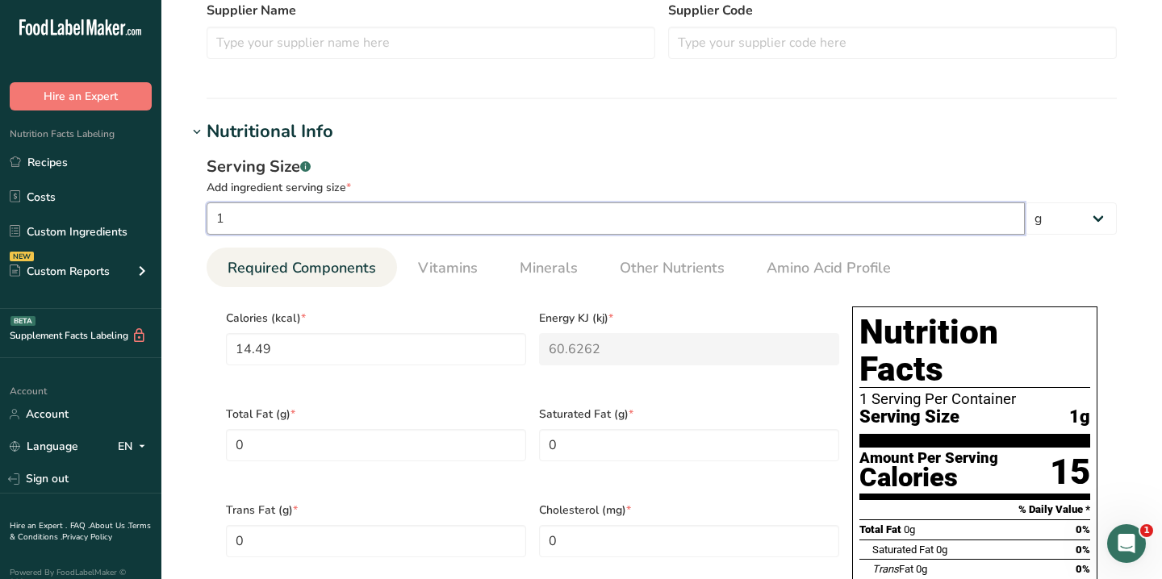
type input "15"
type input "217.35"
type KJ "909.393"
type Carbohydrates "12.84"
type Sugars "12.825"
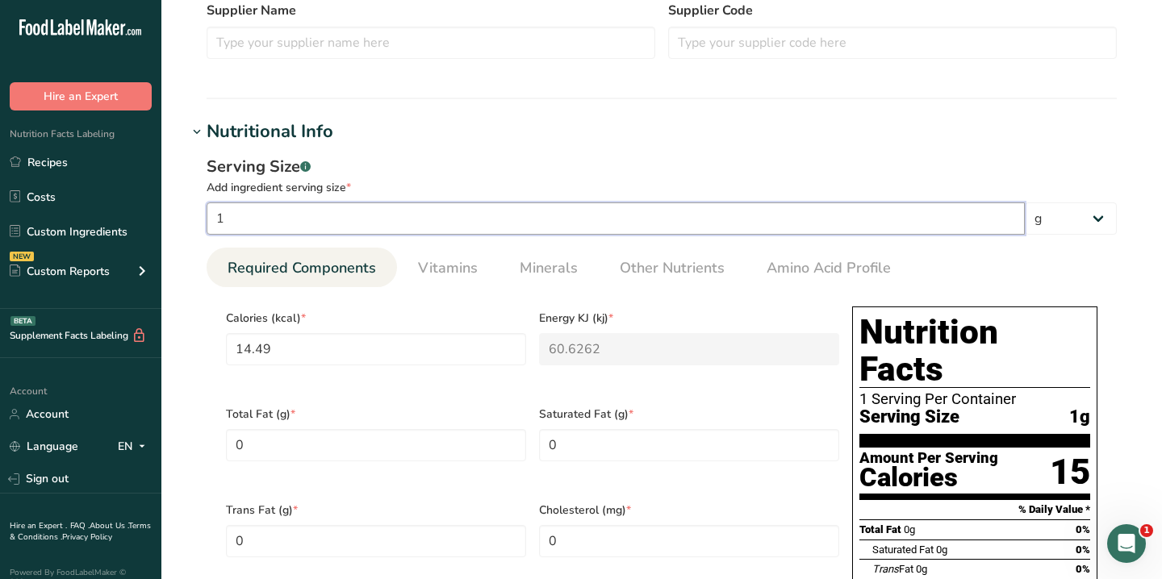
type input "0.075"
type input "15"
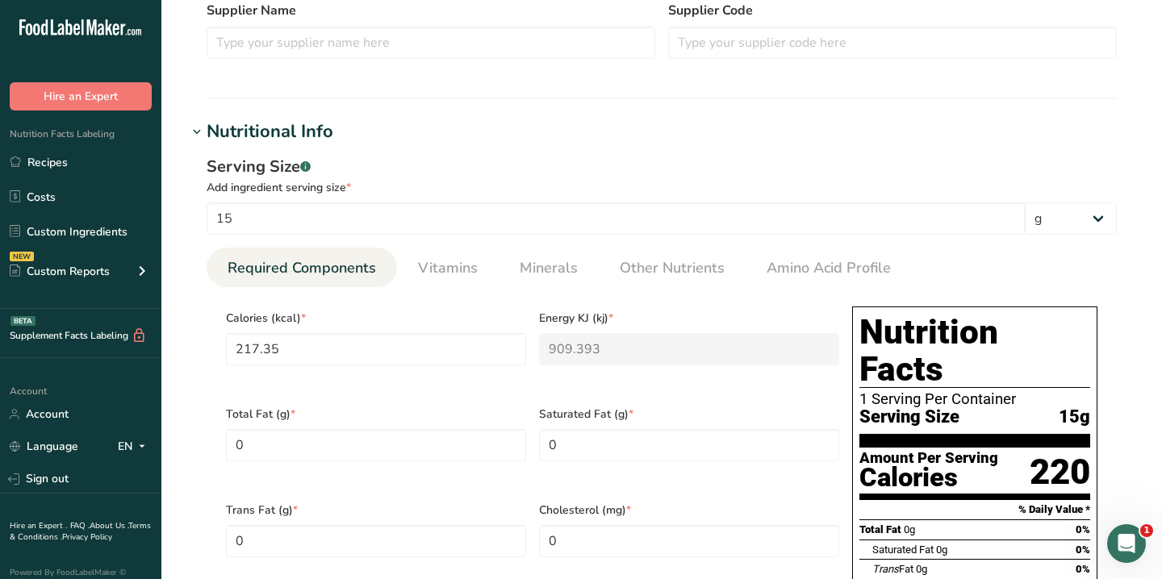
click at [450, 165] on div "Serving Size .a-a{fill:#347362;}.b-a{fill:#fff;}" at bounding box center [662, 167] width 910 height 24
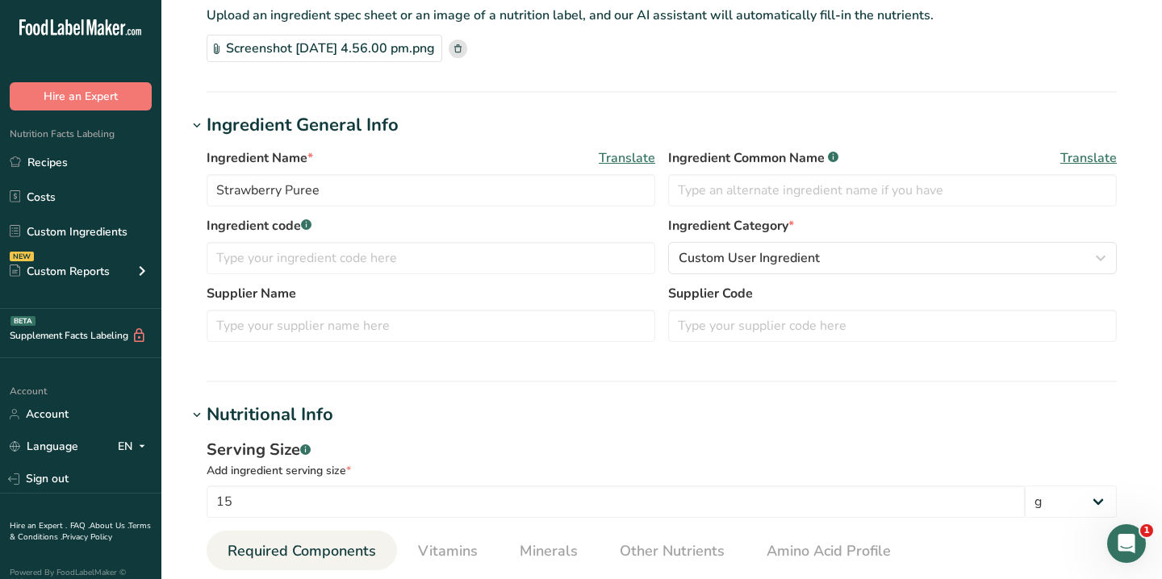
scroll to position [0, 0]
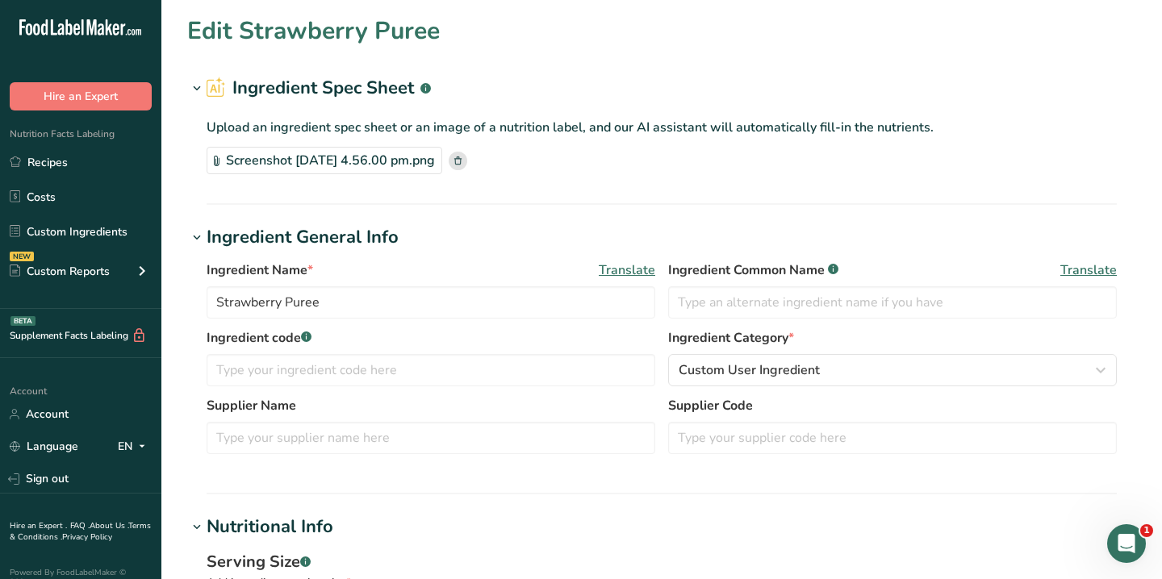
click at [467, 158] on rect at bounding box center [458, 161] width 19 height 19
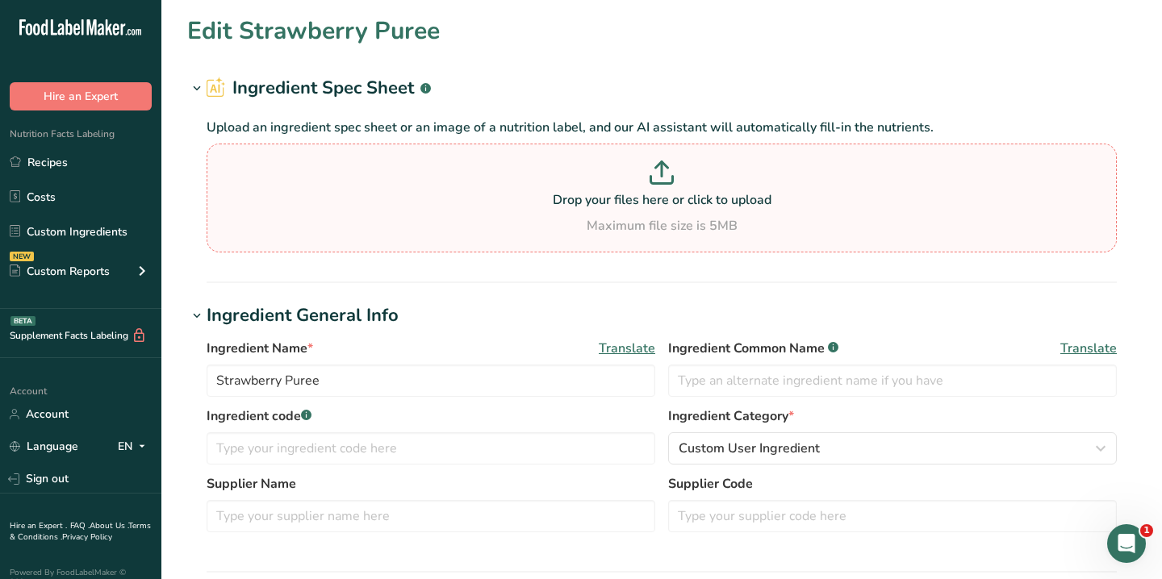
click at [503, 160] on section "Drop your files here or click to upload Maximum file size is 5MB" at bounding box center [662, 198] width 902 height 101
click at [503, 160] on input "Drop your files here or click to upload Maximum file size is 5MB" at bounding box center [662, 198] width 910 height 109
type input "C:\fakepath\Screenshot [DATE] 5.12.00 pm.png"
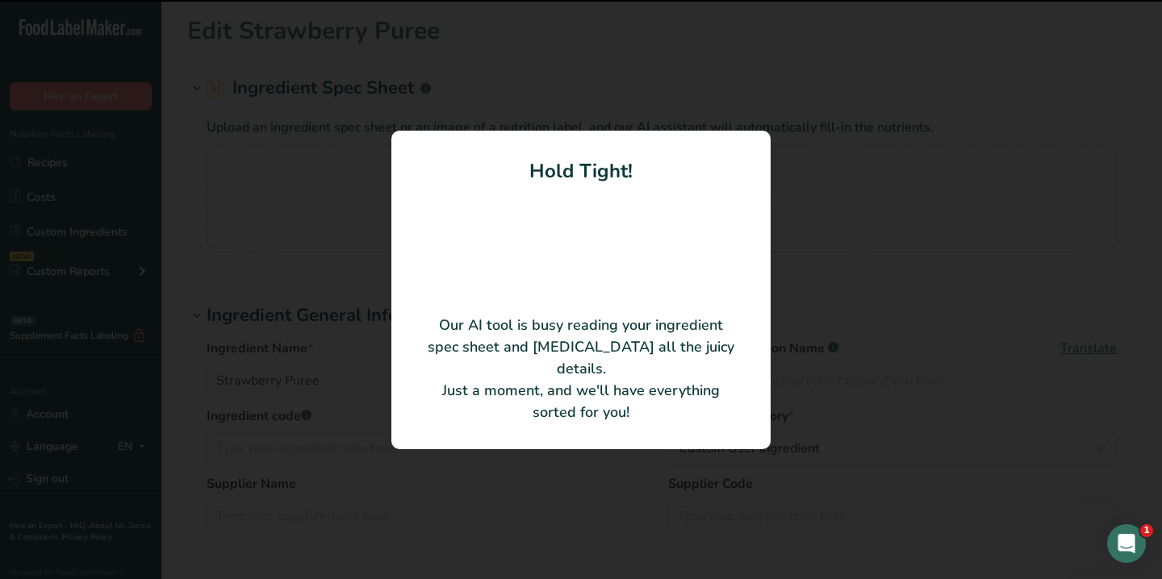
type input "30"
type input "110"
type KJ "460.24"
type input "5"
type Carbohydrates "27"
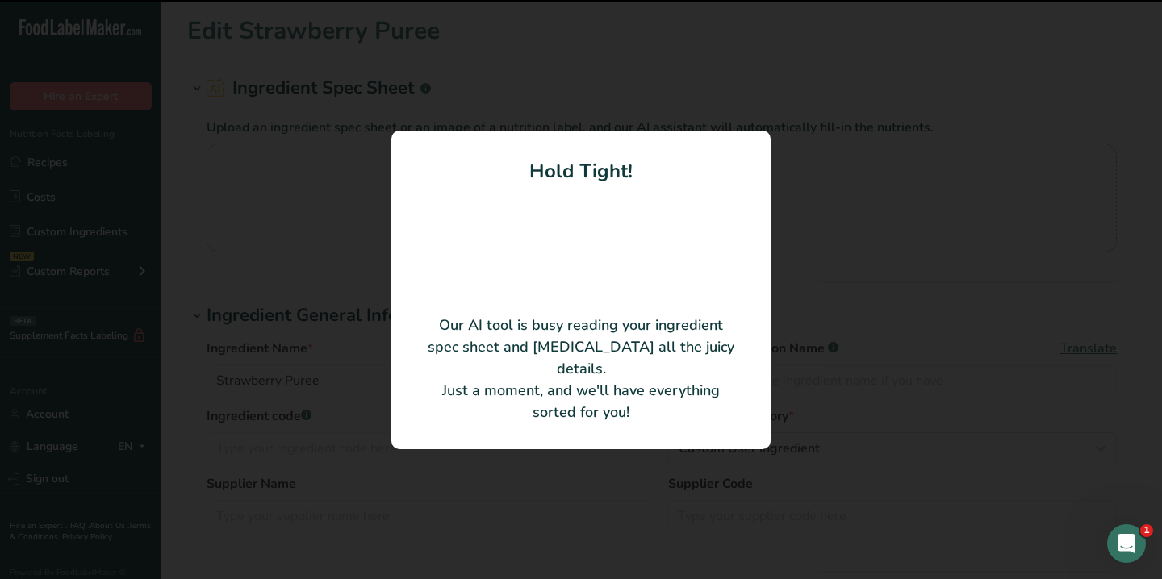
type Sugars "27"
type input "0"
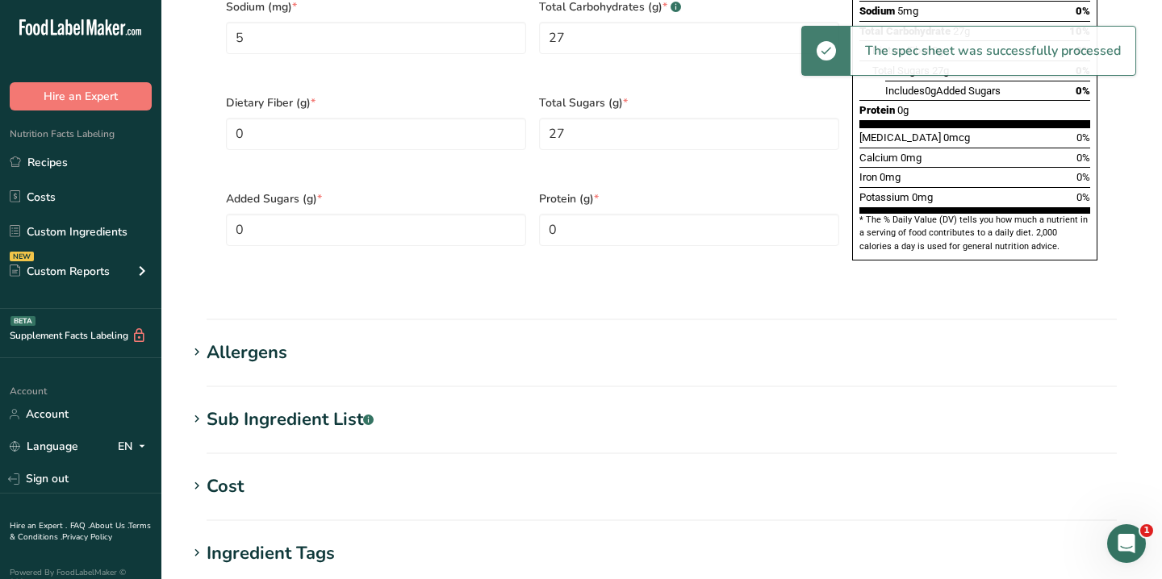
scroll to position [1295, 0]
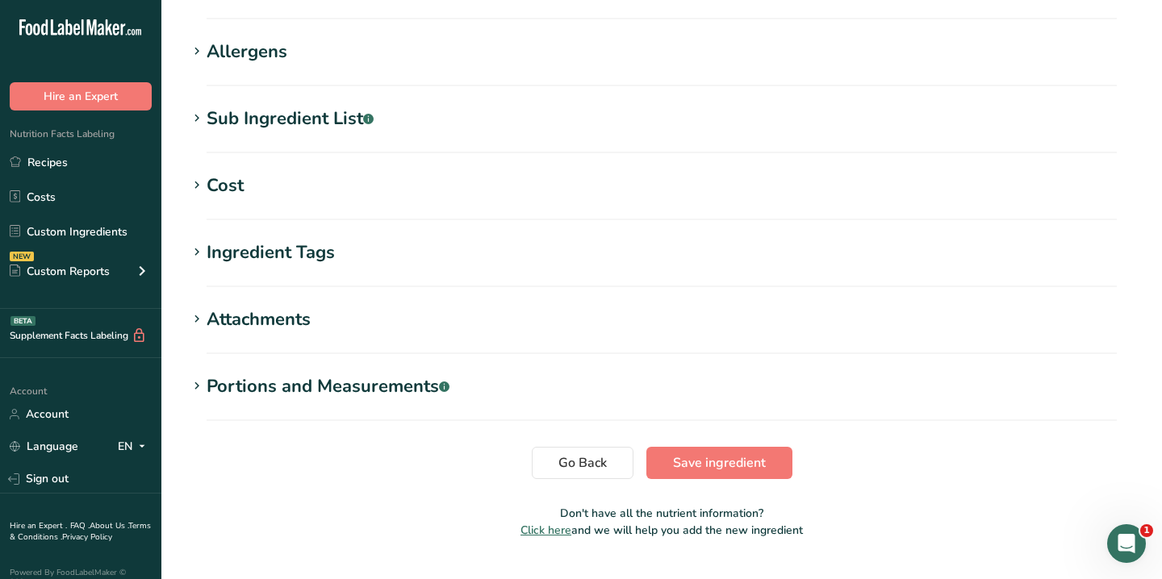
click at [284, 173] on h1 "Cost" at bounding box center [661, 186] width 949 height 27
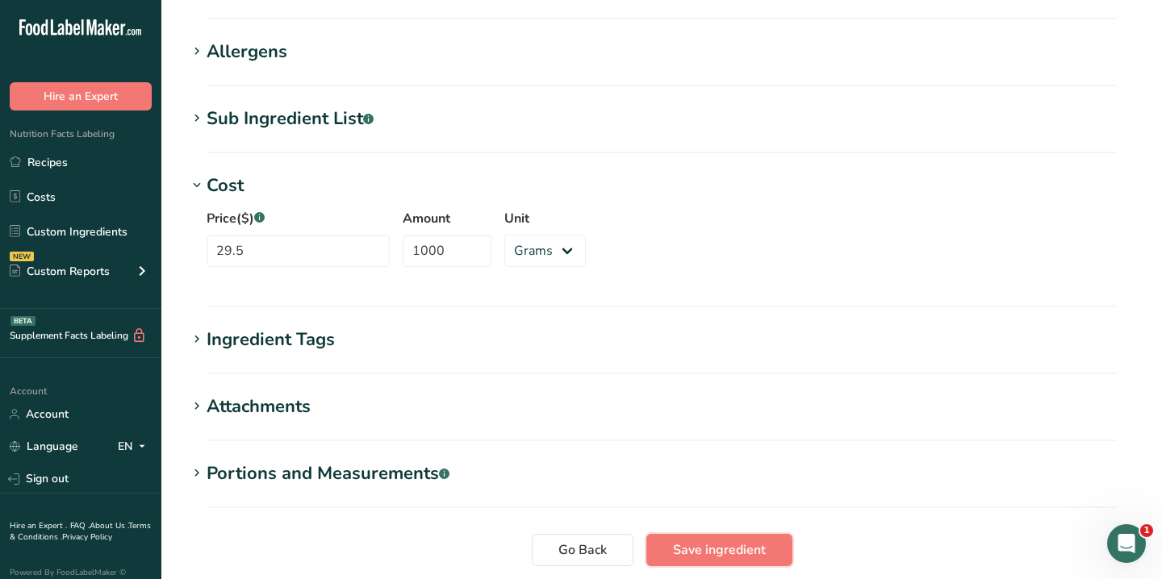
click at [743, 541] on span "Save ingredient" at bounding box center [719, 550] width 93 height 19
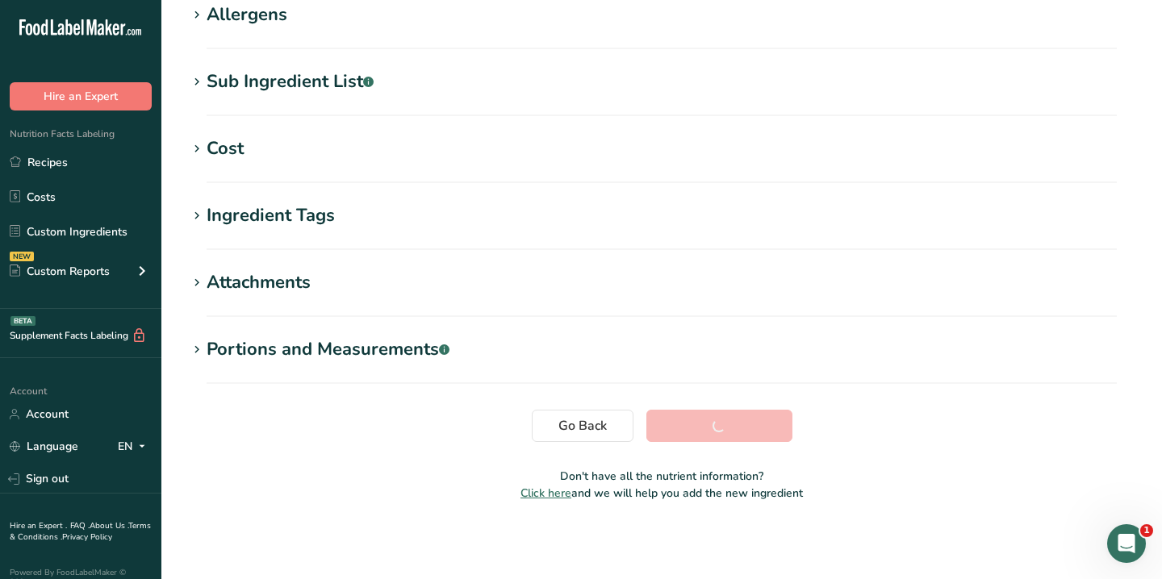
scroll to position [274, 0]
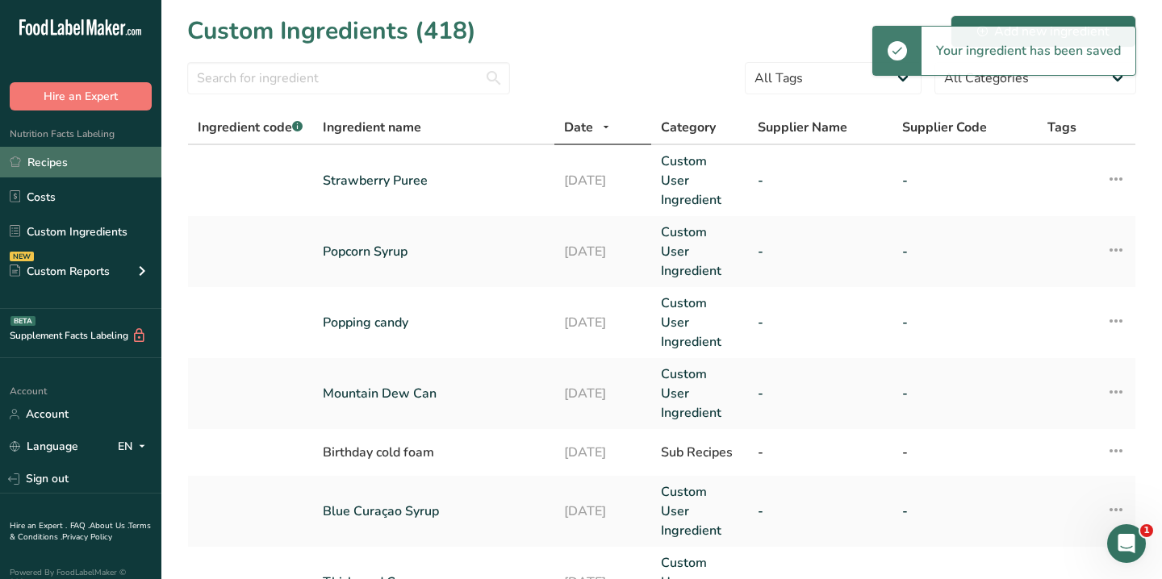
click at [62, 169] on link "Recipes" at bounding box center [80, 162] width 161 height 31
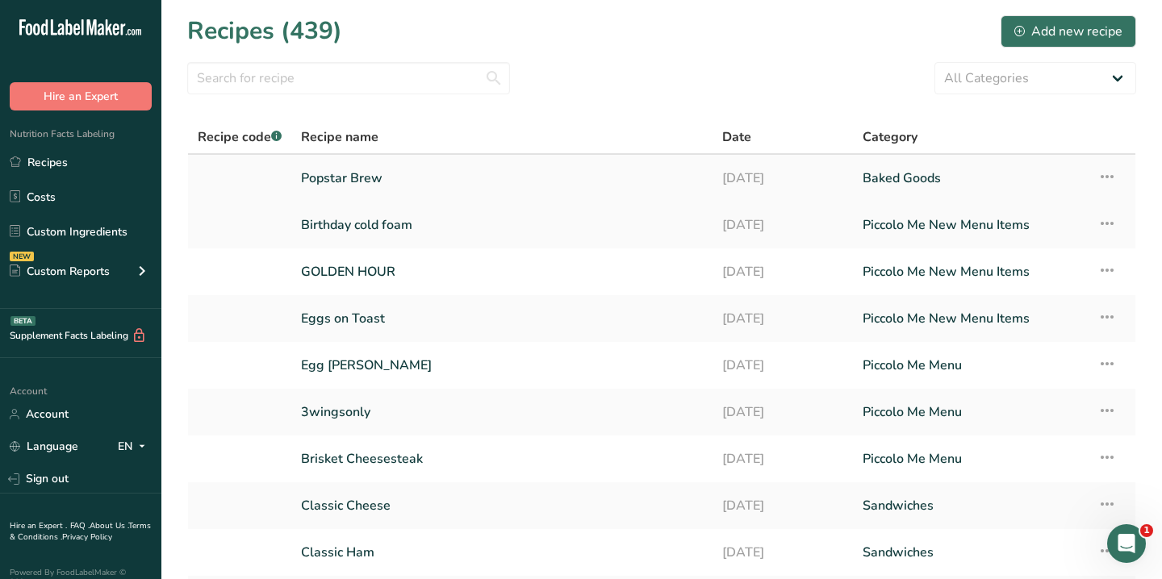
click at [403, 179] on link "Popstar Brew" at bounding box center [502, 178] width 402 height 34
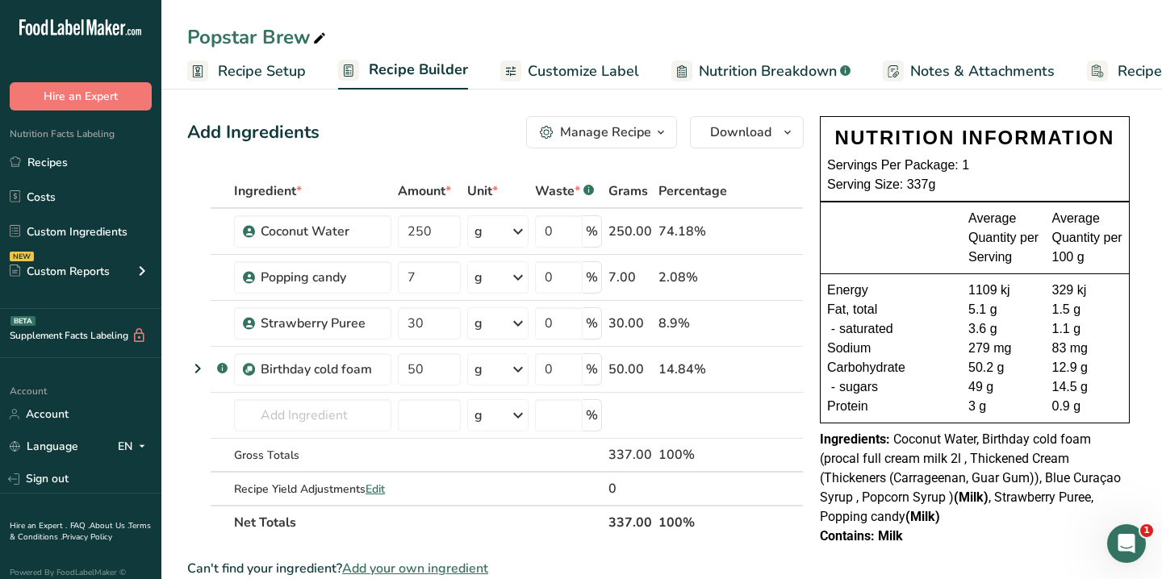
click at [982, 288] on div "1109 kj" at bounding box center [1003, 290] width 71 height 19
copy div "1109"
click at [975, 287] on div "1109 kj" at bounding box center [1003, 290] width 71 height 19
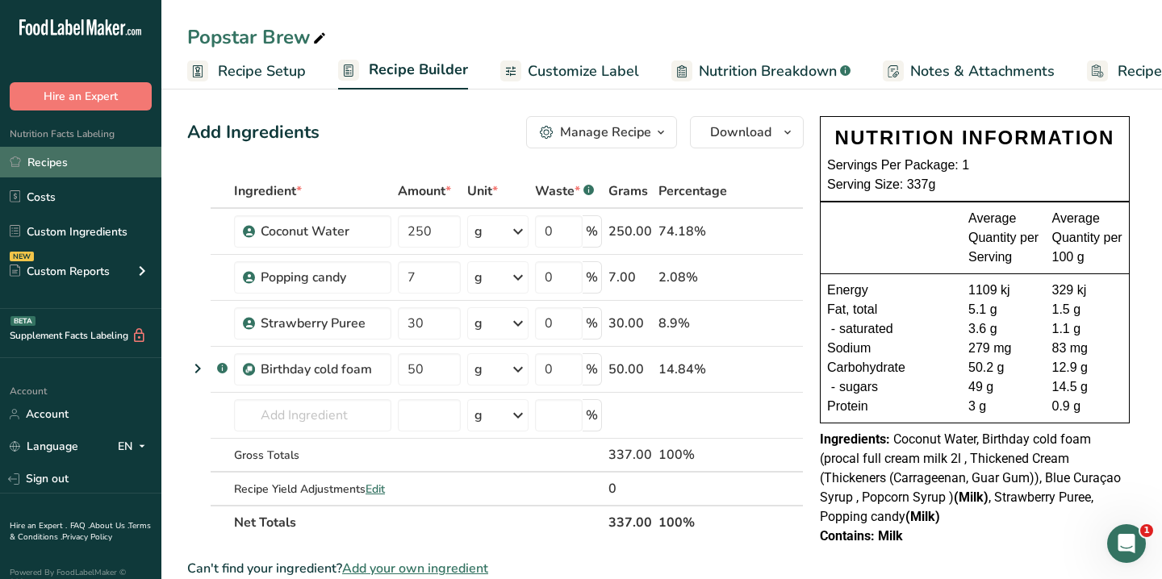
click at [78, 159] on link "Recipes" at bounding box center [80, 162] width 161 height 31
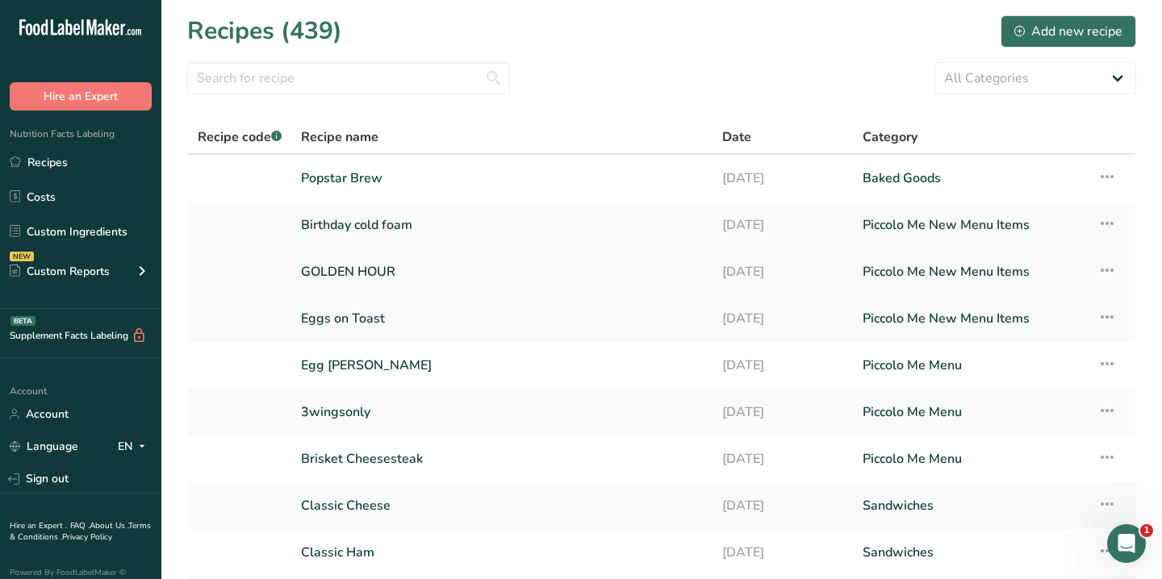
click at [382, 268] on link "GOLDEN HOUR" at bounding box center [502, 272] width 402 height 34
